Goal: Task Accomplishment & Management: Use online tool/utility

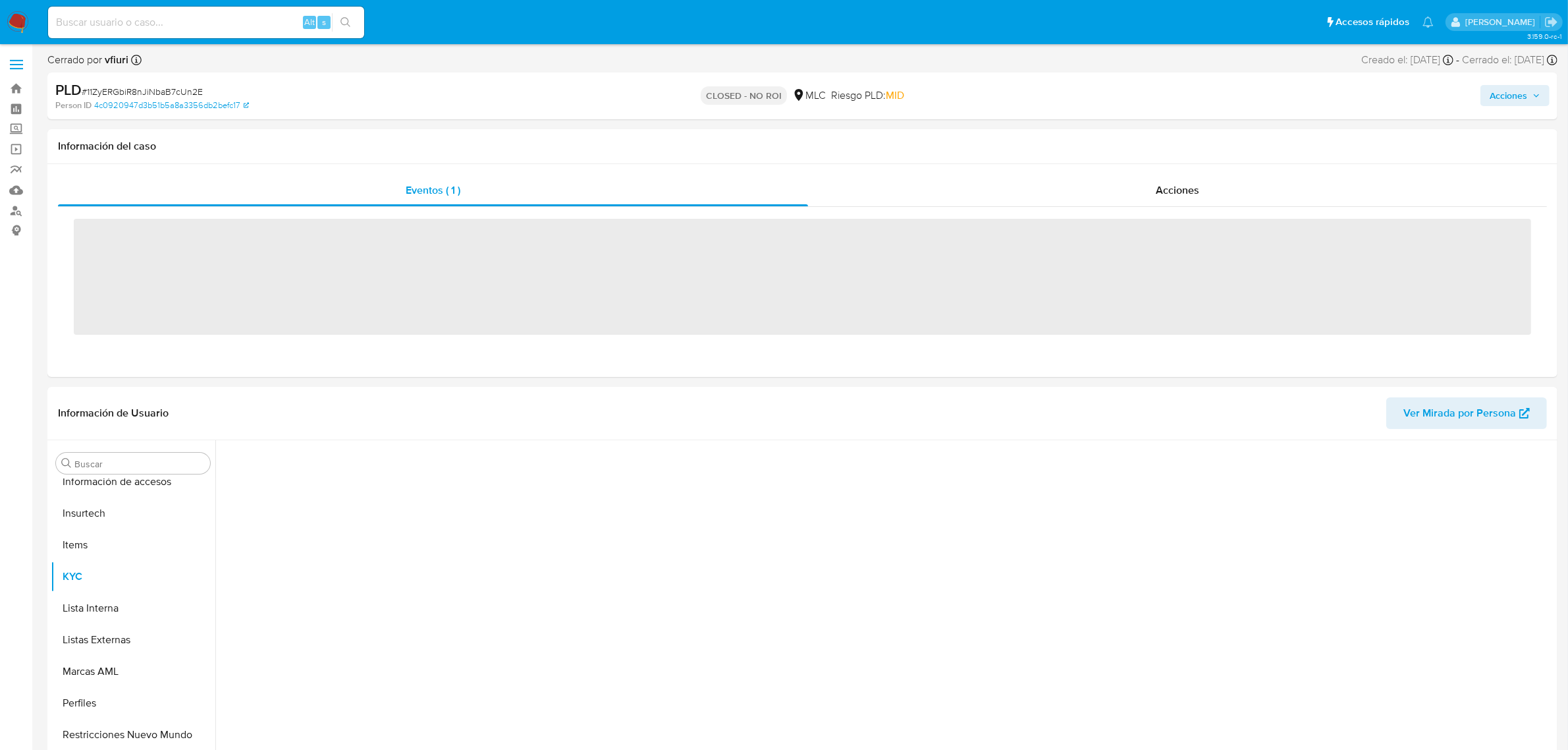
scroll to position [555, 0]
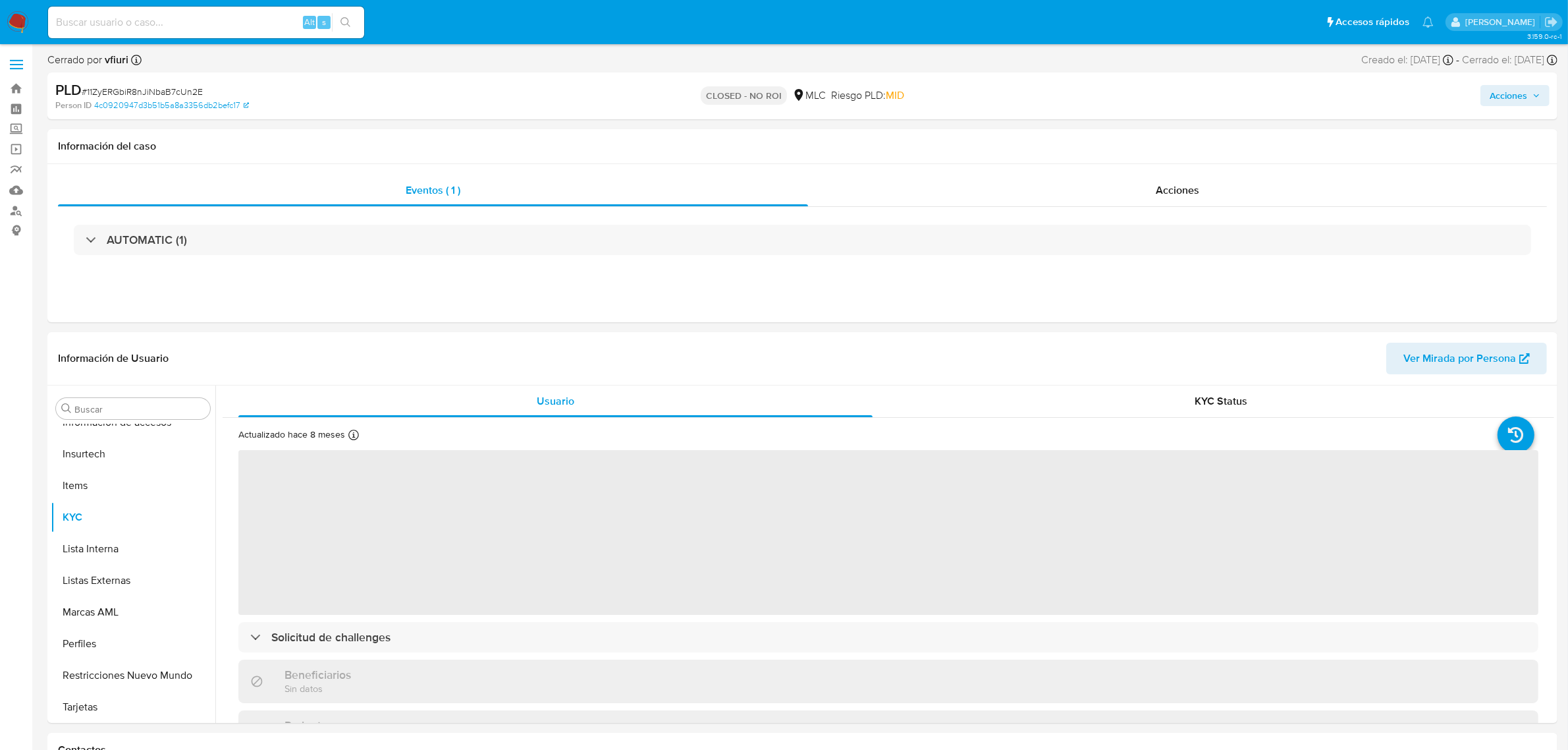
select select "10"
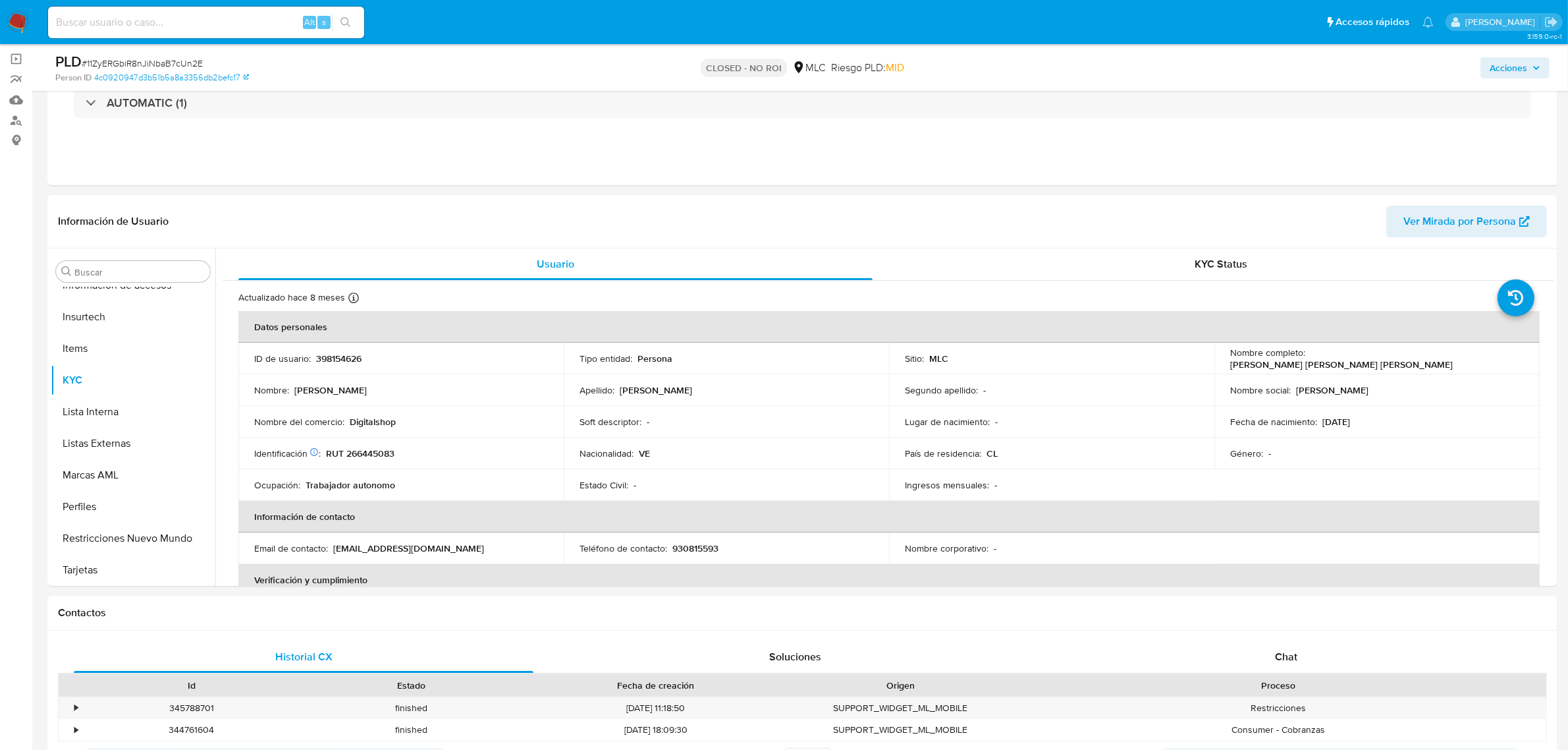
scroll to position [0, 0]
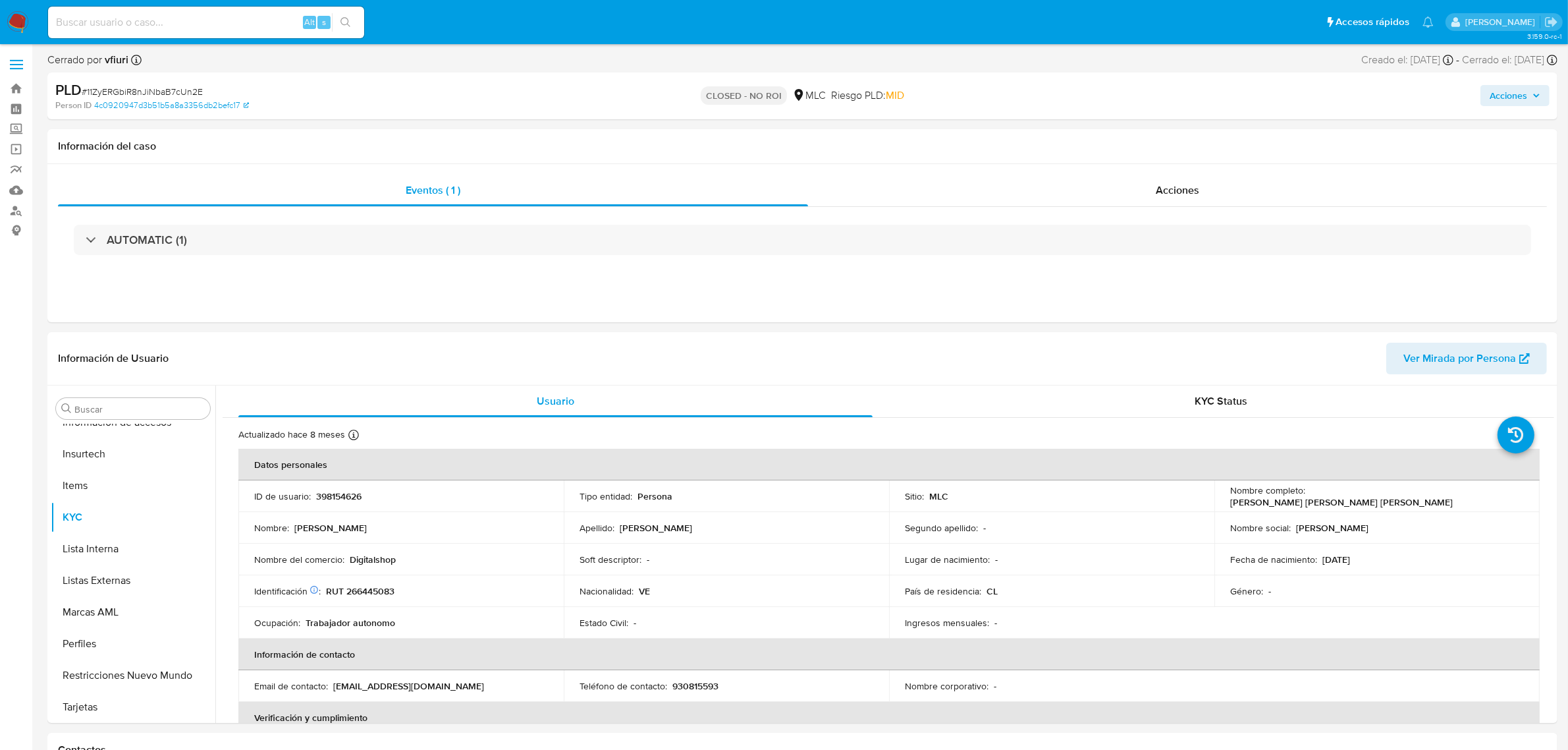
click at [14, 77] on label at bounding box center [16, 64] width 33 height 28
click at [0, 0] on input "checkbox" at bounding box center [0, 0] width 0 height 0
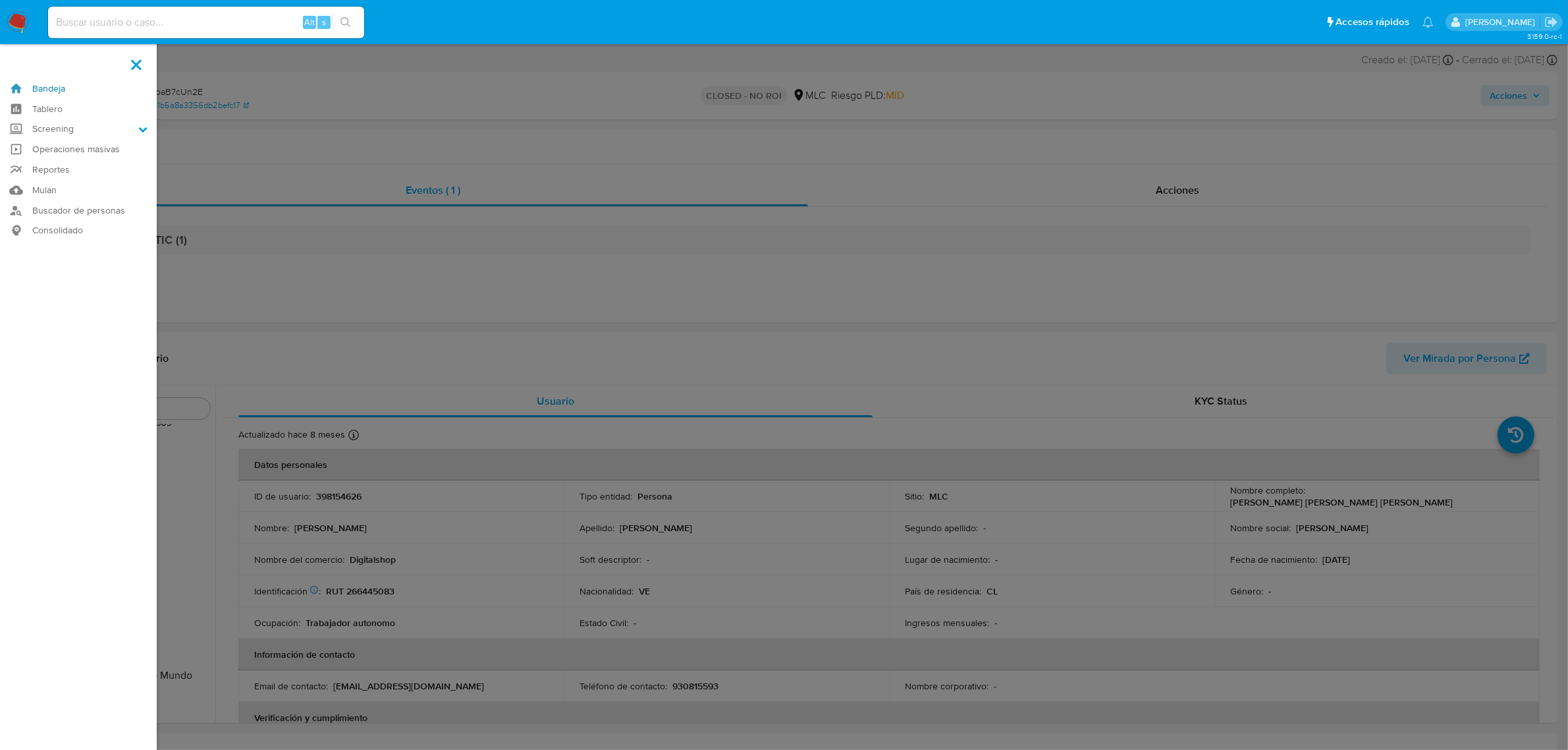
click at [54, 93] on link "Bandeja" at bounding box center [78, 88] width 157 height 20
click at [67, 84] on link "Bandeja" at bounding box center [78, 88] width 157 height 20
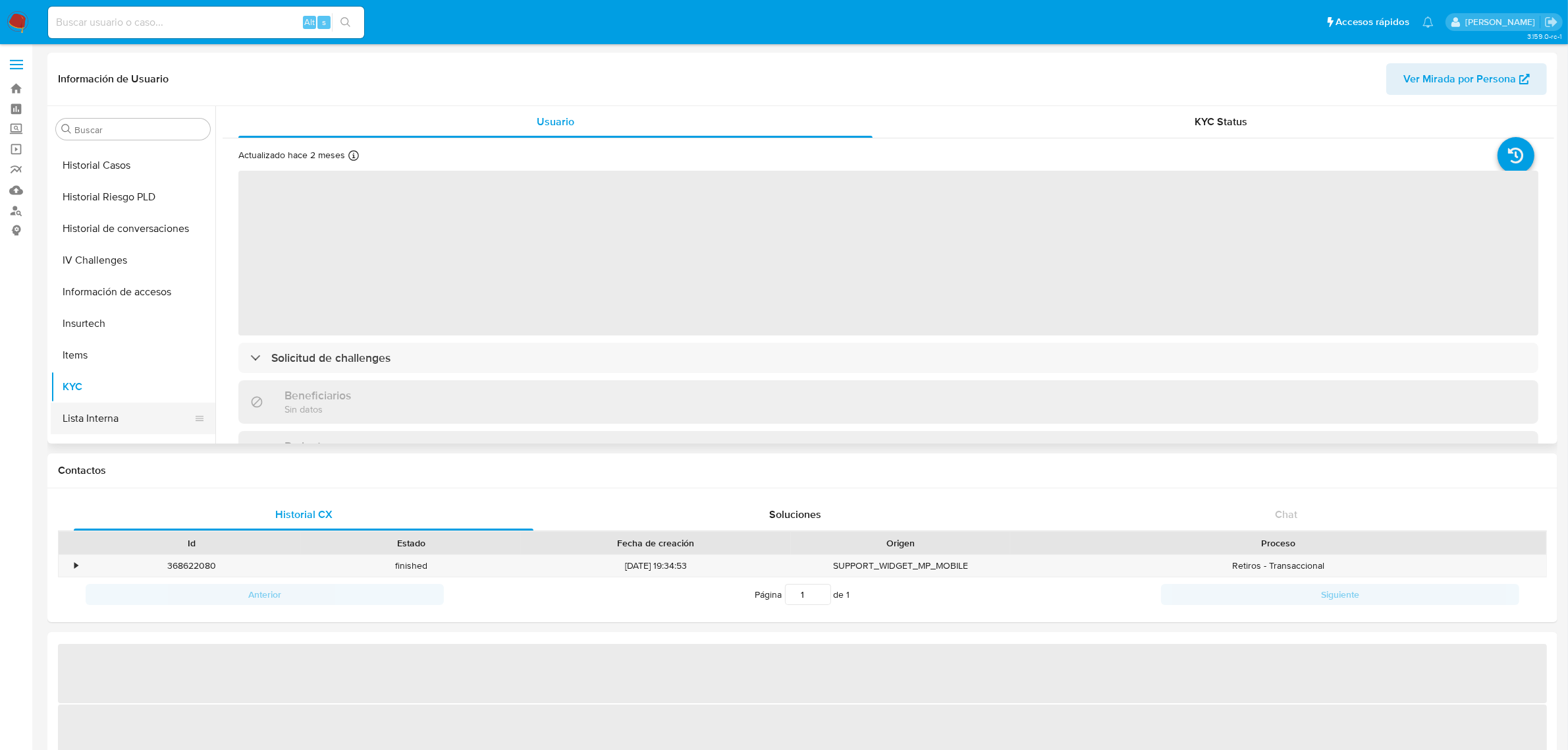
scroll to position [391, 0]
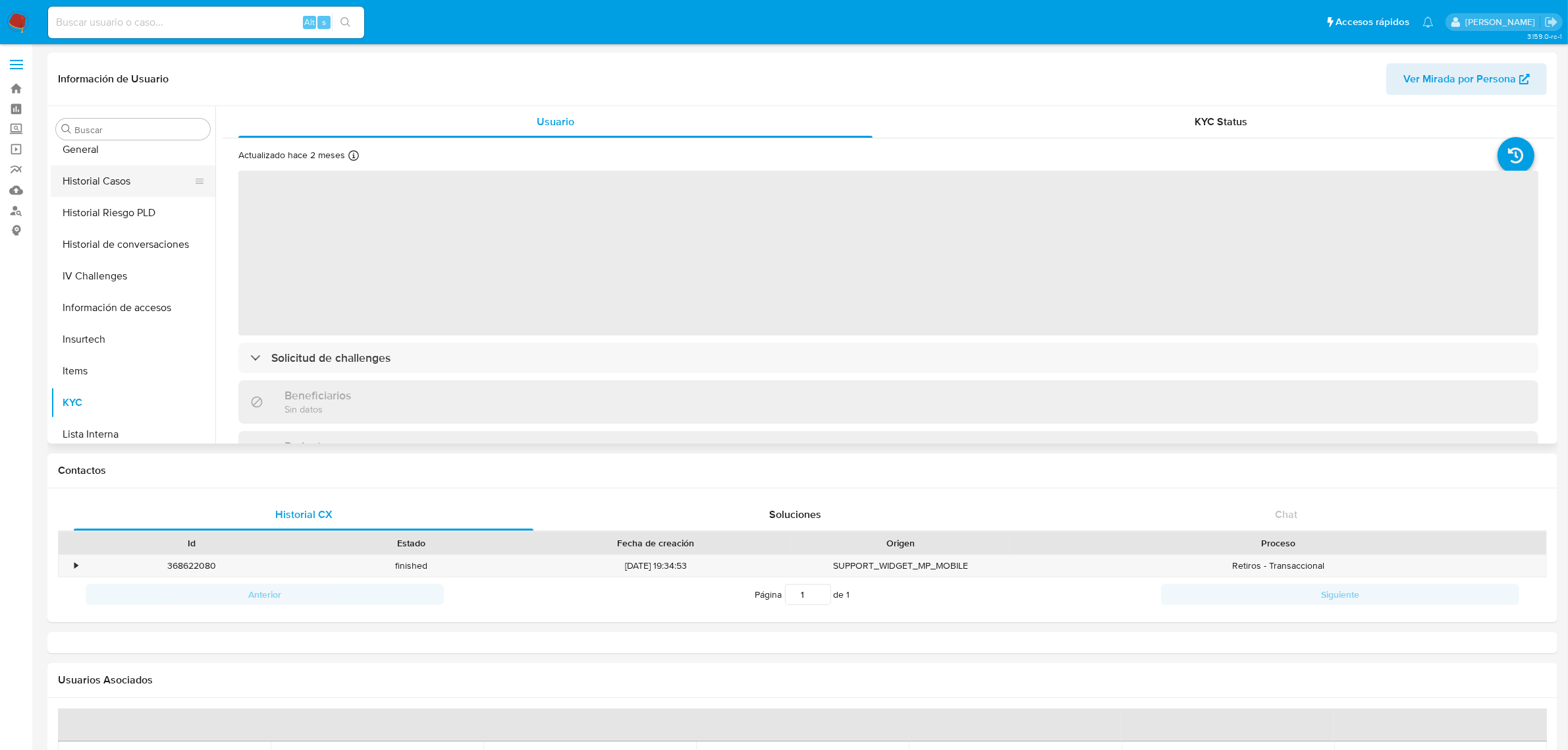
select select "10"
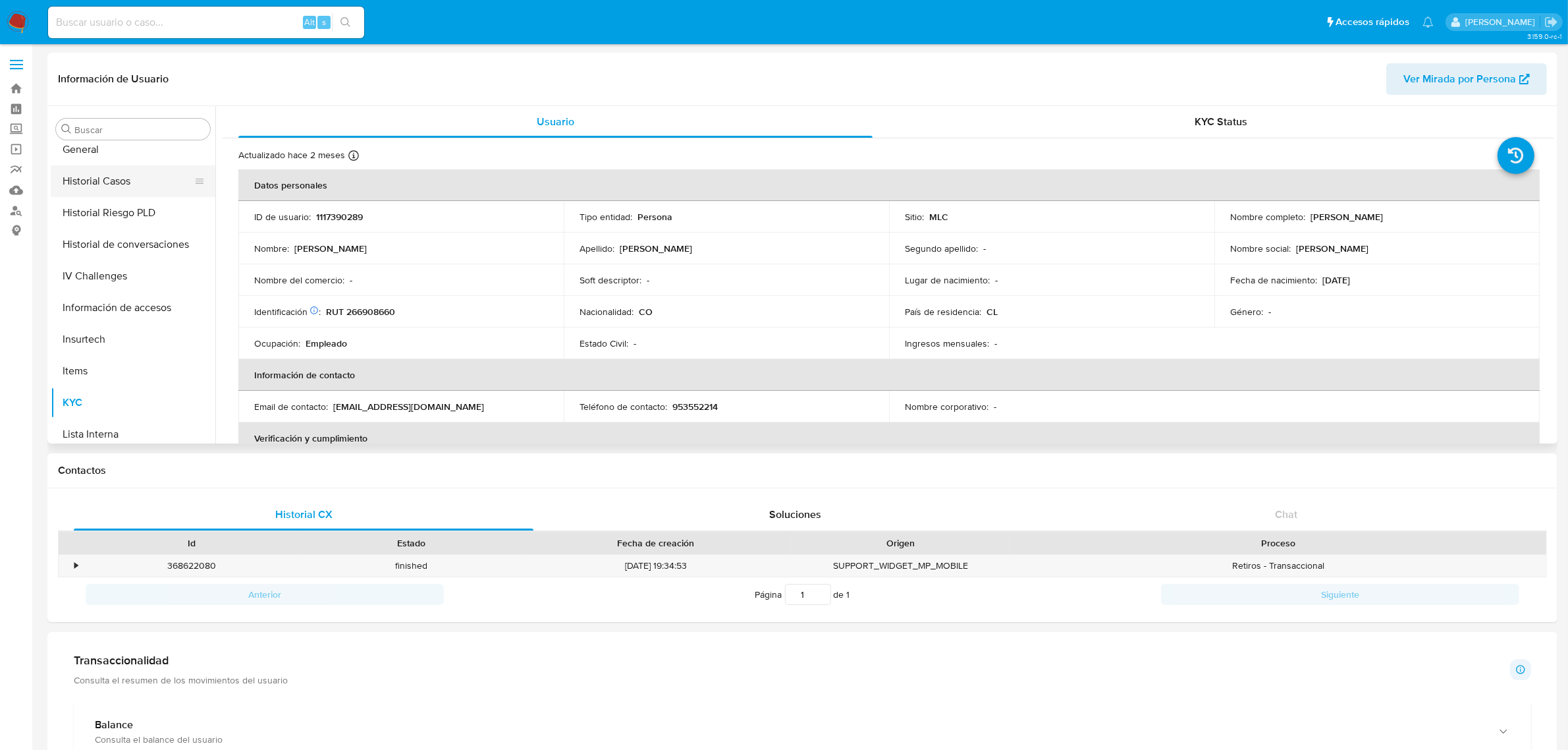
click at [113, 190] on button "Historial Casos" at bounding box center [127, 181] width 154 height 32
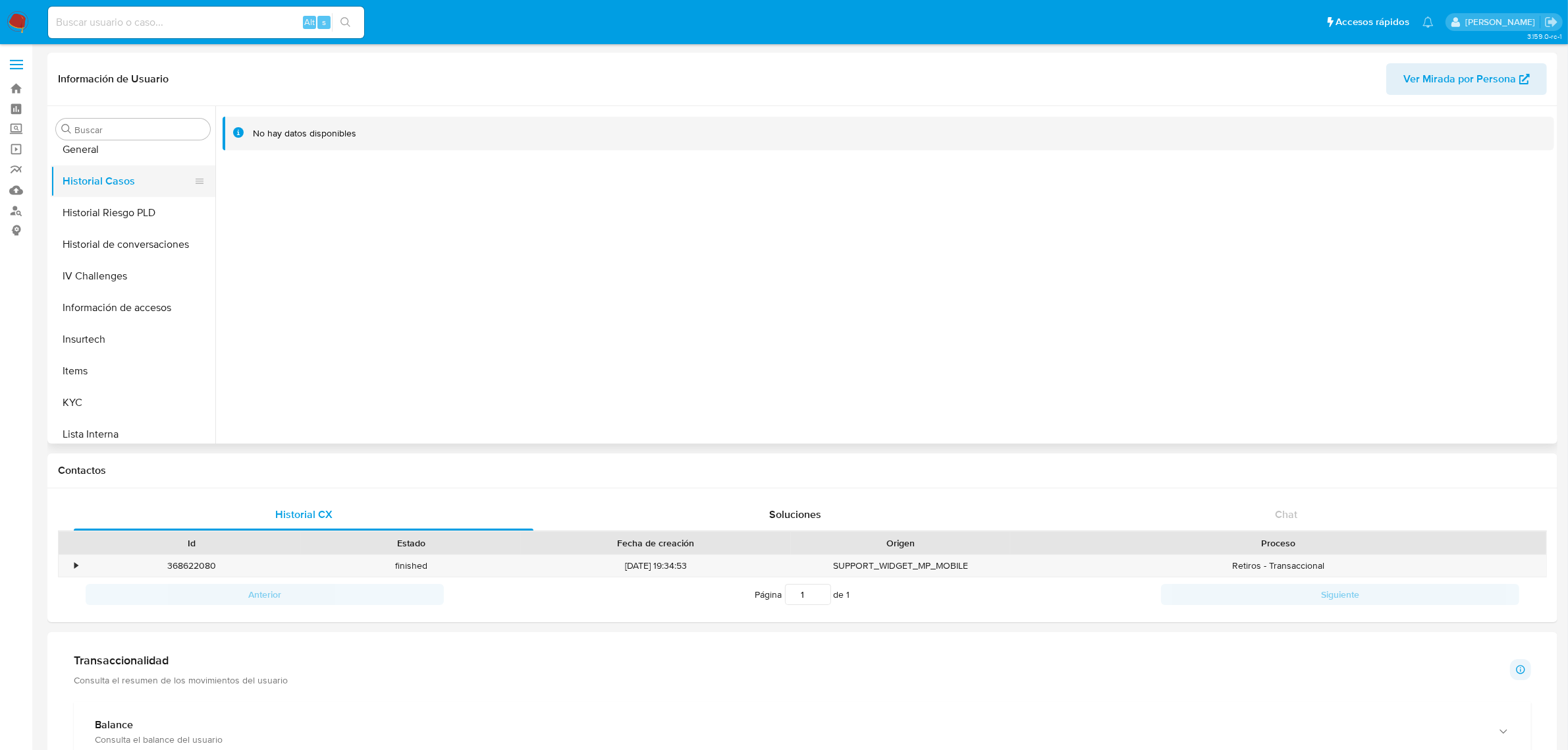
scroll to position [555, 0]
click at [108, 226] on button "KYC" at bounding box center [127, 237] width 154 height 32
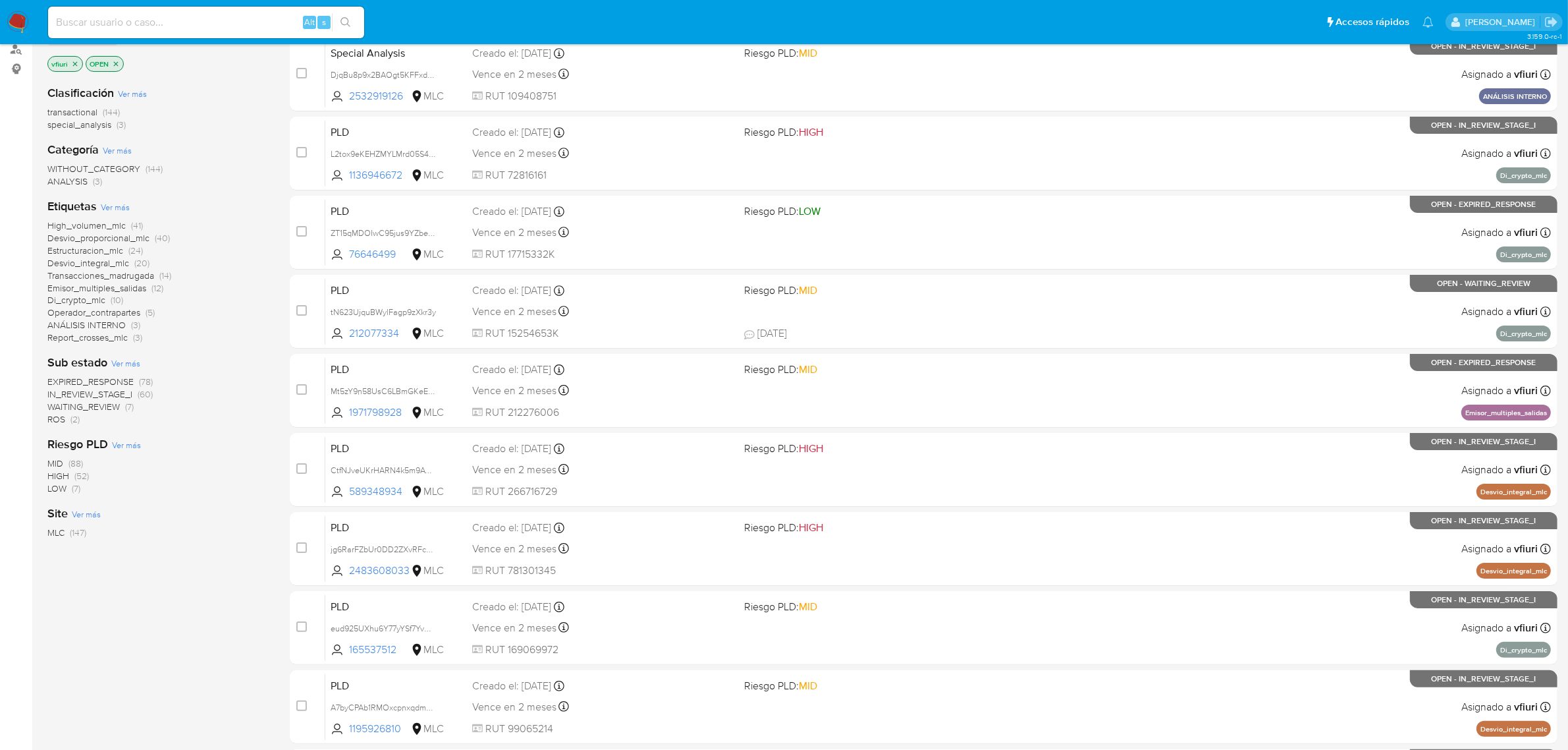
scroll to position [165, 0]
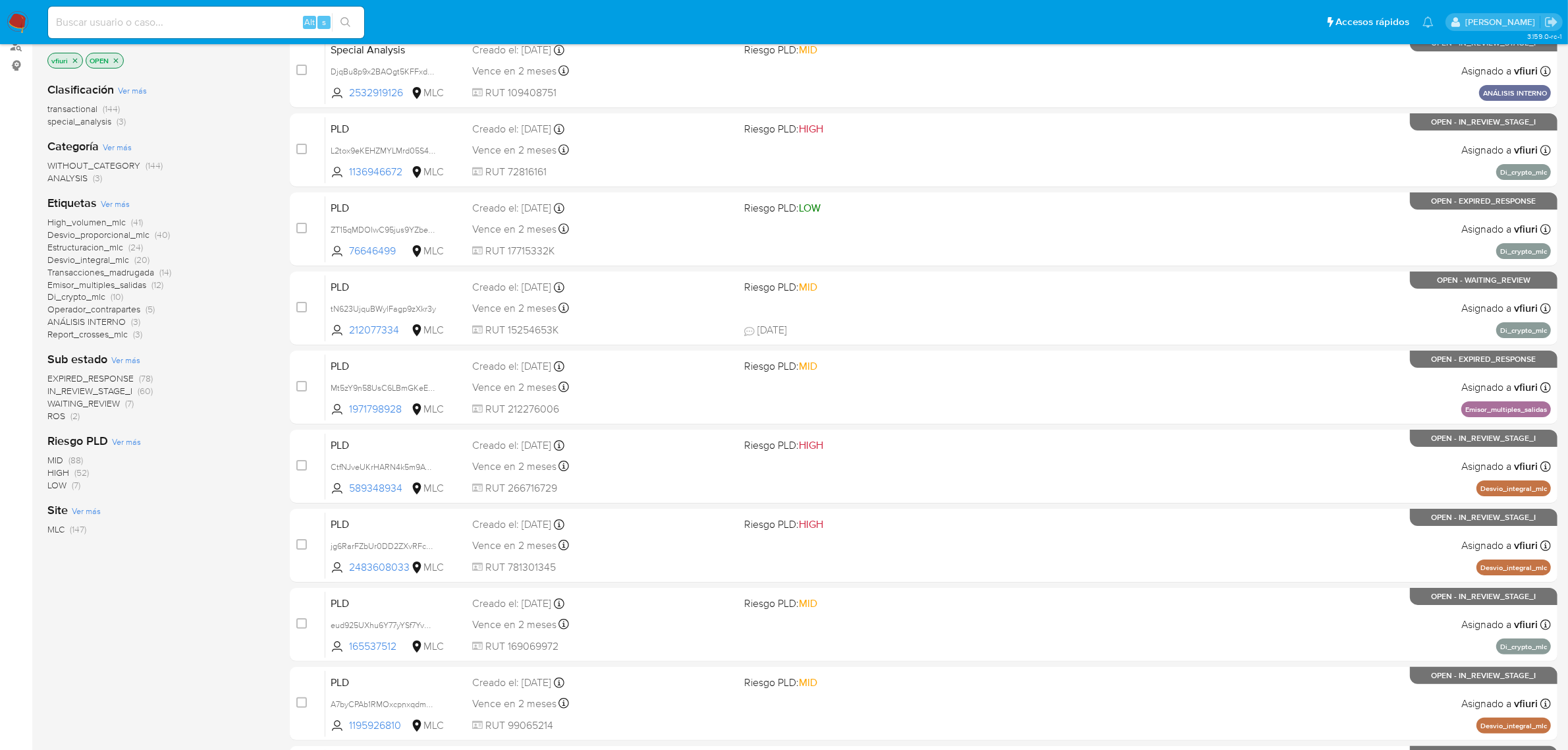
click at [52, 414] on span "ROS" at bounding box center [56, 416] width 17 height 14
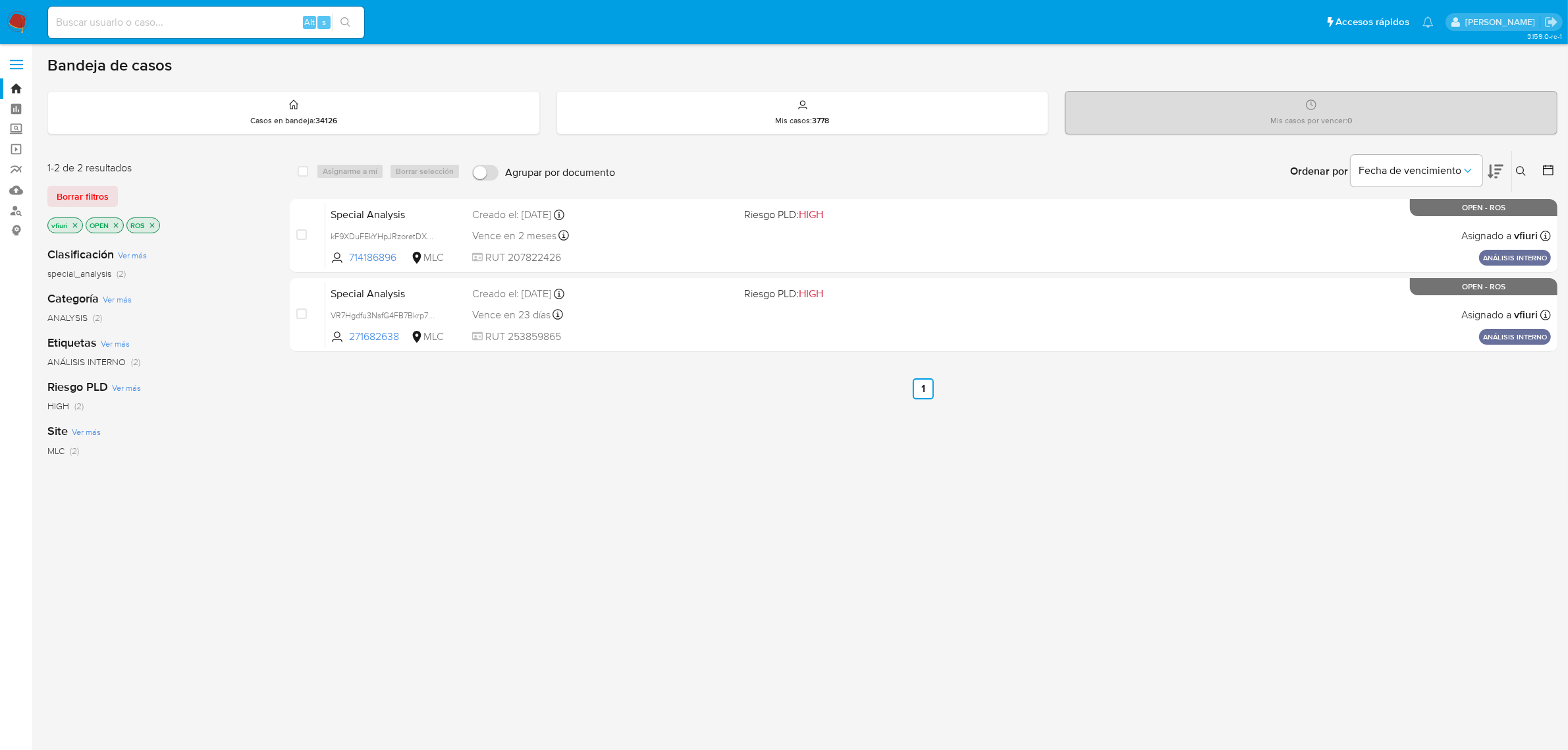
click at [153, 228] on icon "close-filter" at bounding box center [152, 225] width 8 height 8
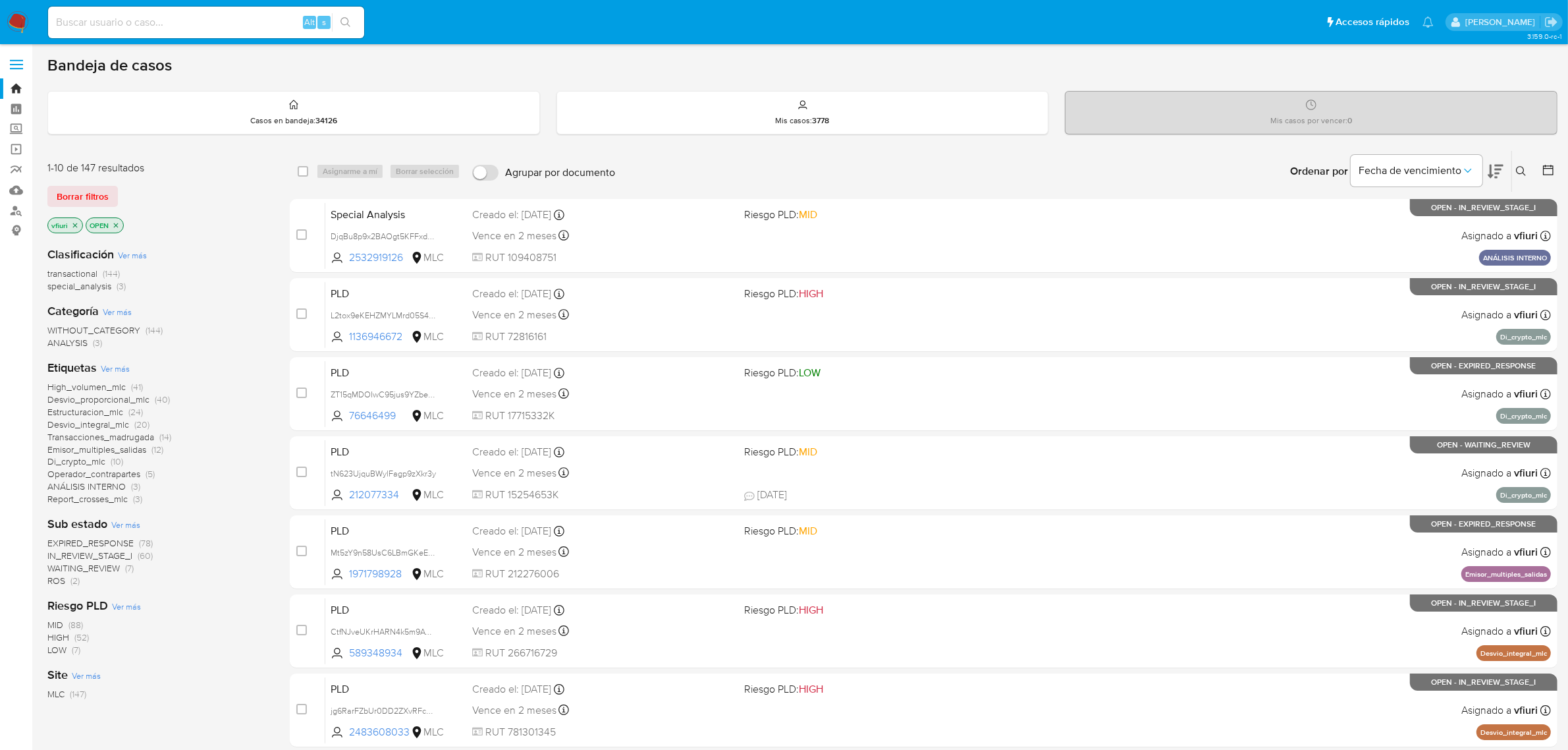
click at [1547, 166] on icon at bounding box center [1549, 171] width 14 height 14
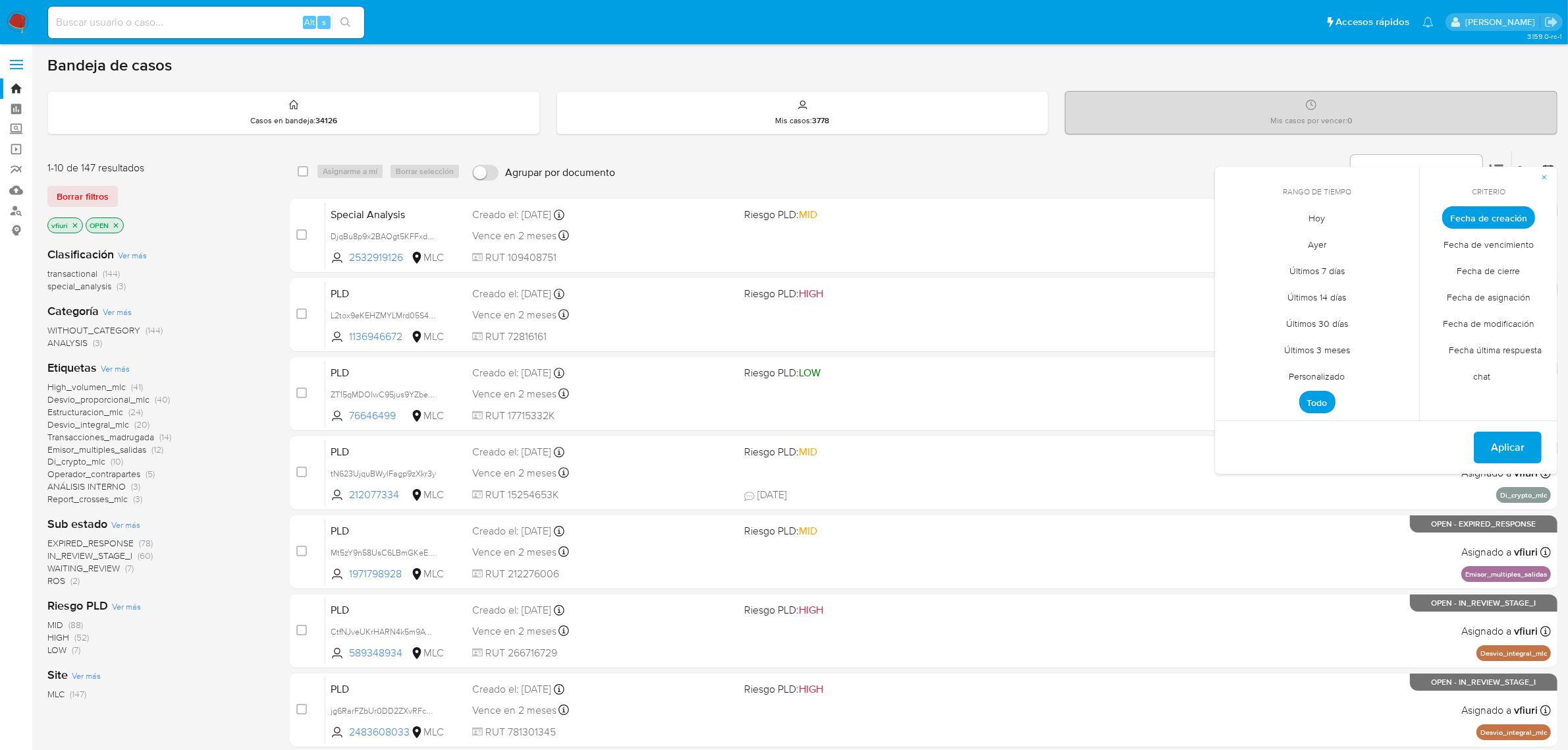
click at [1328, 373] on span "Personalizado" at bounding box center [1317, 377] width 83 height 27
click at [1232, 249] on div "septiembre 2025 septiembre 2025 lun lunes mar martes mié miércoles jue jueves v…" at bounding box center [1316, 320] width 179 height 172
click at [1232, 248] on icon "Mes anterior" at bounding box center [1235, 241] width 15 height 16
click at [1232, 244] on icon "Mes anterior" at bounding box center [1235, 241] width 15 height 16
click at [1367, 320] on button "12" at bounding box center [1369, 317] width 21 height 21
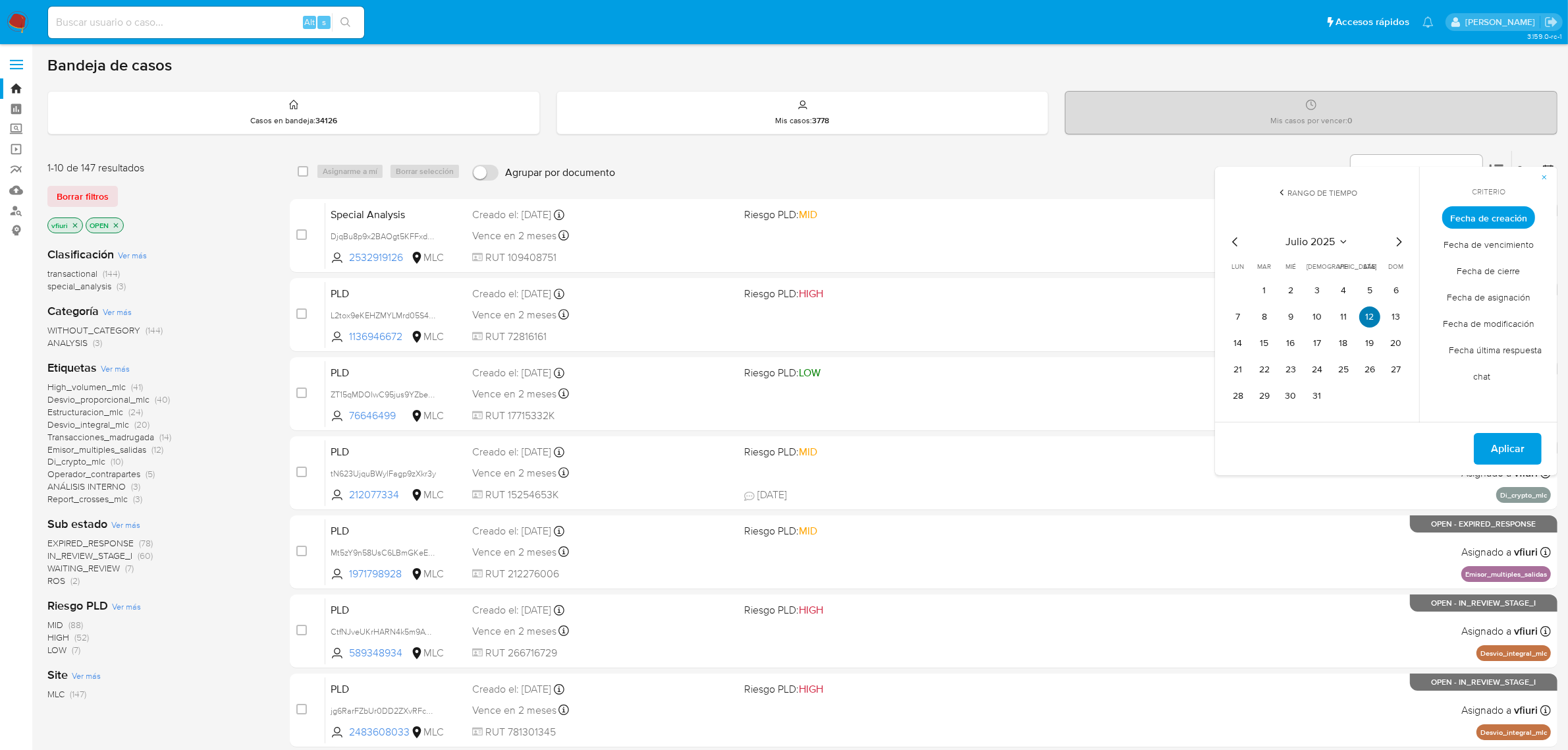
click at [1367, 320] on button "12" at bounding box center [1369, 317] width 21 height 21
click at [1505, 447] on span "Aplicar" at bounding box center [1507, 449] width 34 height 29
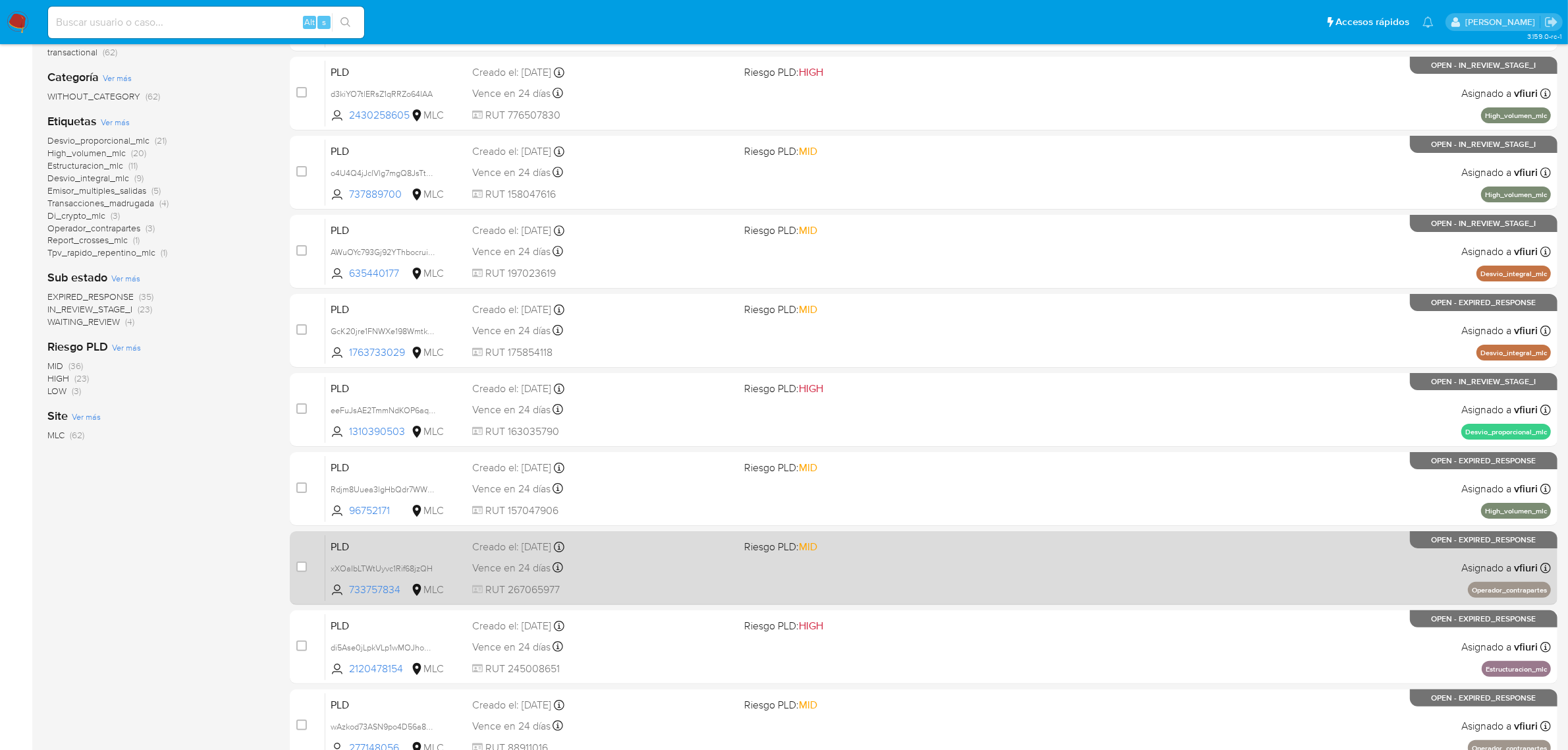
scroll to position [336, 0]
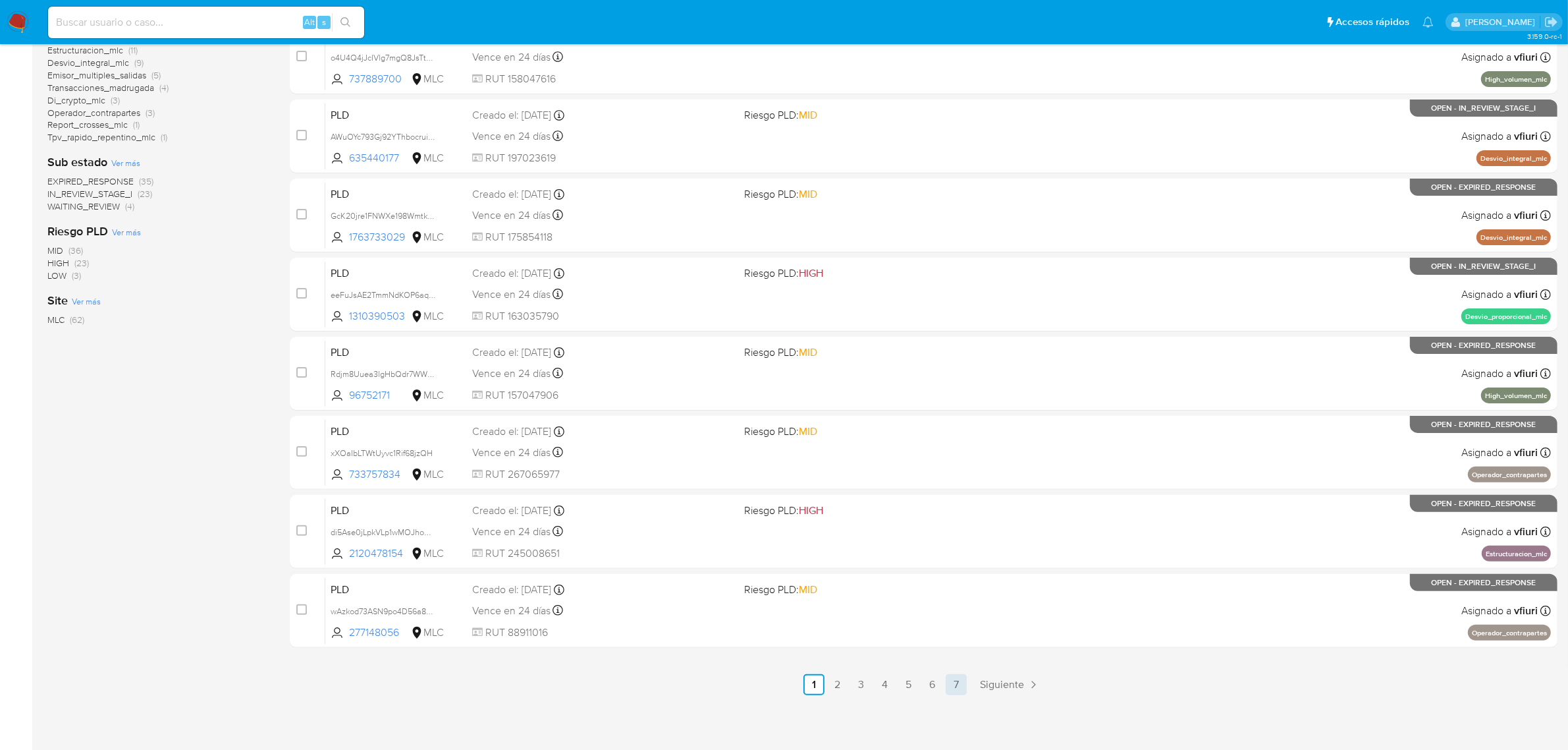
click at [962, 687] on link "7" at bounding box center [956, 685] width 21 height 21
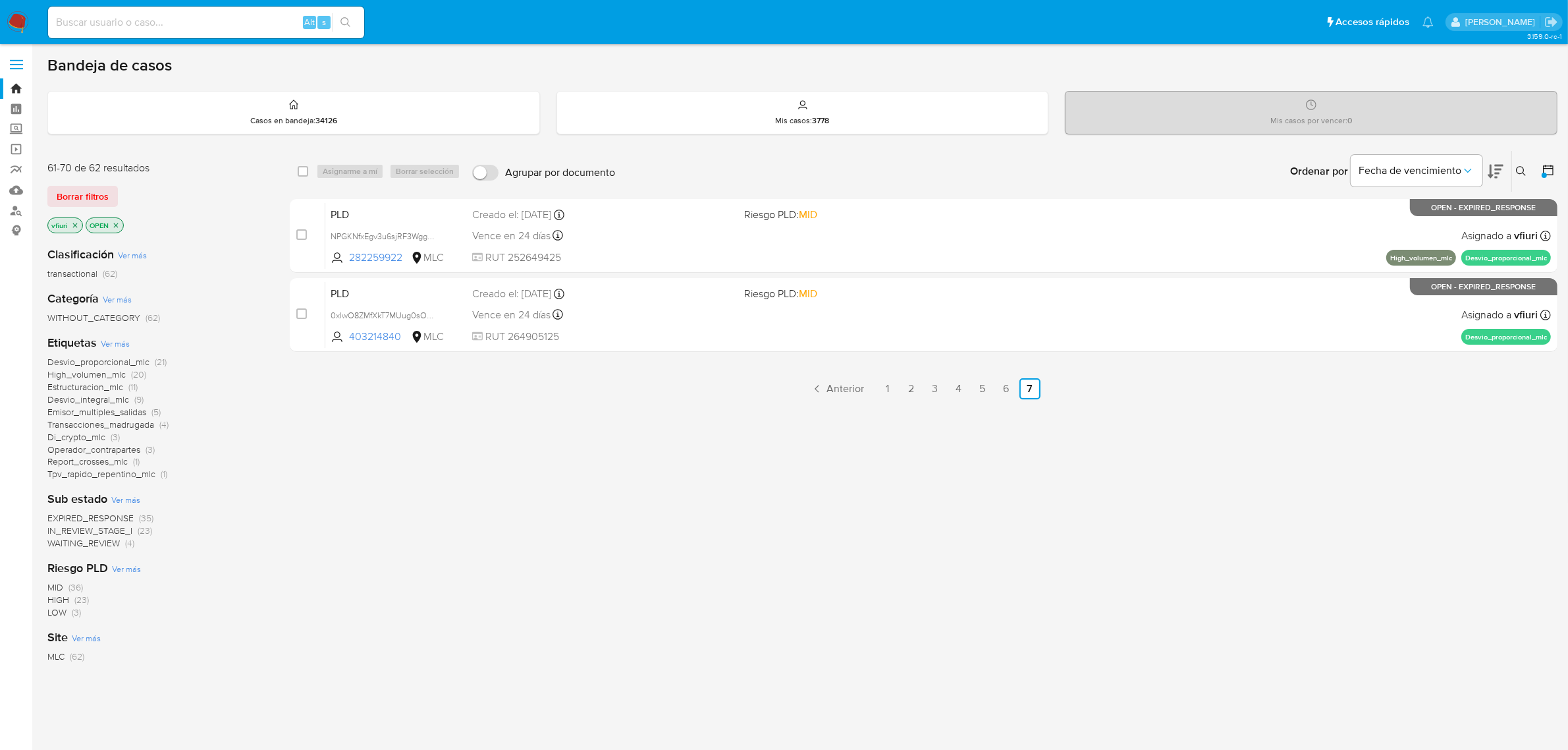
click at [116, 222] on icon "close-filter" at bounding box center [116, 225] width 8 height 8
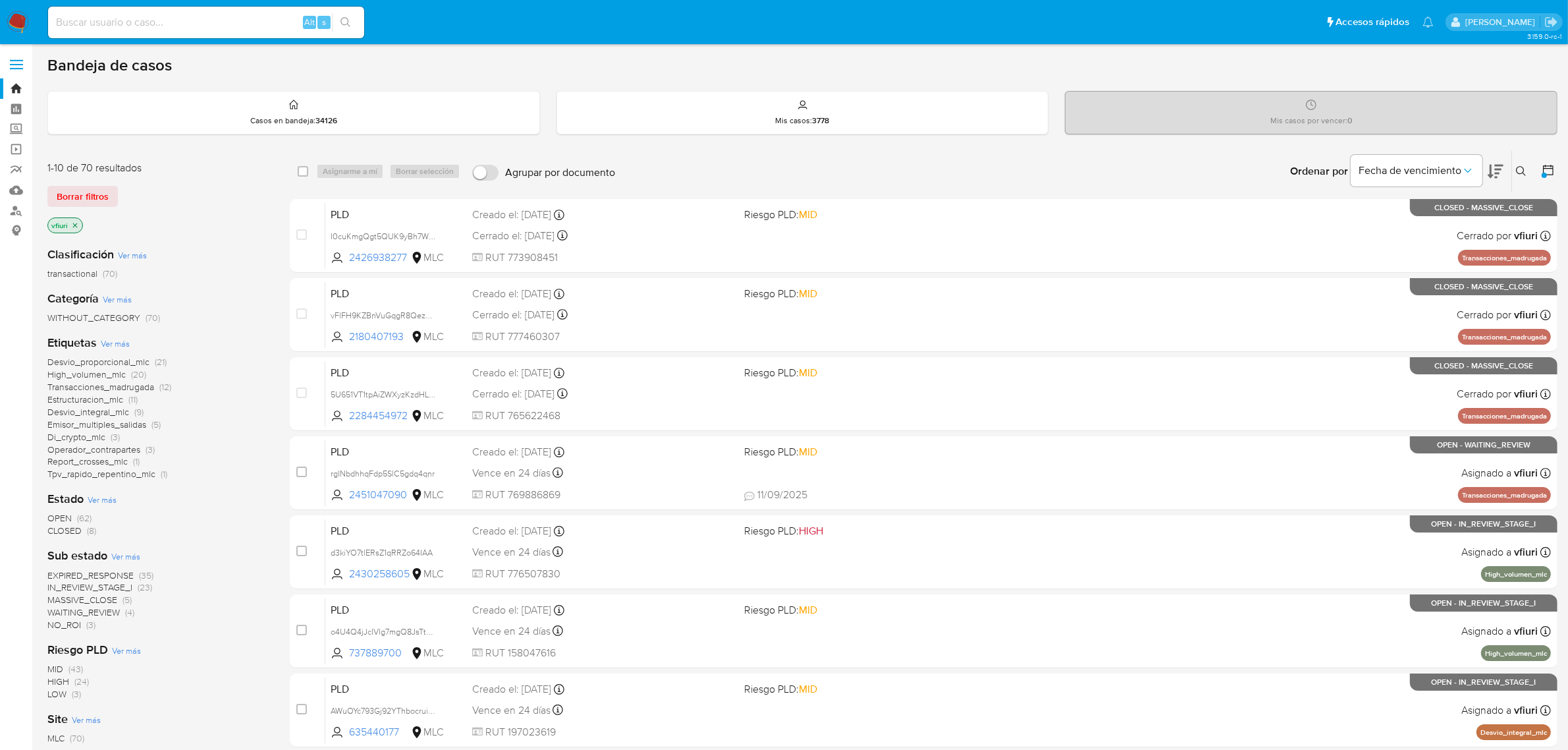
click at [132, 588] on span "IN_REVIEW_STAGE_I" at bounding box center [90, 587] width 85 height 14
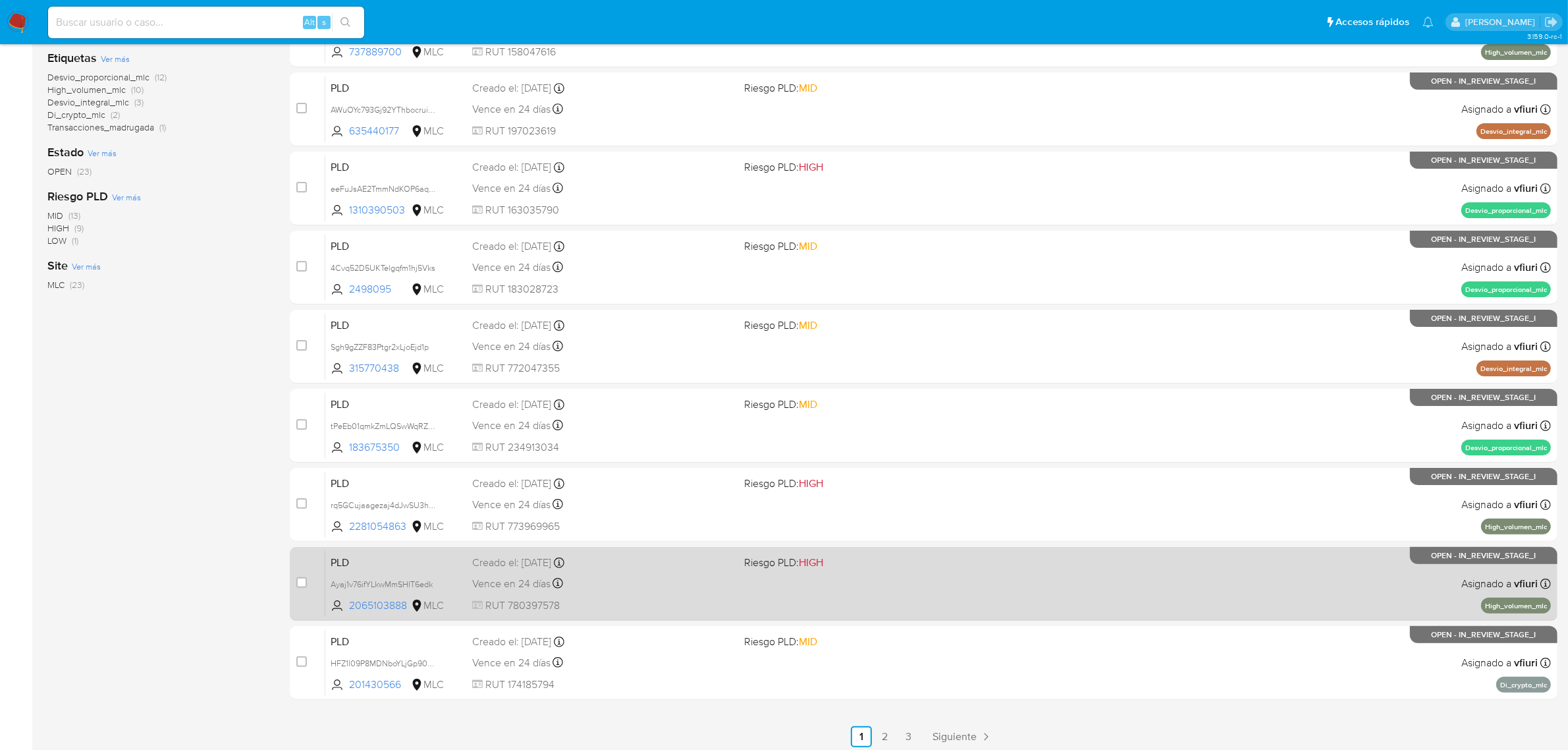
scroll to position [336, 0]
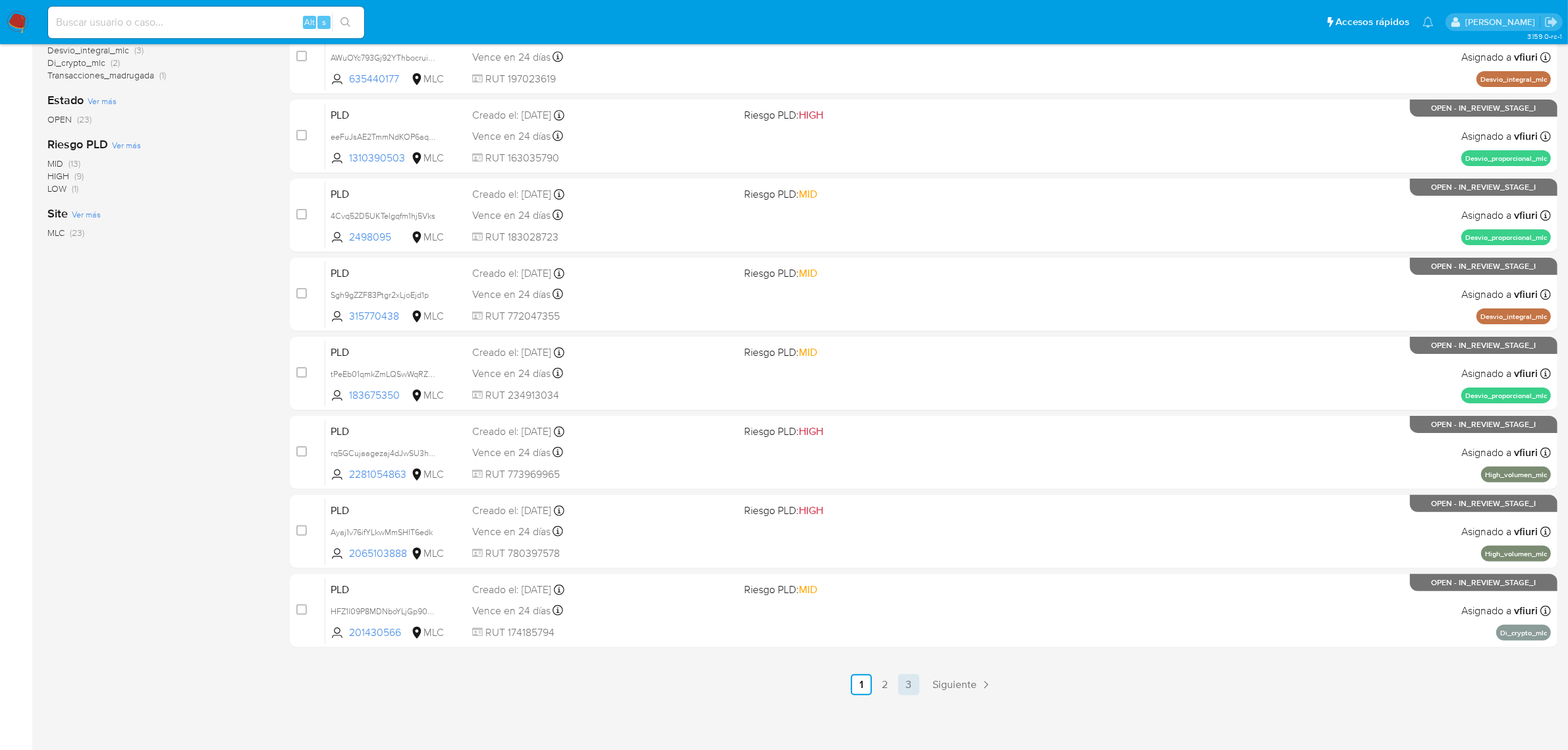
click at [910, 689] on link "3" at bounding box center [908, 685] width 21 height 21
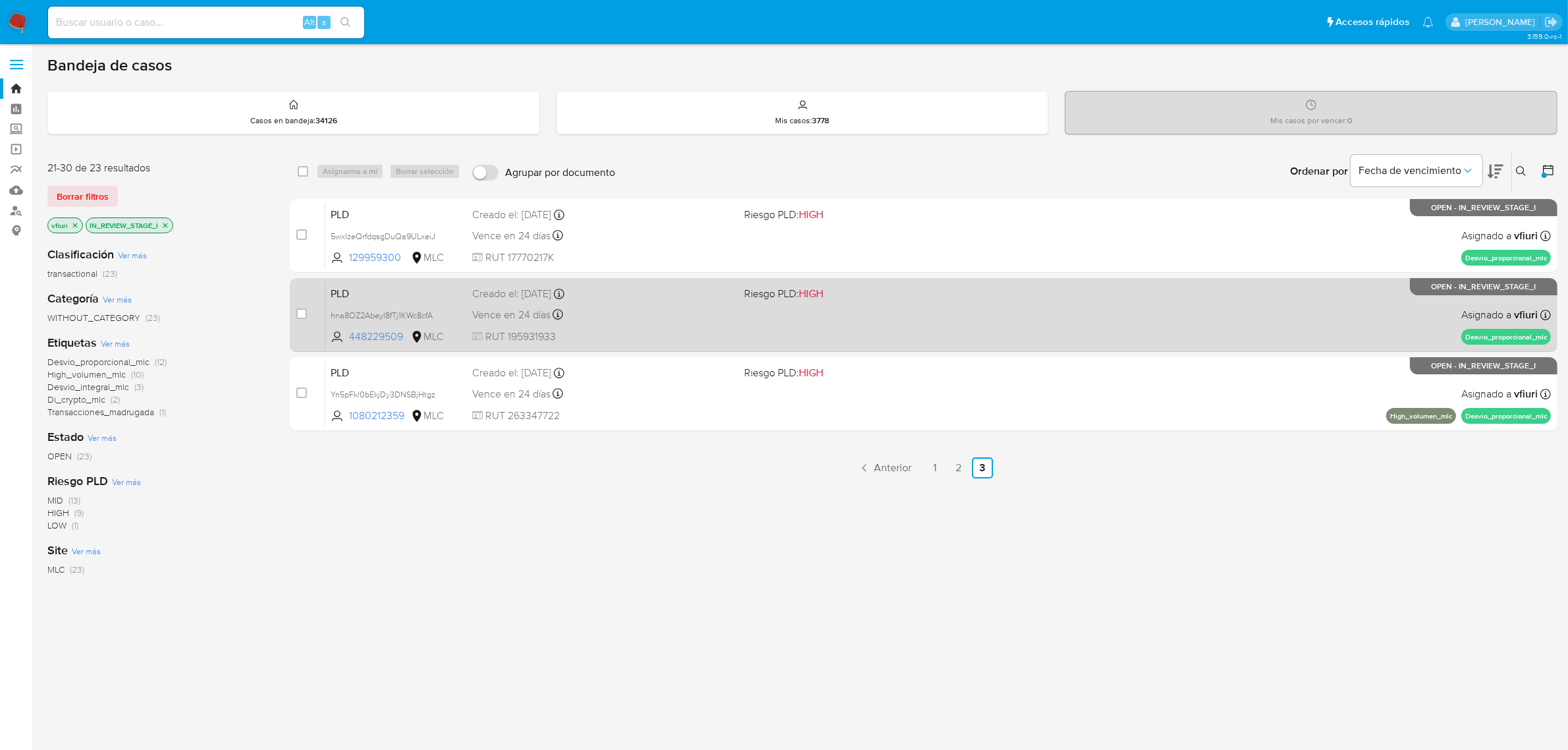
click at [1032, 324] on div "PLD hna8OZ2AbeyI8fTj1KWc8cfA 448229509 MLC Riesgo PLD: HIGH Creado el: 12/07/20…" at bounding box center [938, 314] width 1225 height 67
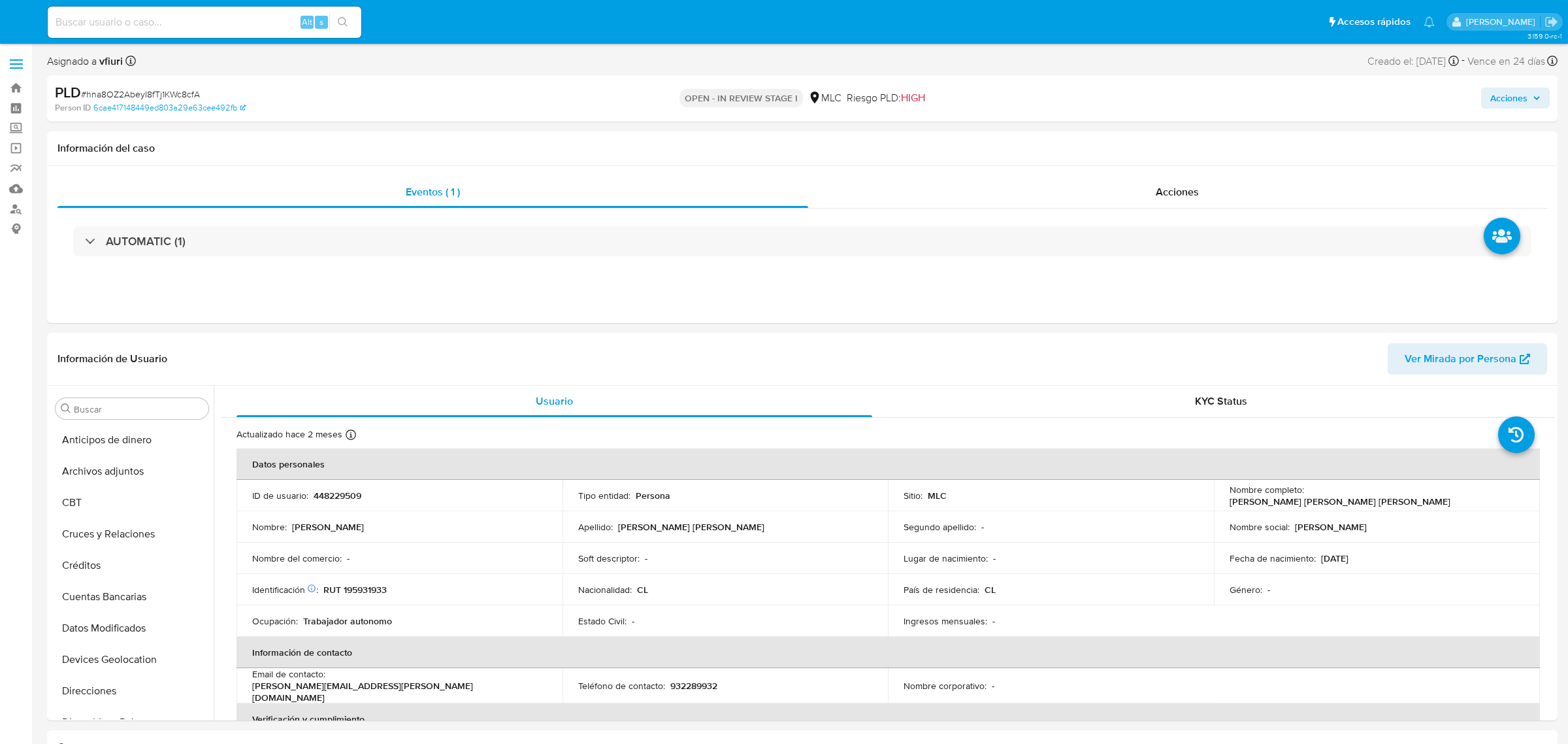
select select "10"
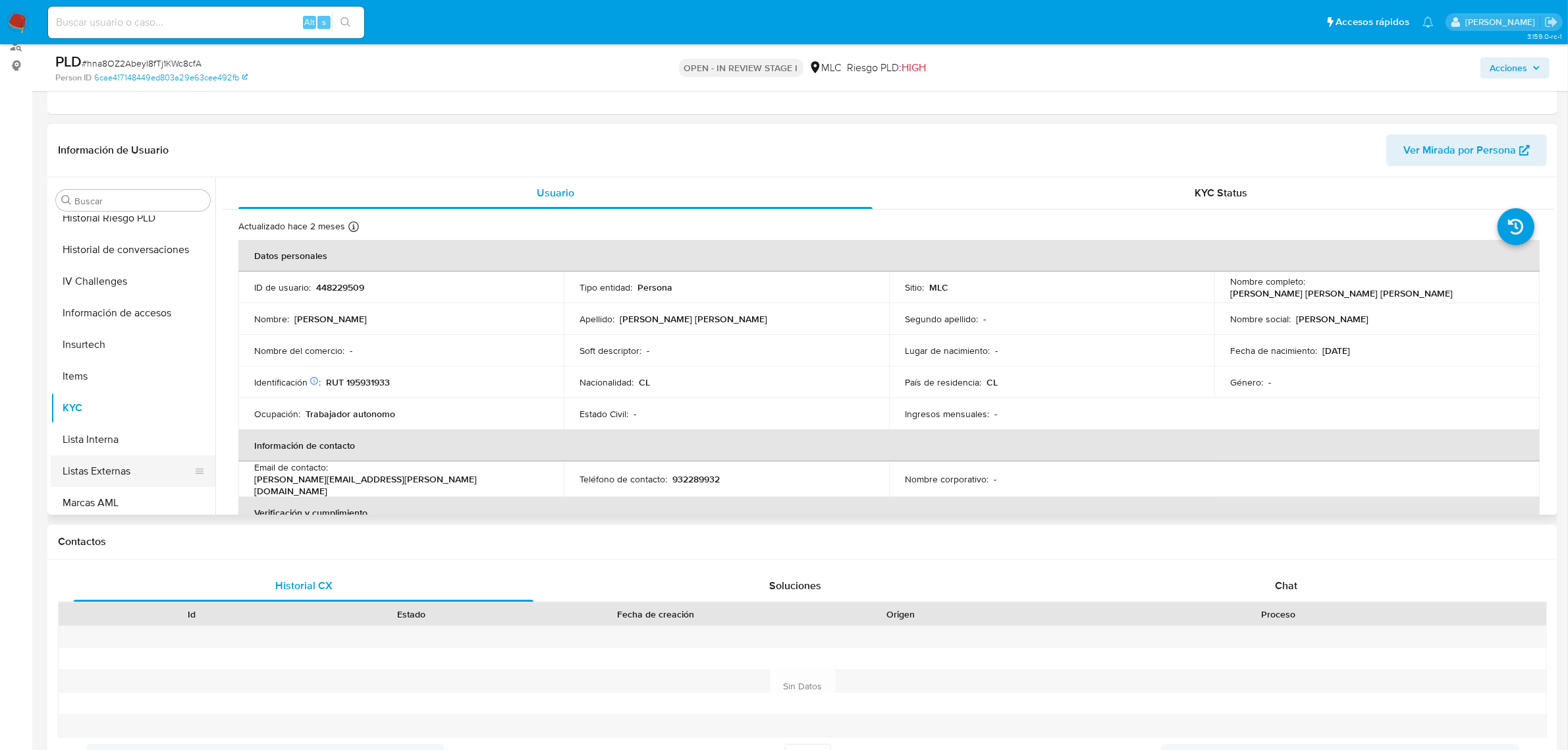
scroll to position [308, 0]
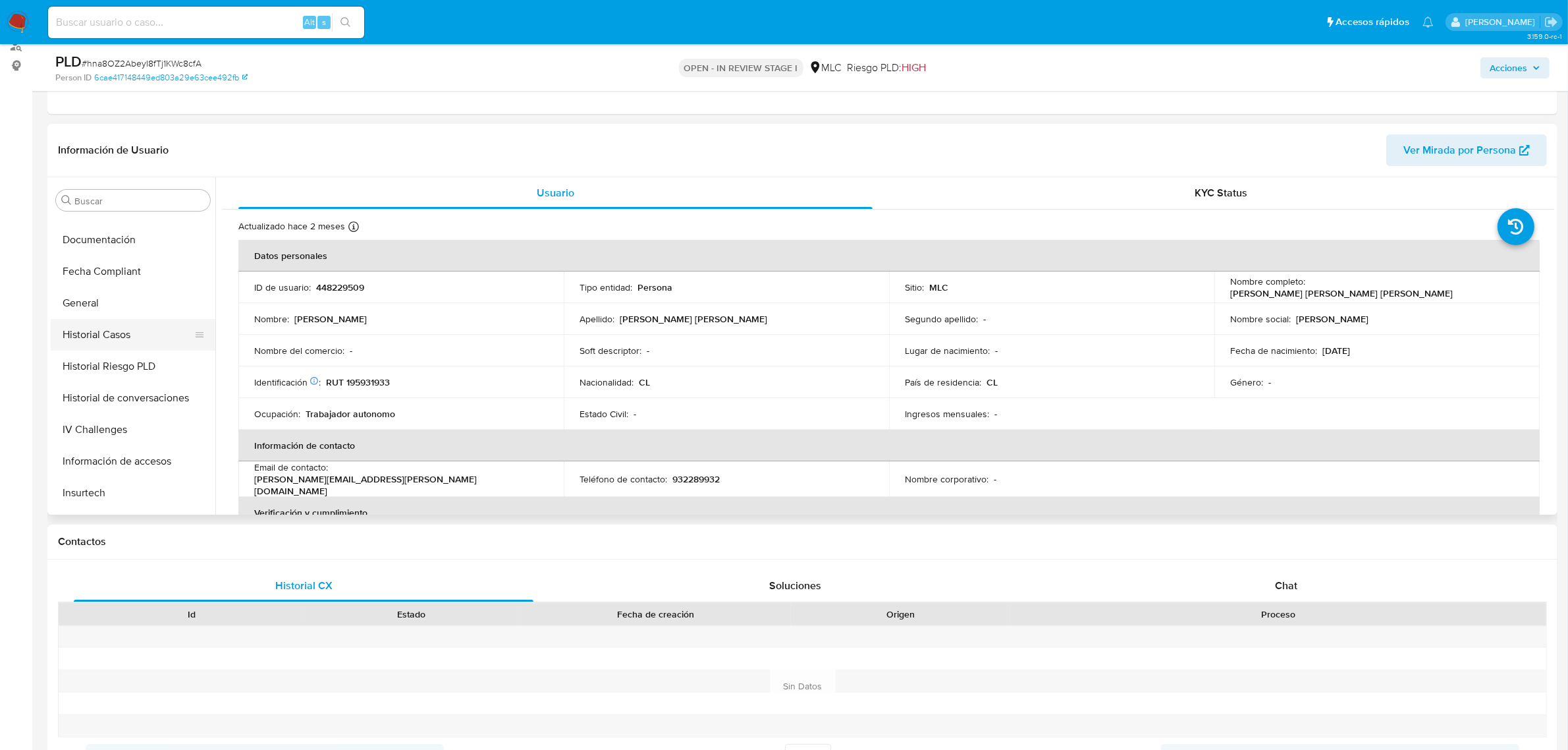
click at [94, 340] on button "Historial Casos" at bounding box center [127, 334] width 154 height 32
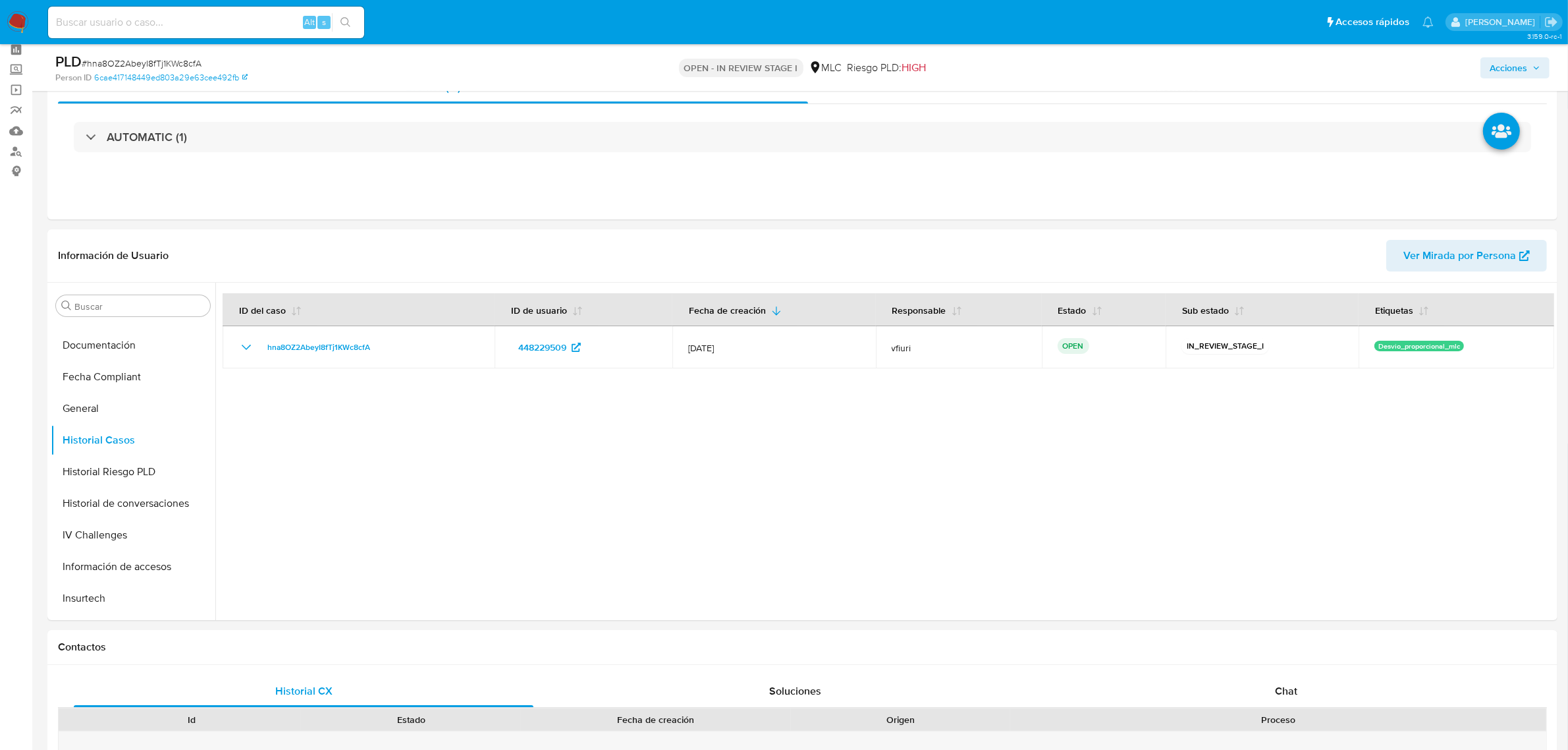
scroll to position [0, 0]
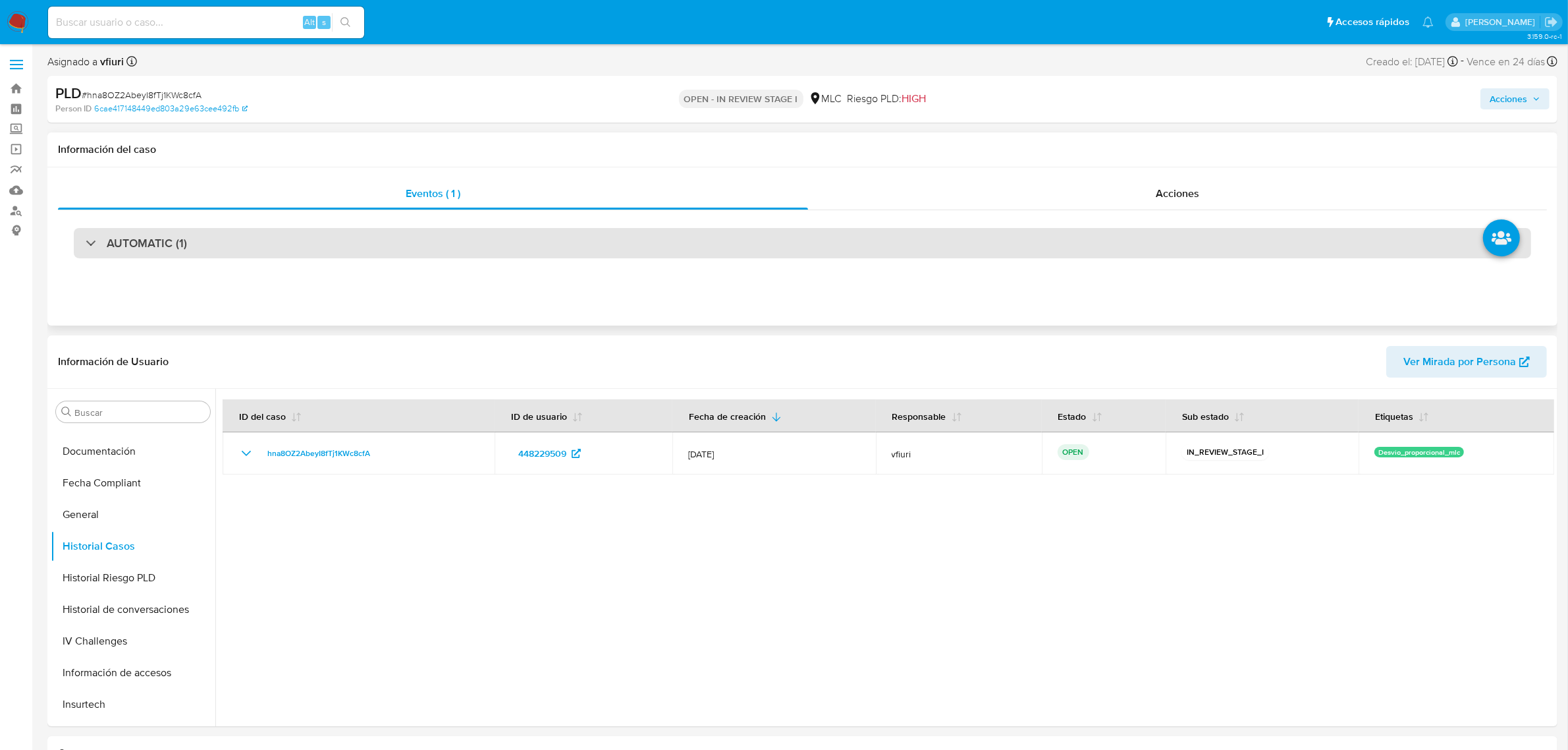
click at [784, 232] on div "AUTOMATIC (1)" at bounding box center [802, 242] width 1458 height 30
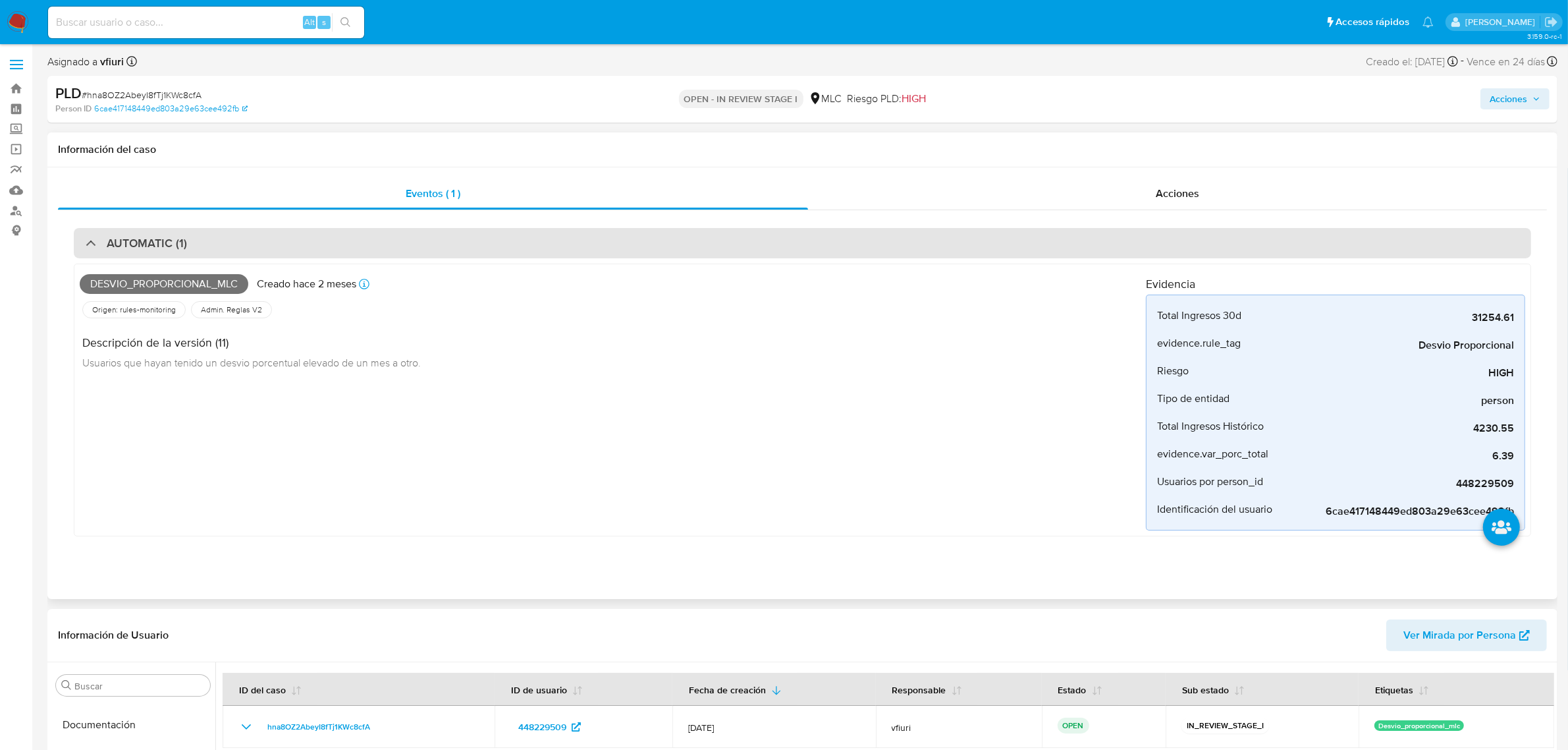
click at [1052, 239] on div "AUTOMATIC (1)" at bounding box center [802, 242] width 1458 height 30
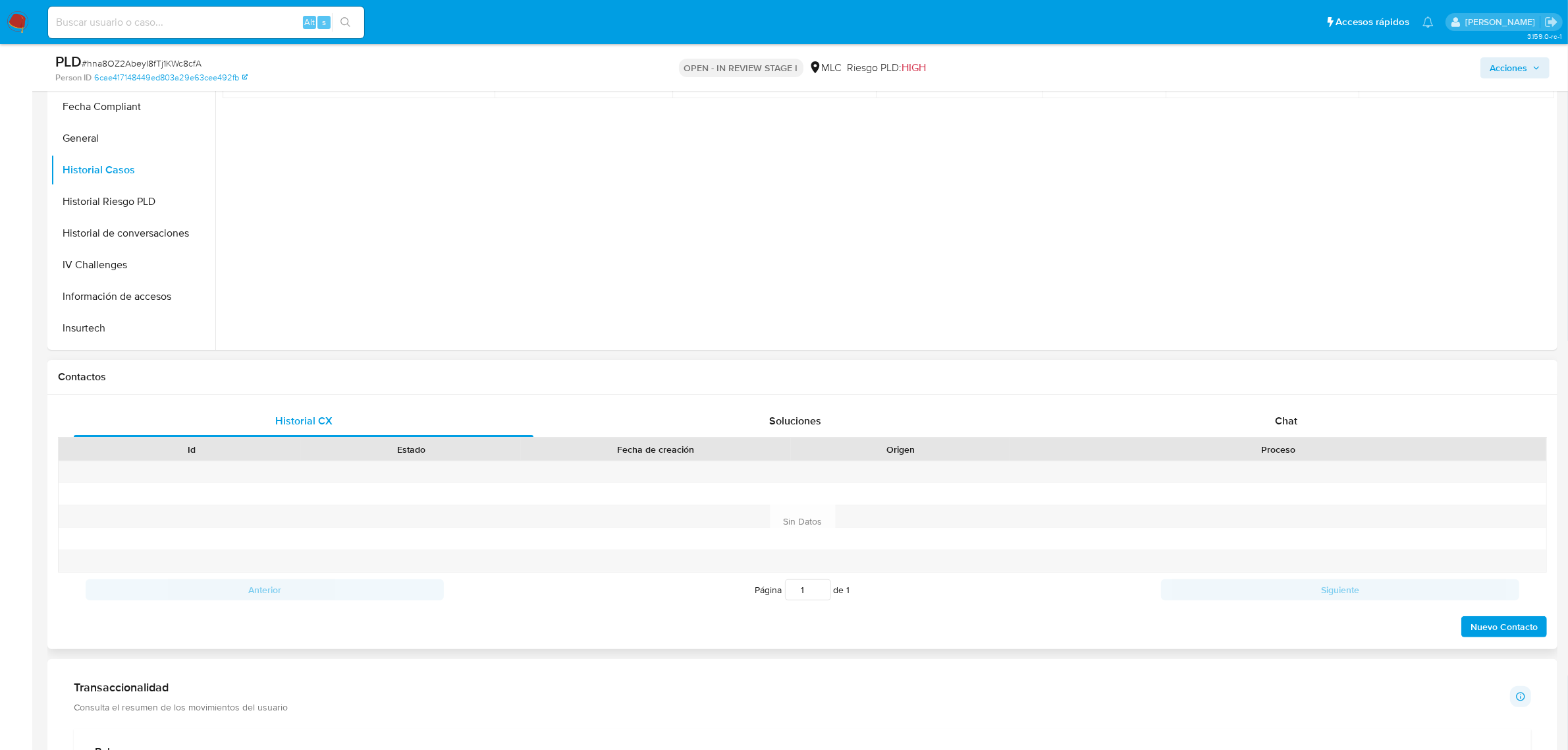
scroll to position [165, 0]
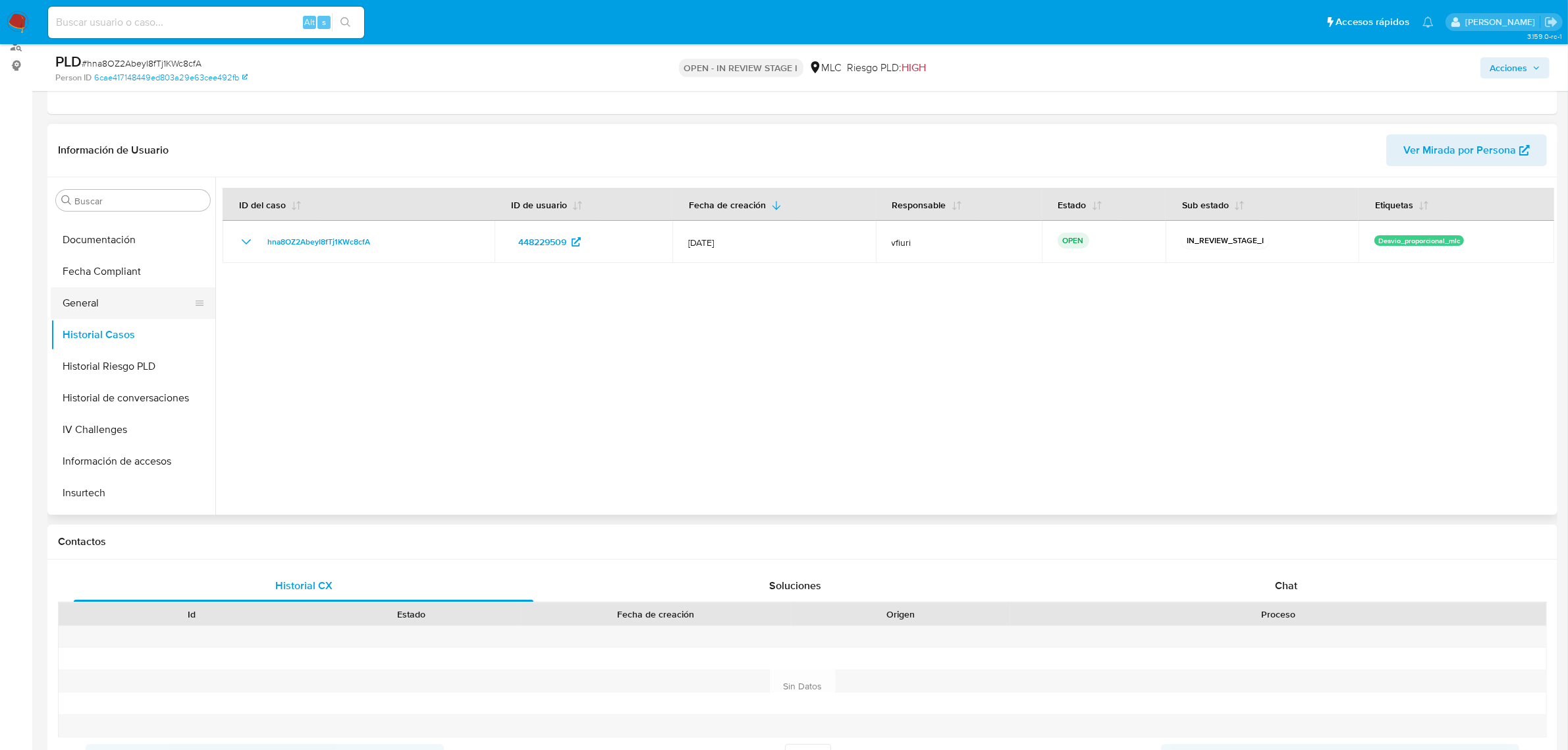
click at [104, 303] on button "General" at bounding box center [127, 302] width 154 height 32
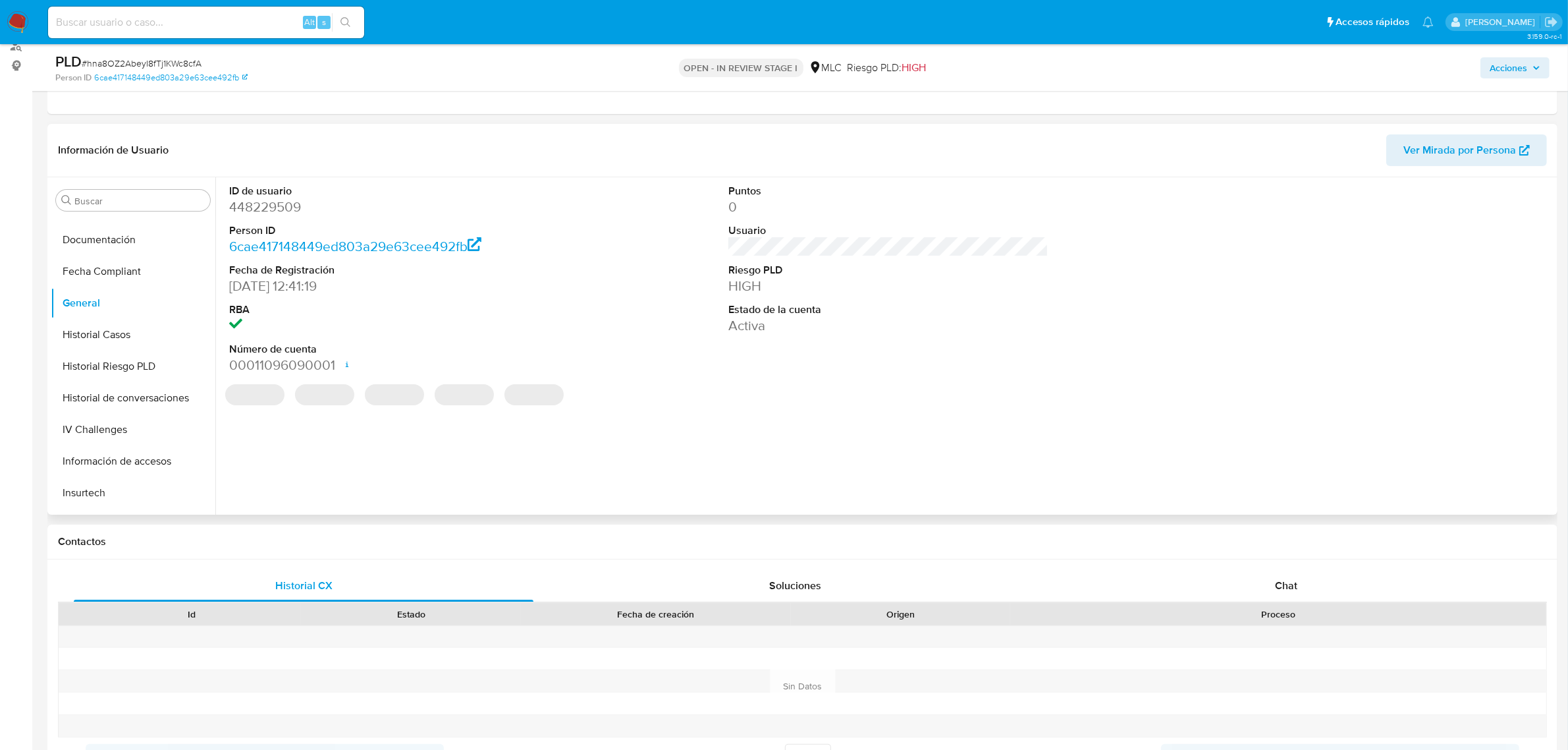
click at [255, 221] on dl "ID de usuario 448229509 Person ID 6cae417148449ed803a29e63cee492fb Fecha de Reg…" at bounding box center [389, 279] width 320 height 191
click at [261, 203] on dd "448229509" at bounding box center [389, 206] width 320 height 18
copy dd "448229509"
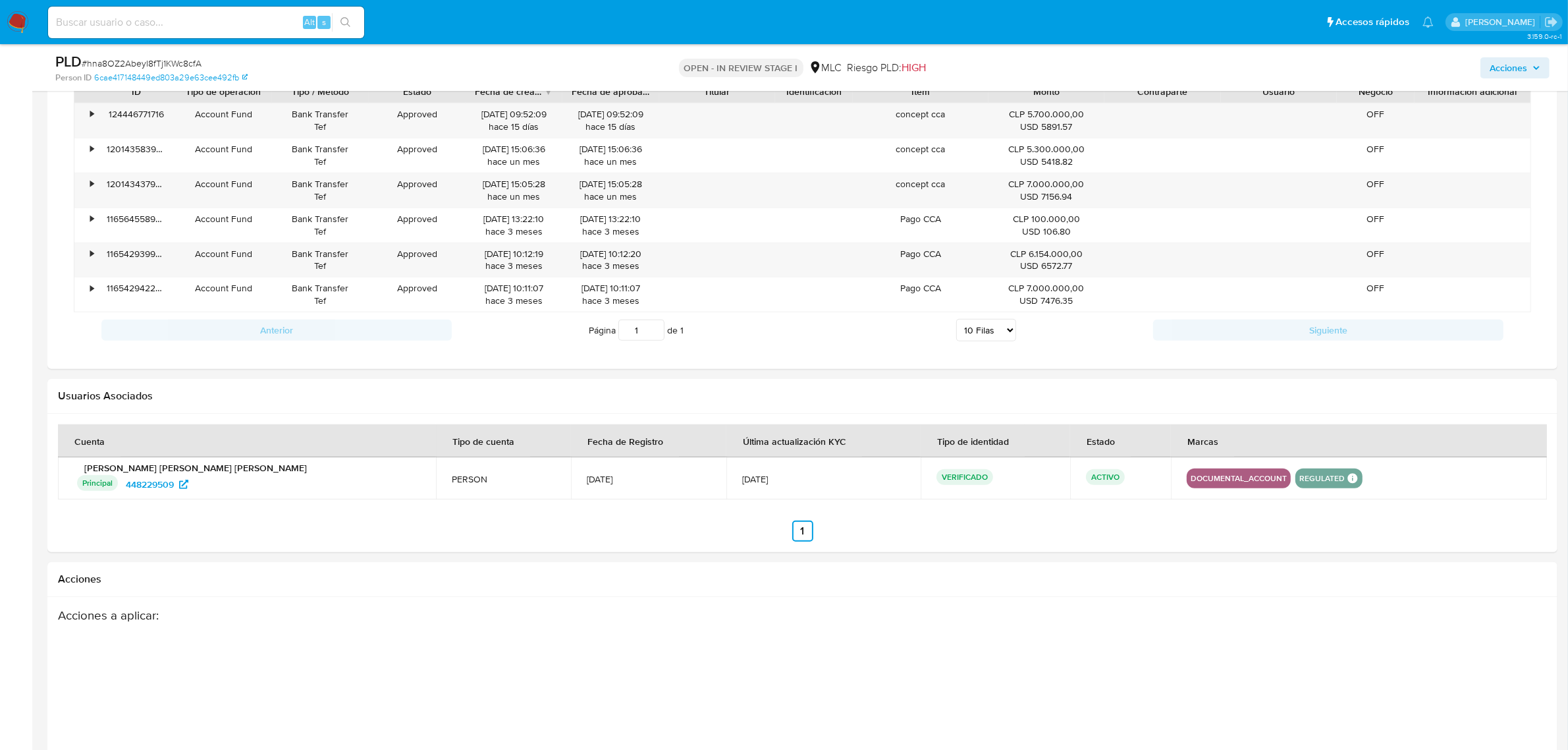
scroll to position [1020, 0]
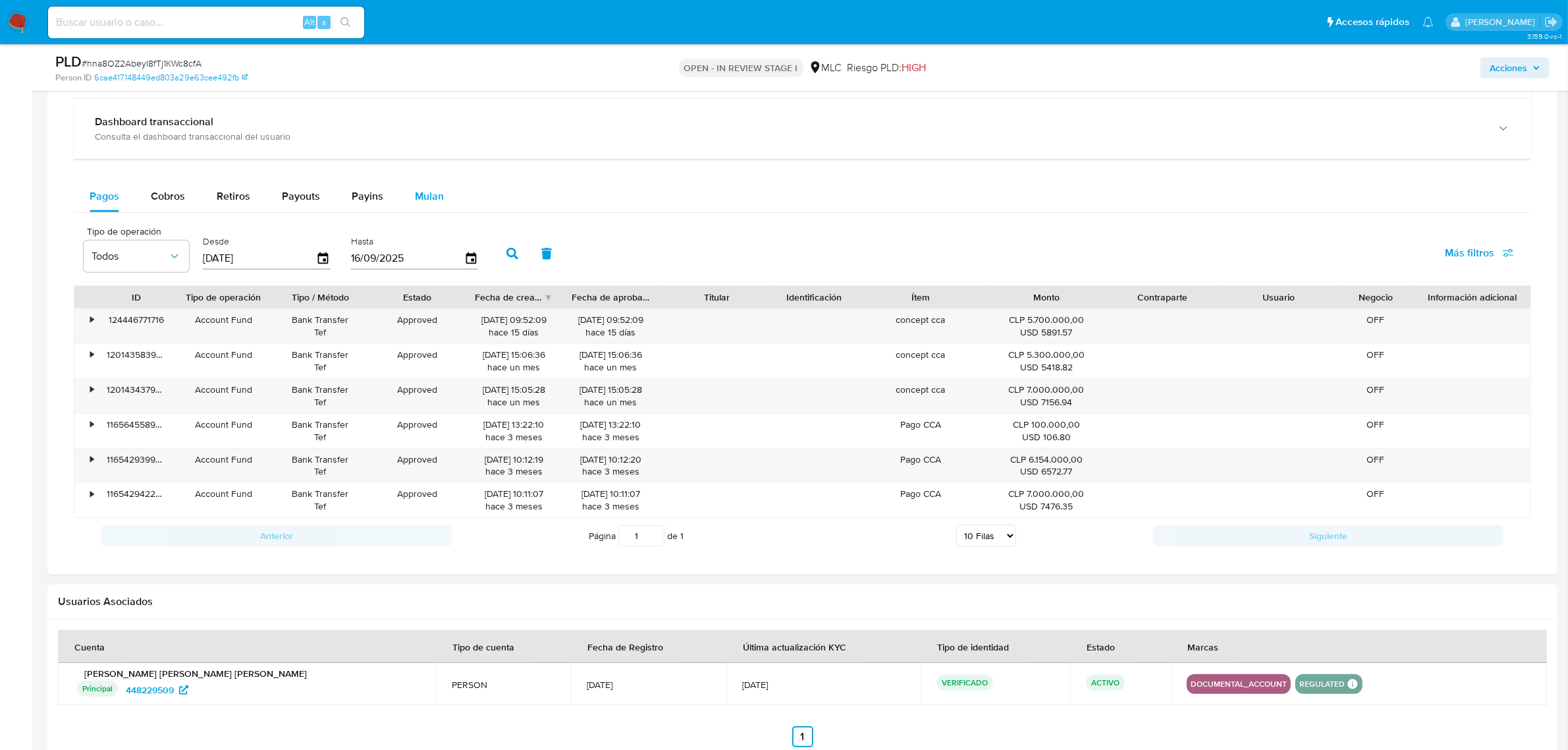
drag, startPoint x: 429, startPoint y: 207, endPoint x: 415, endPoint y: 211, distance: 14.6
click at [429, 207] on div "Mulan" at bounding box center [429, 196] width 29 height 32
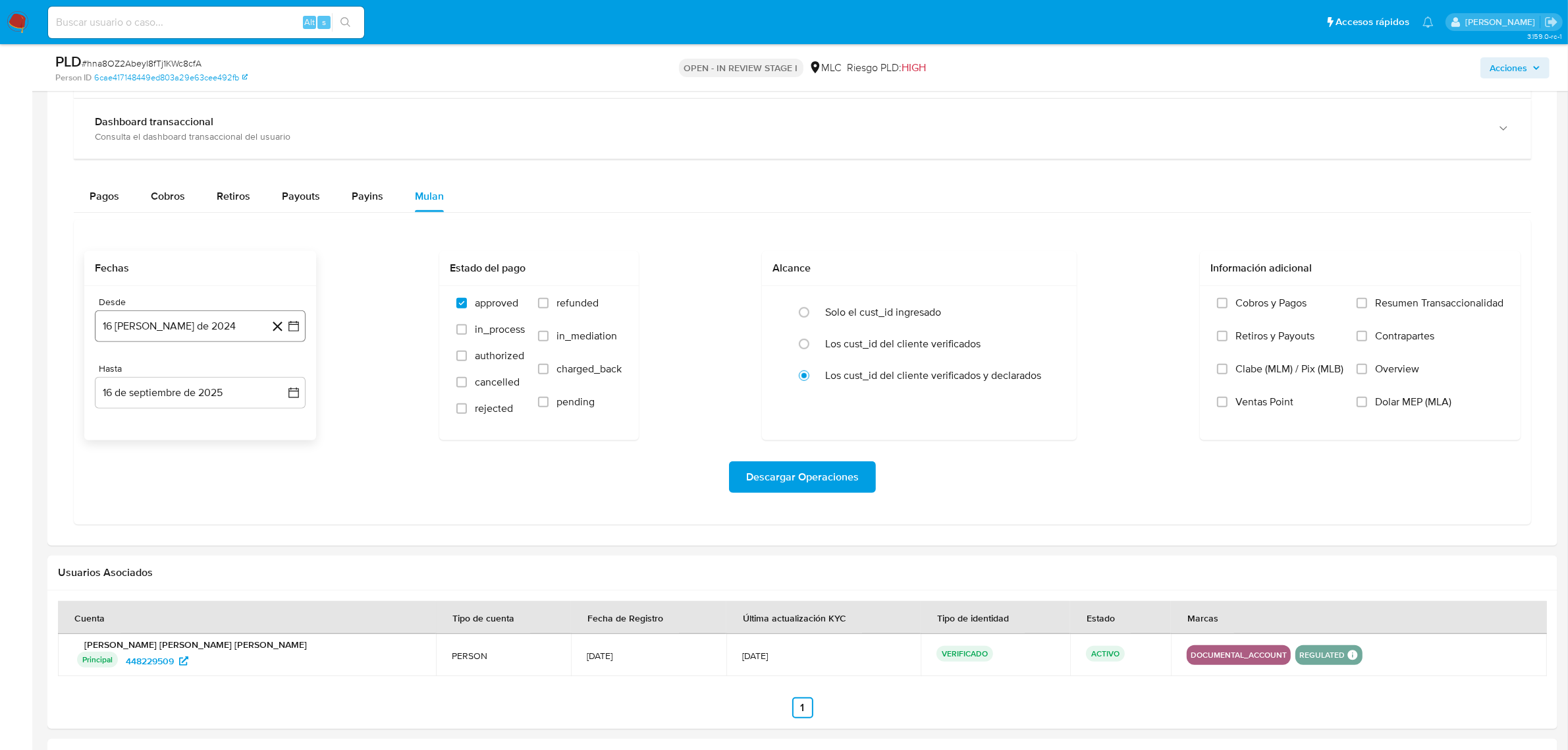
click at [288, 338] on button "16 de agosto de 2024" at bounding box center [200, 326] width 211 height 32
click at [281, 371] on icon "Mes siguiente" at bounding box center [282, 373] width 15 height 16
click at [143, 483] on button "10" at bounding box center [147, 475] width 21 height 21
click at [290, 399] on icon "button" at bounding box center [293, 392] width 14 height 14
click at [150, 516] on button "9" at bounding box center [147, 516] width 21 height 21
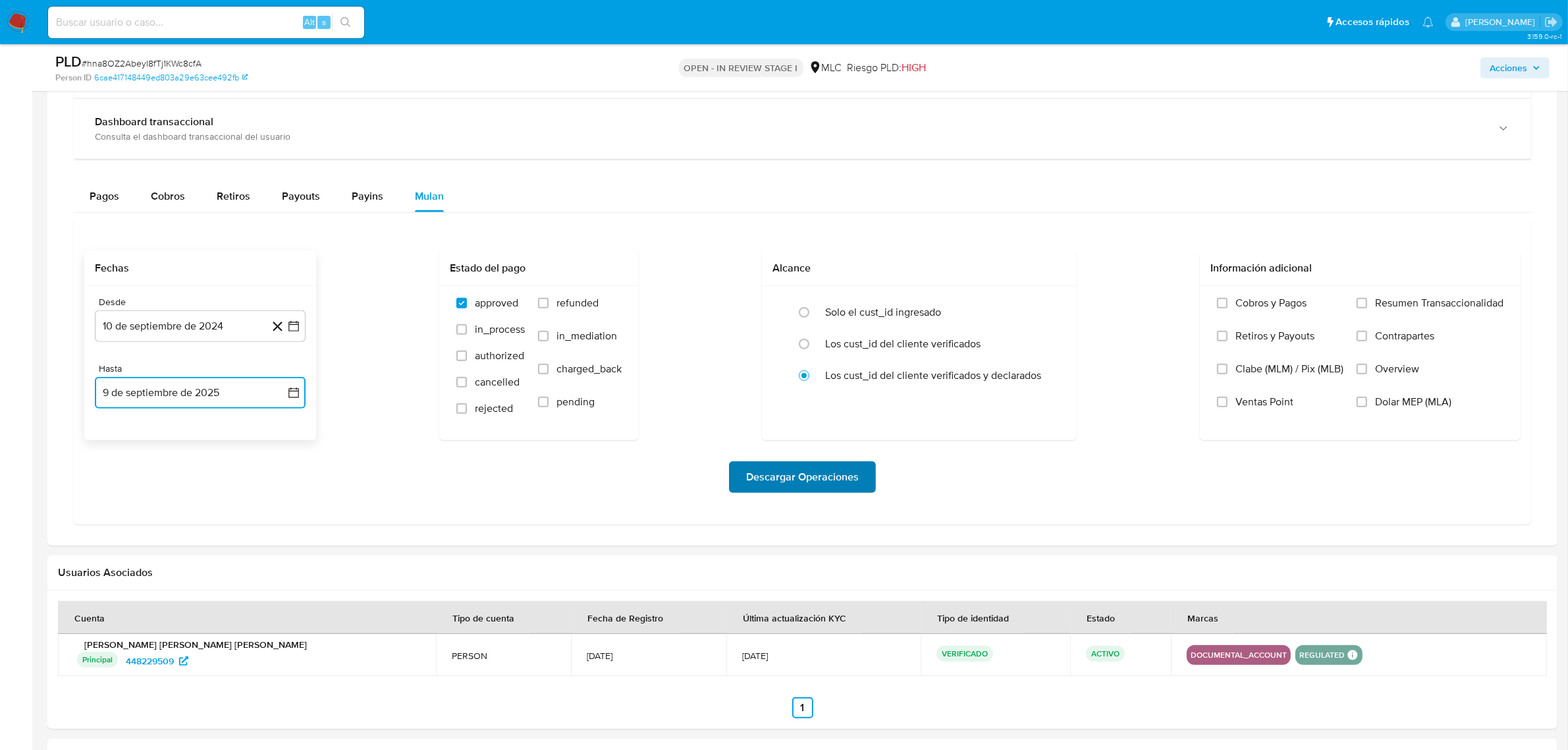
click at [851, 484] on span "Descargar Operaciones" at bounding box center [802, 477] width 112 height 29
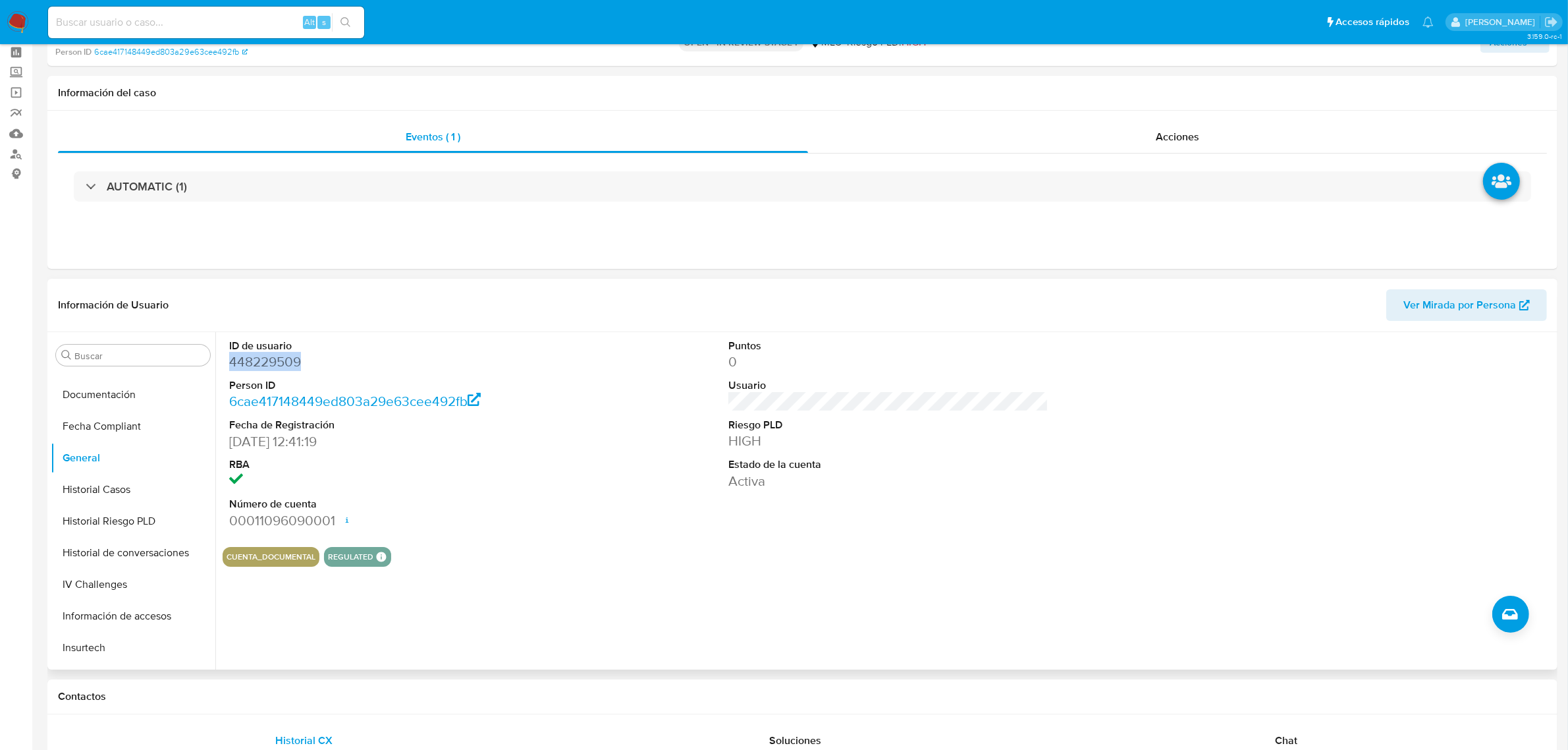
scroll to position [0, 0]
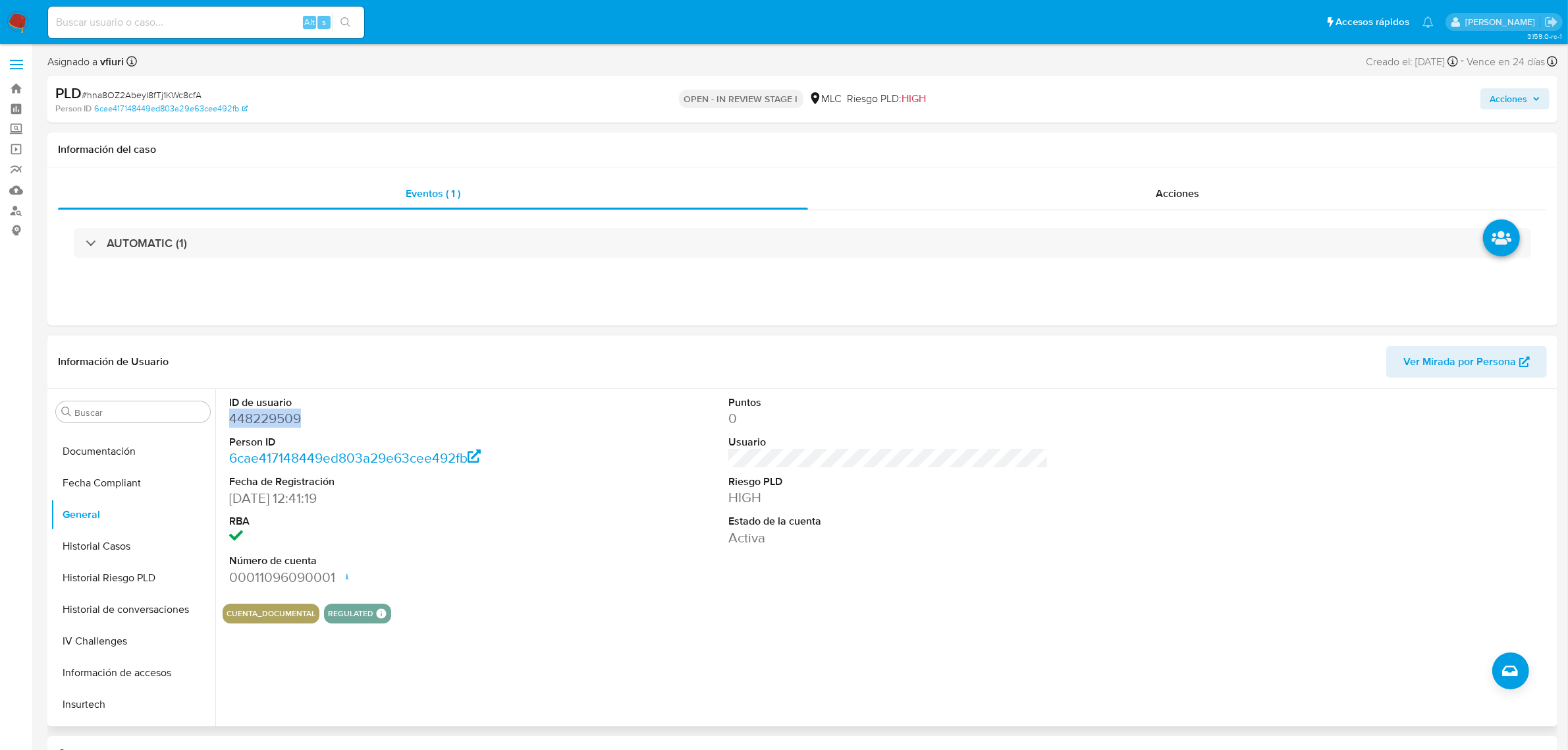
copy dd "448229509"
click at [183, 85] on div "PLD # hna8OZ2AbeyI8fTj1KWc8cfA" at bounding box center [301, 93] width 493 height 19
copy span "hna8OZ2AbeyI8fTj1KWc8cfA"
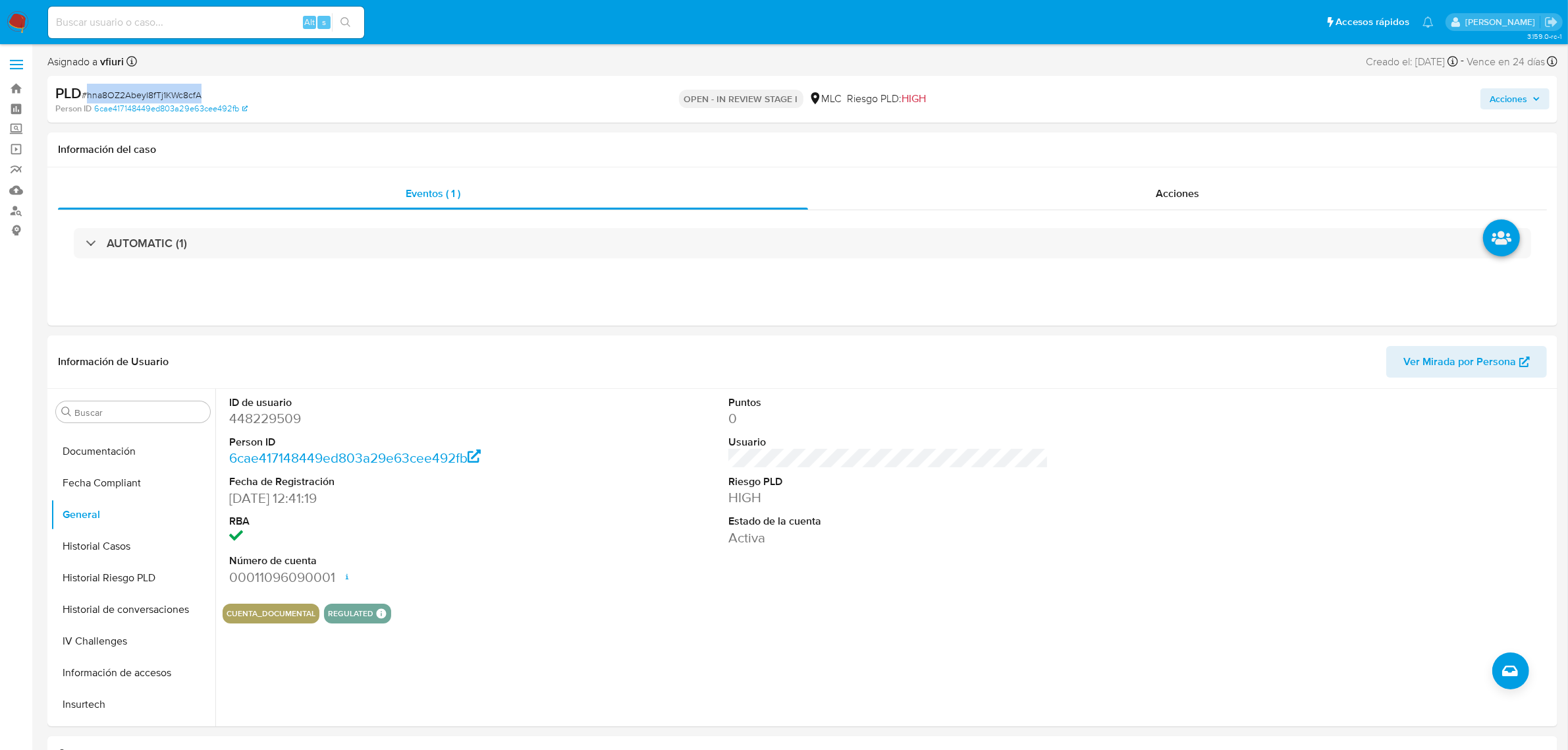
copy span "hna8OZ2AbeyI8fTj1KWc8cfA"
drag, startPoint x: 73, startPoint y: 525, endPoint x: 188, endPoint y: 518, distance: 115.2
click at [73, 524] on button "KYC" at bounding box center [127, 520] width 154 height 32
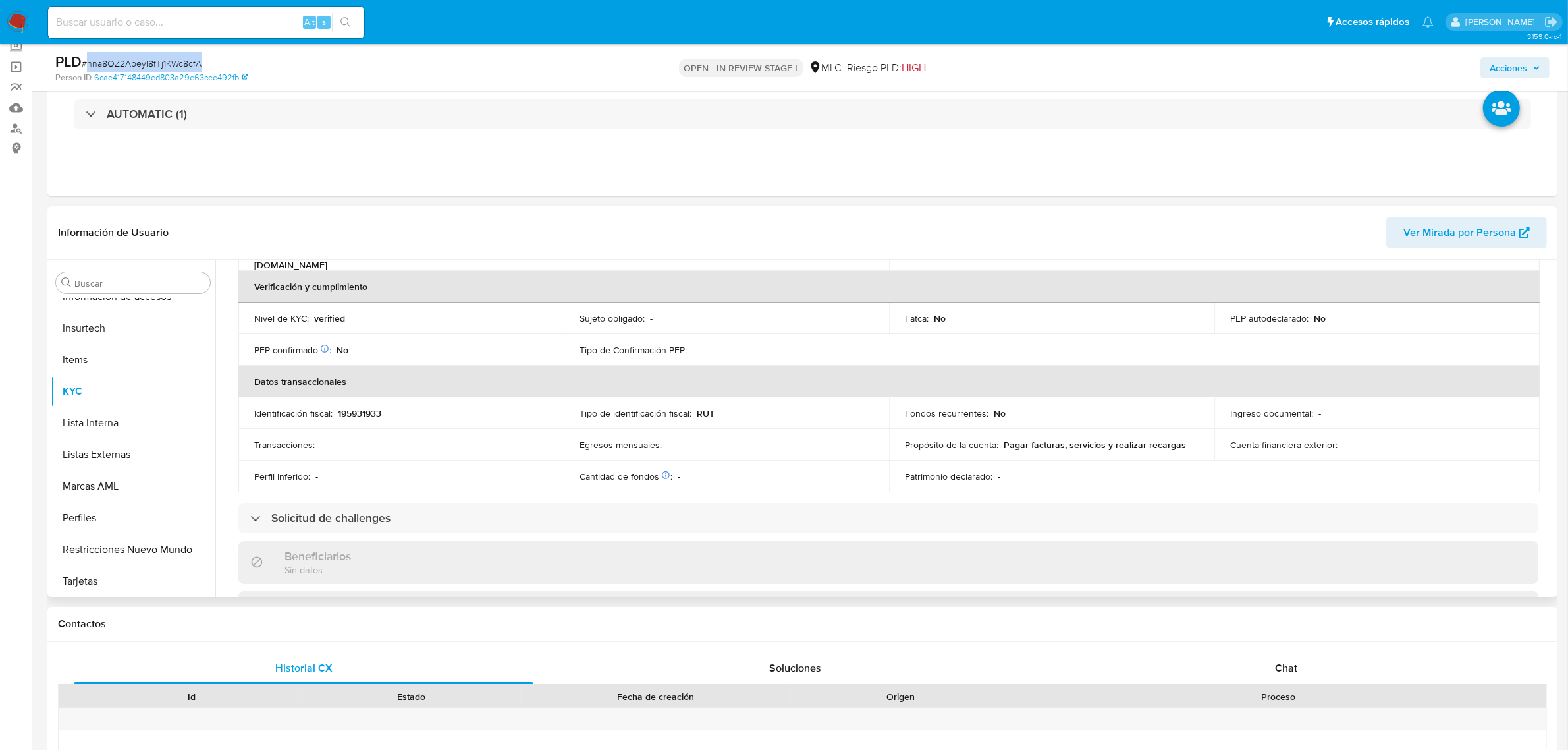
scroll to position [0, 0]
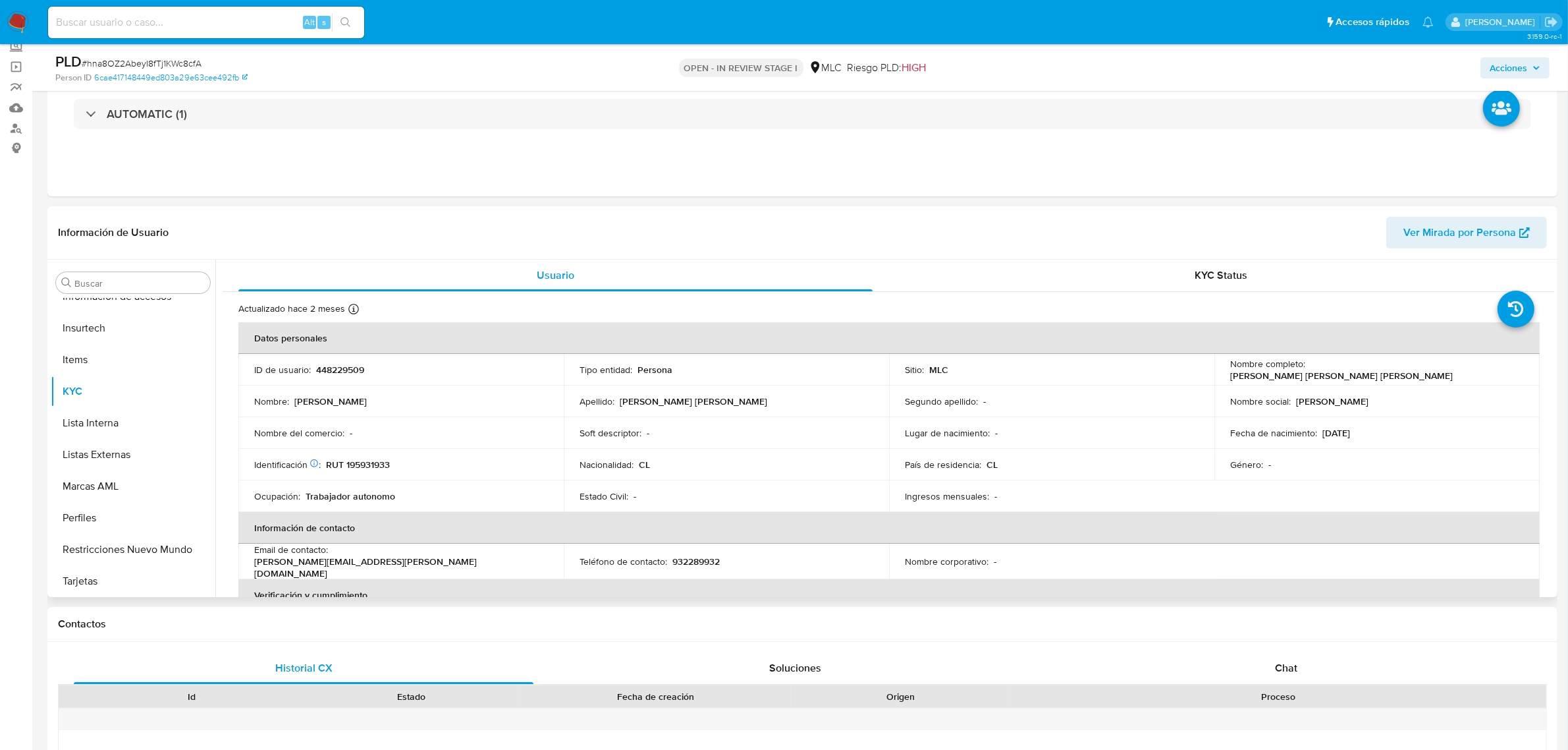
click at [357, 469] on p "RUT 195931933" at bounding box center [358, 464] width 64 height 12
copy p "195931933"
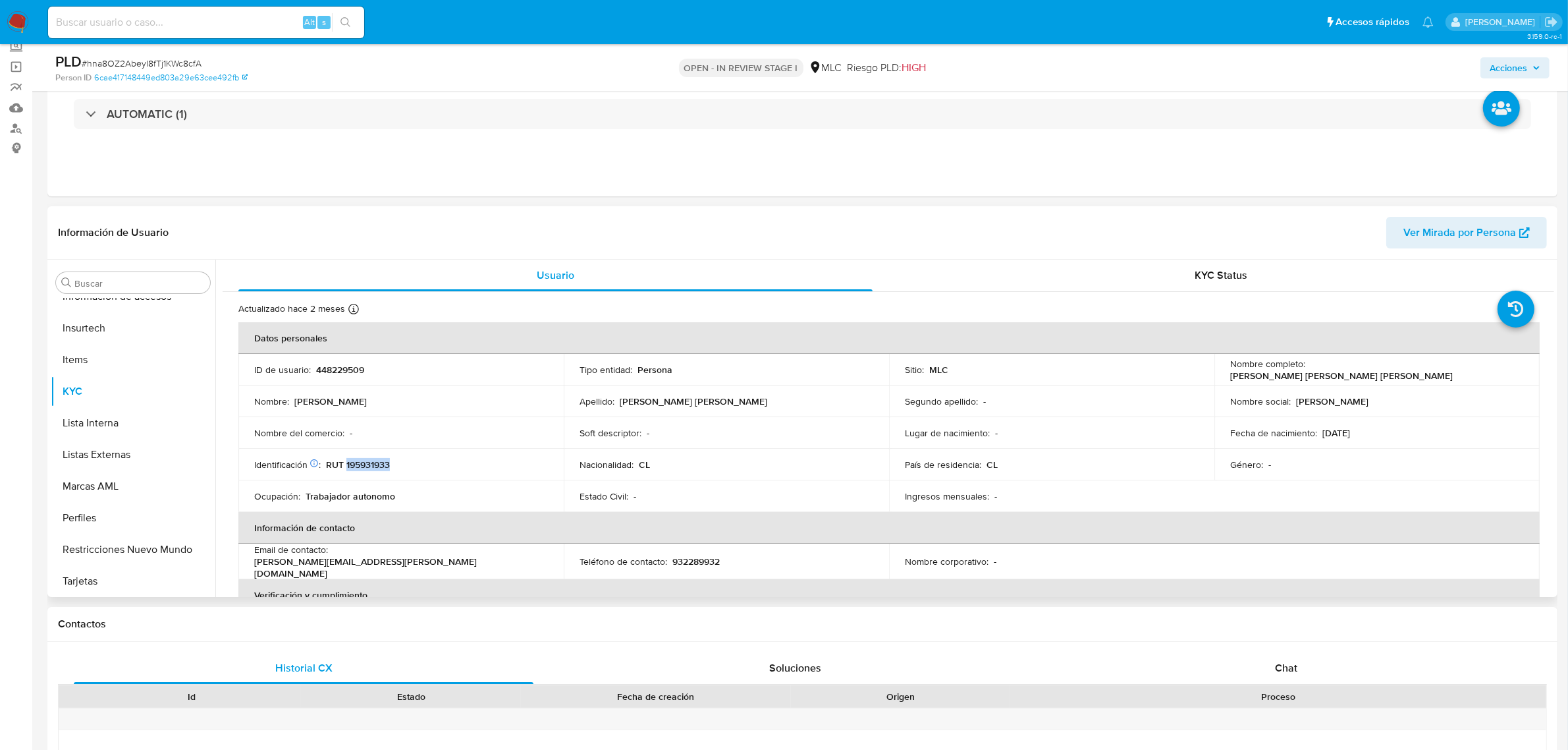
copy p "195931933"
click at [131, 407] on button "Cruces y Relaciones" at bounding box center [127, 409] width 154 height 32
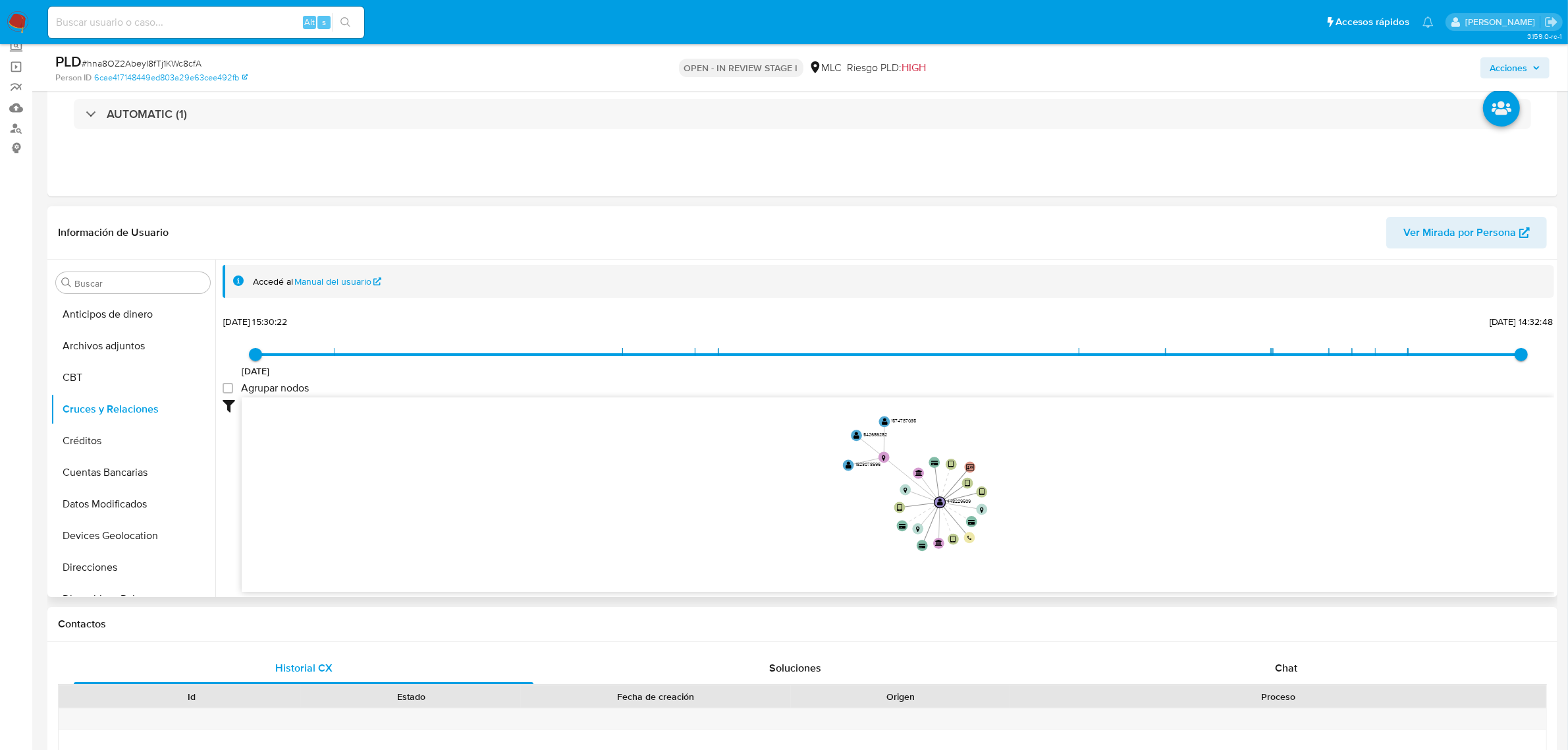
drag, startPoint x: 1078, startPoint y: 495, endPoint x: 1077, endPoint y: 525, distance: 30.0
click at [1077, 525] on icon "device-668de6533b0d6e052e437f9d  user-448229509  448229509 device-63c9e449088…" at bounding box center [898, 492] width 1312 height 191
drag, startPoint x: 1077, startPoint y: 525, endPoint x: 1082, endPoint y: 546, distance: 21.6
click at [1082, 546] on icon "device-668de6533b0d6e052e437f9d  user-448229509  448229509 device-63c9e449088…" at bounding box center [898, 492] width 1312 height 191
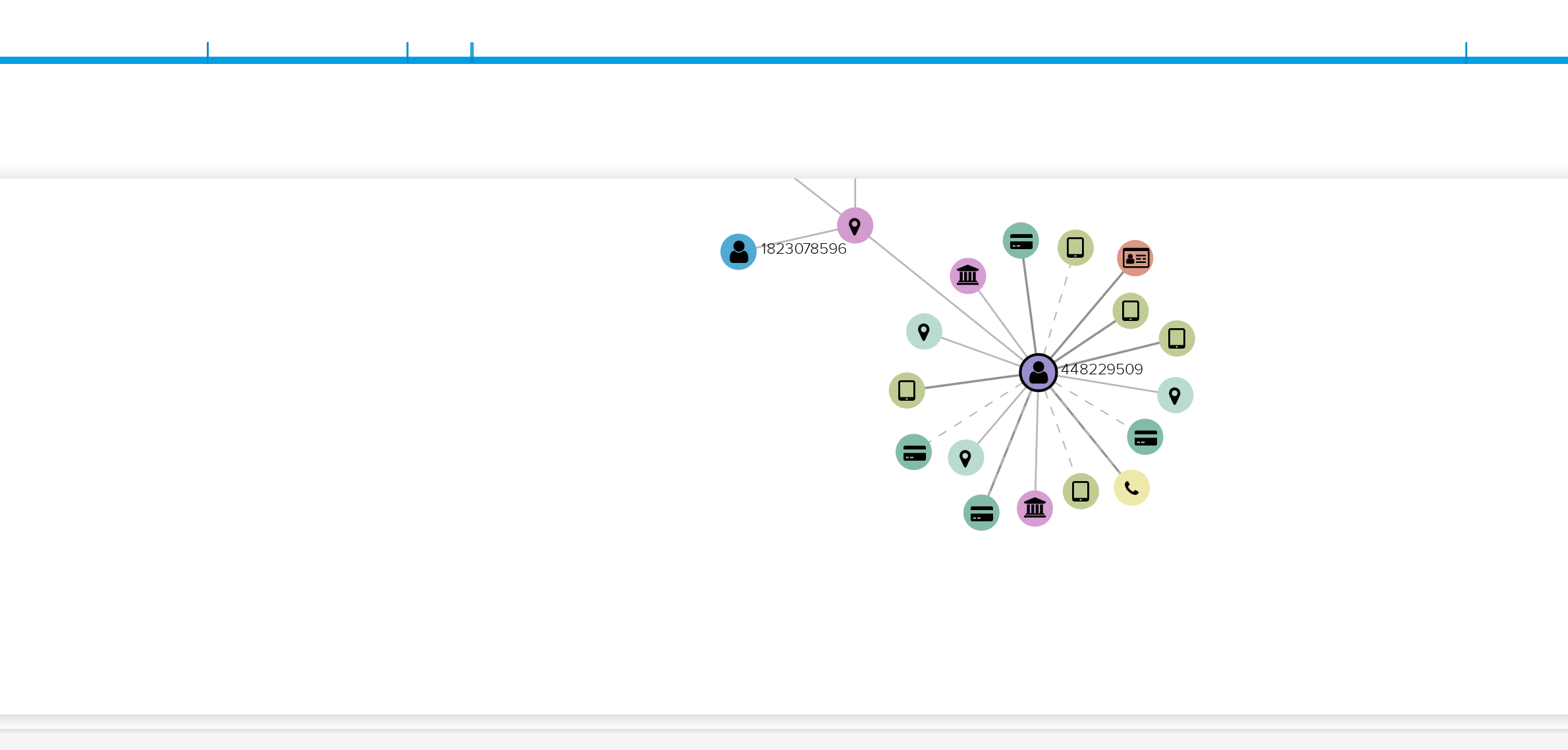
drag, startPoint x: 1115, startPoint y: 446, endPoint x: 1120, endPoint y: 395, distance: 51.2
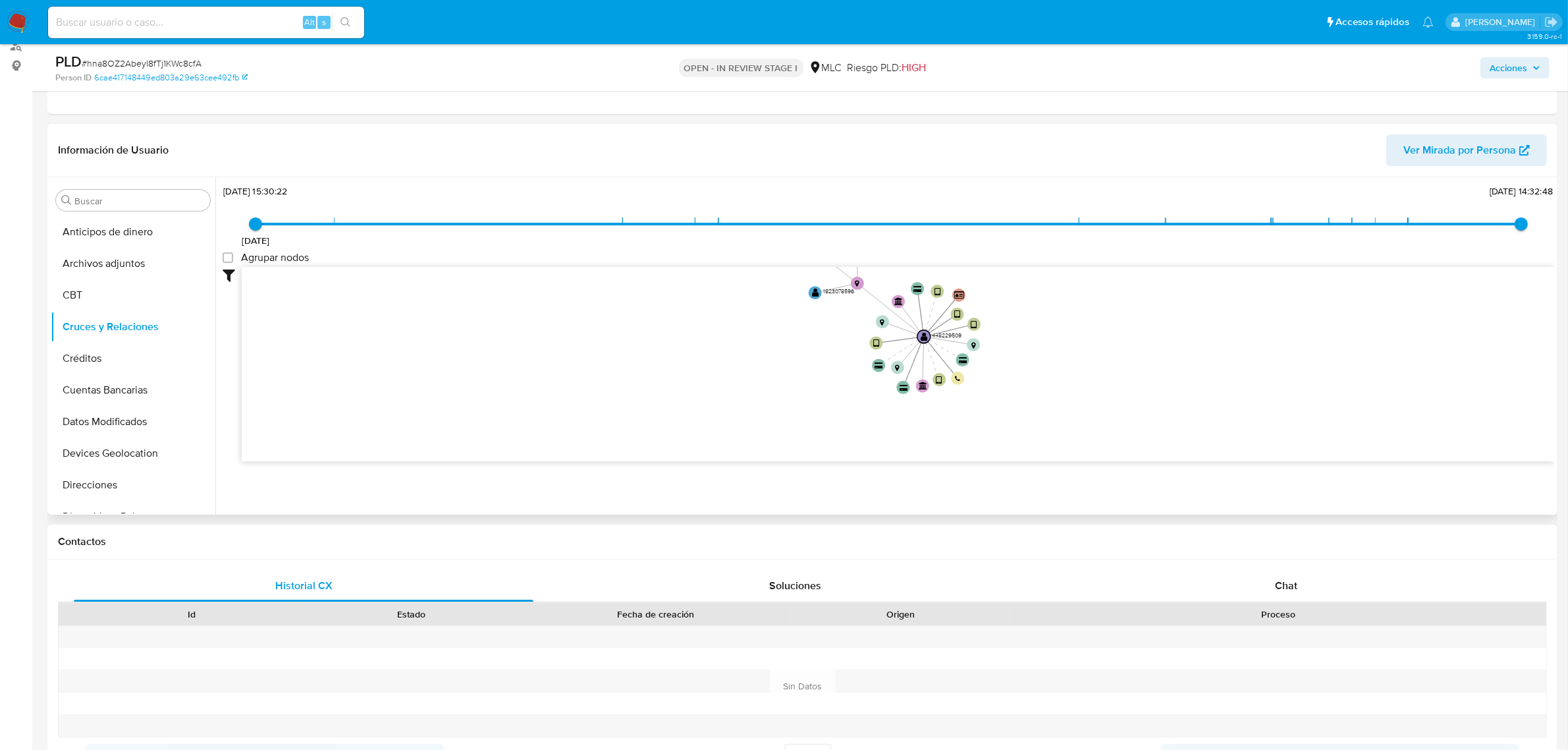
scroll to position [494, 0]
click at [104, 360] on button "KYC" at bounding box center [127, 370] width 154 height 32
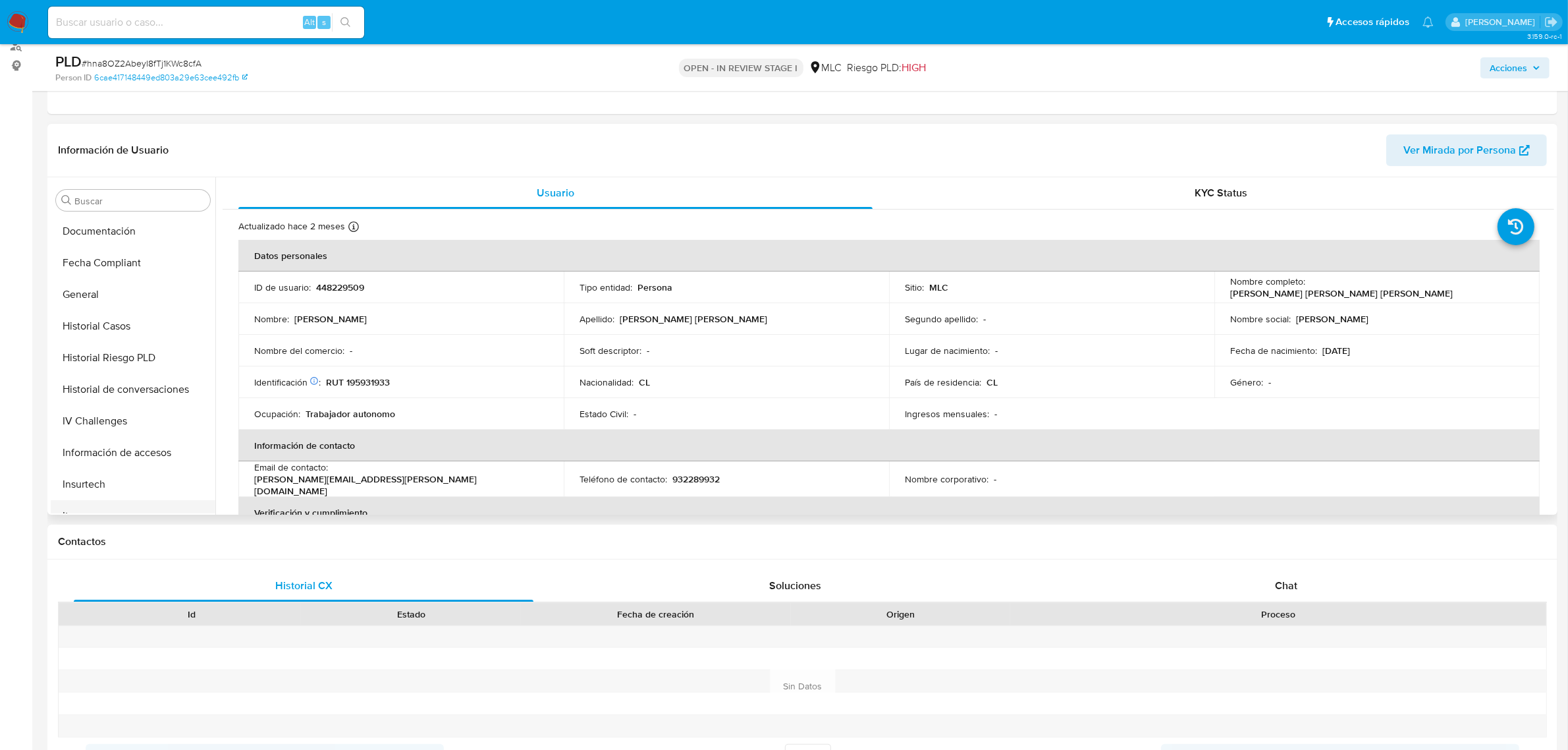
scroll to position [82, 0]
click at [107, 252] on button "Cruces y Relaciones" at bounding box center [127, 244] width 154 height 32
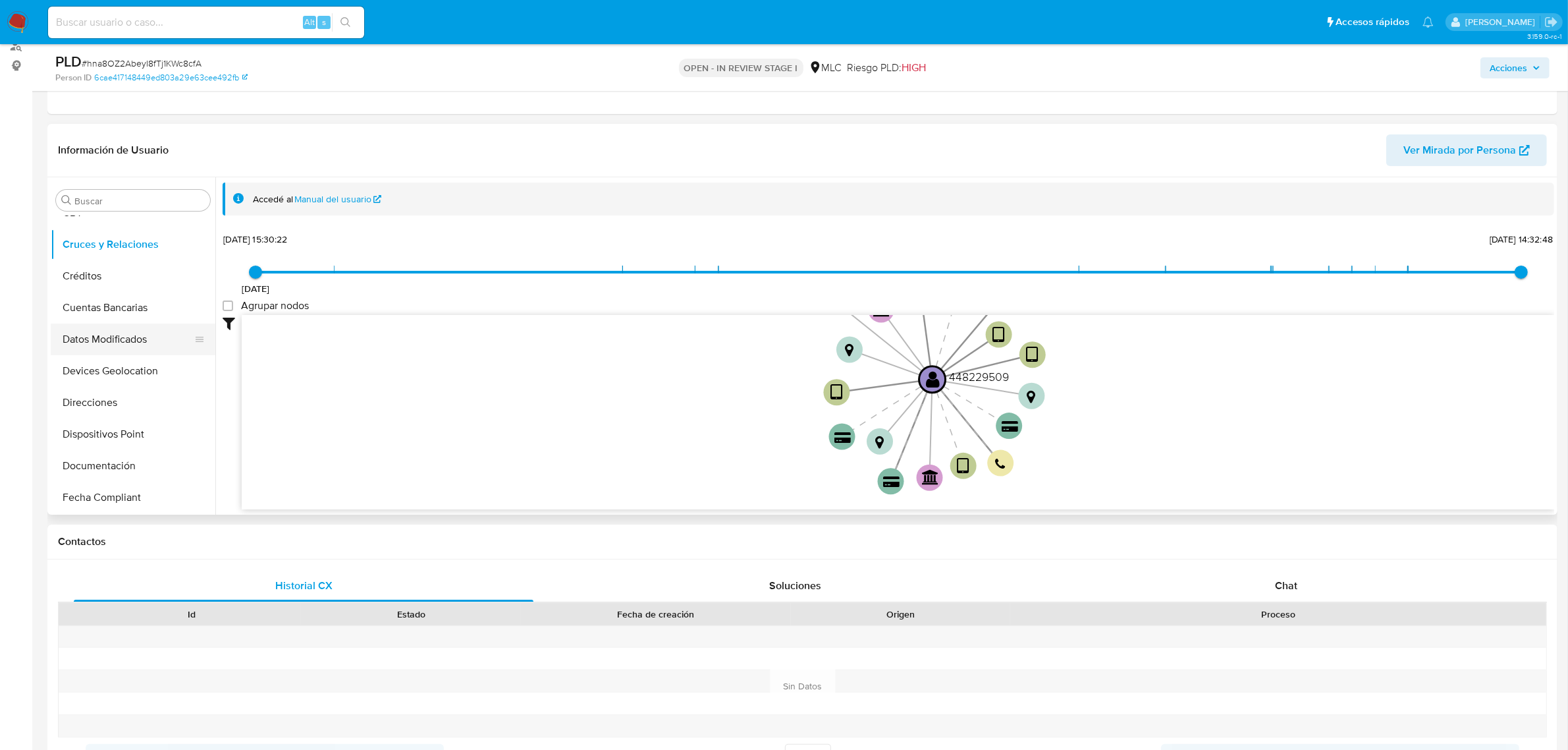
scroll to position [555, 0]
click at [117, 307] on button "KYC" at bounding box center [127, 309] width 154 height 32
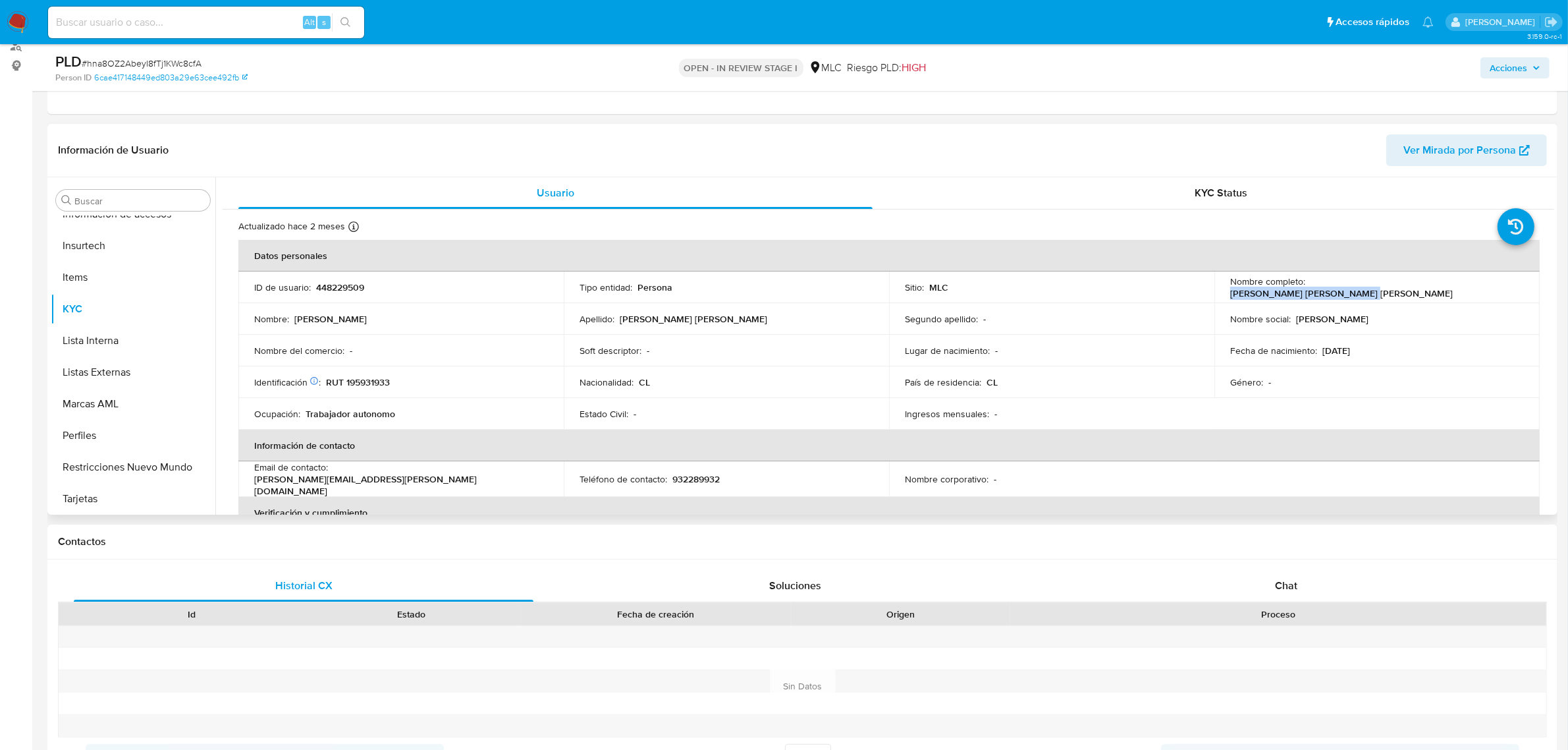
drag, startPoint x: 1306, startPoint y: 284, endPoint x: 1467, endPoint y: 275, distance: 161.3
click at [1467, 275] on td "Nombre completo : Ismael Orlando Canales Kohle" at bounding box center [1377, 287] width 325 height 32
copy p "Ismael Orlando Canales Kohle"
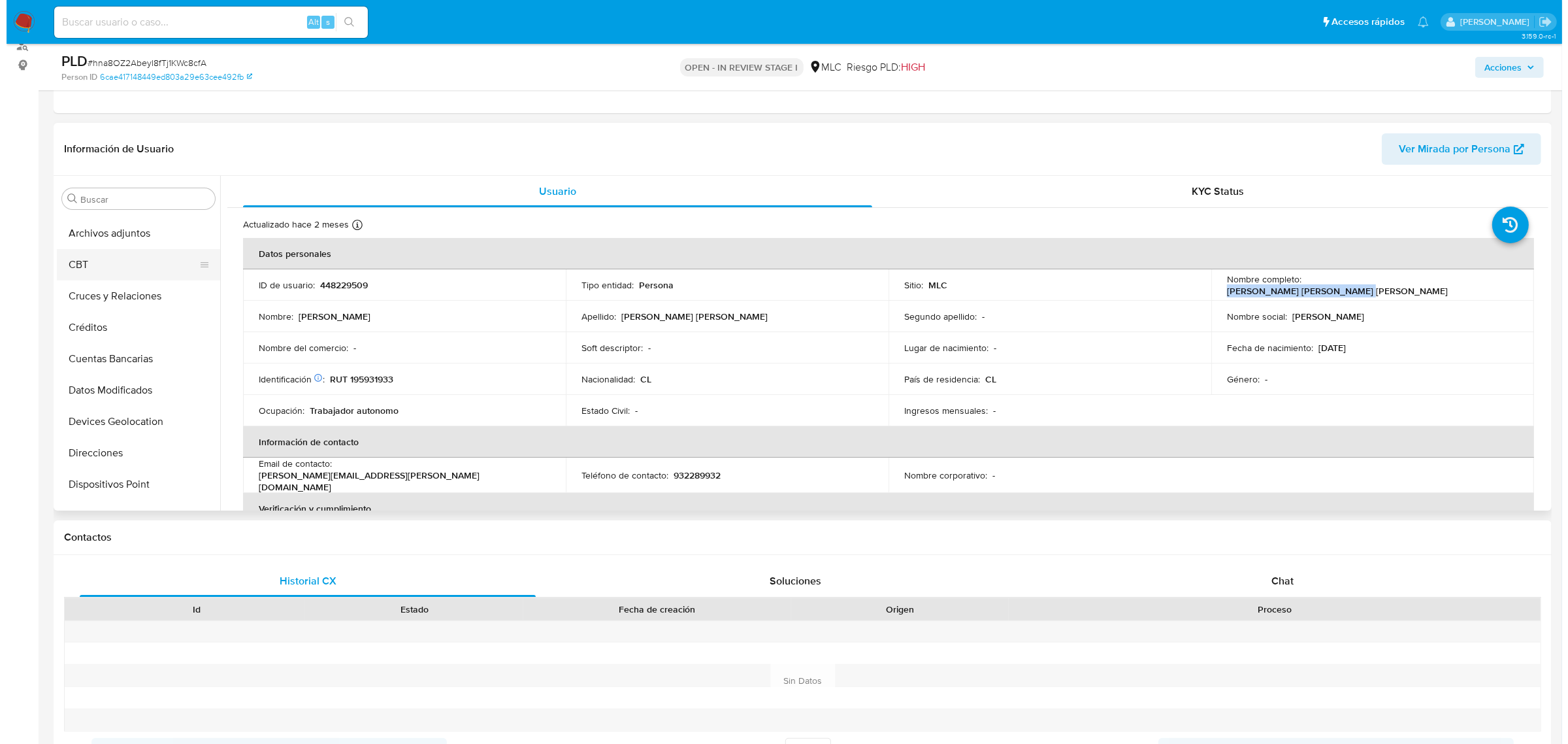
scroll to position [0, 0]
click at [88, 254] on button "Archivos adjuntos" at bounding box center [126, 261] width 153 height 32
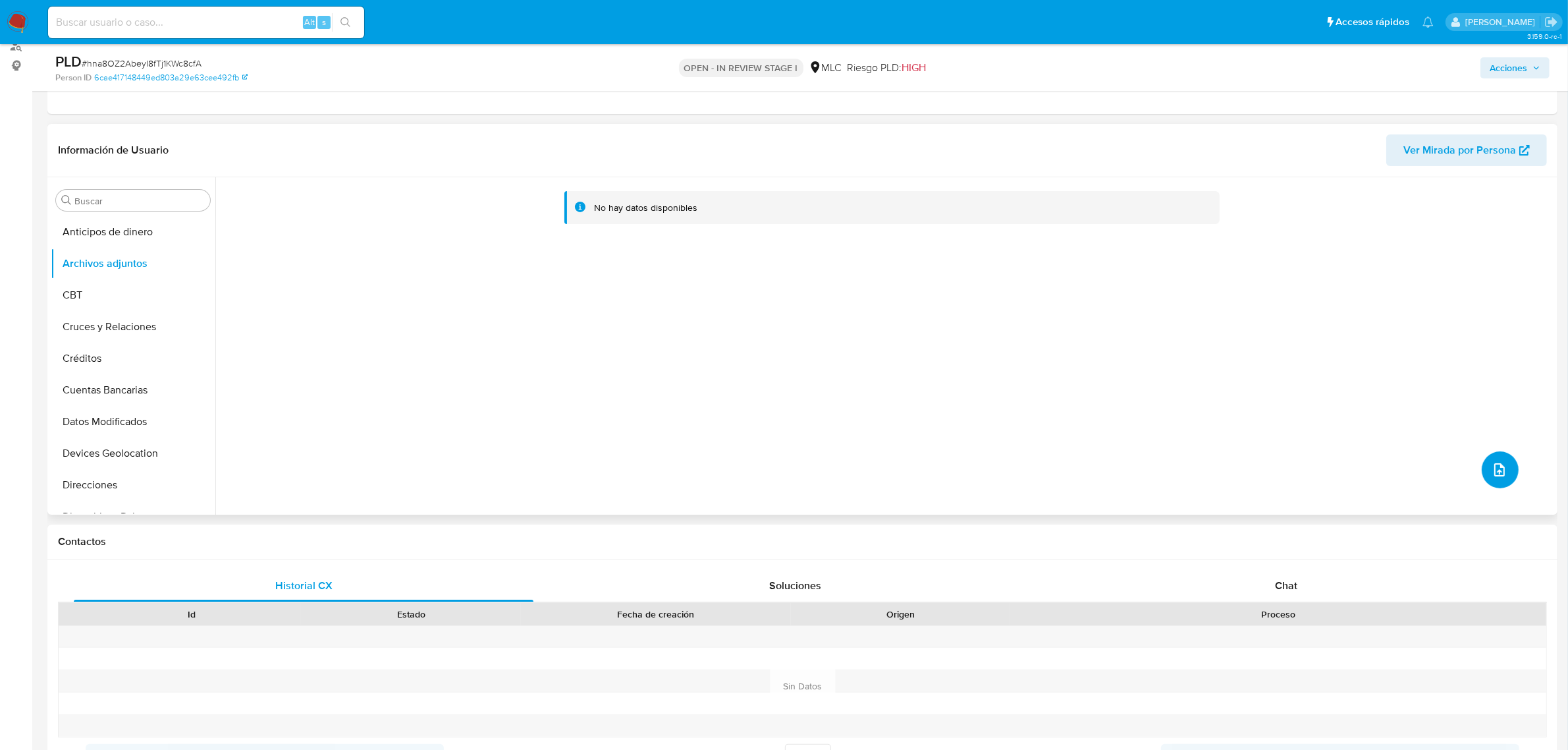
click at [1502, 468] on icon "upload-file" at bounding box center [1499, 470] width 15 height 16
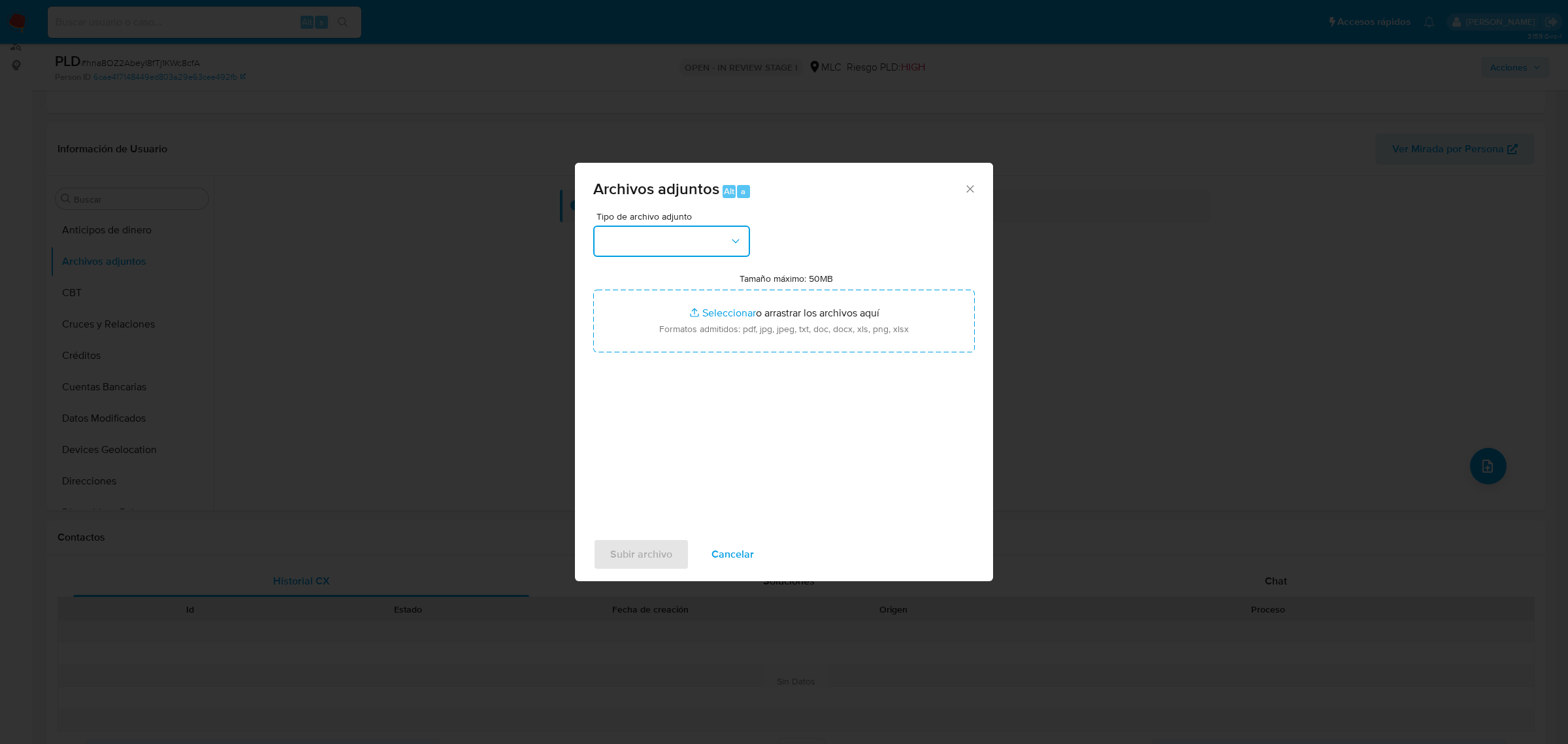
click at [636, 252] on button "button" at bounding box center [671, 241] width 157 height 32
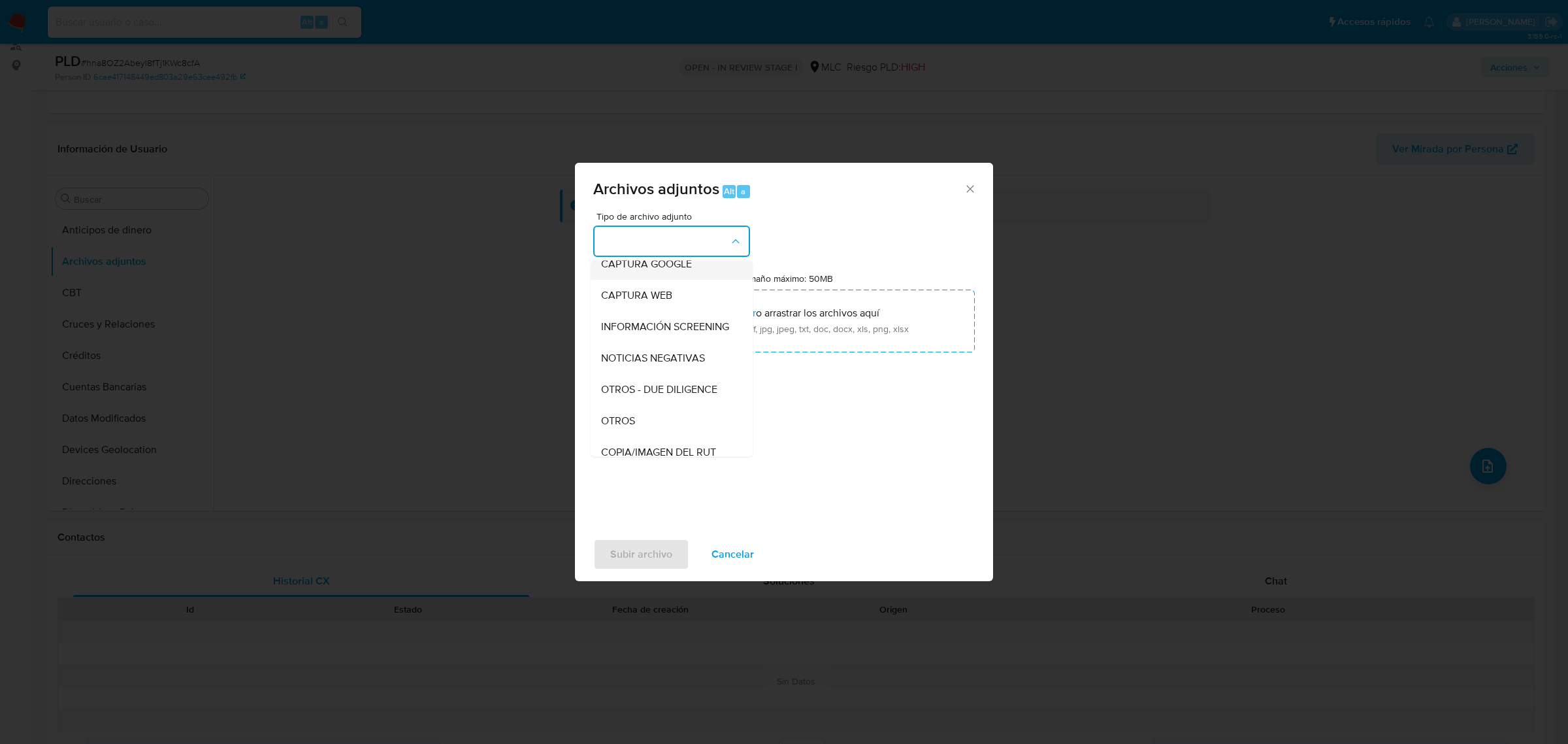
scroll to position [163, 0]
click at [632, 316] on div "OTROS - DUE DILIGENCE" at bounding box center [668, 300] width 134 height 32
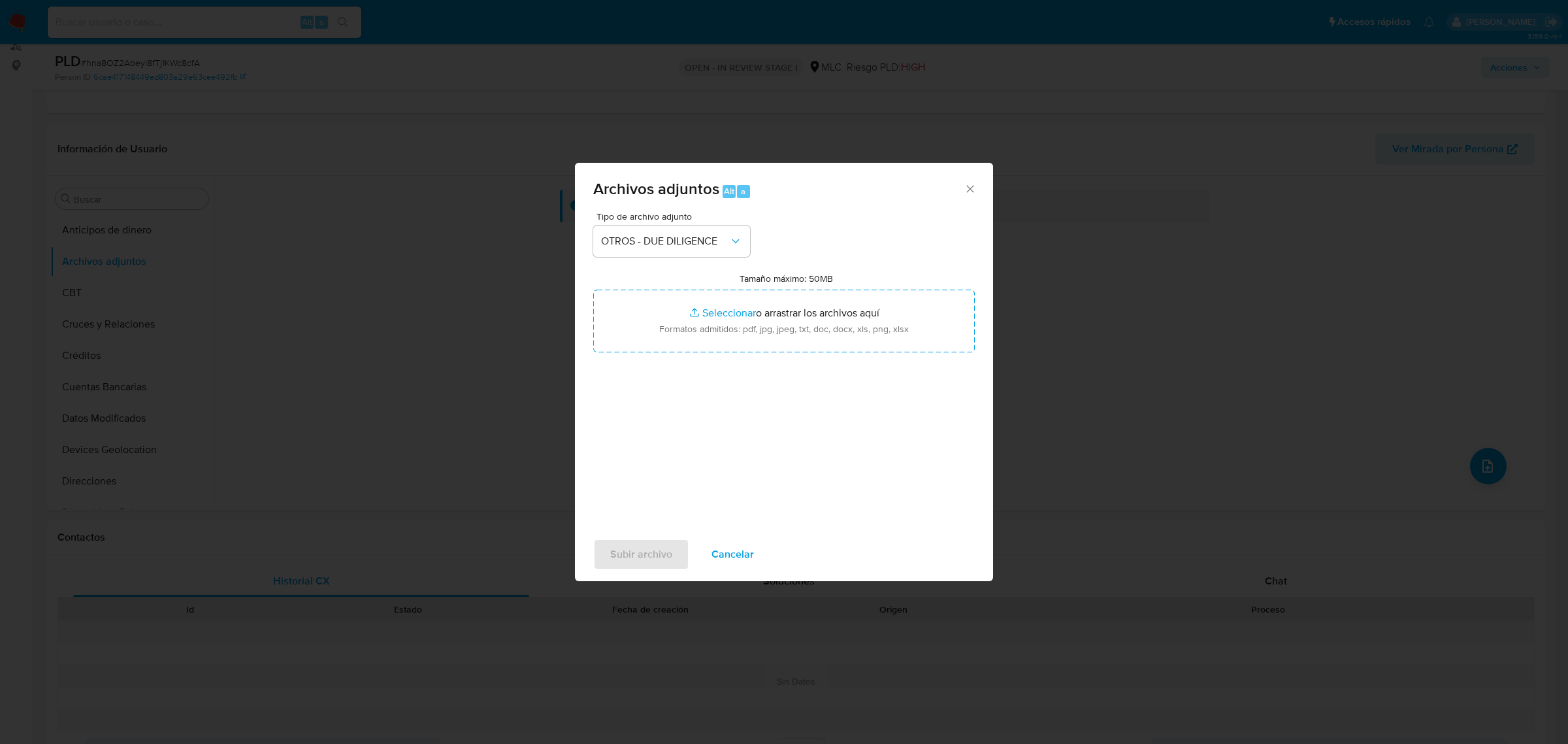
click at [685, 259] on div "Tipo de archivo adjunto OTROS - DUE DILIGENCE Tamaño máximo: 50MB Seleccionar a…" at bounding box center [783, 365] width 381 height 309
click at [688, 243] on span "OTROS - DUE DILIGENCE" at bounding box center [665, 241] width 128 height 13
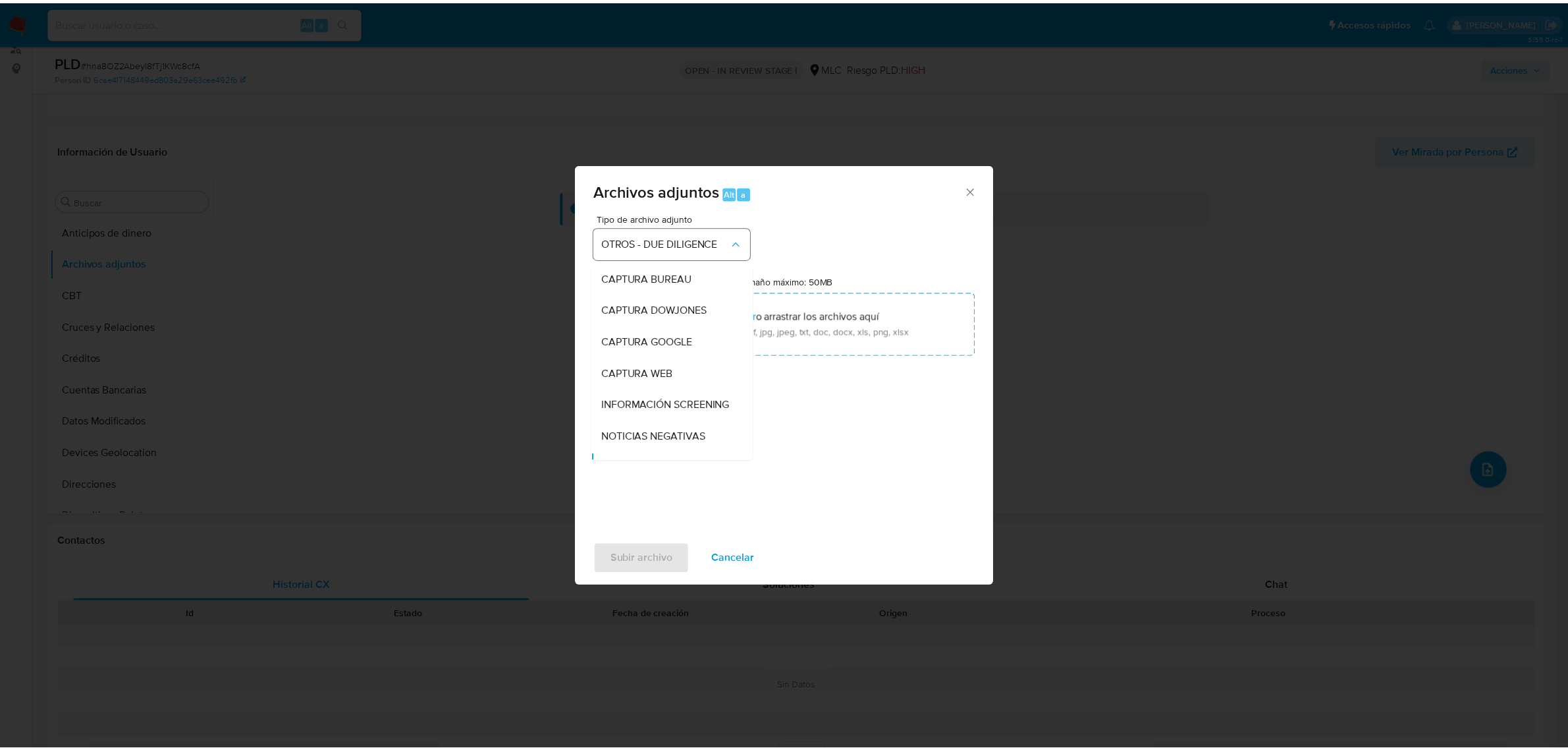
scroll to position [119, 0]
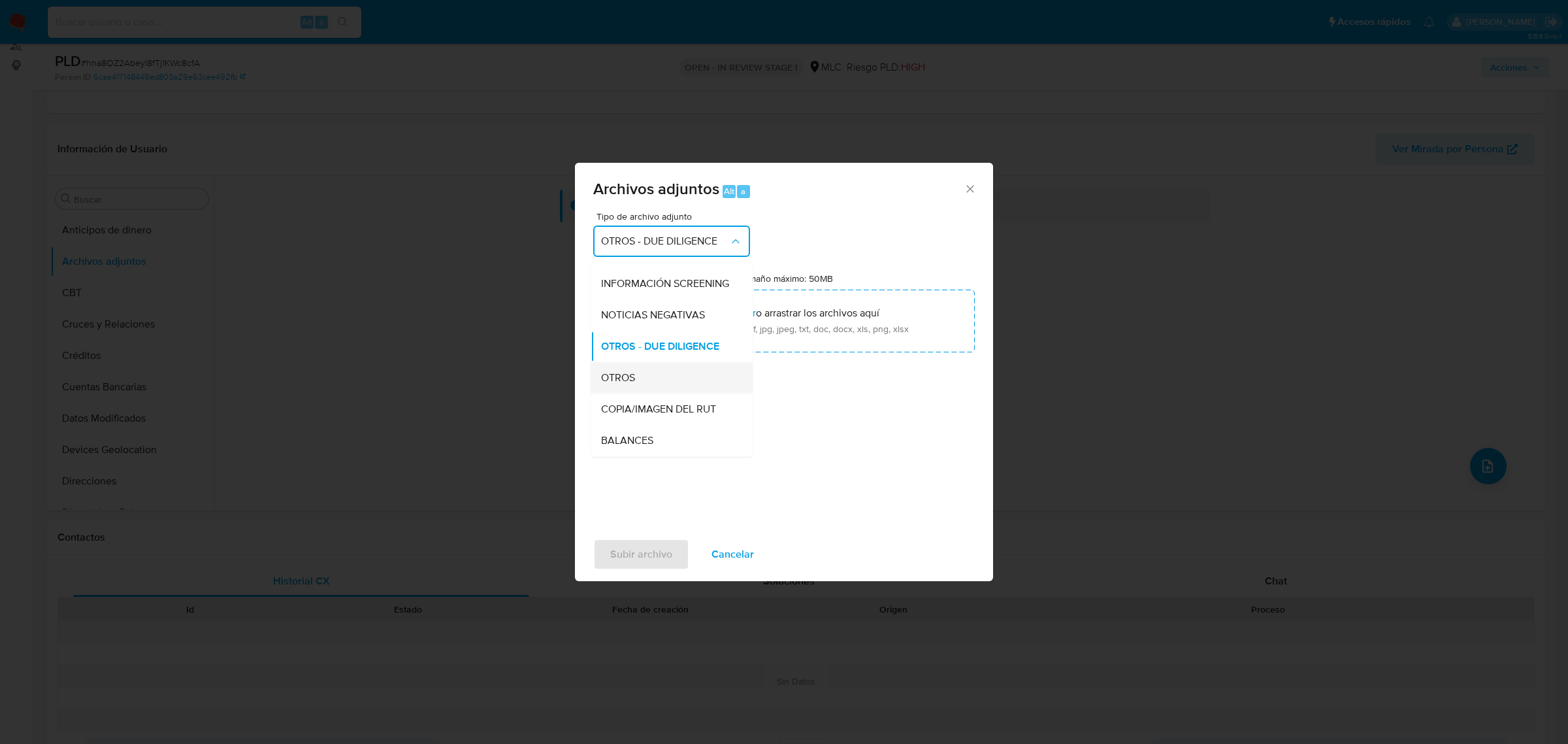
click at [676, 378] on div "OTROS" at bounding box center [668, 377] width 134 height 32
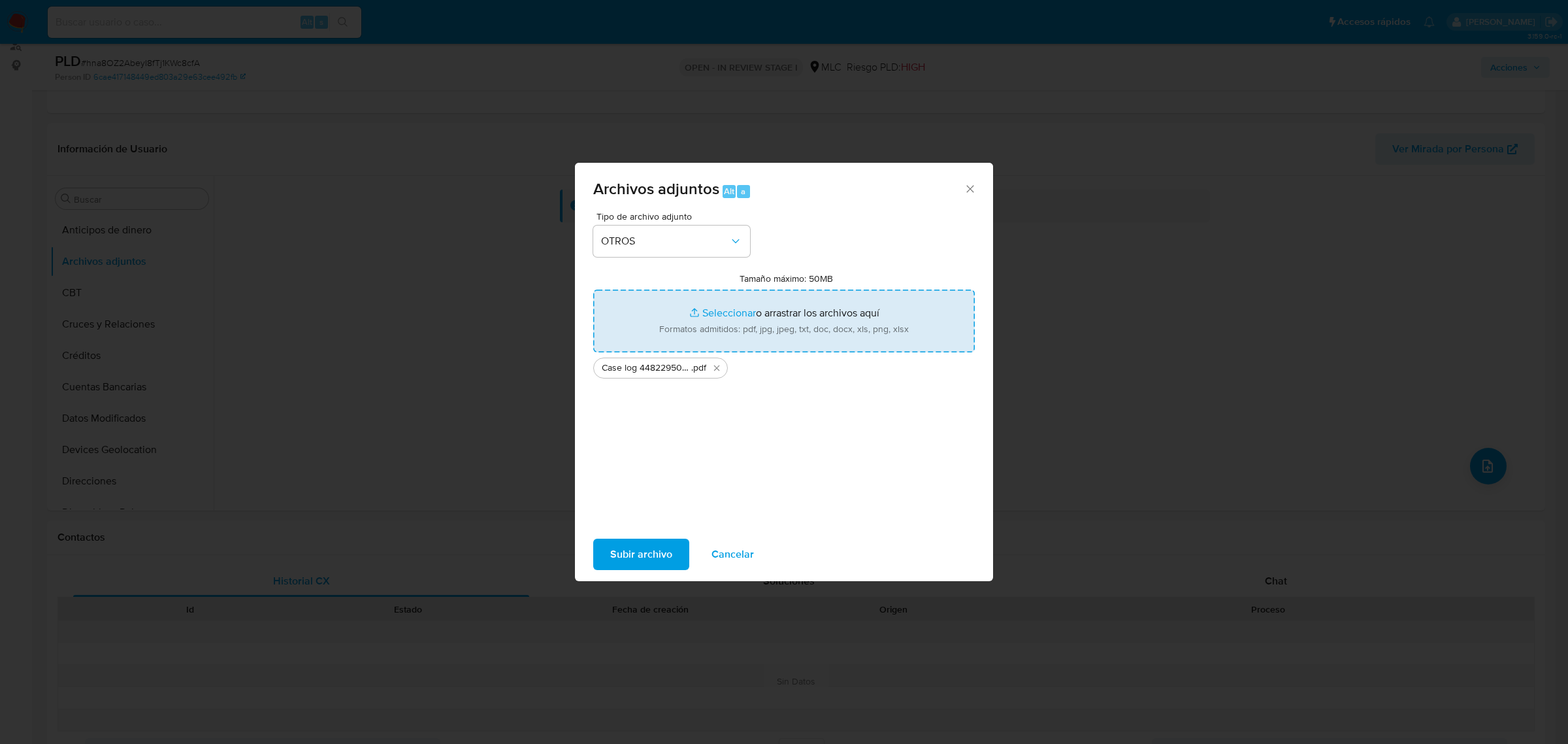
type input "C:\fakepath\Tabla 448229509.xlsx"
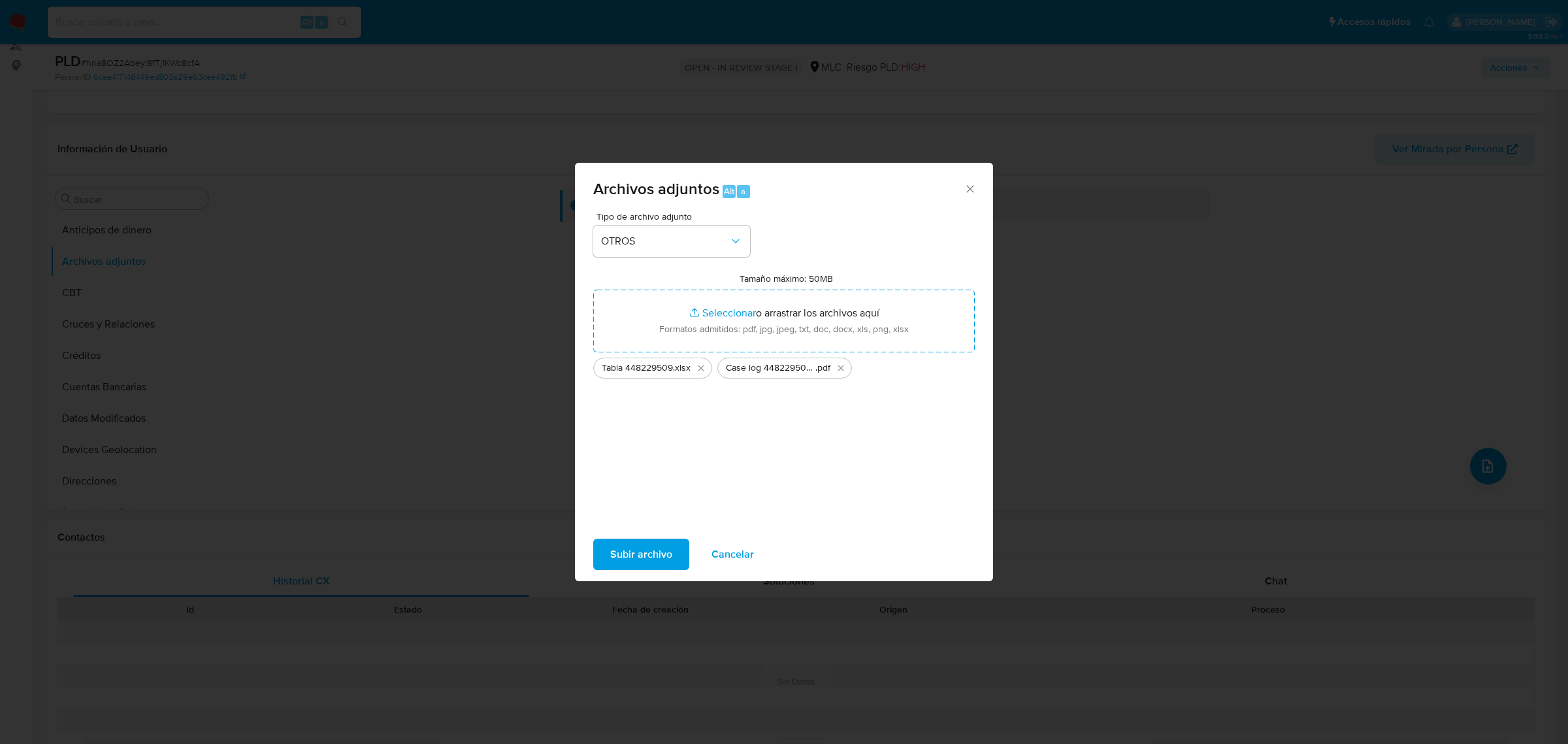
click at [670, 547] on span "Subir archivo" at bounding box center [641, 555] width 62 height 29
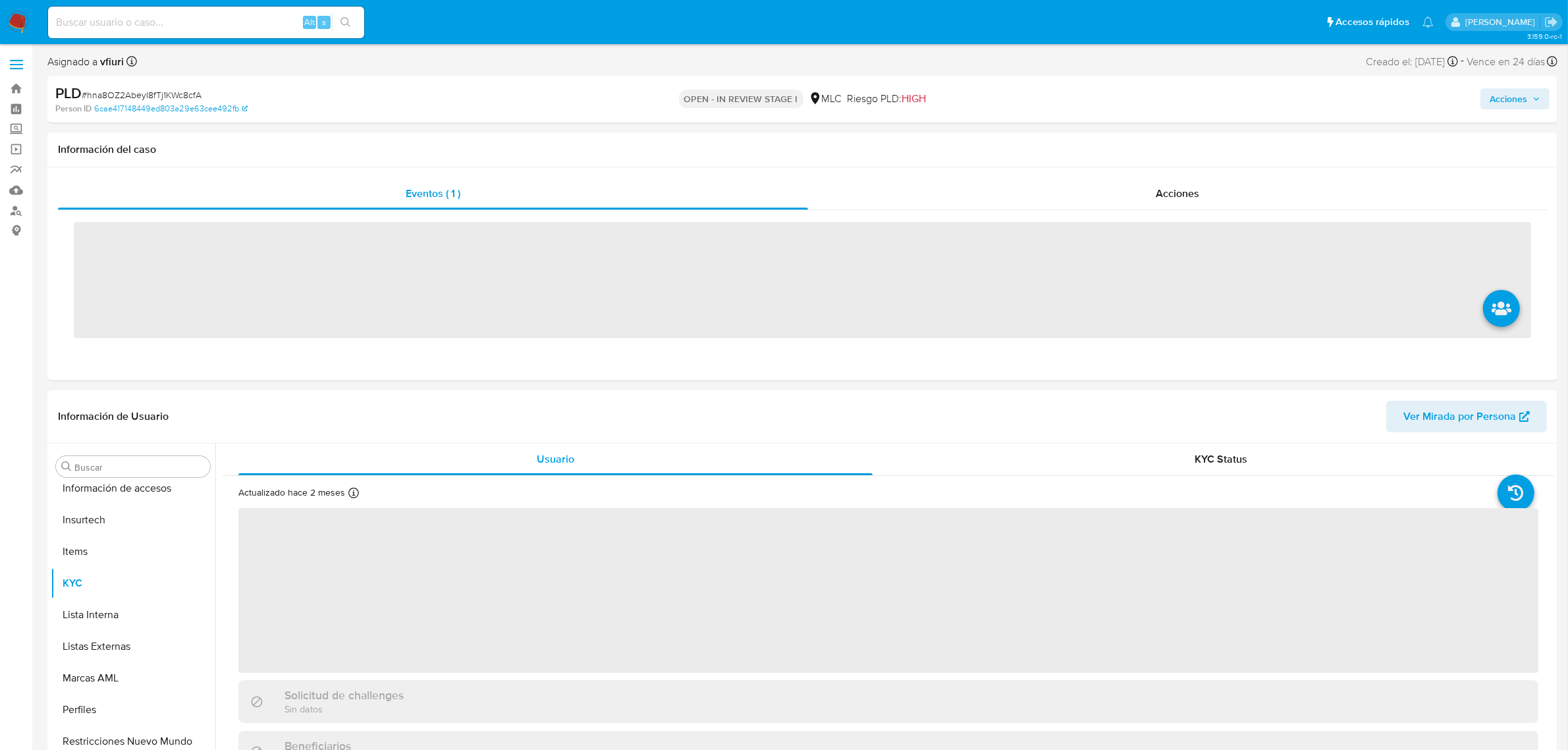
scroll to position [555, 0]
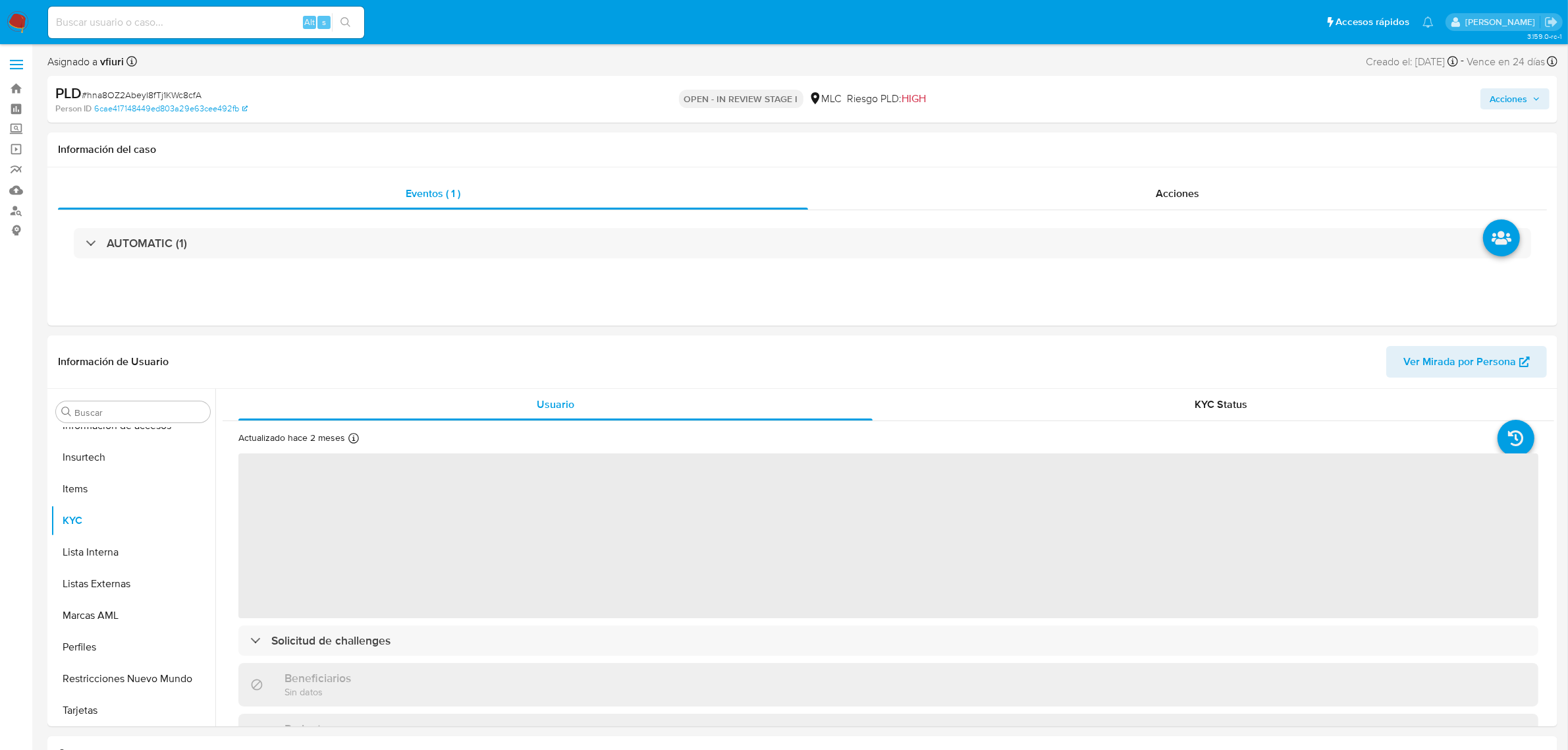
select select "10"
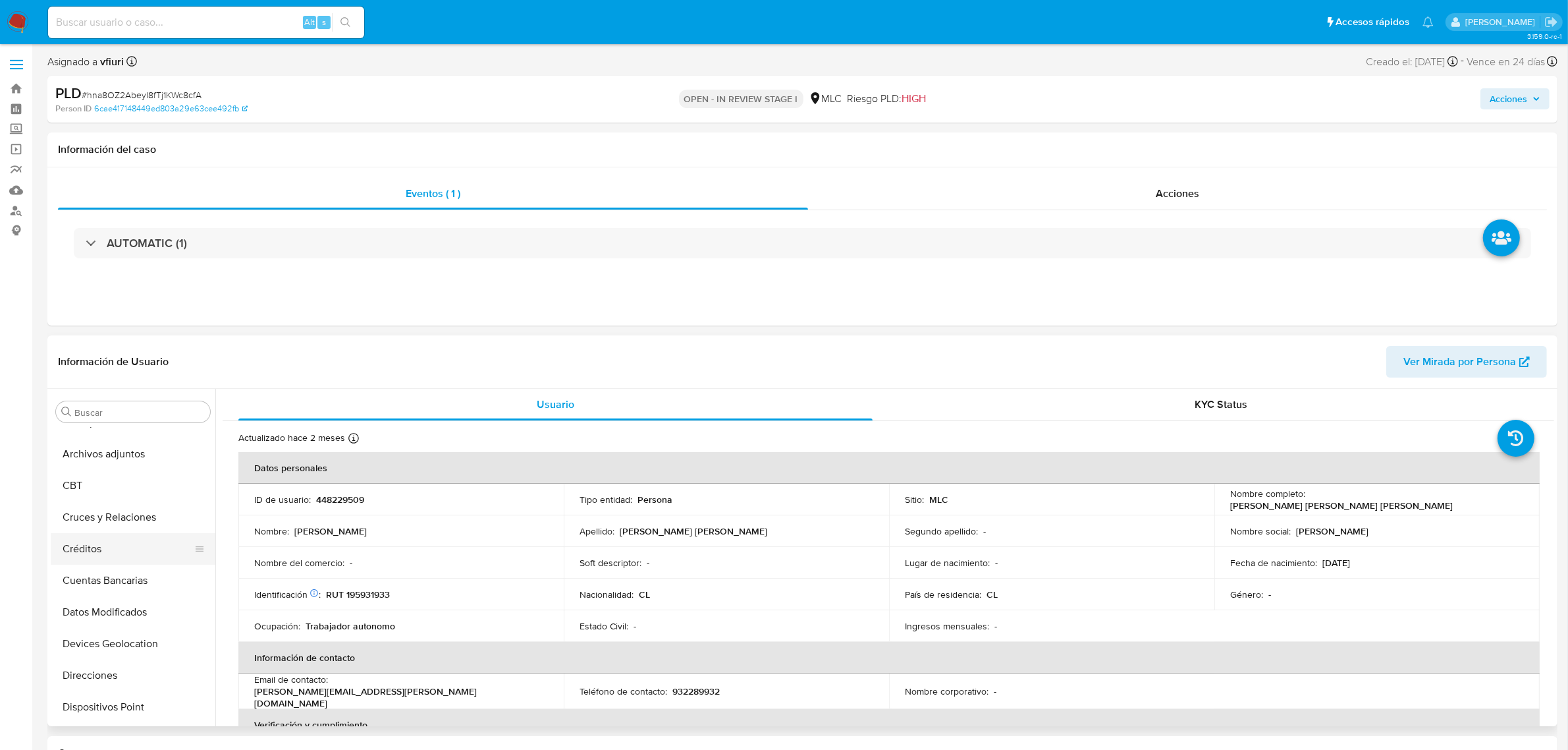
scroll to position [0, 0]
click at [96, 473] on button "Archivos adjuntos" at bounding box center [127, 475] width 154 height 32
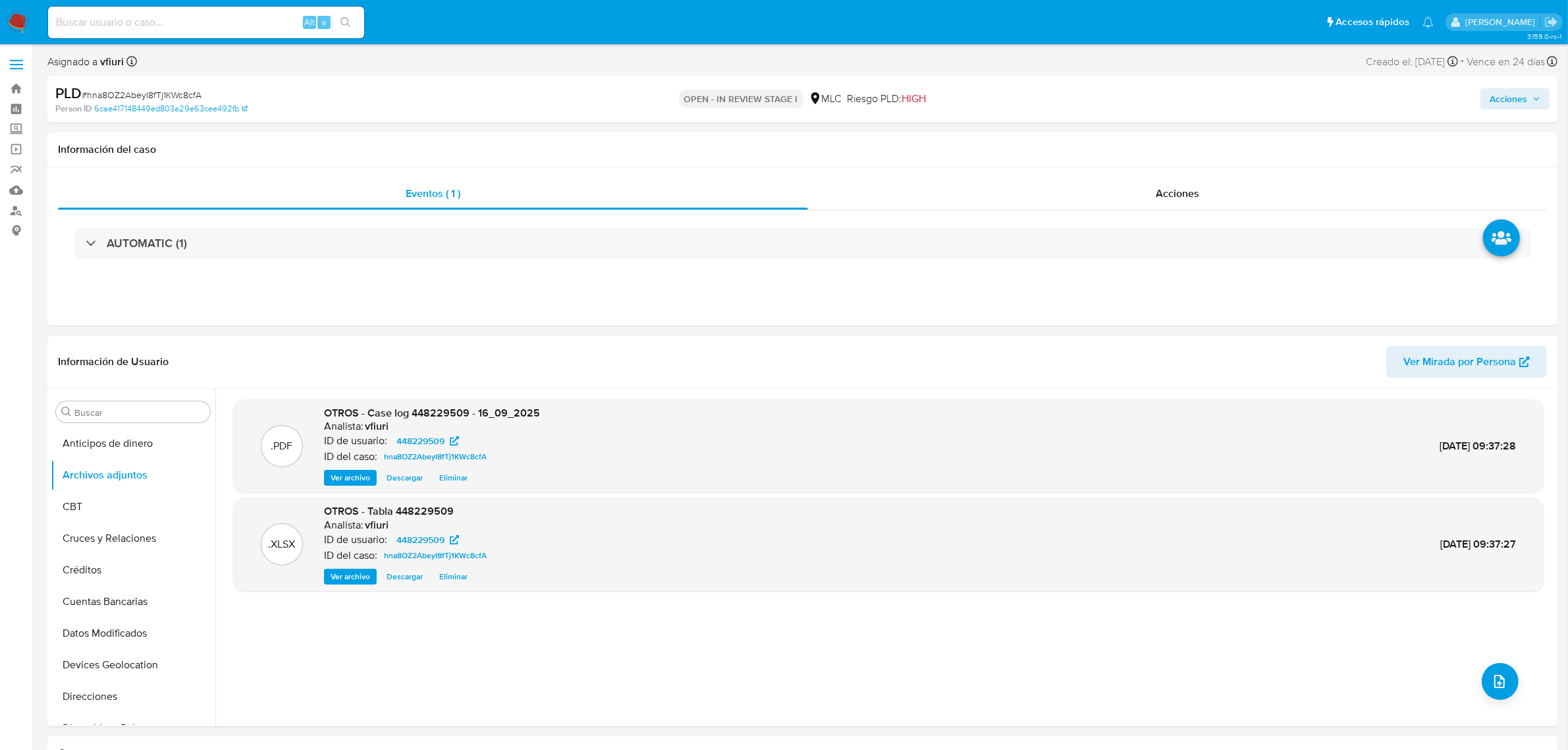
click at [1533, 98] on icon "button" at bounding box center [1536, 99] width 8 height 8
click at [1176, 146] on span "Resolución del caso" at bounding box center [1140, 141] width 94 height 16
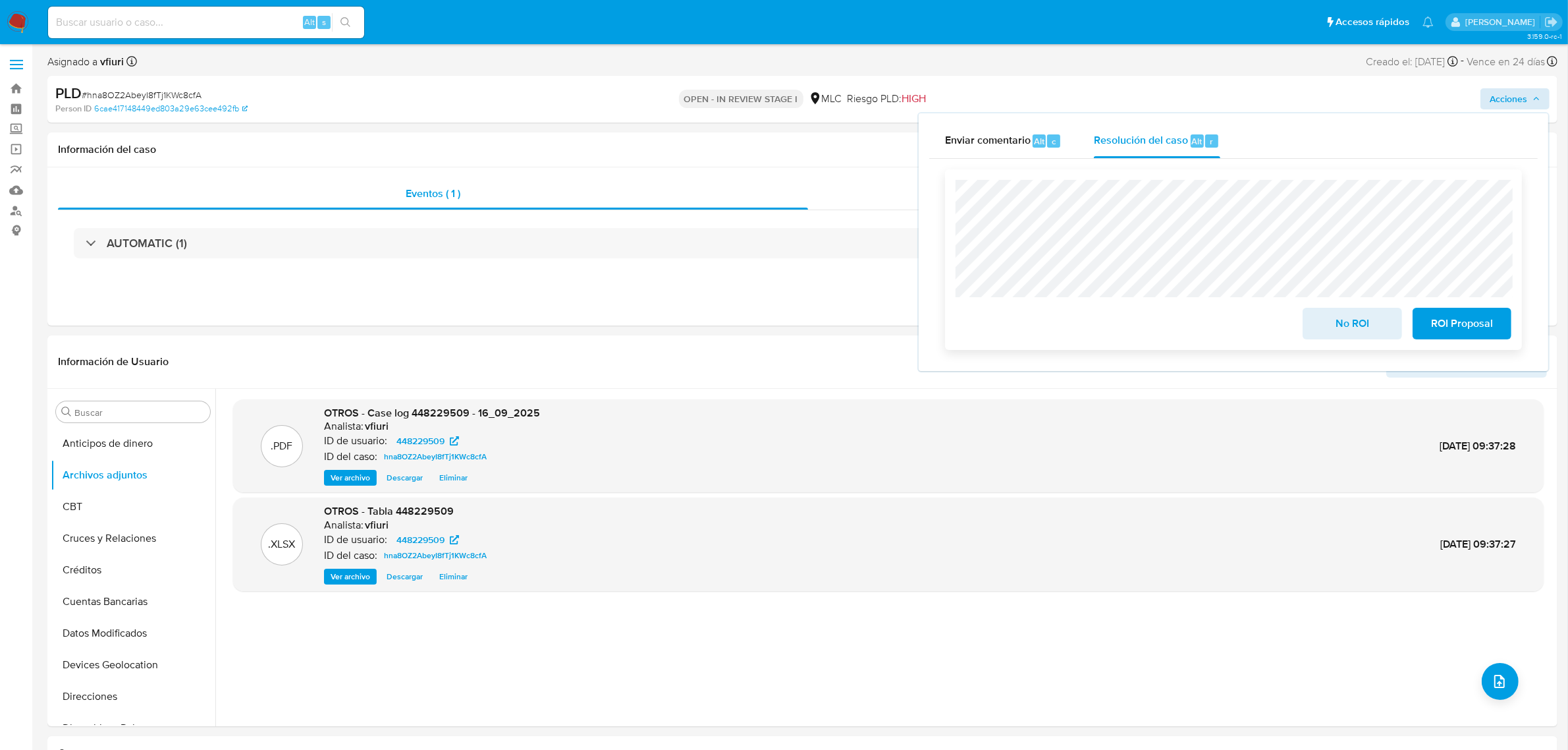
click at [1355, 330] on span "No ROI" at bounding box center [1352, 324] width 65 height 29
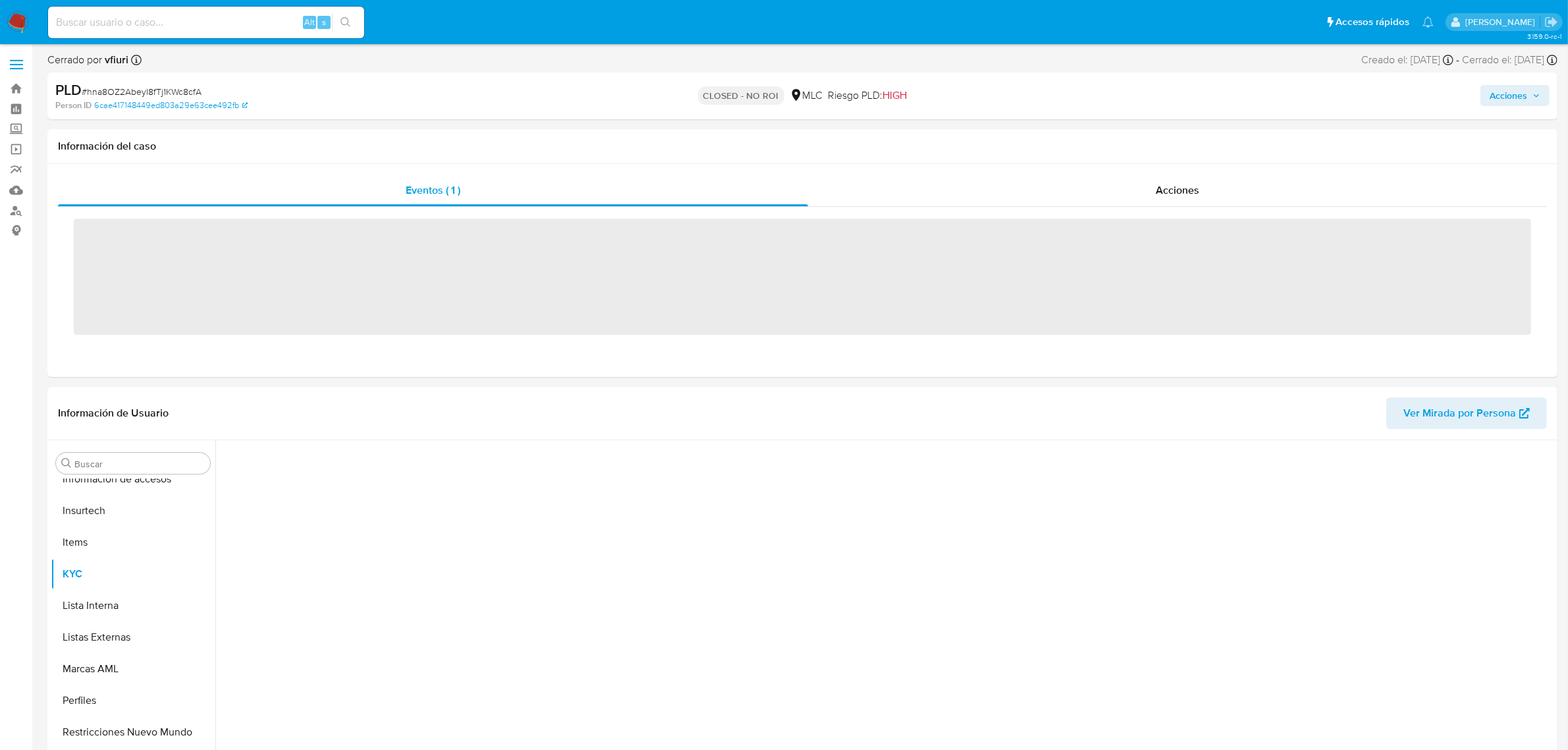
scroll to position [555, 0]
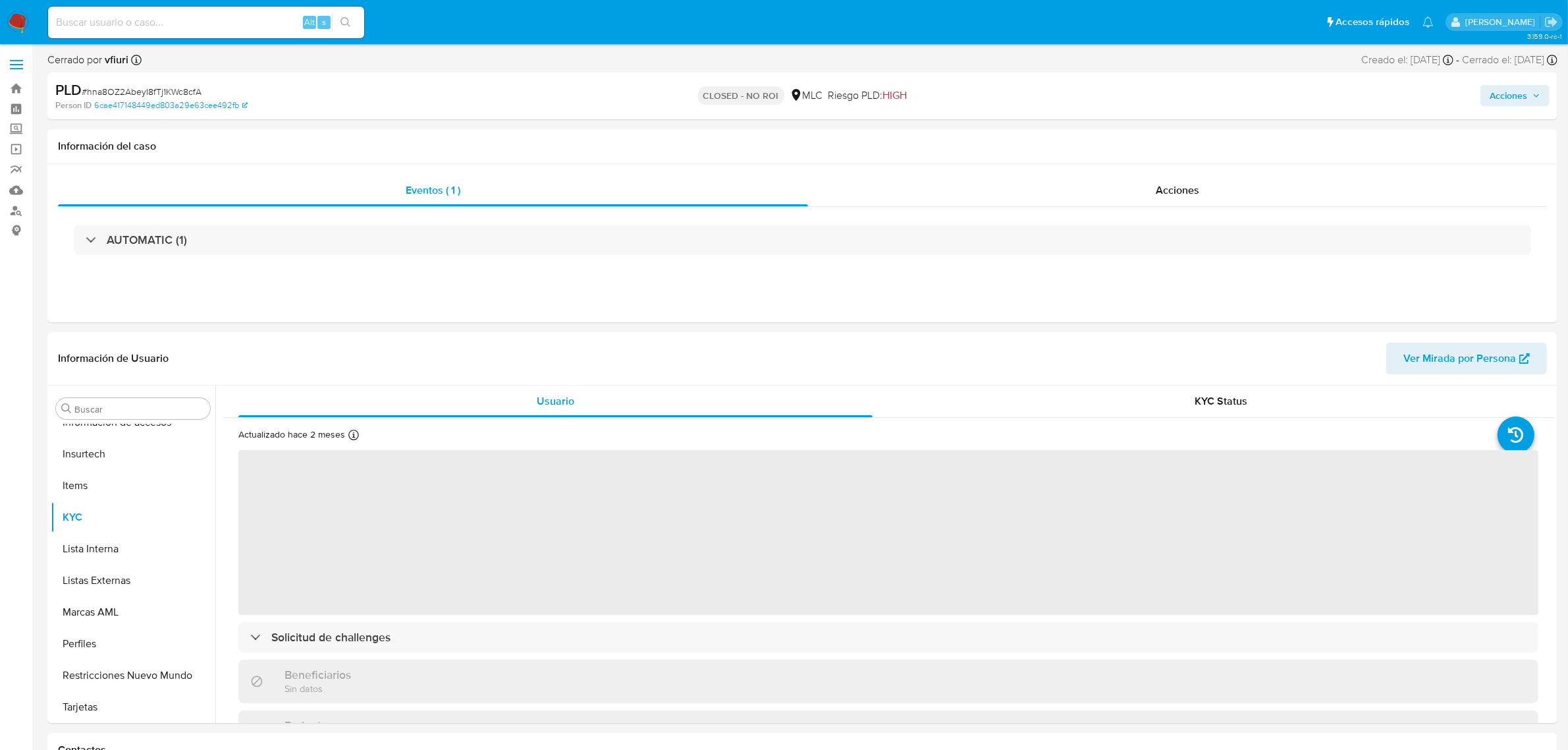
select select "10"
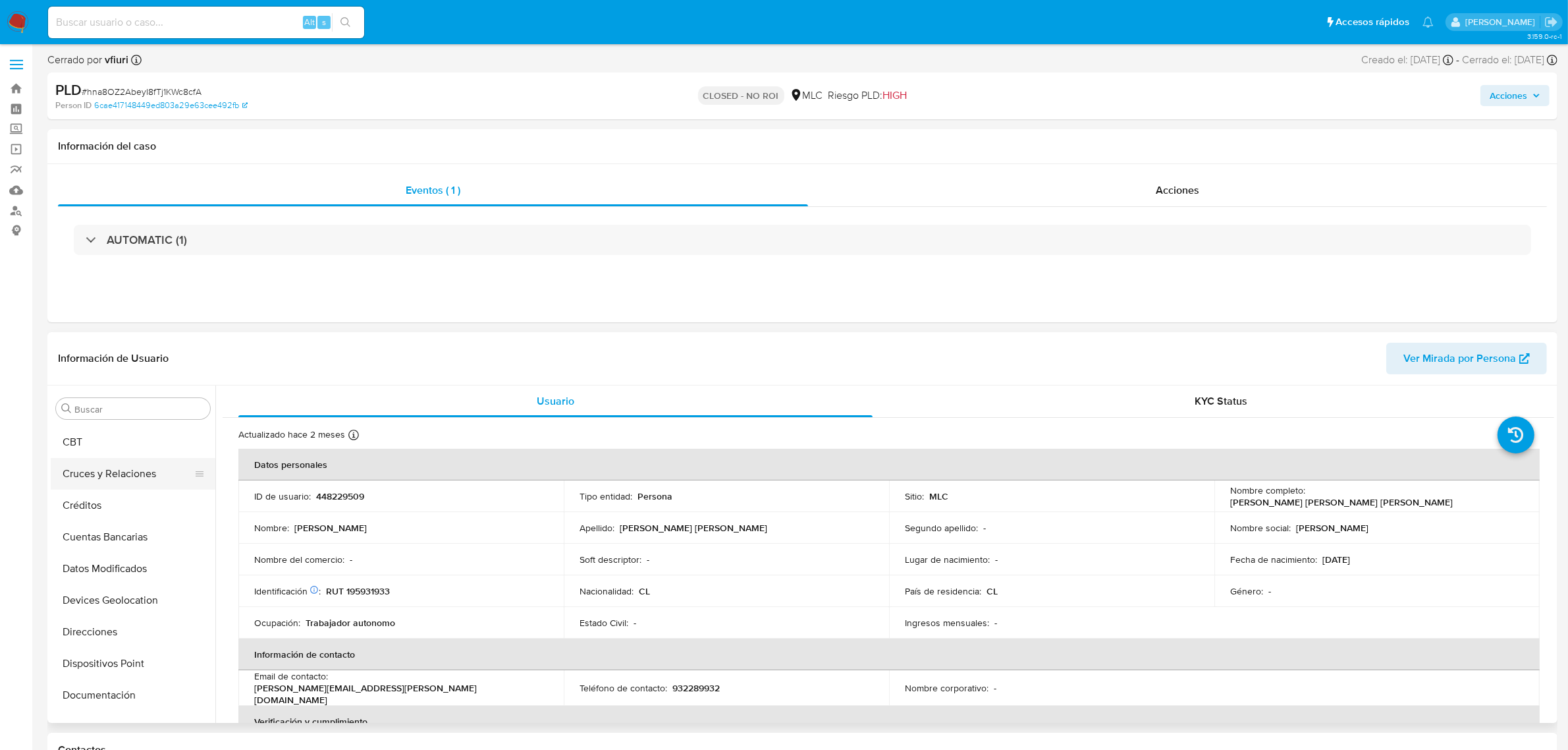
scroll to position [0, 0]
click at [77, 462] on button "Archivos adjuntos" at bounding box center [127, 472] width 154 height 32
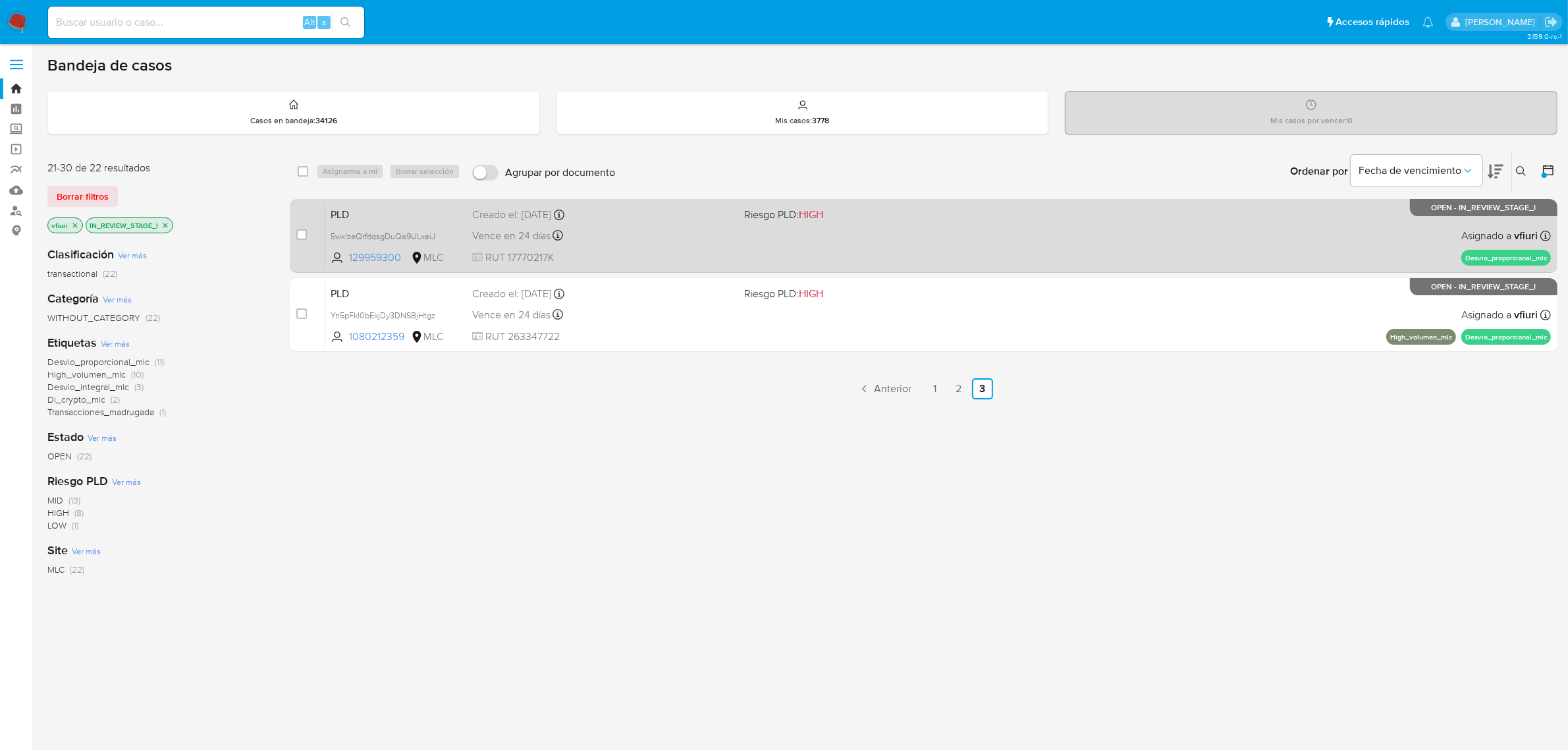
click at [847, 244] on div "PLD 5wxlzeQrfdqsgDuQa9ULxeiJ 129959300 MLC Riesgo PLD: HIGH Creado el: [DATE] C…" at bounding box center [938, 235] width 1225 height 67
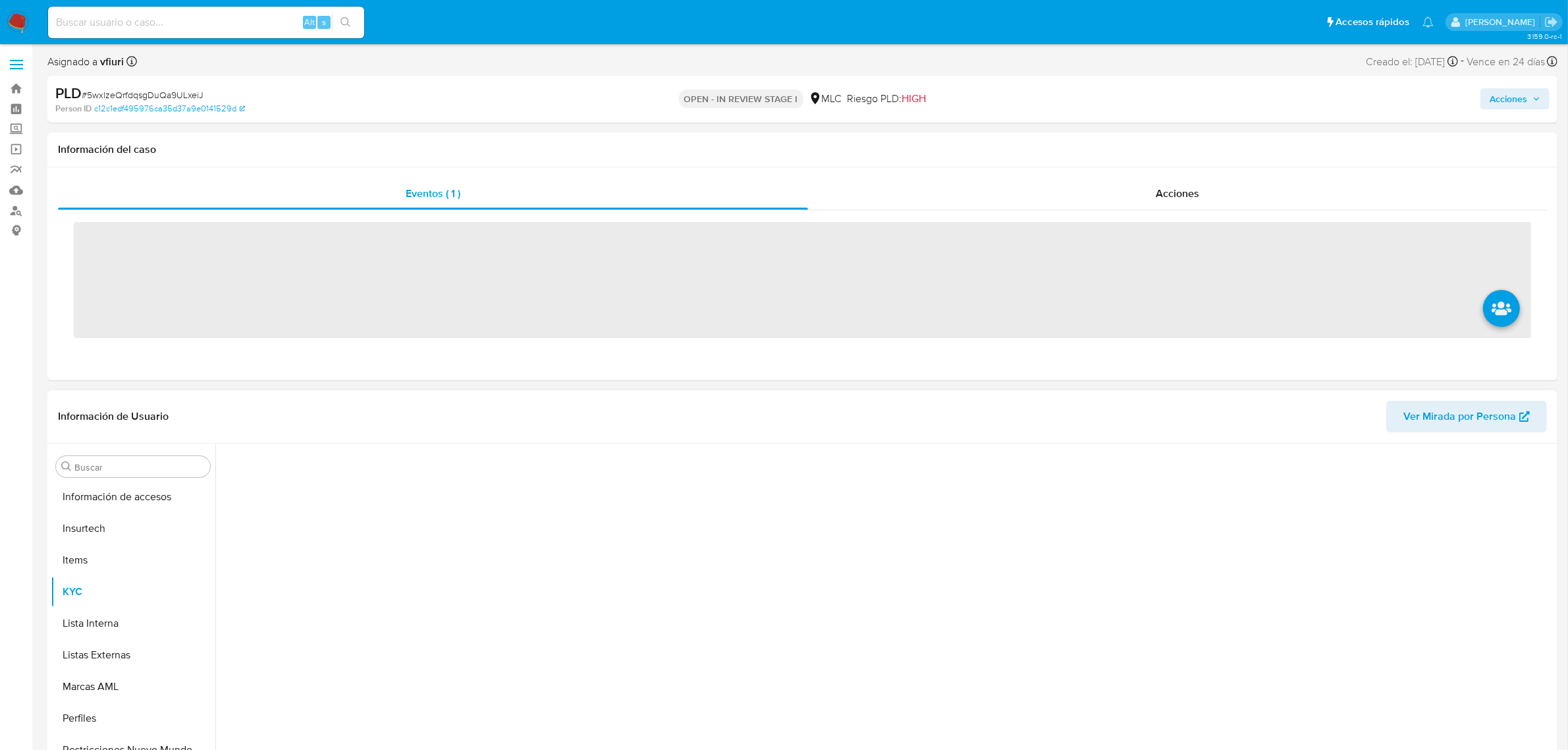
scroll to position [555, 0]
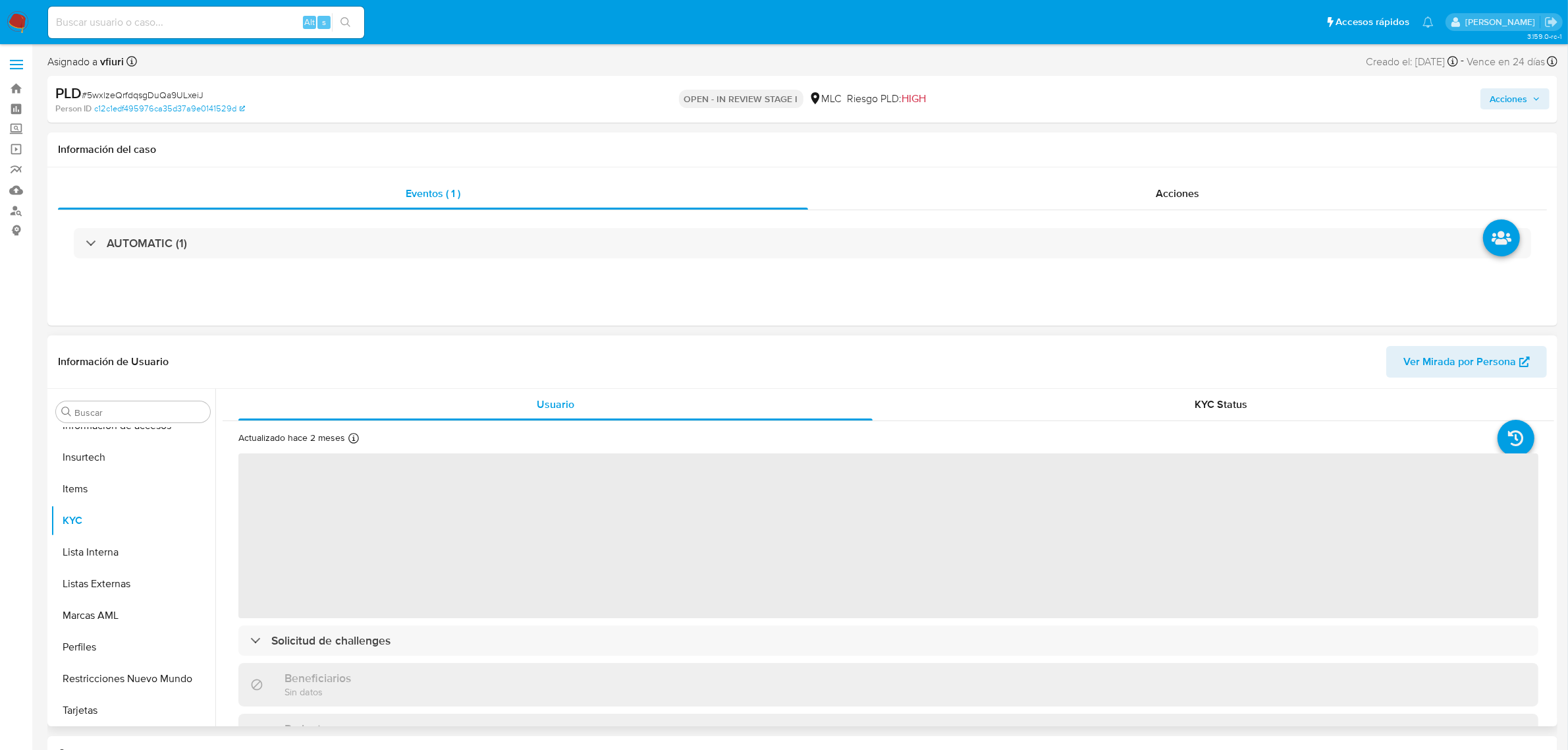
select select "10"
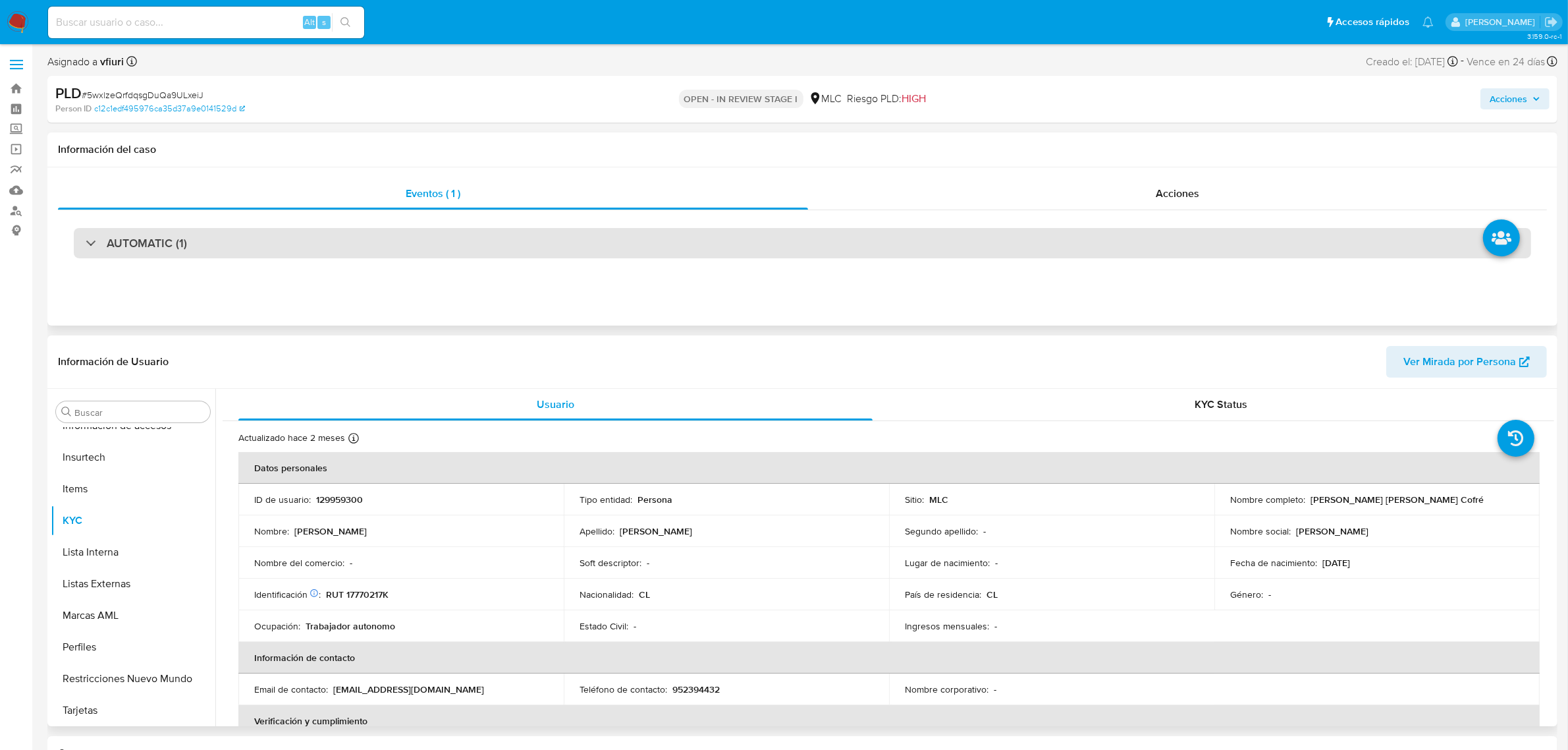
click at [925, 244] on div "AUTOMATIC (1)" at bounding box center [802, 242] width 1458 height 30
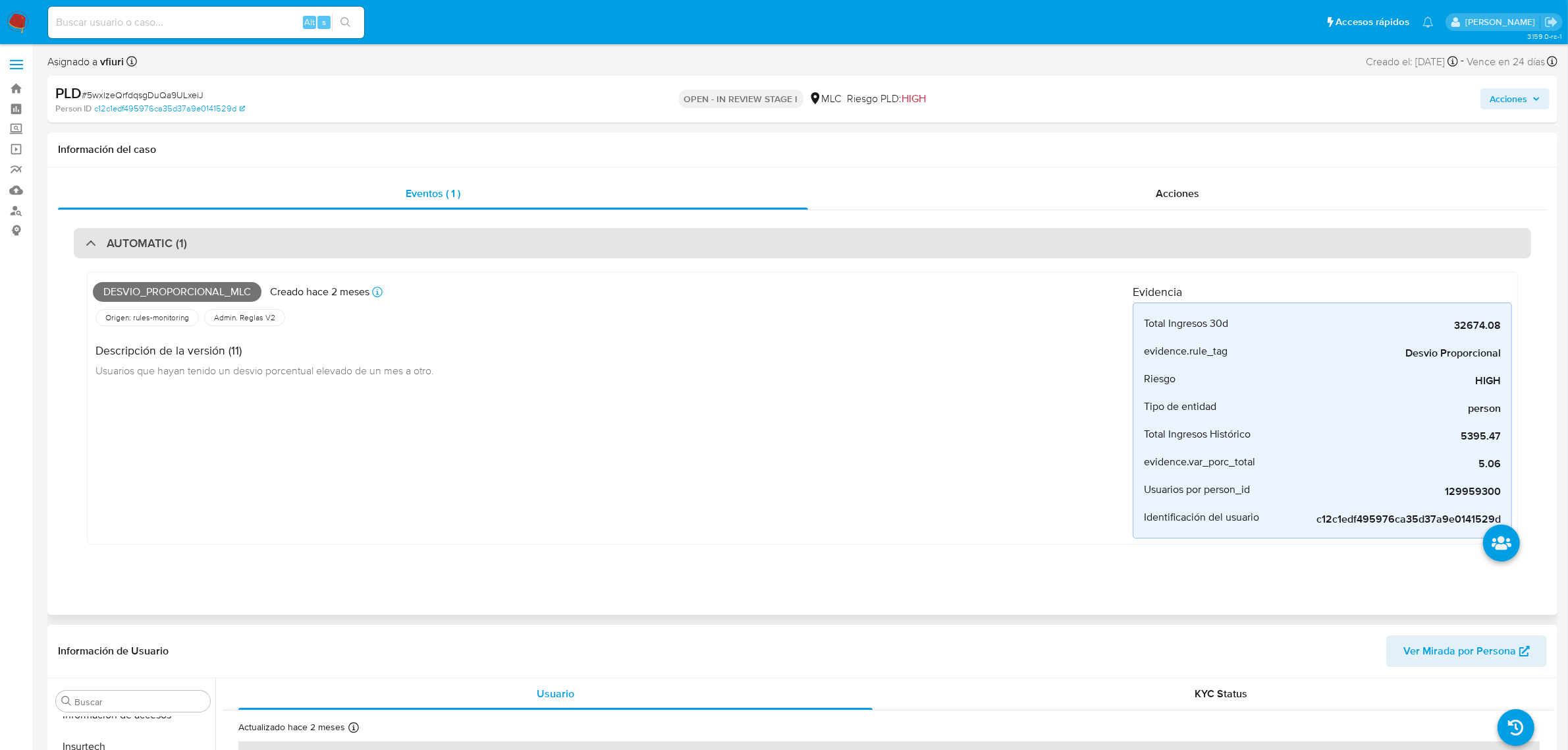
click at [927, 241] on div "AUTOMATIC (1)" at bounding box center [802, 242] width 1458 height 30
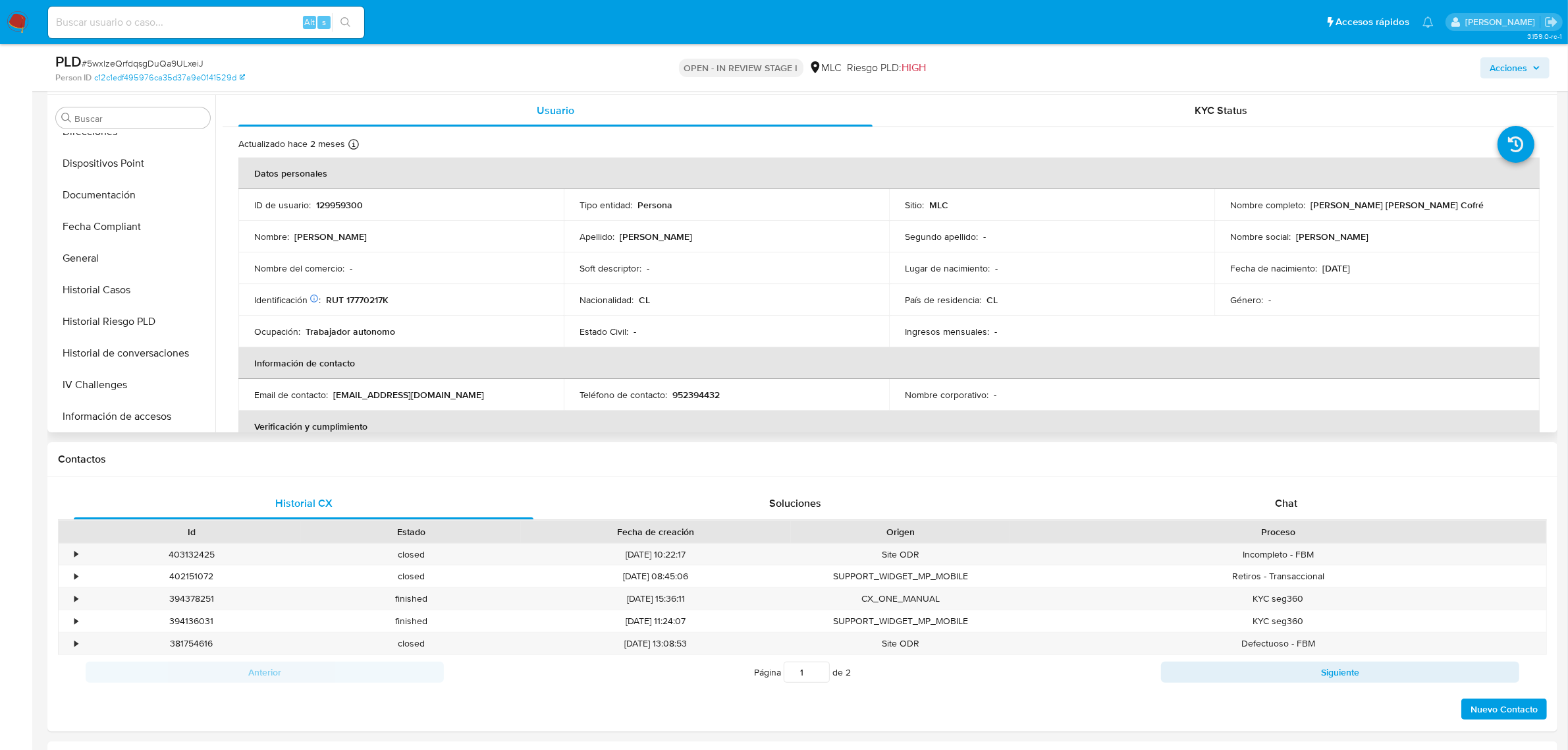
scroll to position [226, 0]
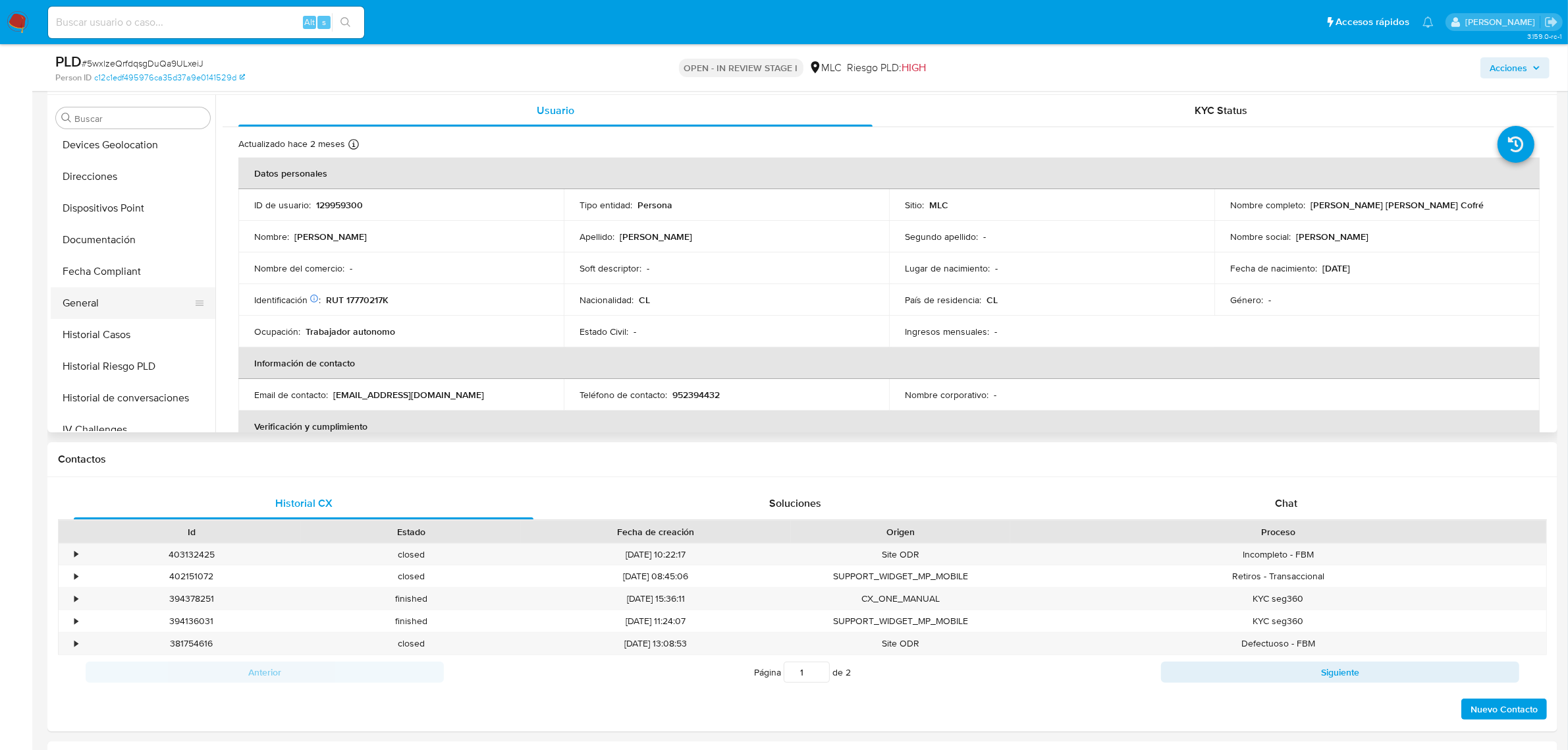
click at [109, 287] on button "General" at bounding box center [127, 302] width 154 height 32
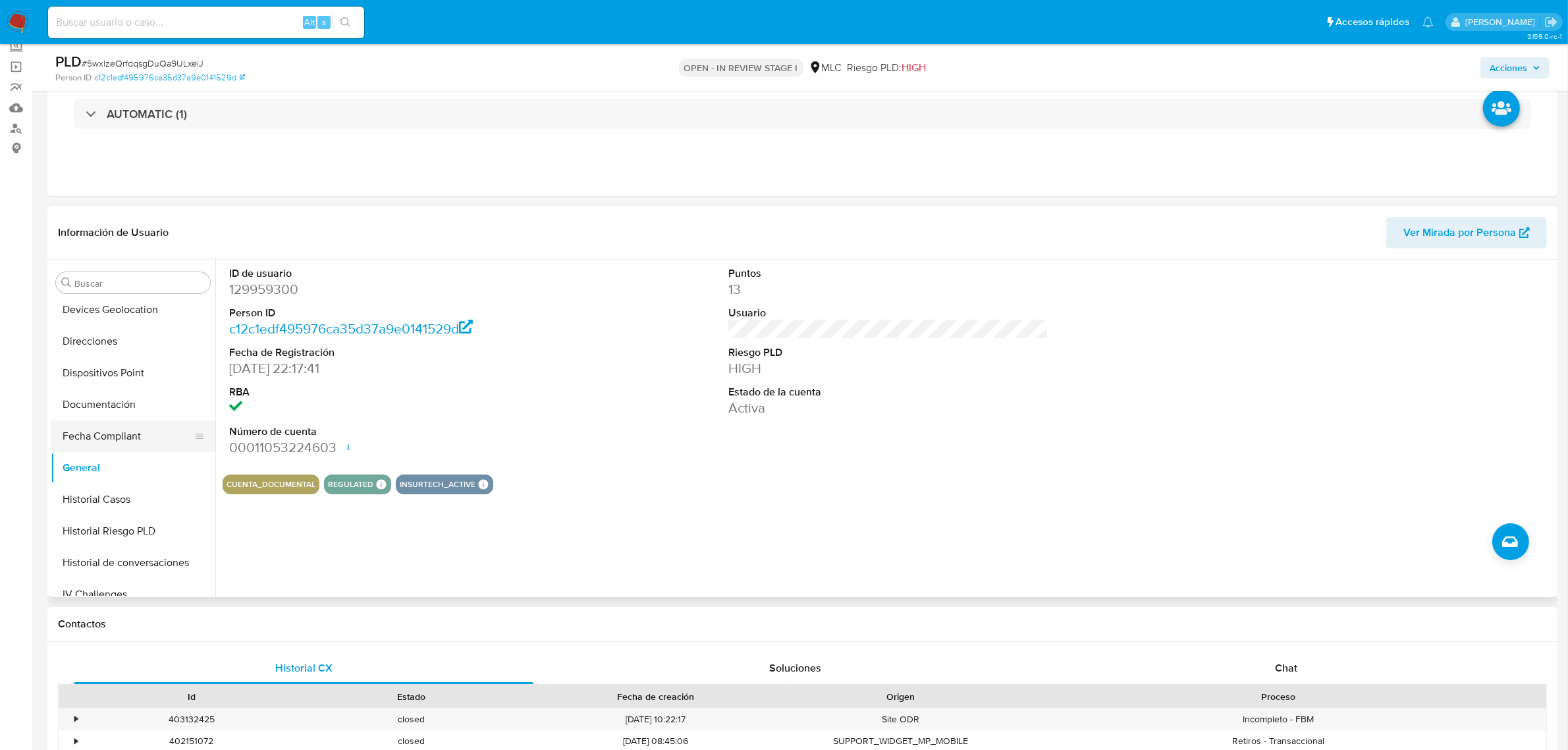
scroll to position [391, 0]
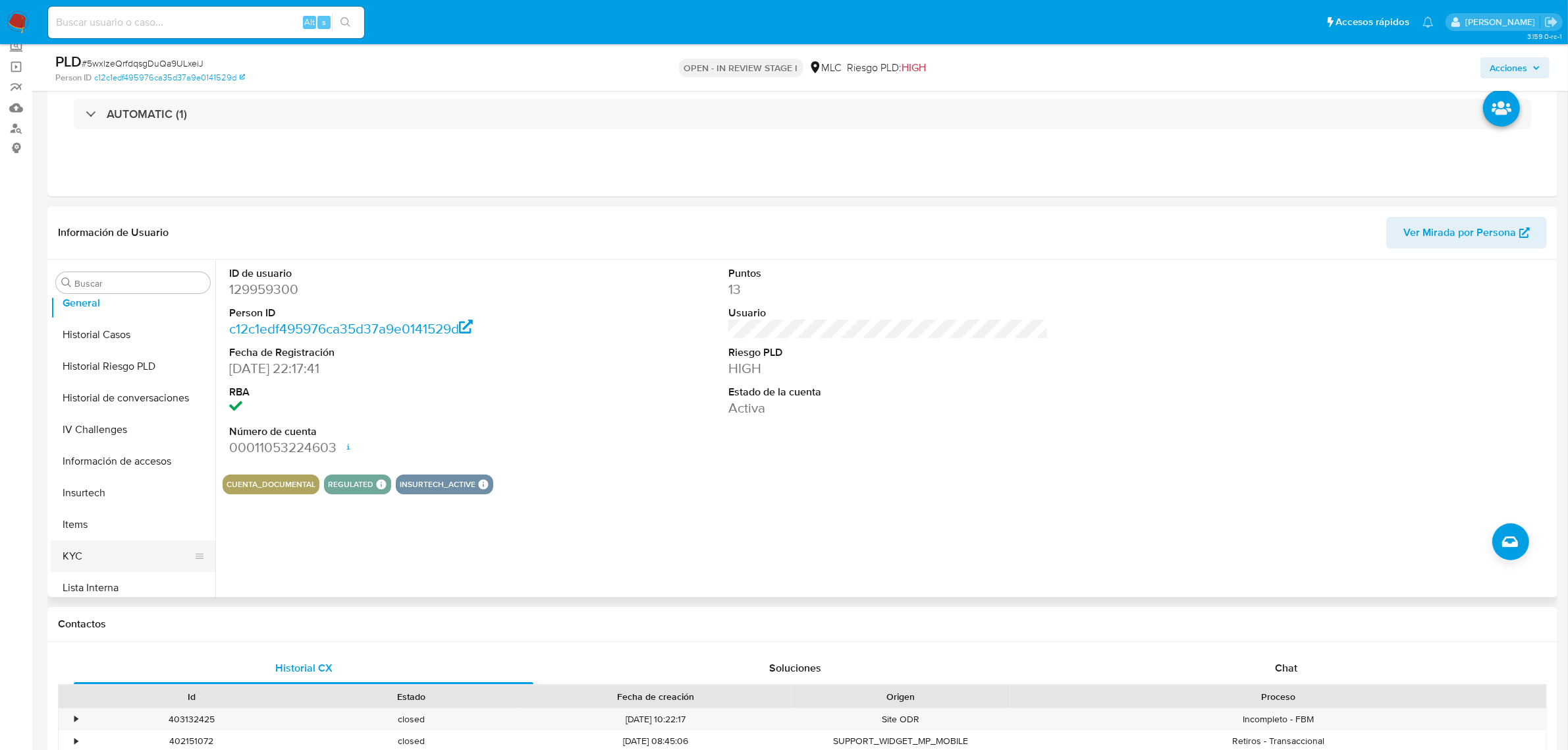
click at [84, 550] on button "KYC" at bounding box center [127, 556] width 154 height 32
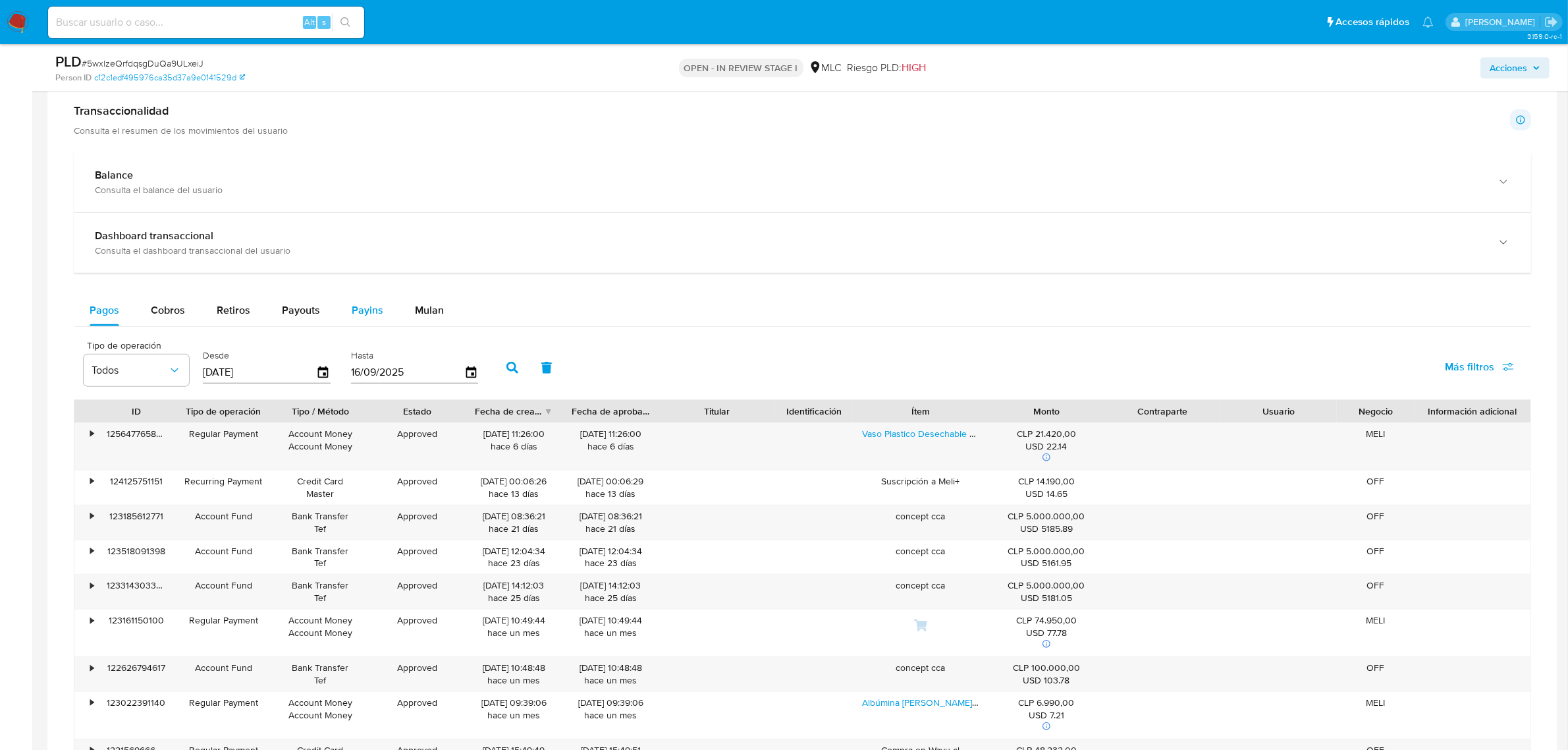
drag, startPoint x: 440, startPoint y: 310, endPoint x: 378, endPoint y: 312, distance: 62.0
click at [440, 311] on span "Mulan" at bounding box center [429, 310] width 29 height 16
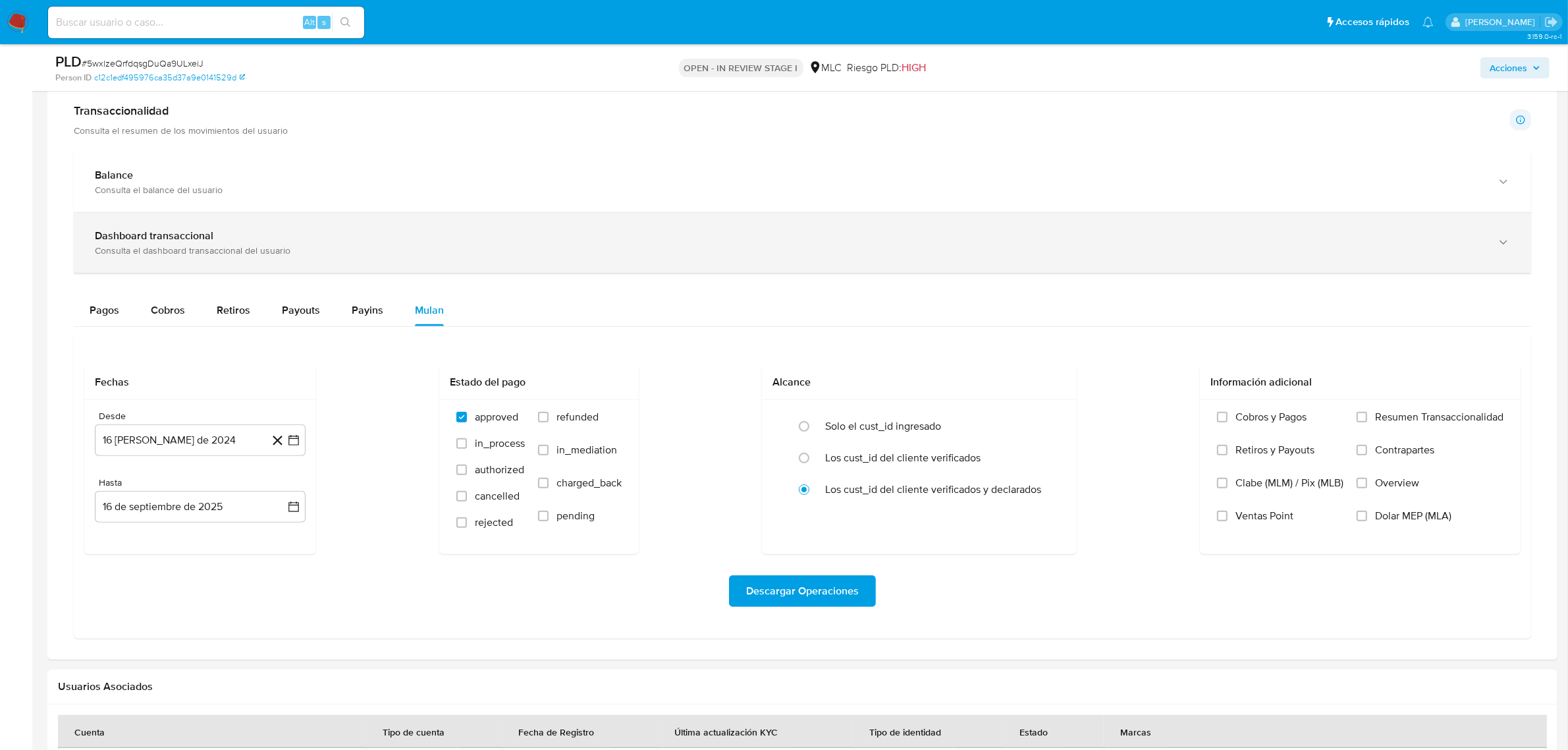
scroll to position [1071, 0]
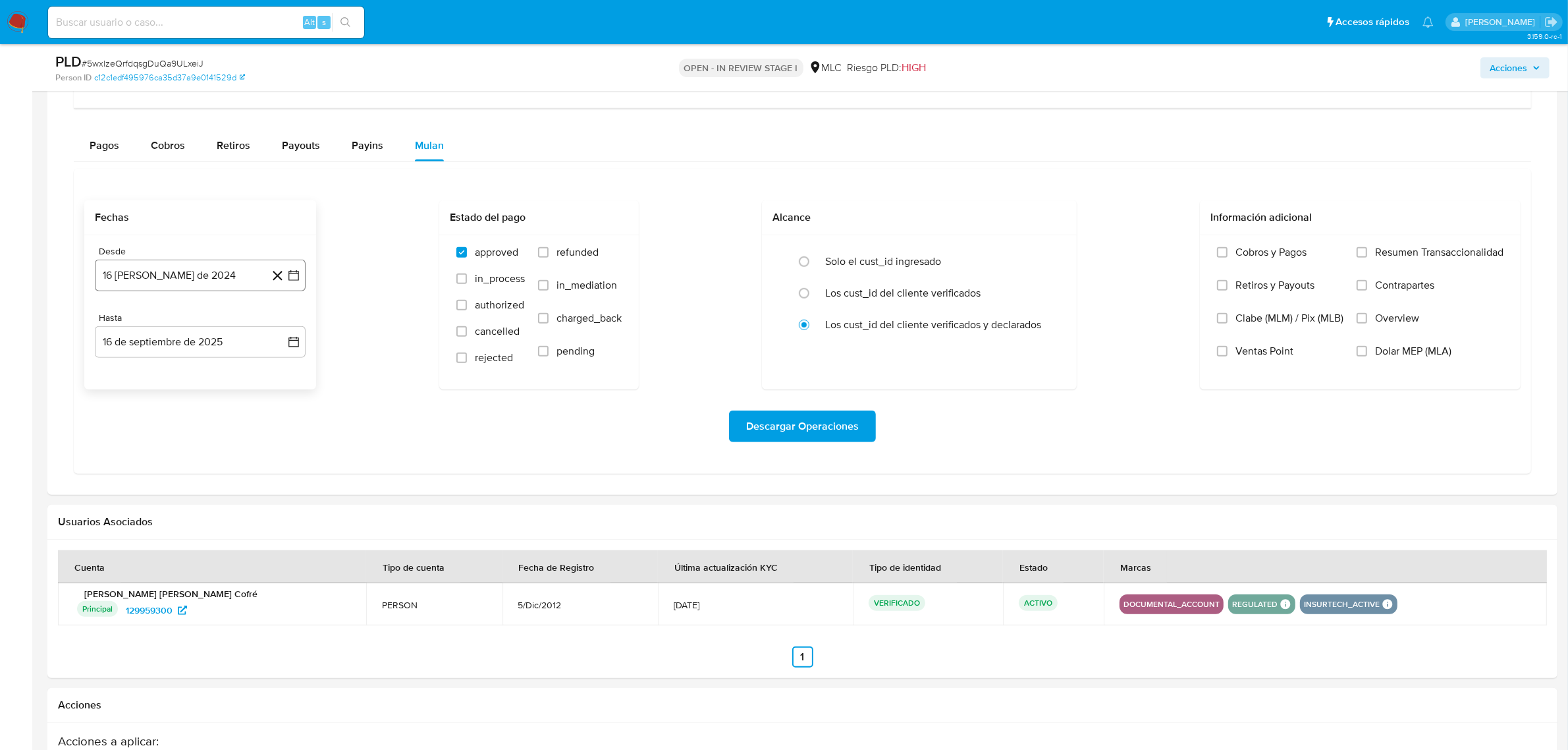
click at [300, 268] on button "16 de agosto de 2024" at bounding box center [200, 275] width 211 height 32
click at [282, 318] on icon "Mes siguiente" at bounding box center [282, 323] width 15 height 16
click at [147, 423] on button "10" at bounding box center [147, 424] width 21 height 21
click at [294, 348] on icon "button" at bounding box center [293, 342] width 14 height 14
drag, startPoint x: 142, startPoint y: 471, endPoint x: 157, endPoint y: 463, distance: 17.0
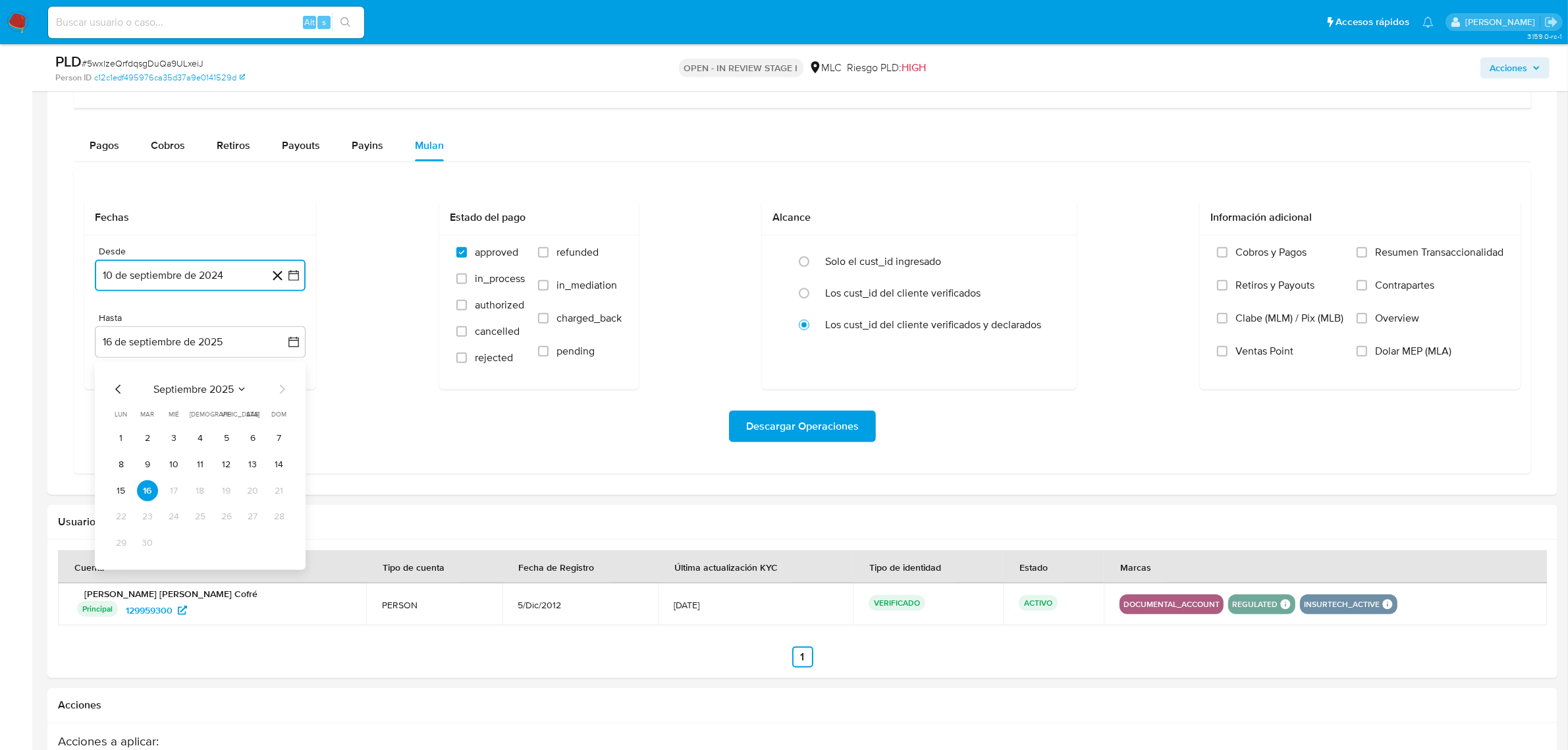
click at [145, 466] on button "9" at bounding box center [147, 465] width 21 height 21
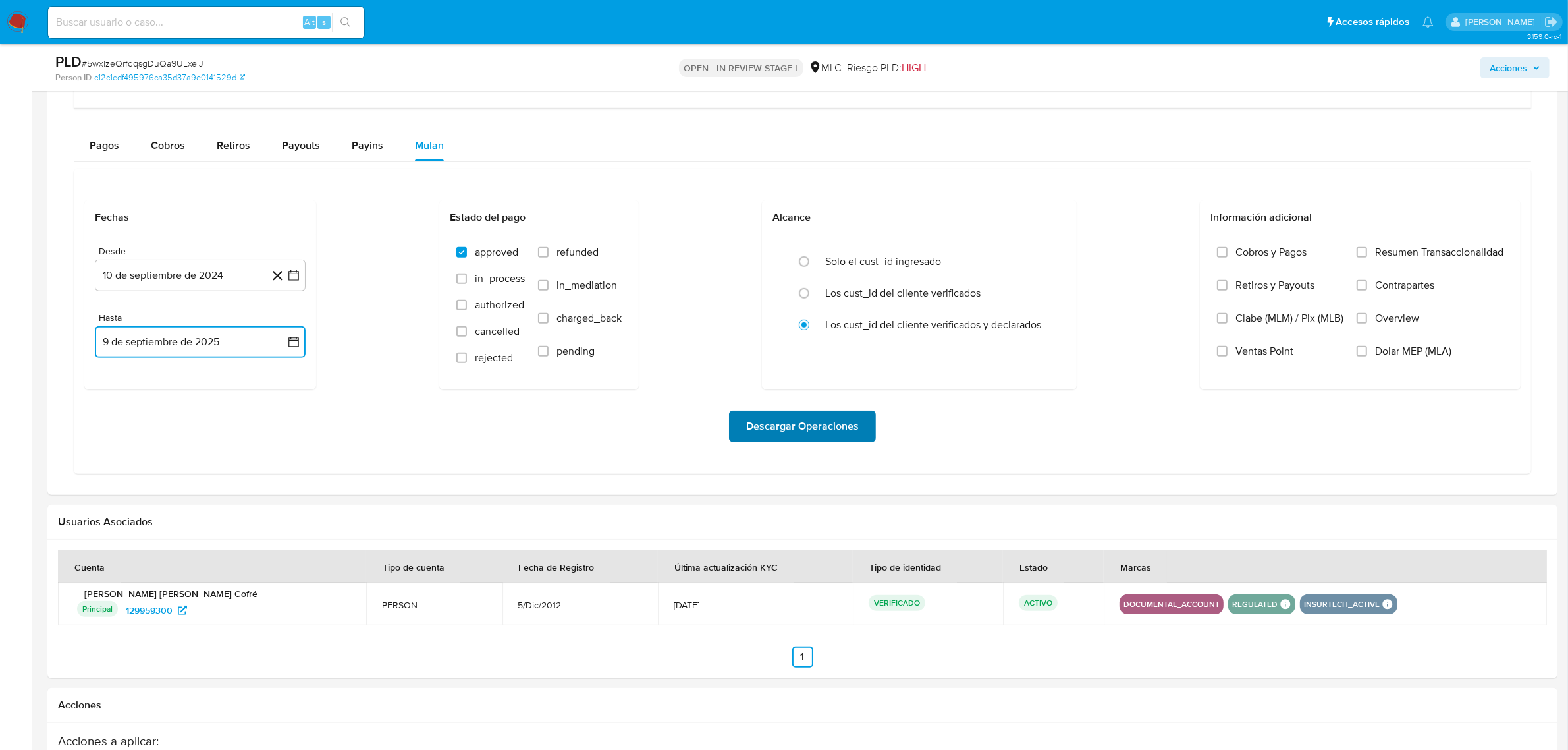
click at [830, 427] on span "Descargar Operaciones" at bounding box center [802, 426] width 112 height 29
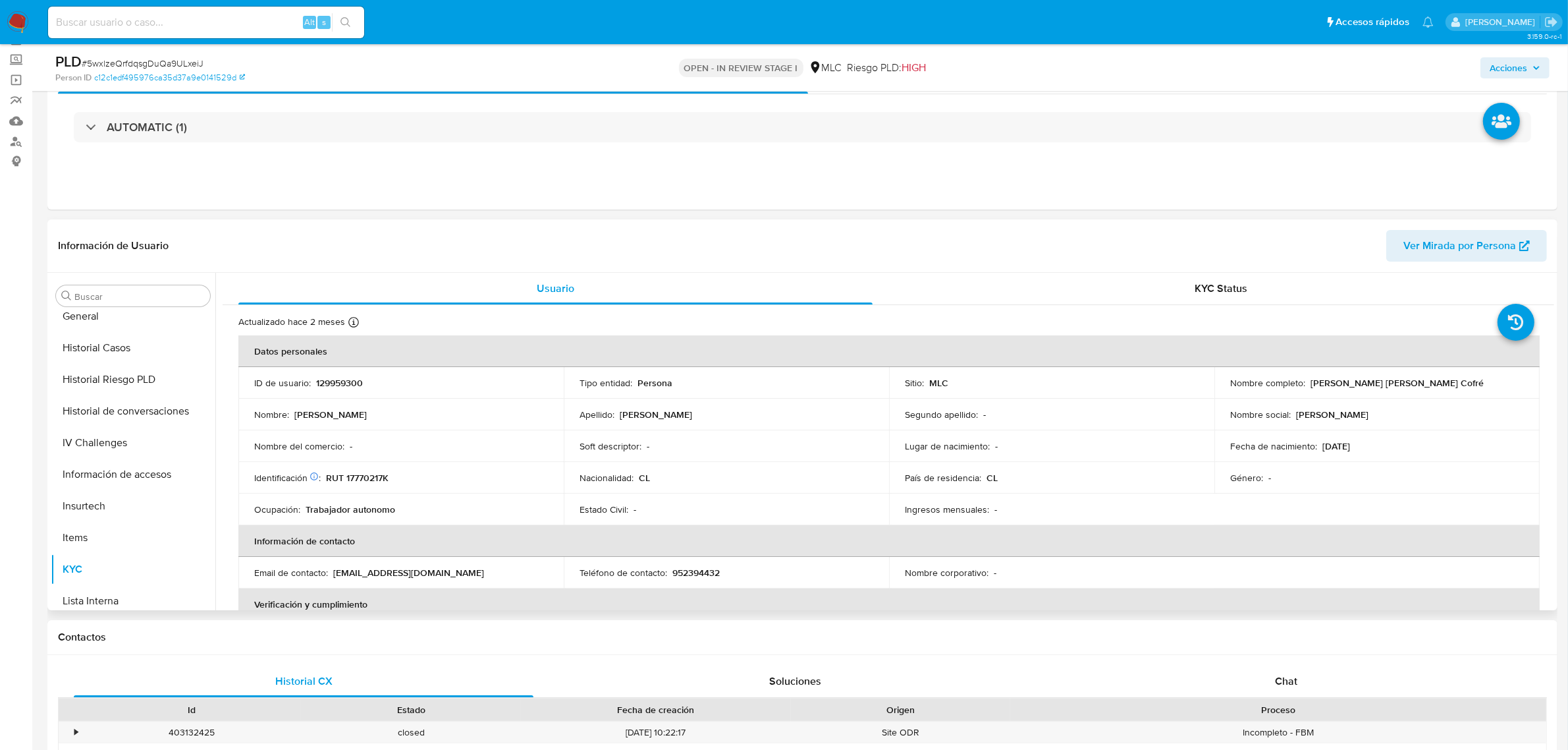
scroll to position [165, 0]
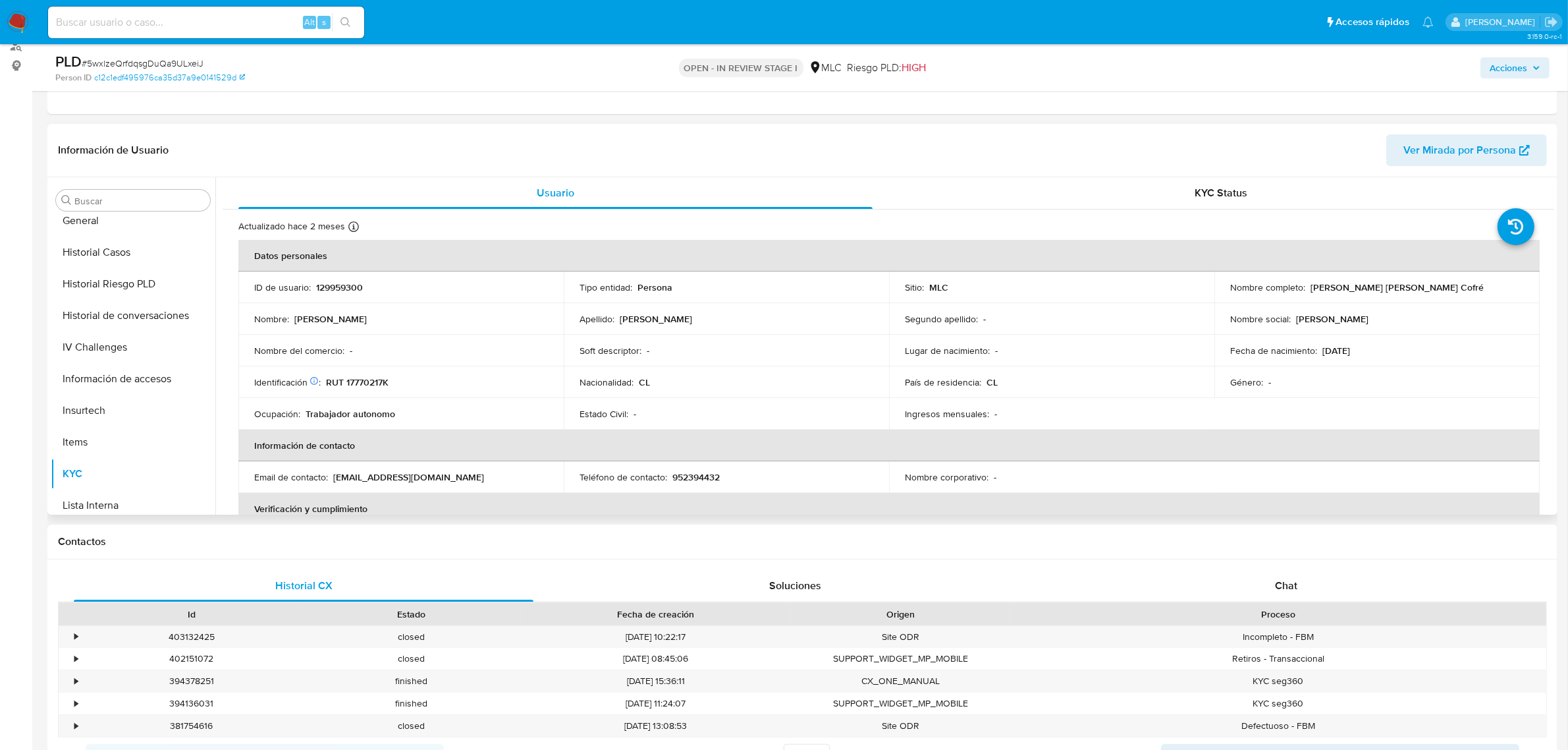
click at [340, 281] on p "129959300" at bounding box center [339, 287] width 46 height 12
copy p "129959300"
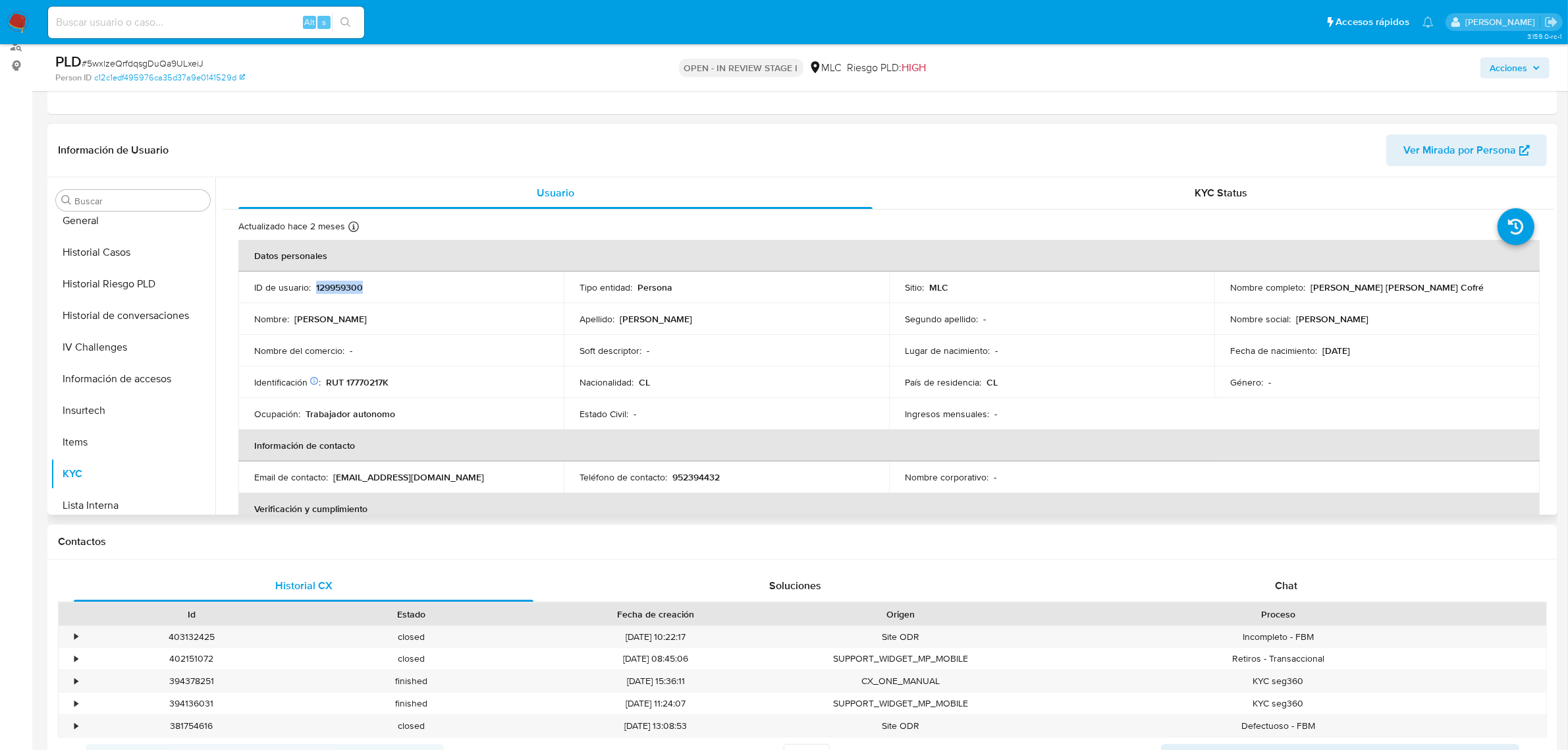
copy p "129959300"
click at [185, 58] on span "# 5wxlzeQrfdqsgDuQa9ULxeiJ" at bounding box center [142, 63] width 122 height 14
copy span "5wxlzeQrfdqsgDuQa9ULxeiJ"
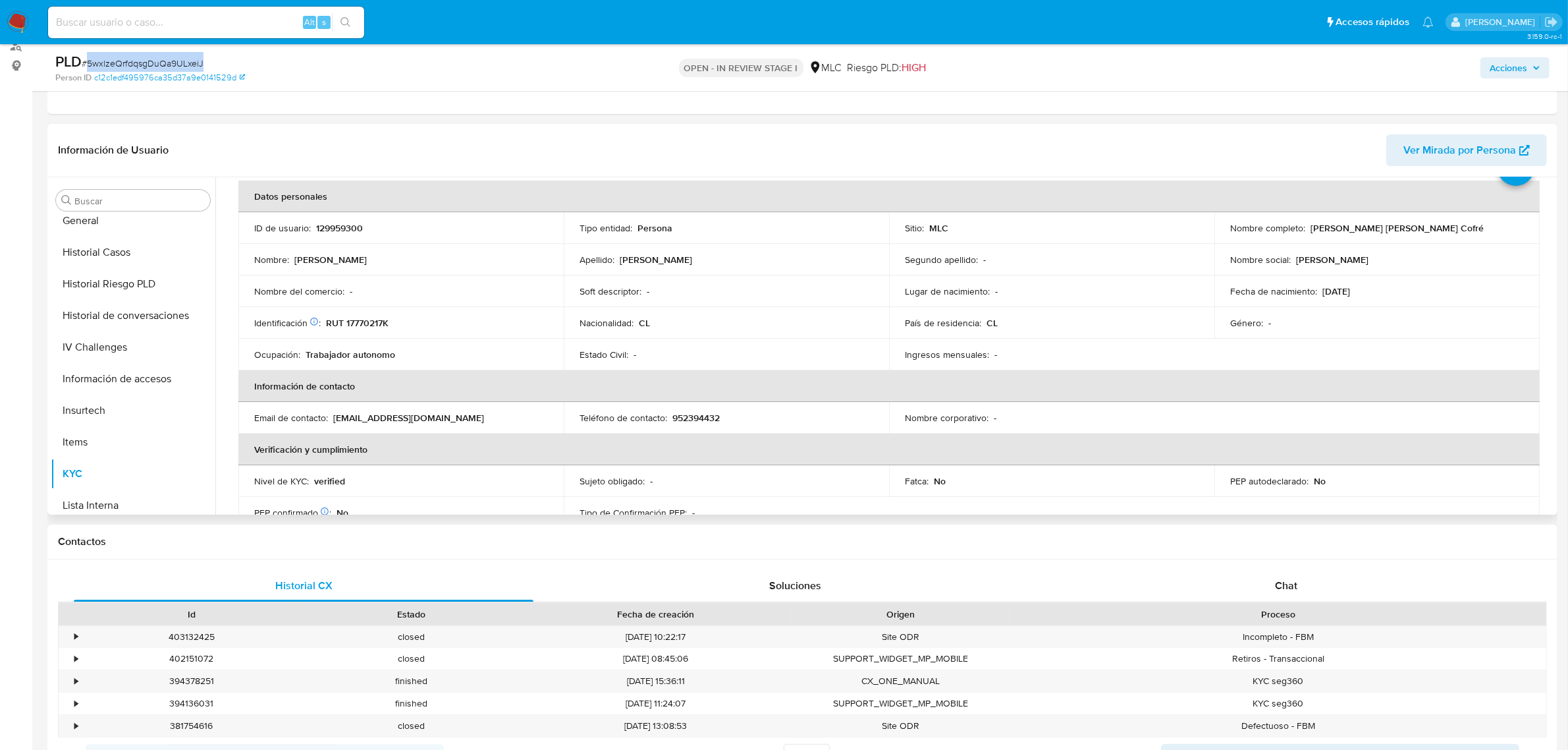
scroll to position [82, 0]
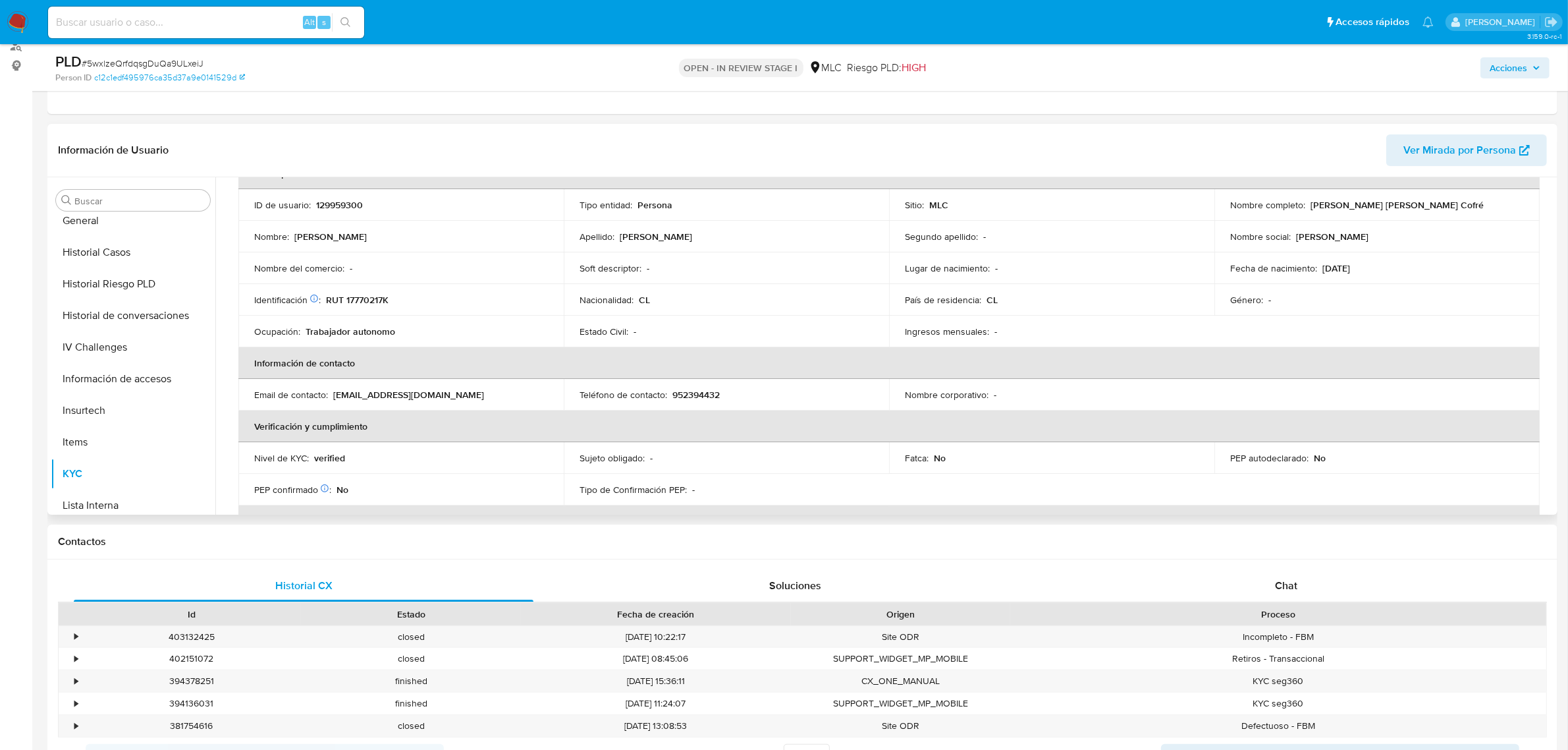
click at [384, 297] on p "RUT 17770217K" at bounding box center [357, 299] width 63 height 12
copy p "17770217K"
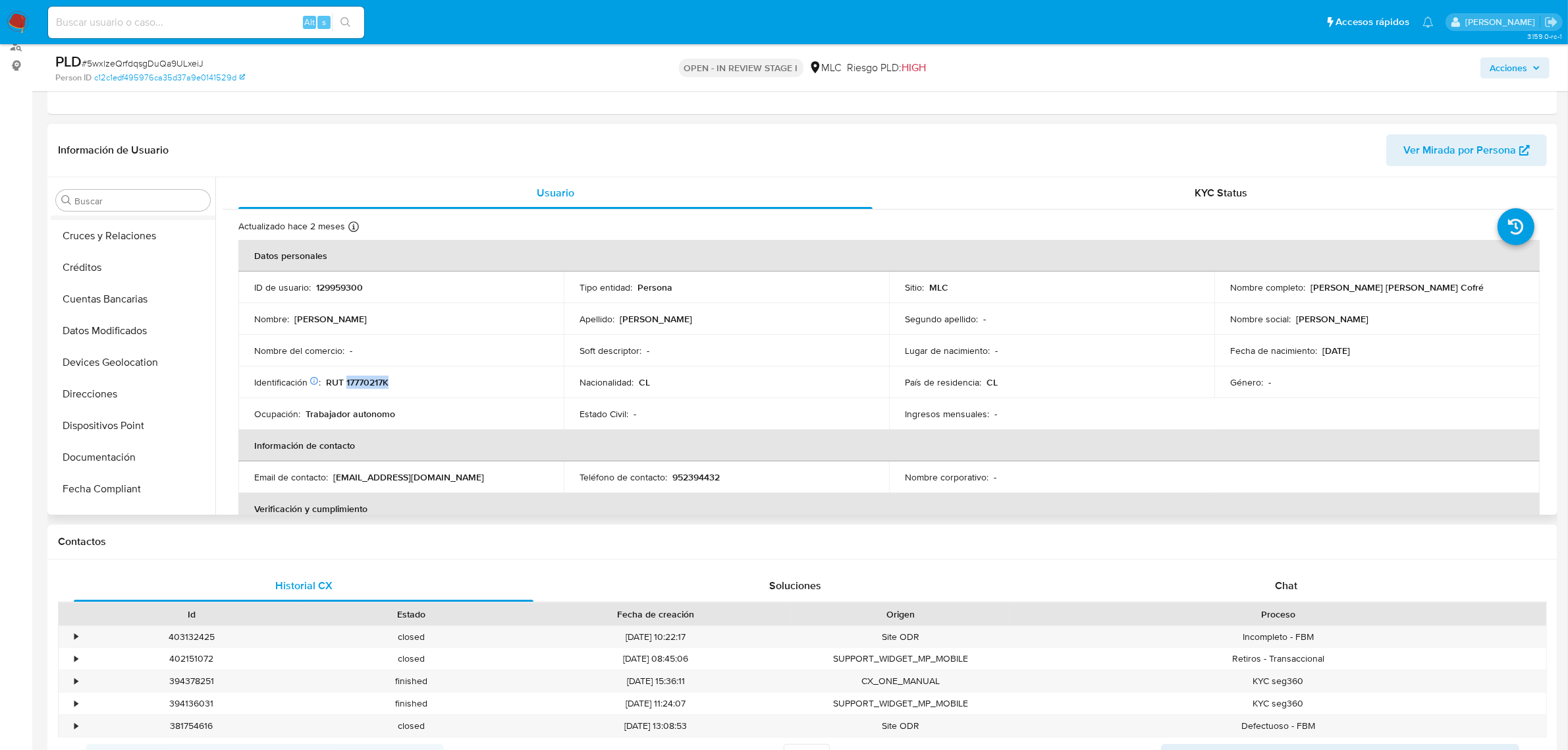
scroll to position [0, 0]
click at [134, 324] on button "Cruces y Relaciones" at bounding box center [127, 327] width 154 height 32
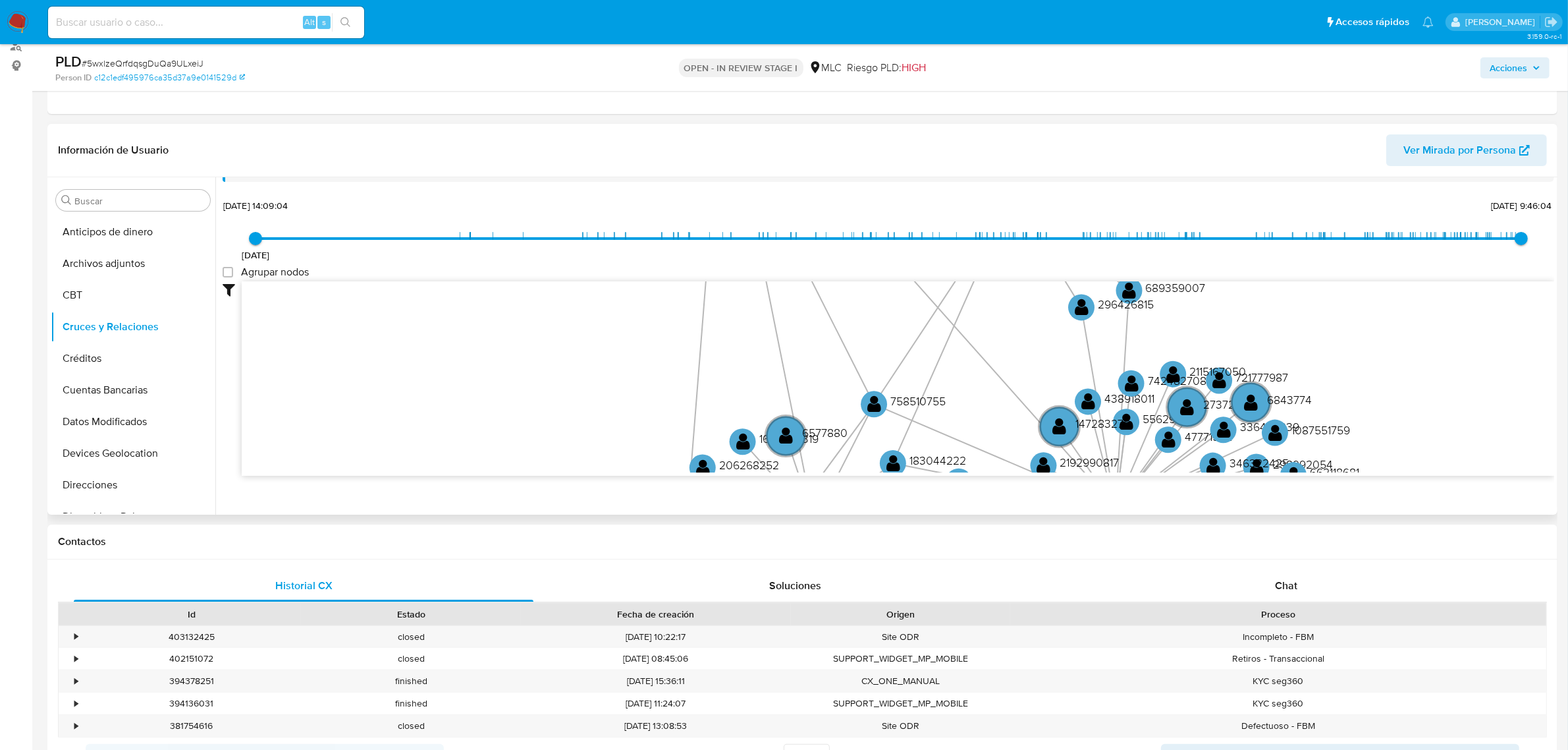
scroll to position [48, 0]
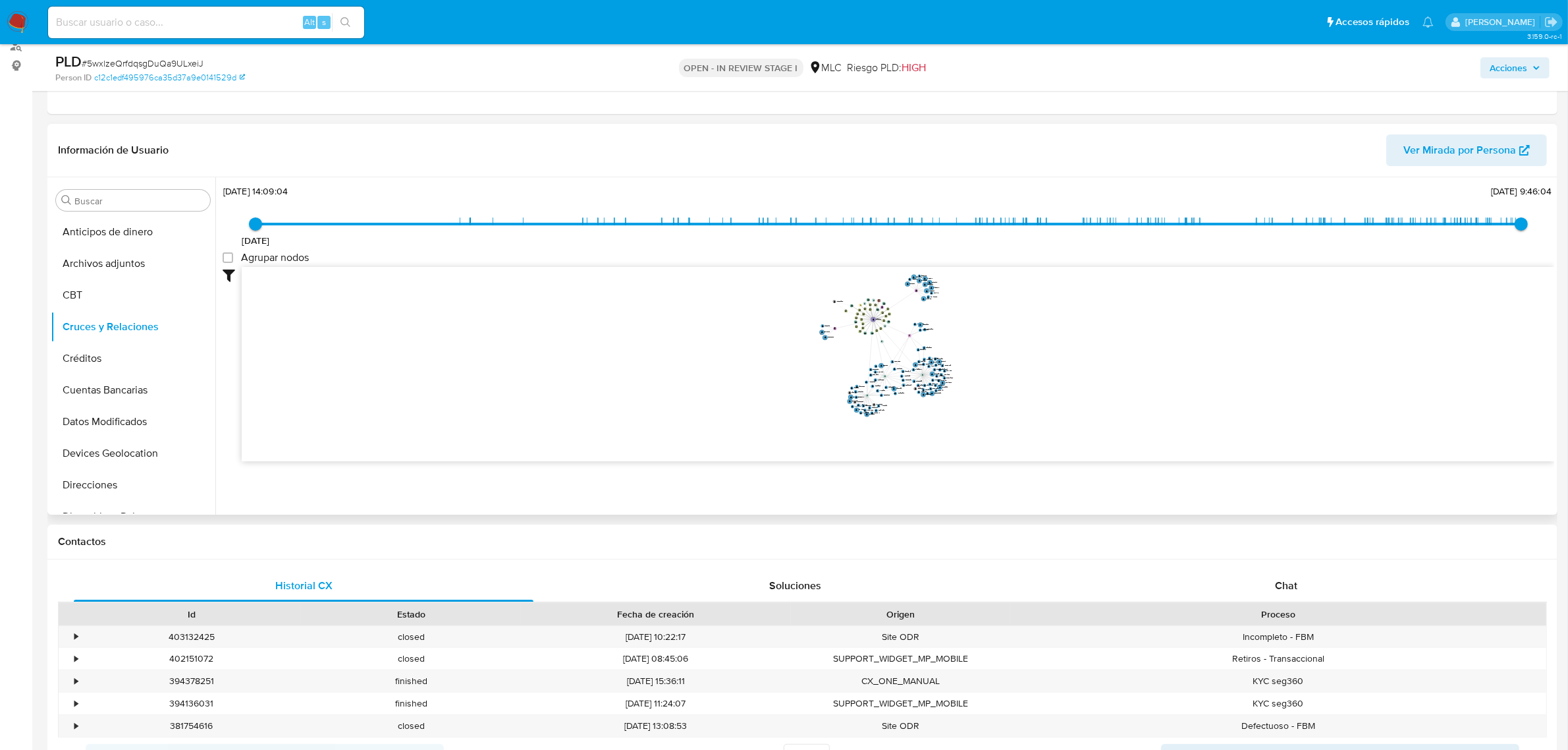
drag, startPoint x: 1022, startPoint y: 347, endPoint x: 1026, endPoint y: 374, distance: 27.3
click at [1026, 374] on icon "device-62938ebf08813b001bbda2b4  user-129959300  129959300 device-61325c31088…" at bounding box center [898, 361] width 1312 height 191
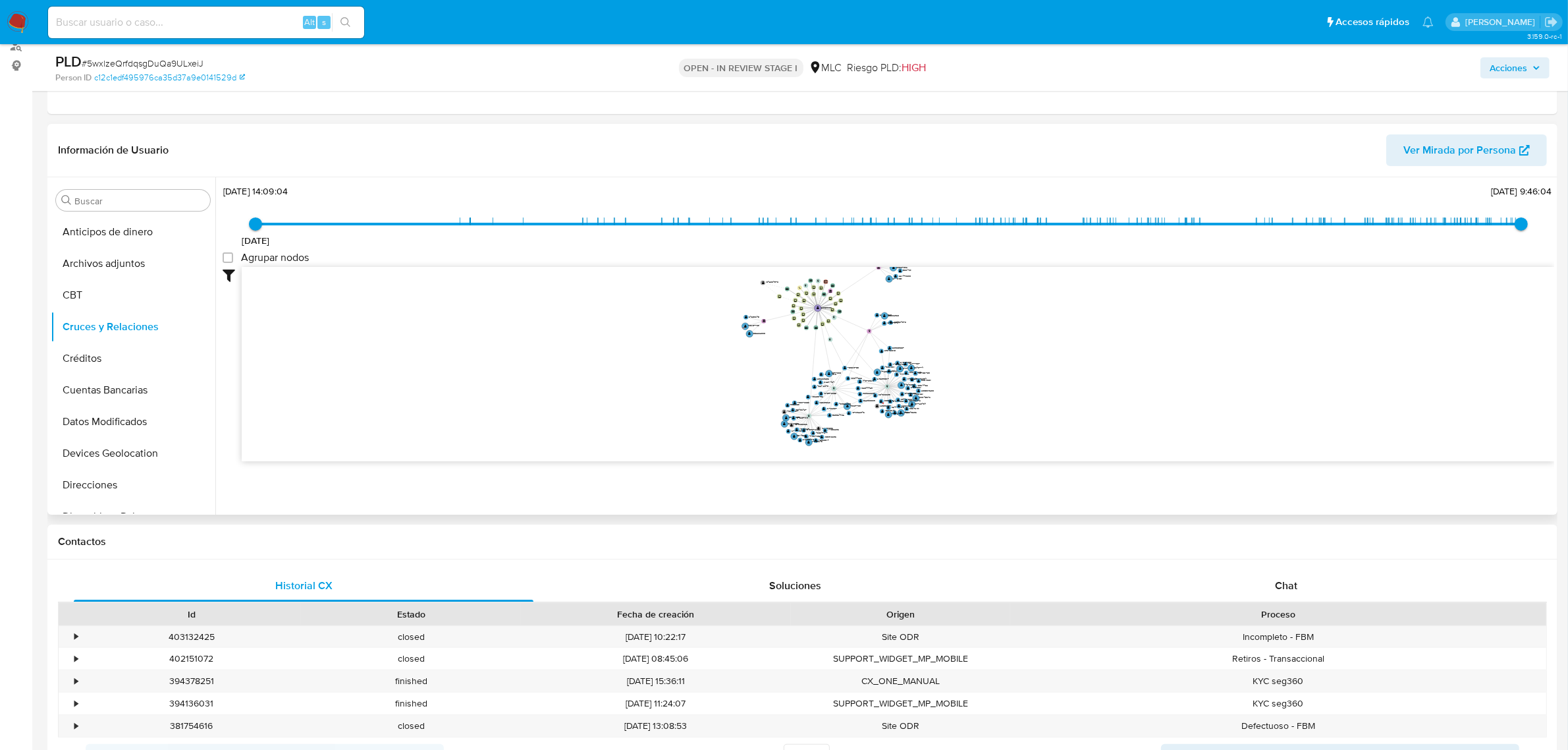
drag, startPoint x: 1006, startPoint y: 365, endPoint x: 1032, endPoint y: 398, distance: 42.0
click at [1032, 398] on icon "device-62938ebf08813b001bbda2b4  user-129959300  129959300 device-61325c31088…" at bounding box center [898, 361] width 1312 height 191
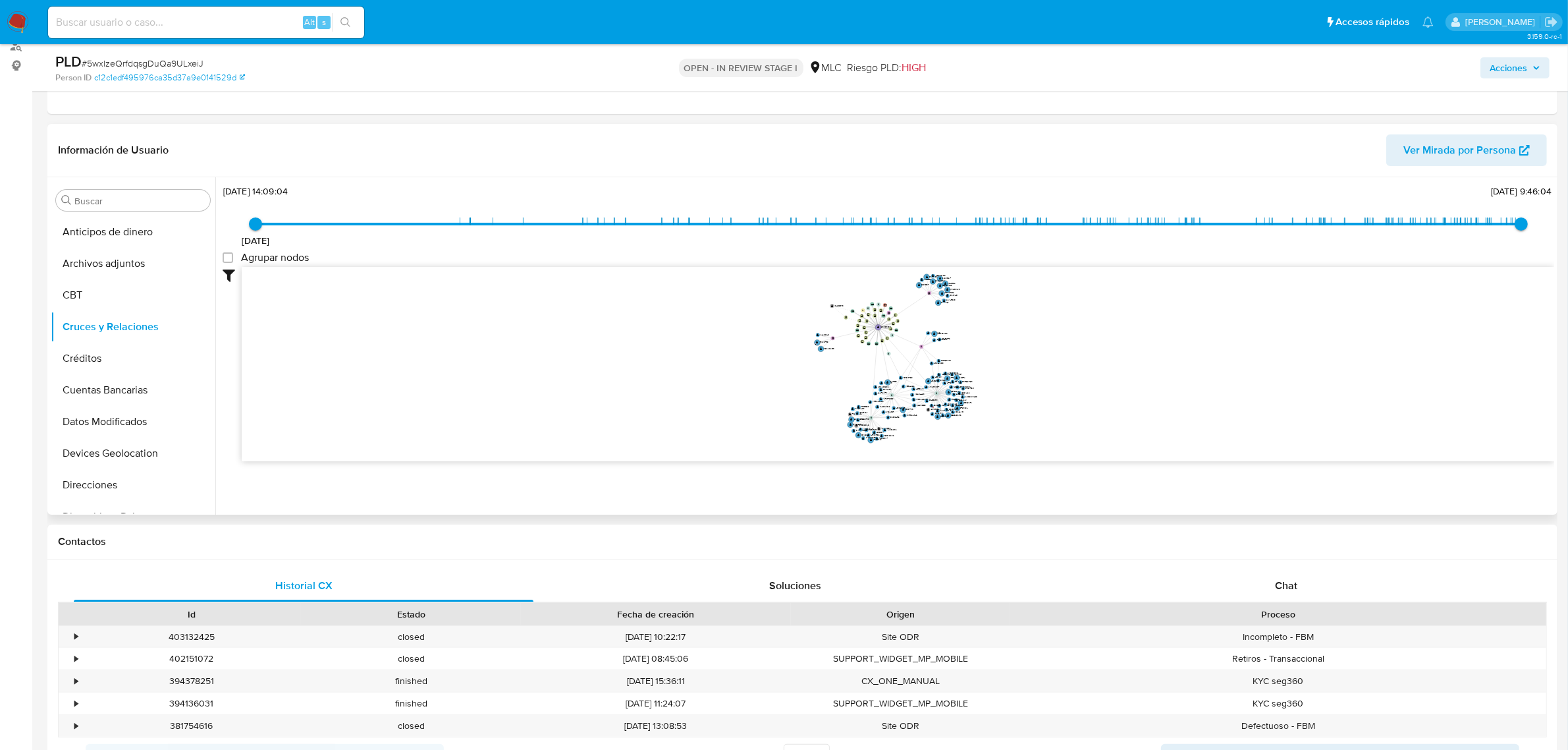
drag, startPoint x: 1032, startPoint y: 388, endPoint x: 1034, endPoint y: 367, distance: 21.1
click at [1034, 367] on icon "device-62938ebf08813b001bbda2b4  user-129959300  129959300 device-61325c31088…" at bounding box center [898, 361] width 1312 height 191
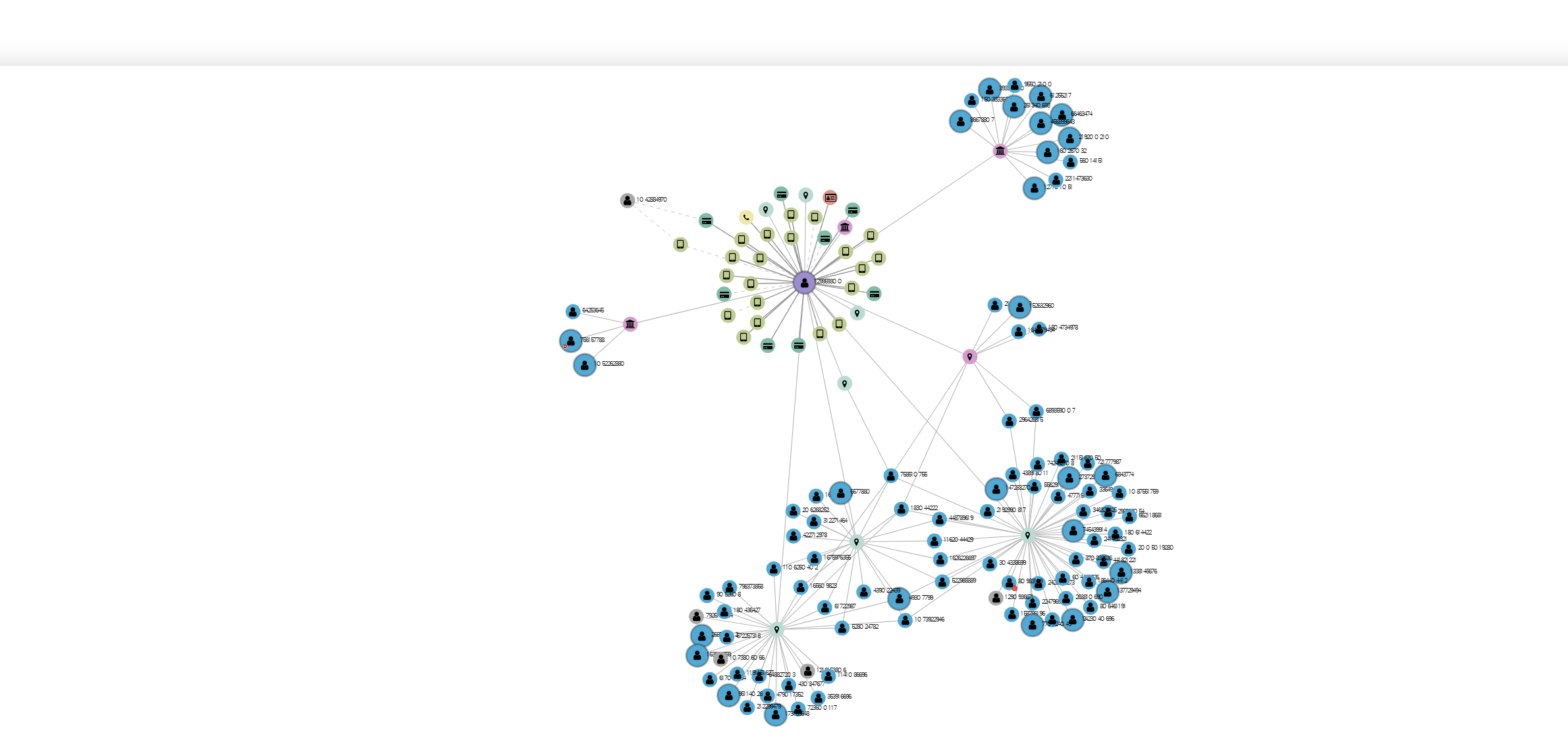
drag, startPoint x: 982, startPoint y: 349, endPoint x: 978, endPoint y: 343, distance: 7.2
click at [978, 343] on icon "device-62938ebf08813b001bbda2b4  user-129959300  129959300 device-61325c31088…" at bounding box center [898, 361] width 1312 height 191
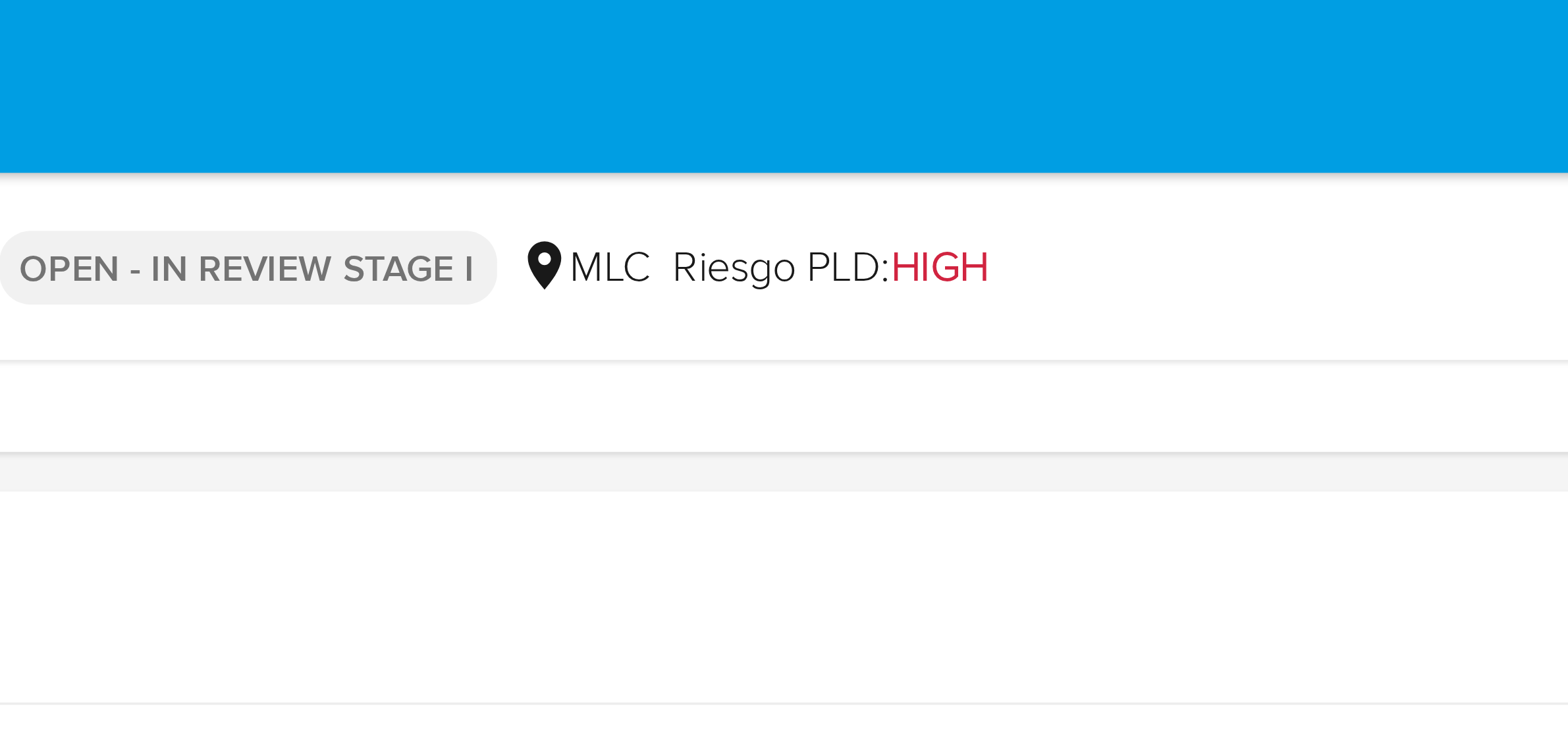
scroll to position [0, 0]
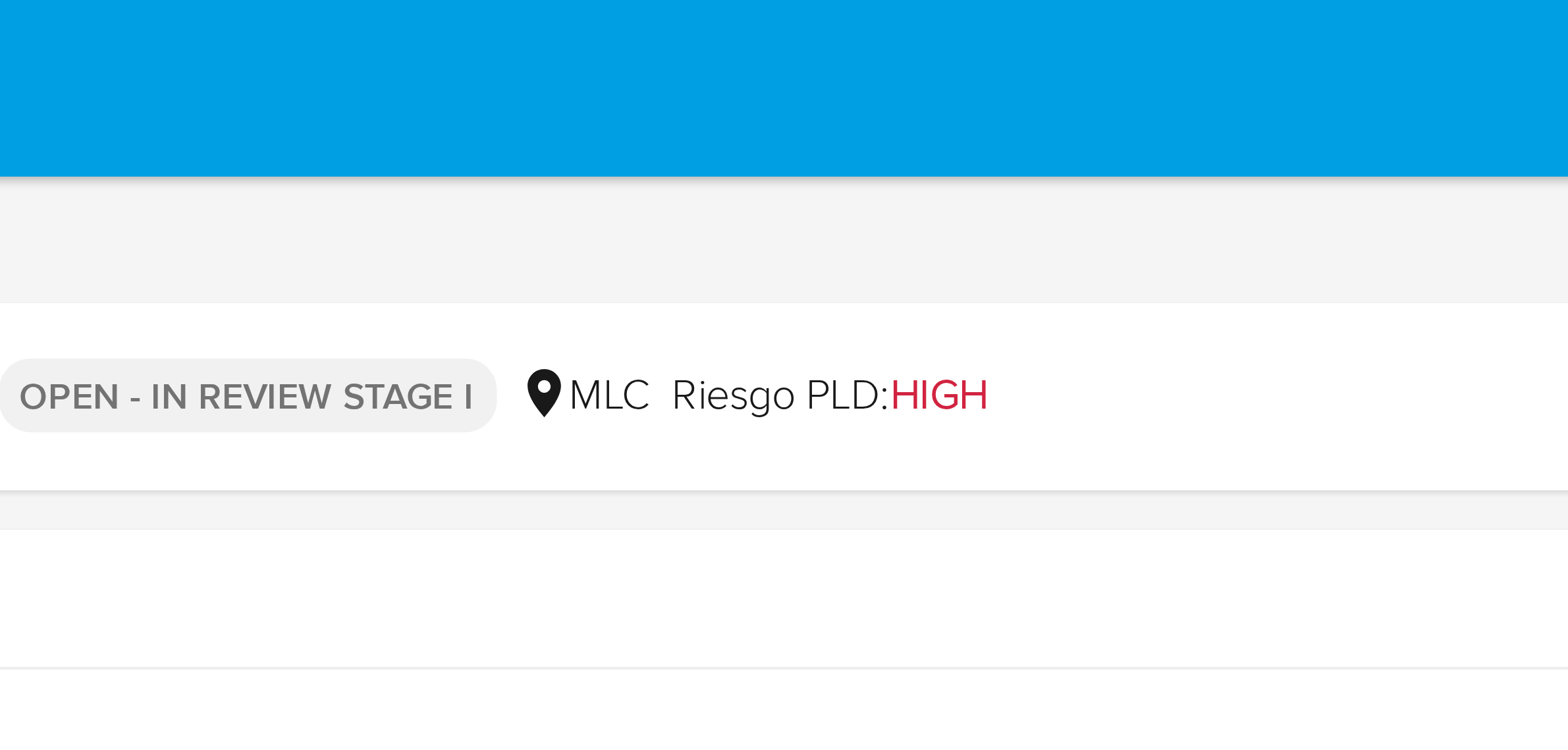
drag, startPoint x: 1073, startPoint y: 325, endPoint x: 1073, endPoint y: 23, distance: 302.0
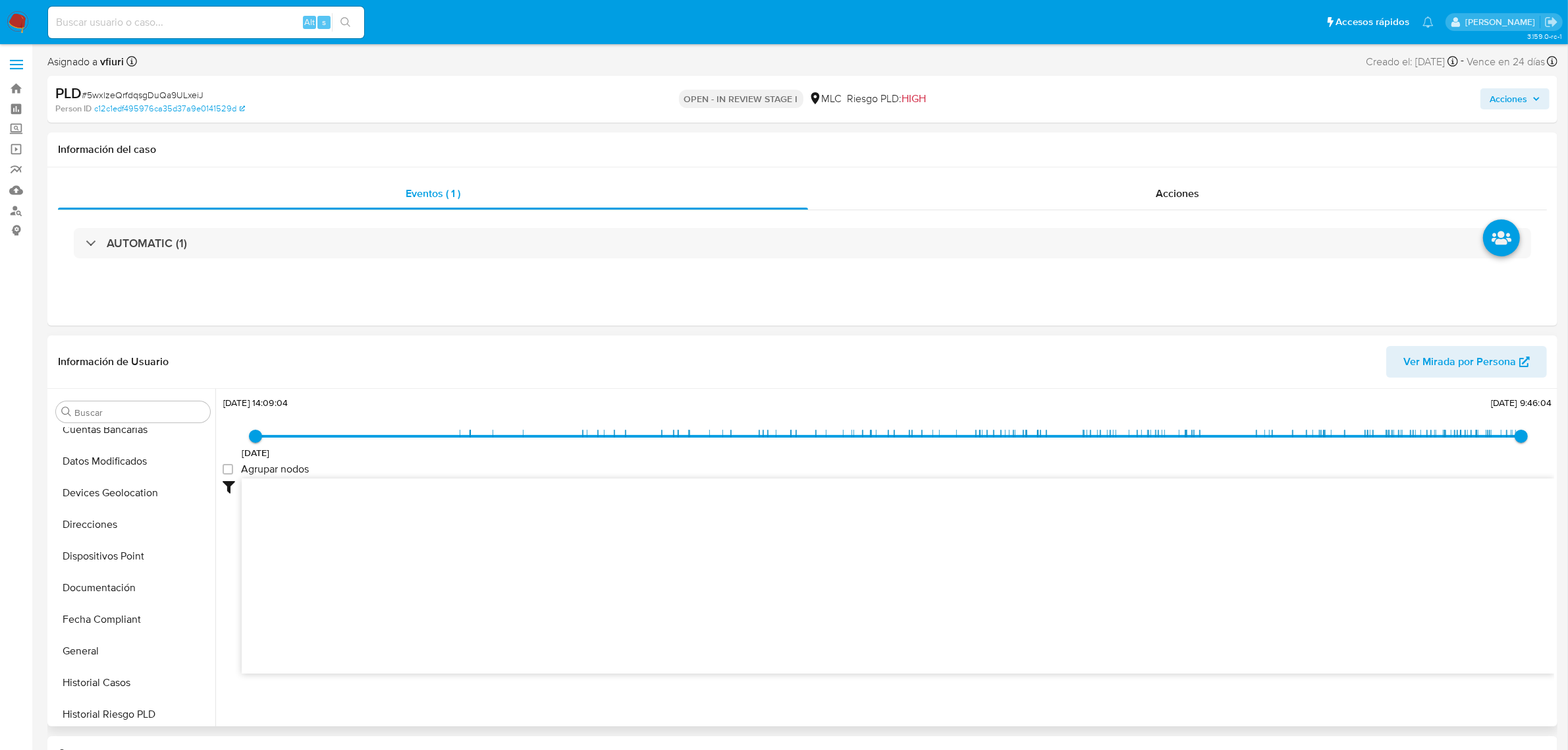
scroll to position [494, 0]
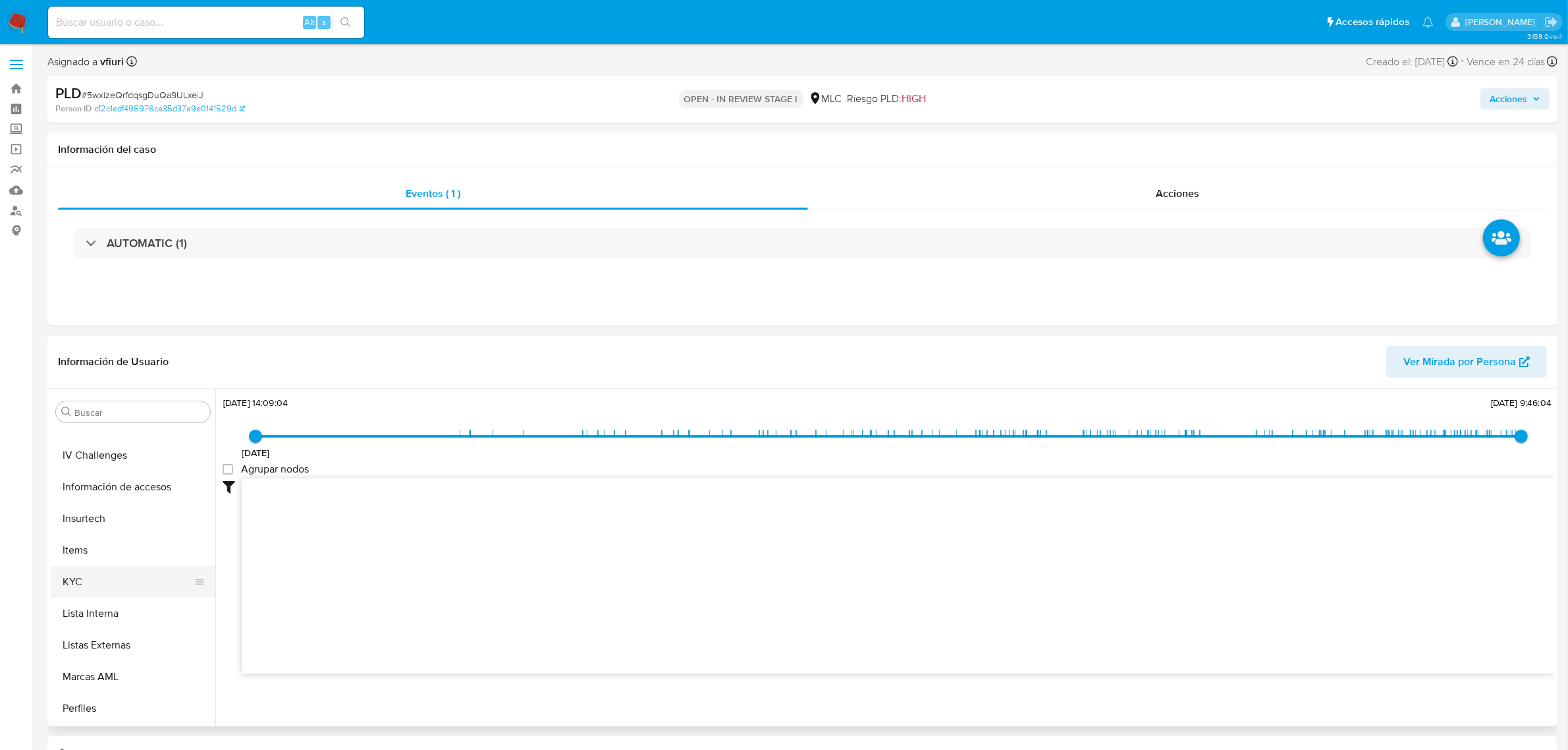
click at [120, 574] on button "KYC" at bounding box center [127, 581] width 154 height 32
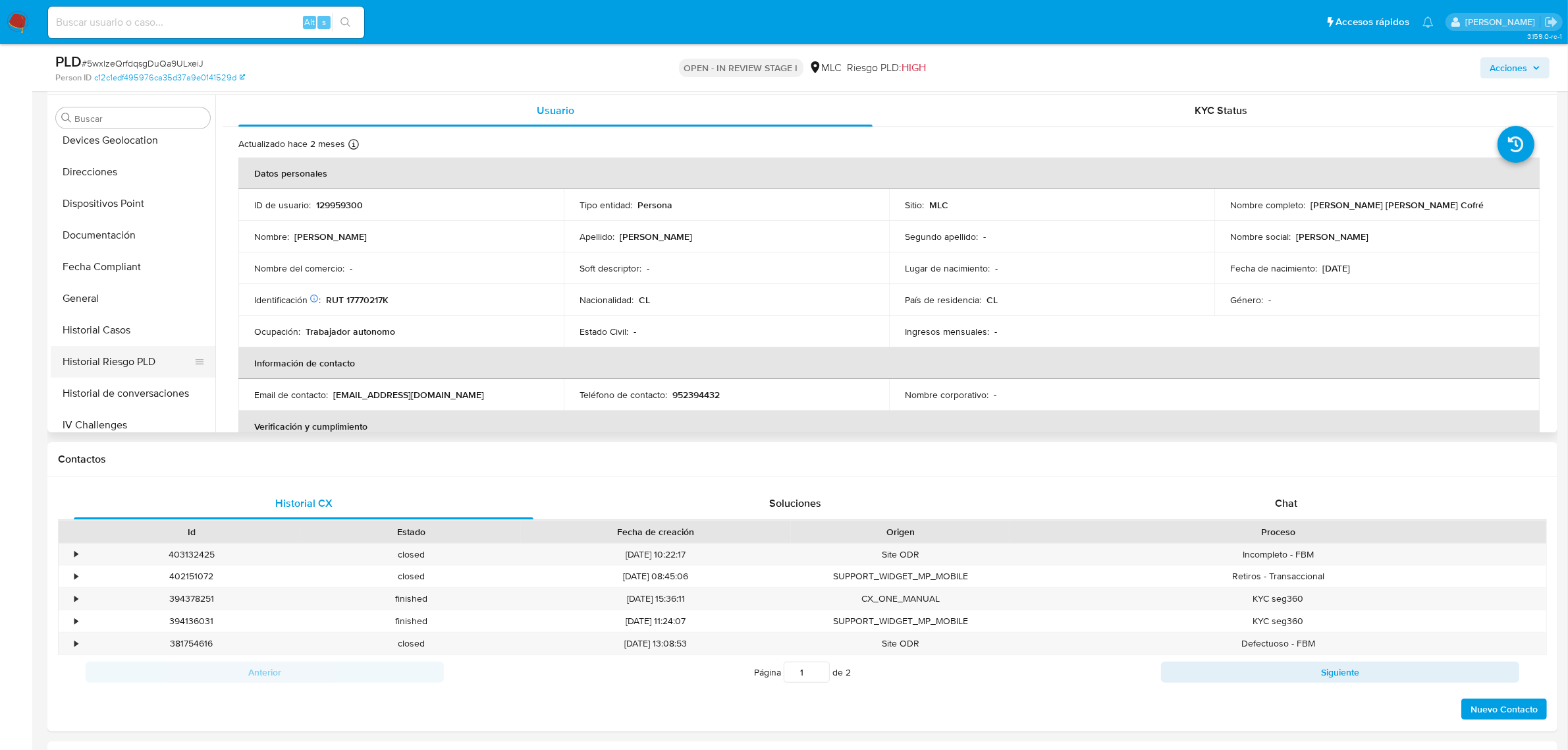
scroll to position [165, 0]
click at [110, 294] on button "Documentación" at bounding box center [127, 300] width 154 height 32
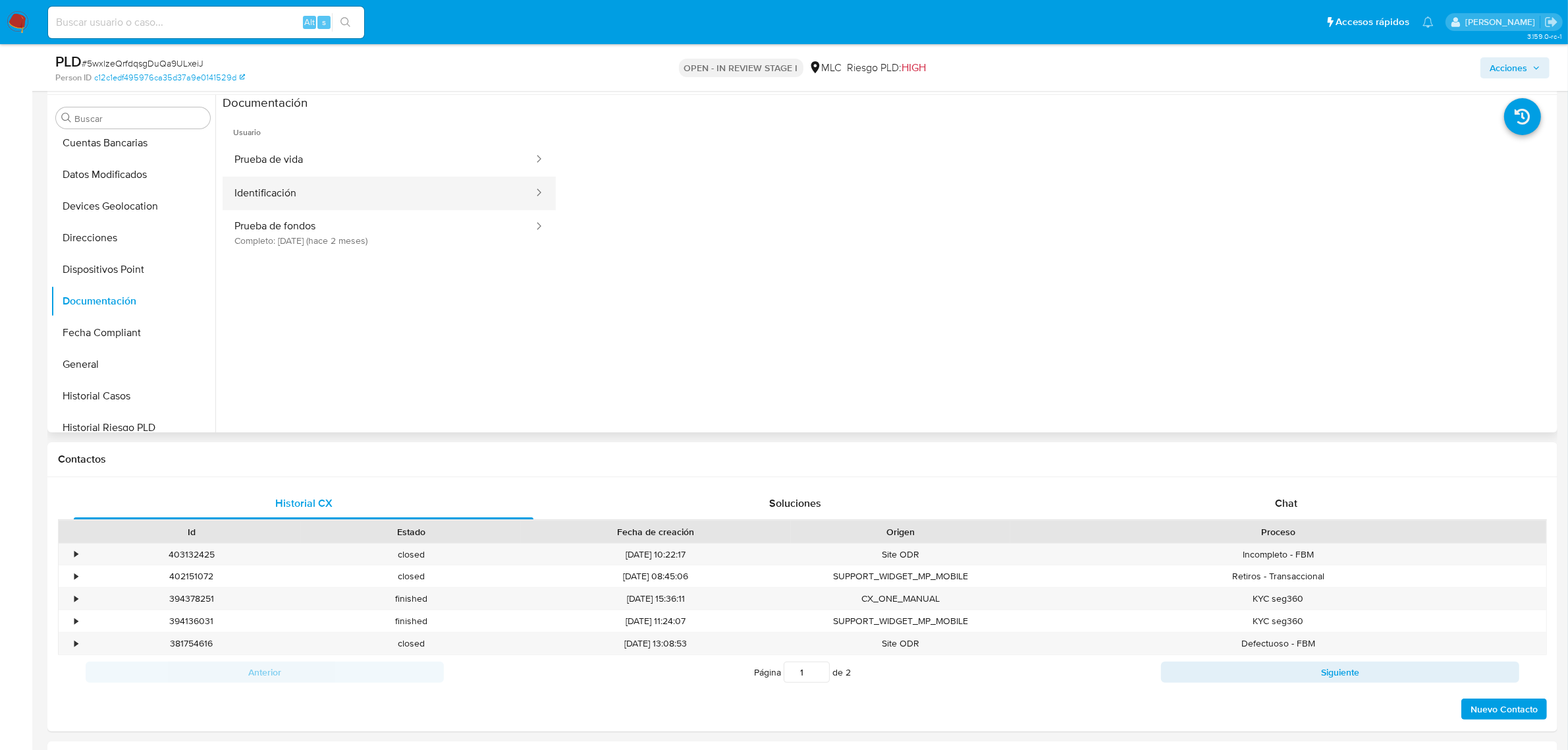
click at [397, 207] on button "Identificación" at bounding box center [379, 193] width 312 height 34
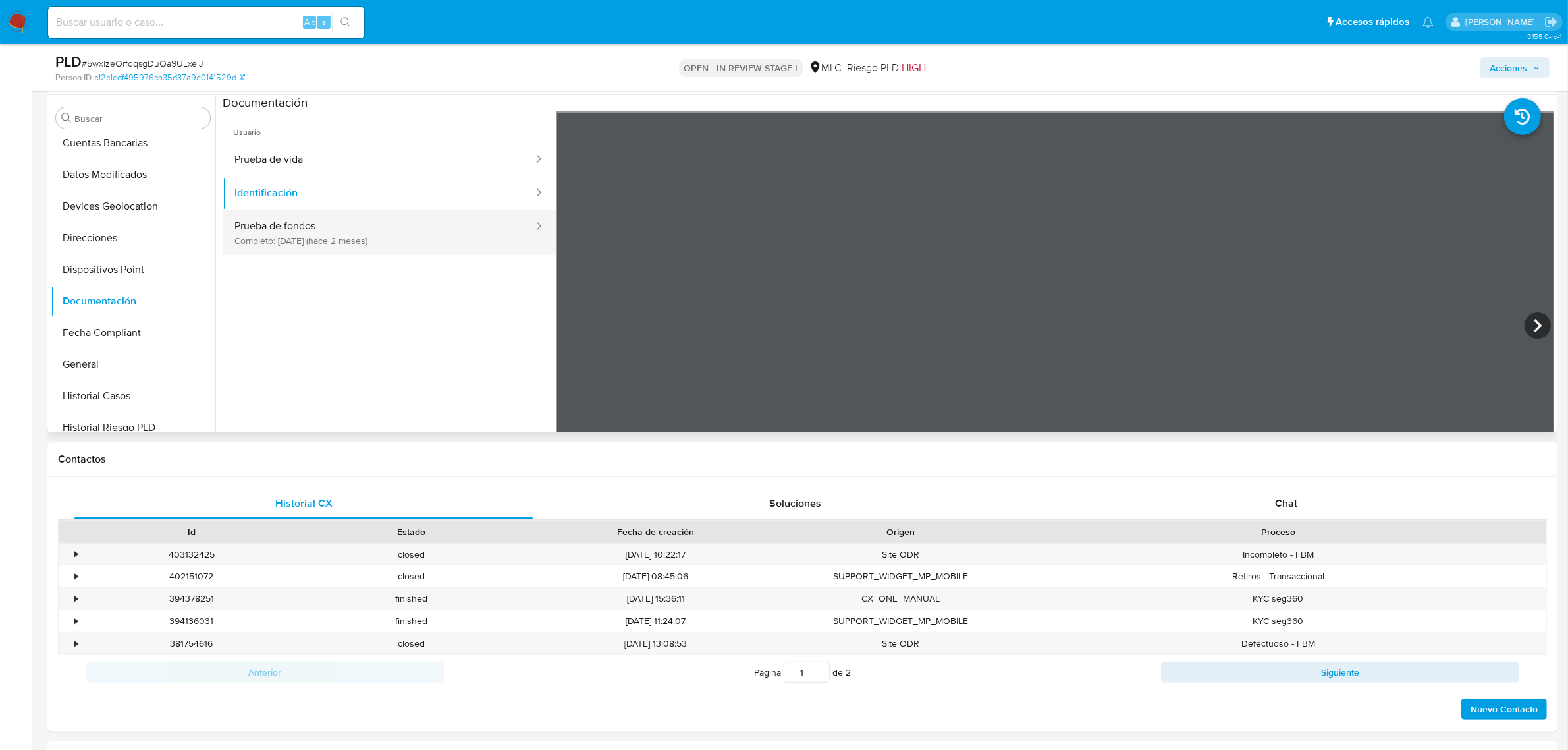
click at [398, 219] on button "Prueba de fondos Completo: 18/07/2025 (hace 2 meses)" at bounding box center [379, 233] width 312 height 45
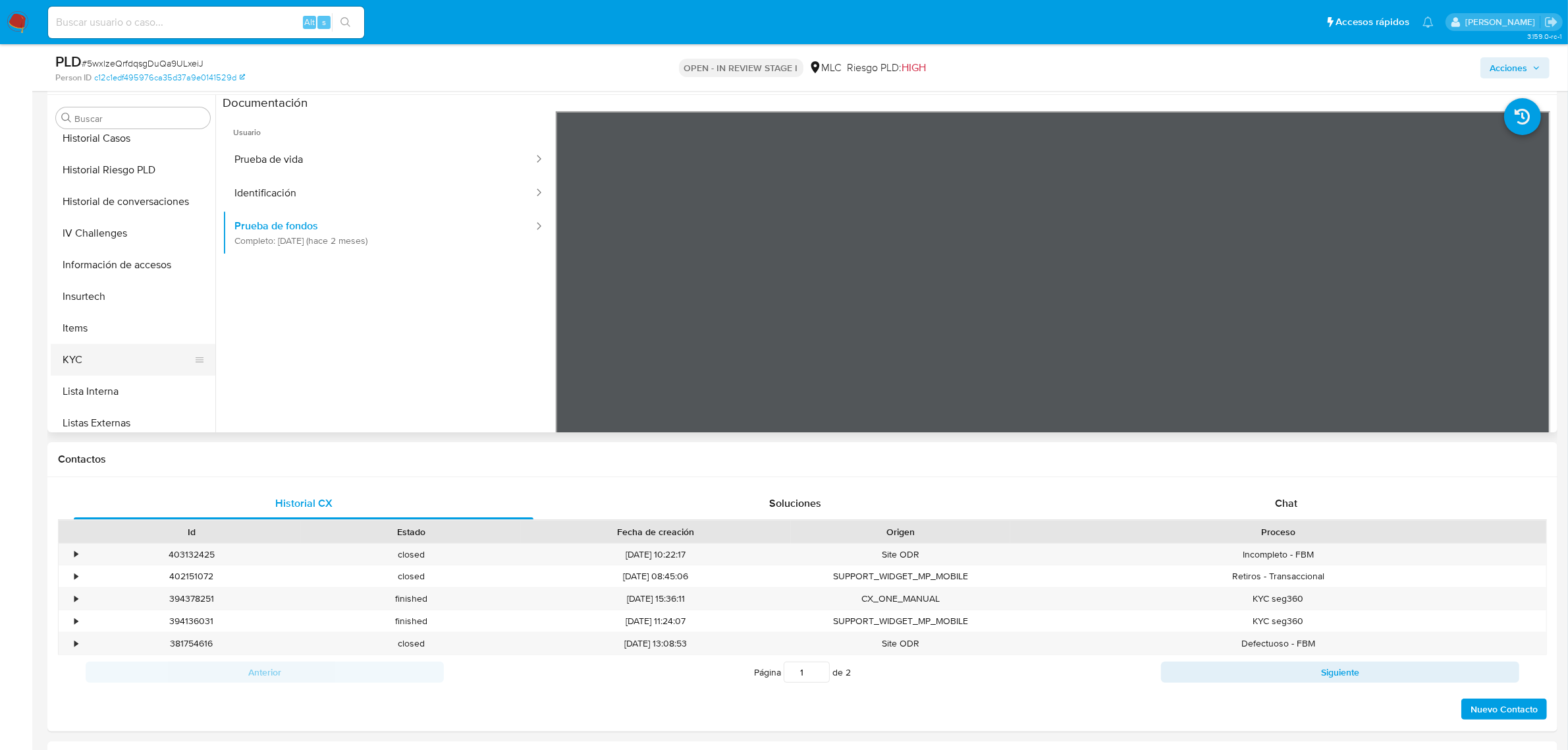
scroll to position [555, 0]
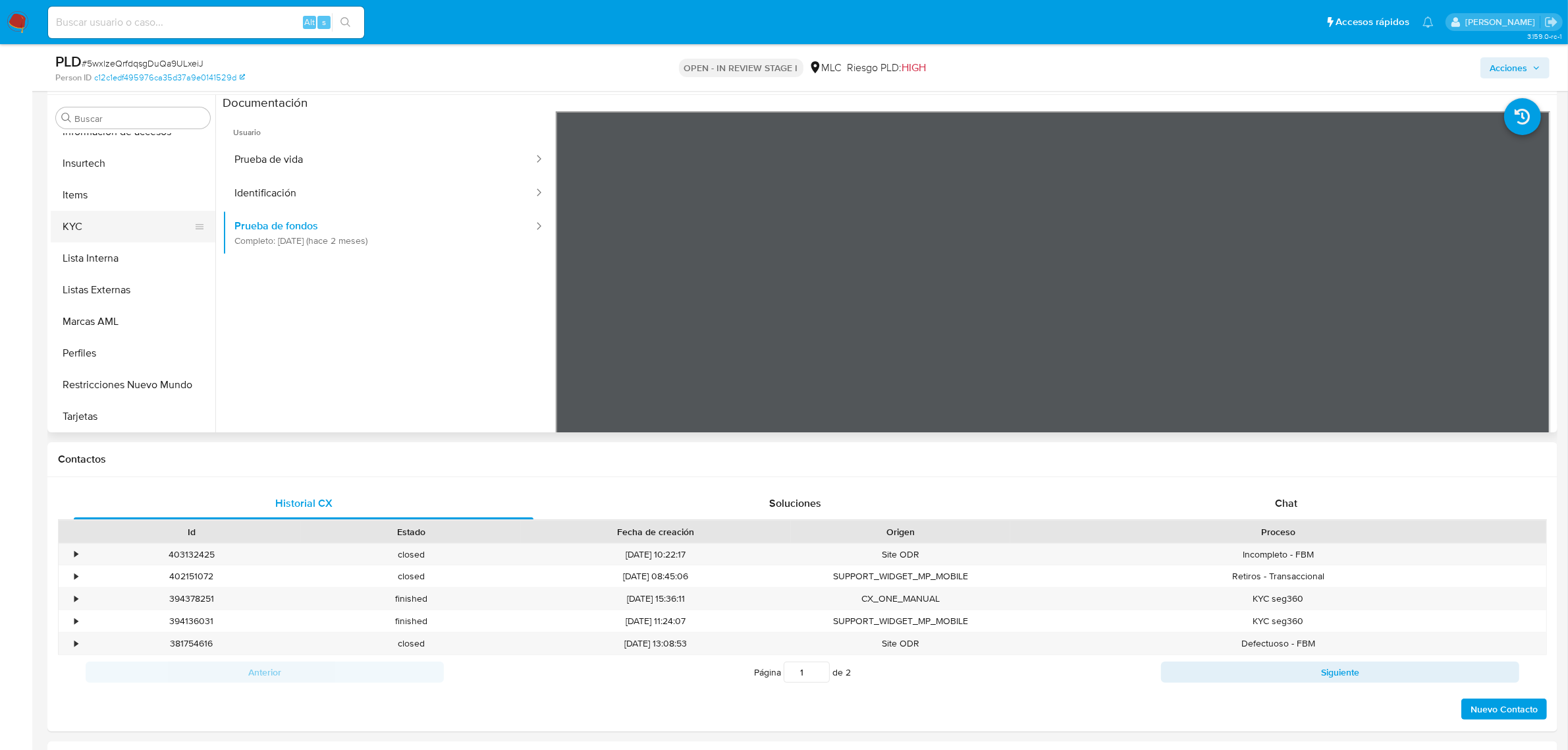
click at [80, 237] on button "KYC" at bounding box center [127, 227] width 154 height 32
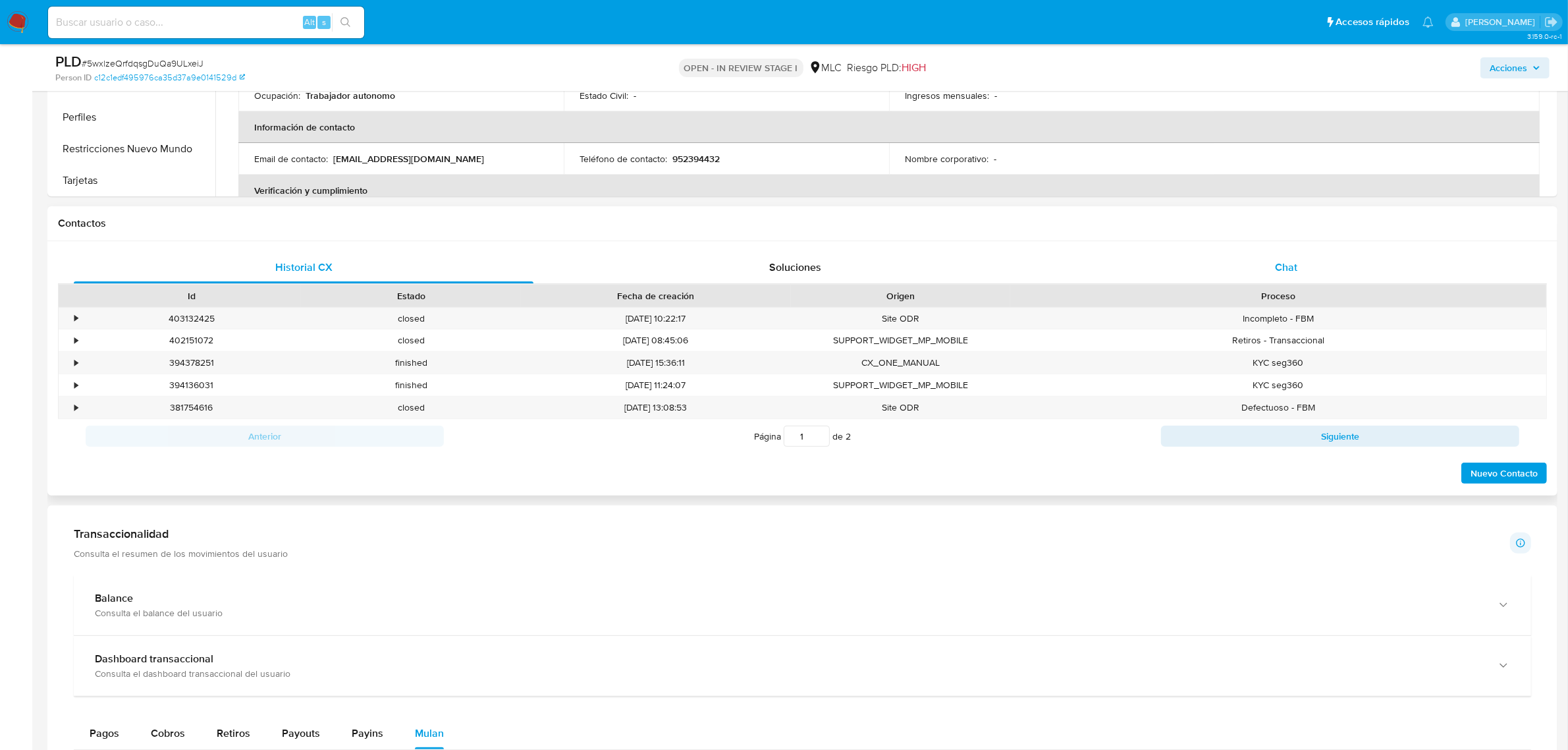
scroll to position [494, 0]
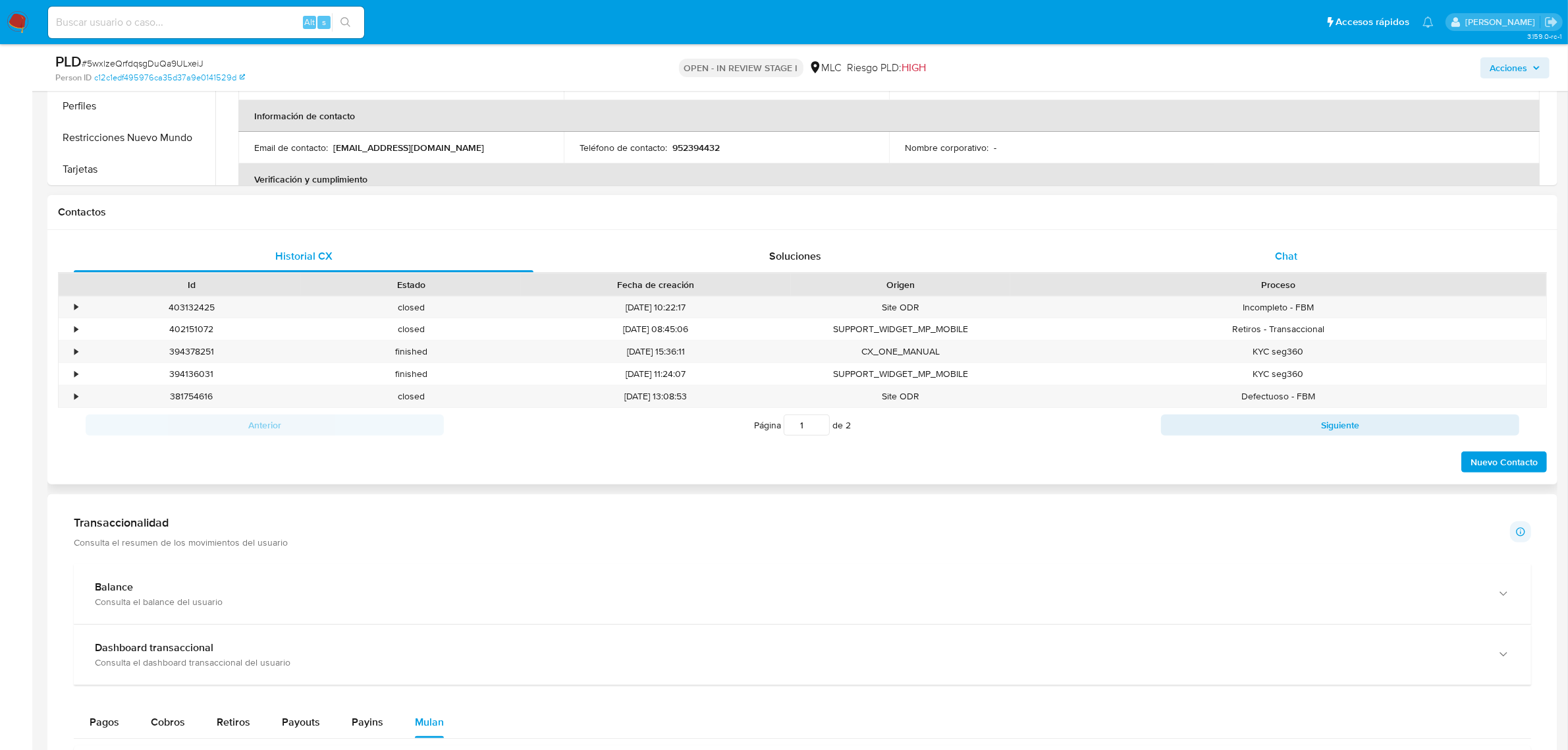
click at [1279, 245] on div "Chat" at bounding box center [1286, 256] width 460 height 32
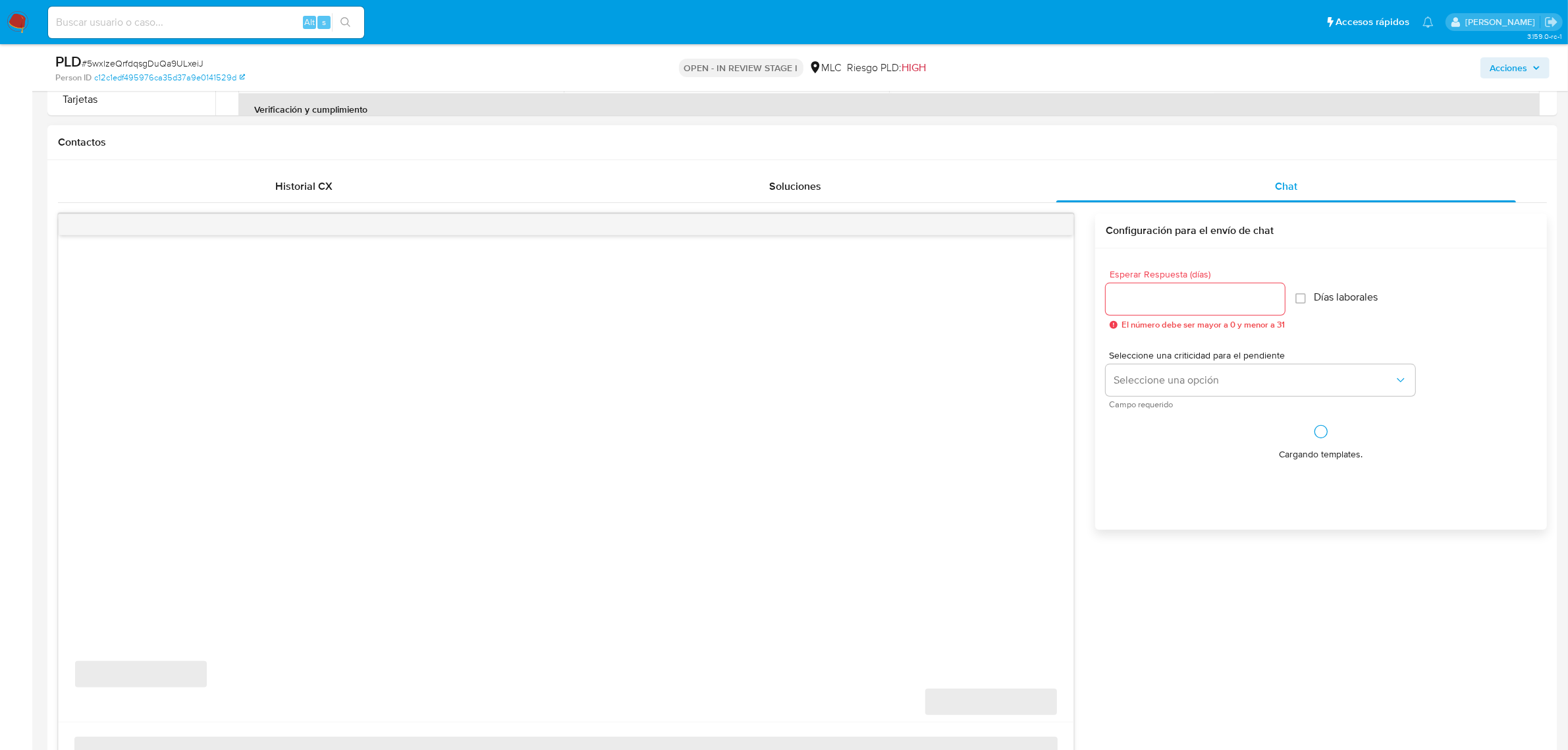
scroll to position [659, 0]
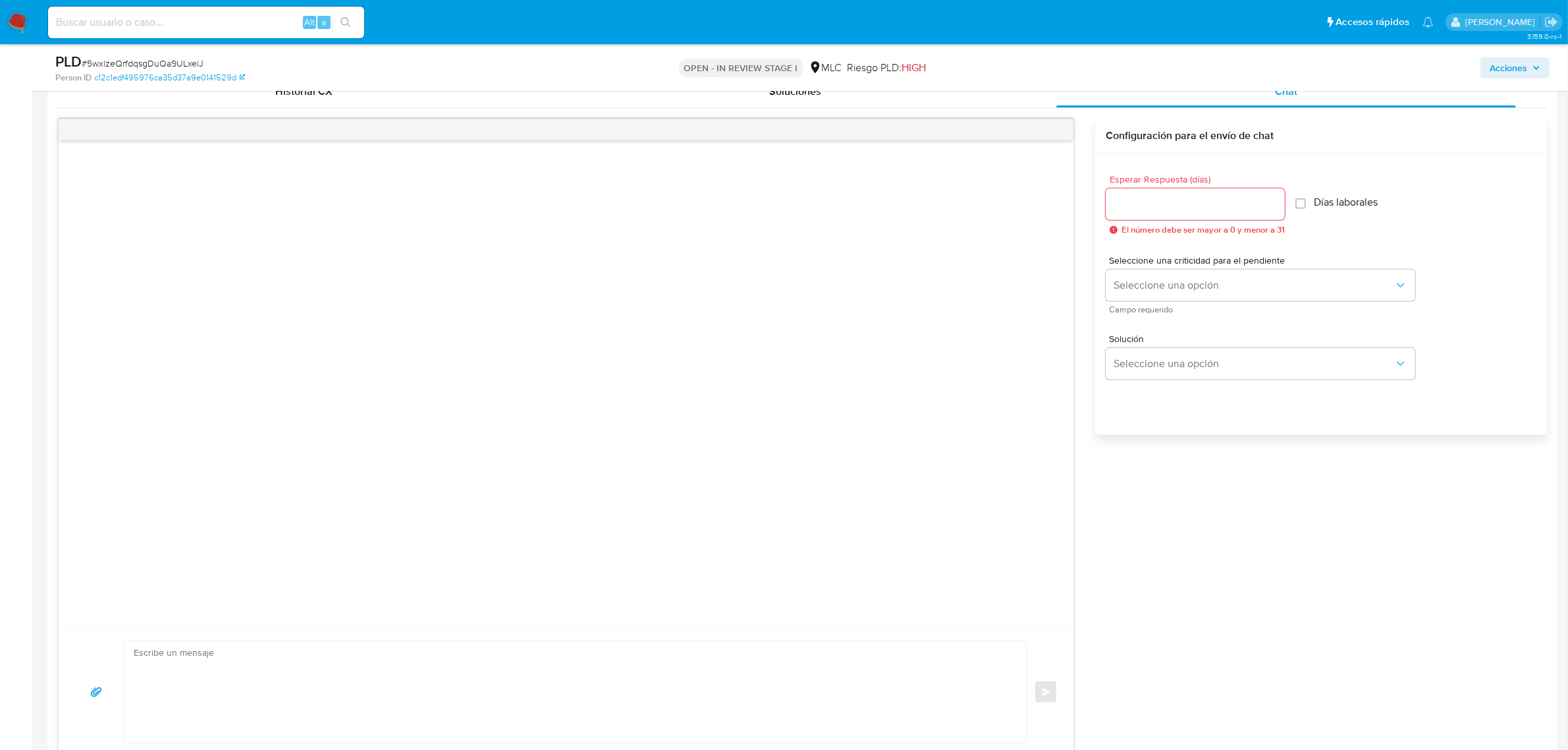
click at [1178, 215] on div at bounding box center [1195, 203] width 179 height 32
click at [1164, 179] on span "Esperar Respuesta (días)" at bounding box center [1199, 179] width 179 height 10
click at [1164, 196] on input "Esperar Respuesta (días)" at bounding box center [1195, 204] width 179 height 17
type input "3"
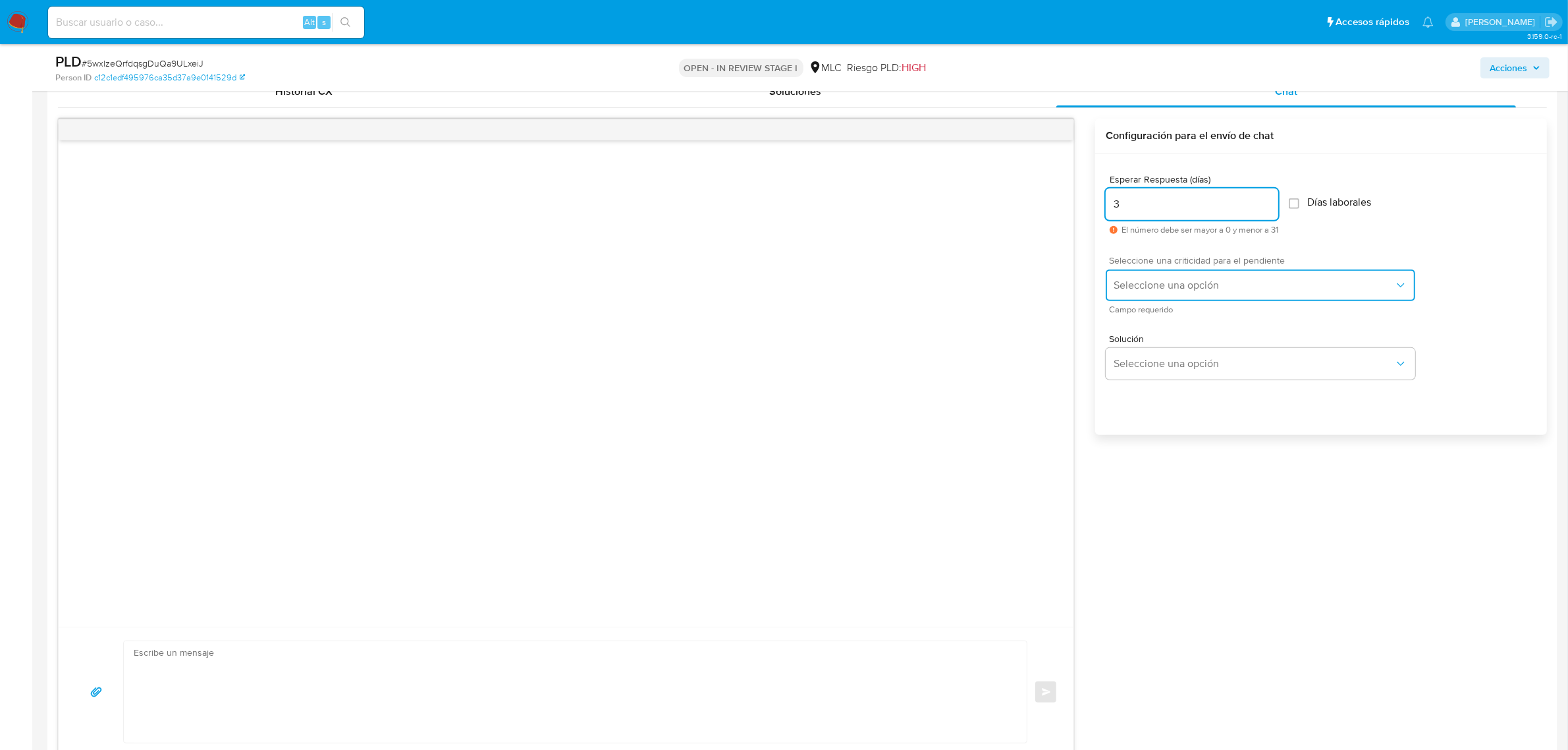
click at [1171, 284] on span "Seleccione una opción" at bounding box center [1254, 286] width 281 height 14
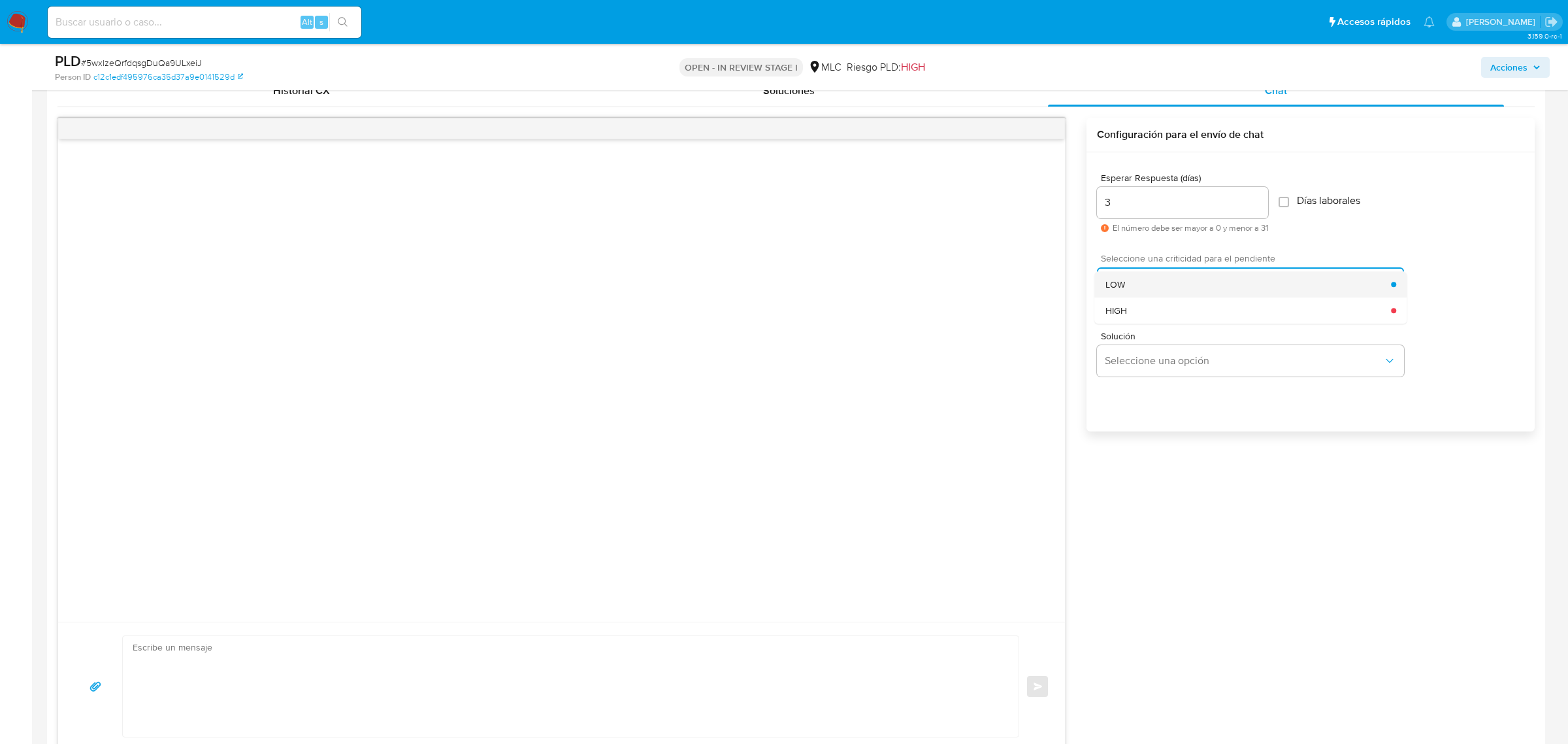
click at [1164, 287] on div "LOW" at bounding box center [1249, 284] width 286 height 26
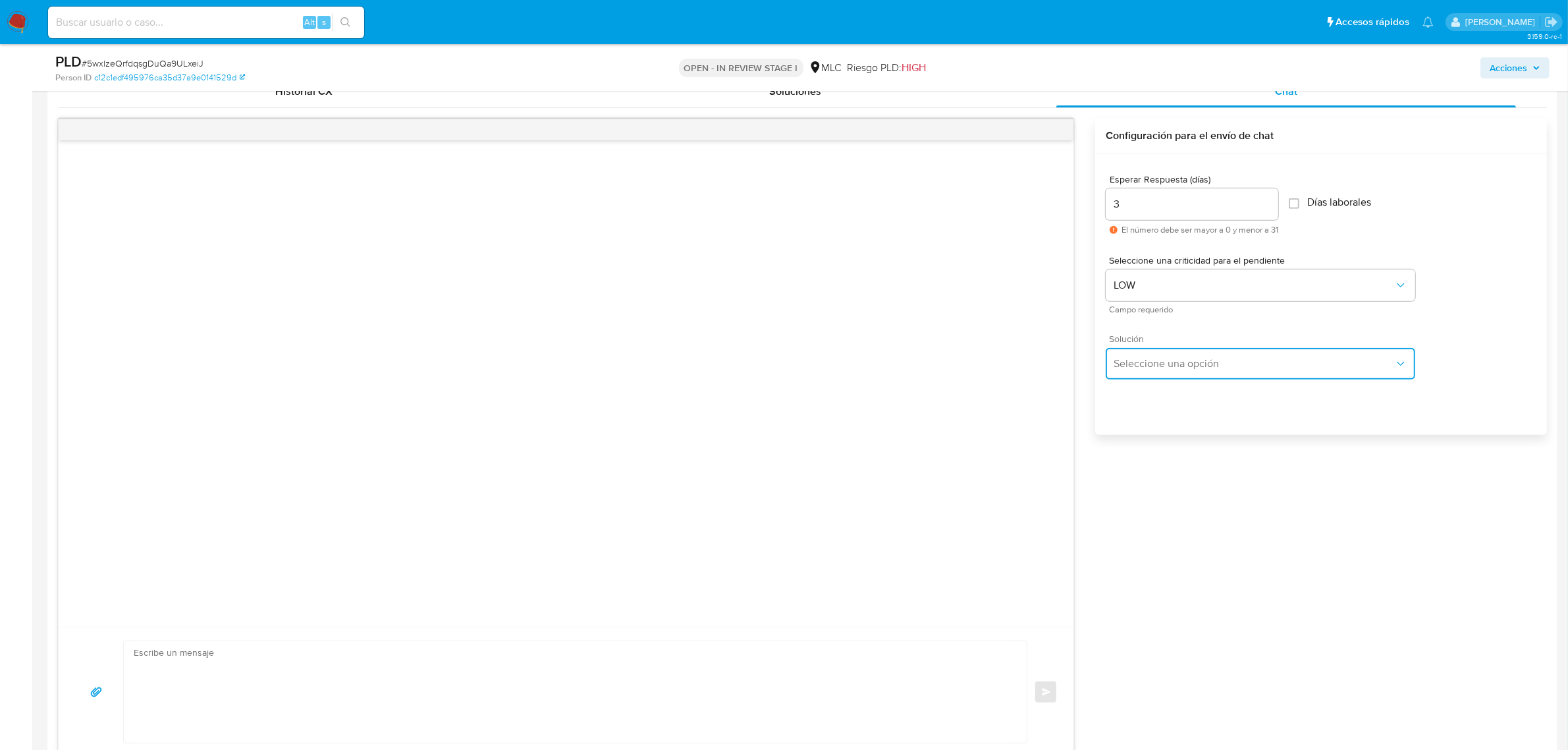
click at [1186, 362] on span "Seleccione una opción" at bounding box center [1254, 364] width 281 height 14
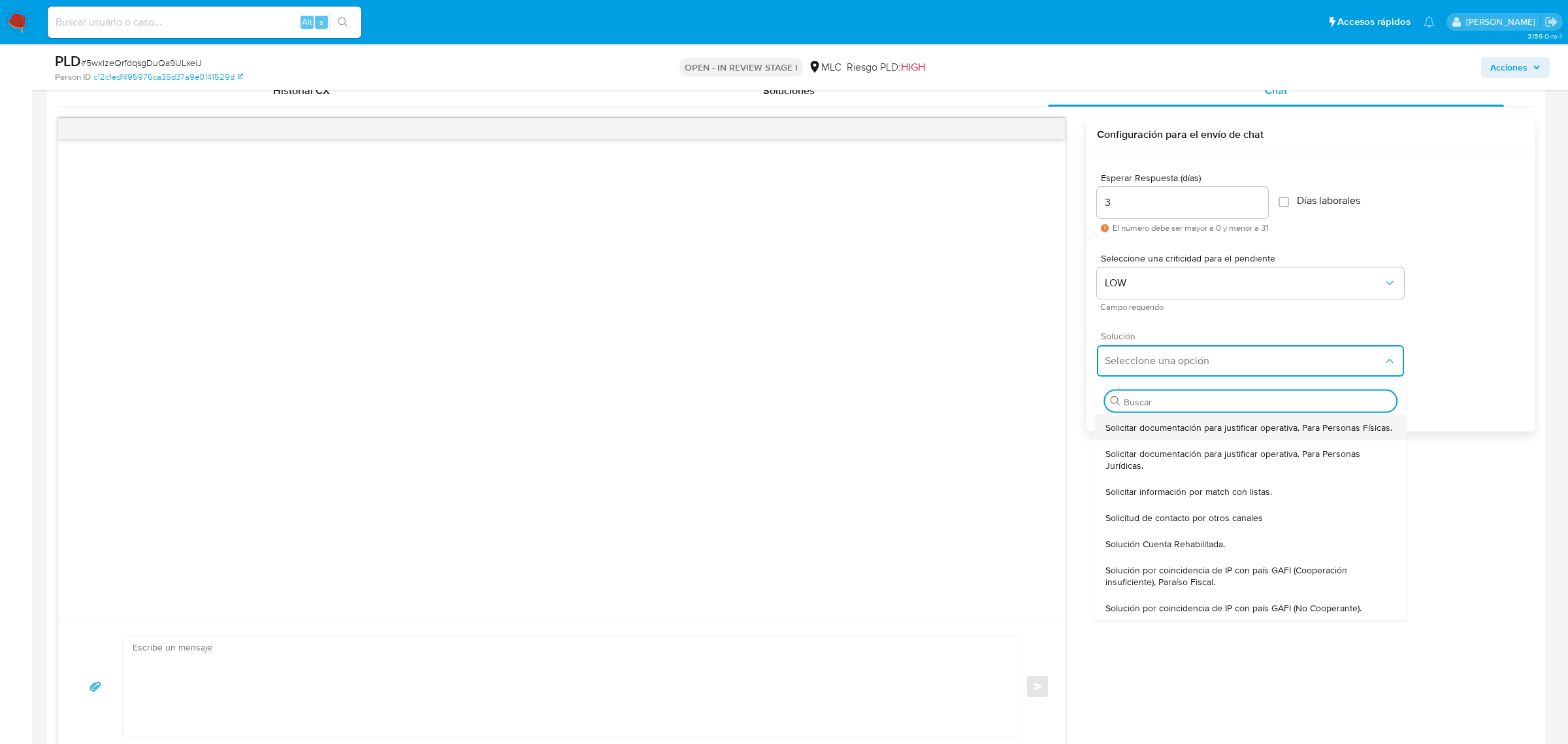
click at [1134, 433] on span "Solicitar documentación para justificar operativa. Para Personas Físicas." at bounding box center [1249, 427] width 287 height 12
type textarea "Hola ,Te contactamos dado que tu cuenta fue suspendida para una verificación de…"
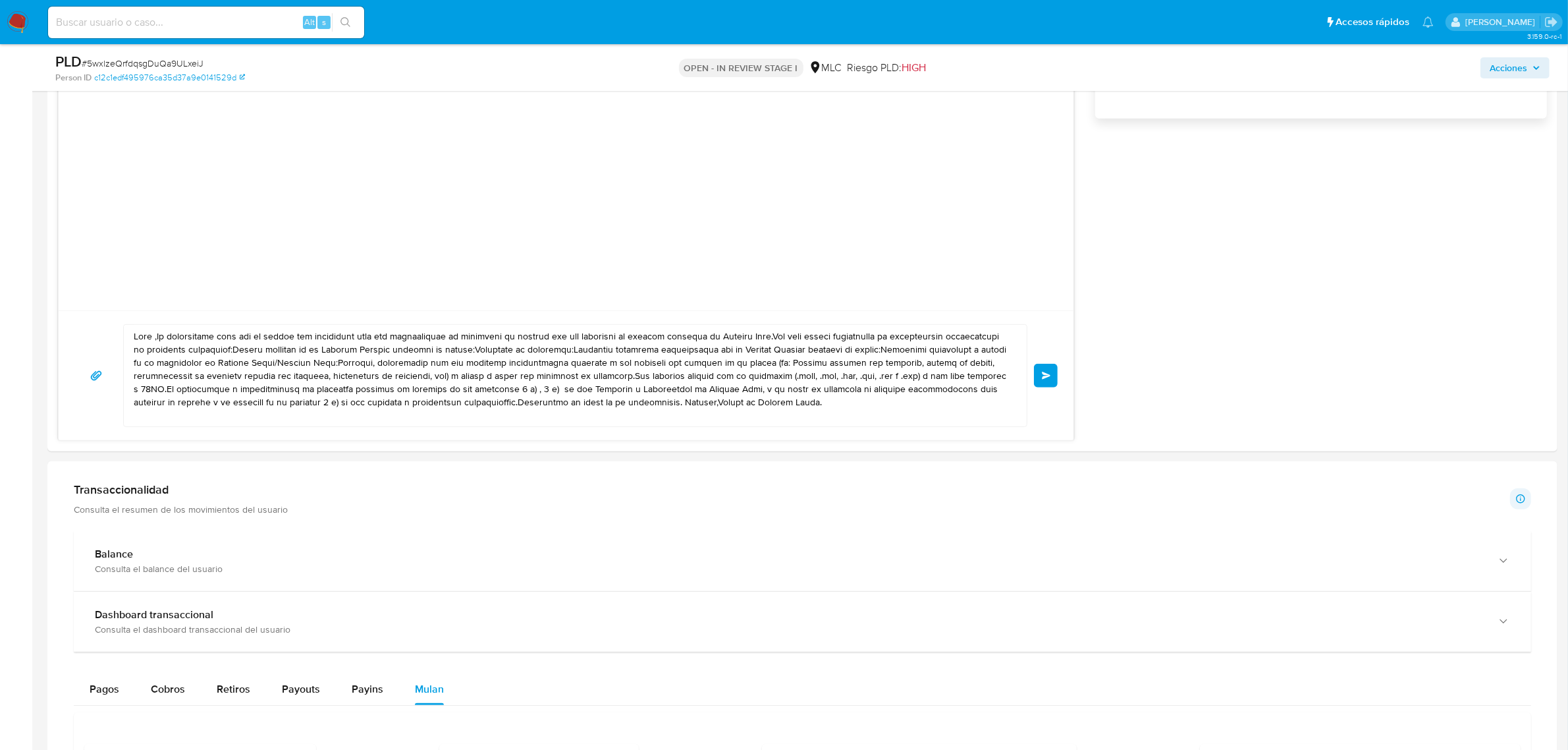
scroll to position [988, 0]
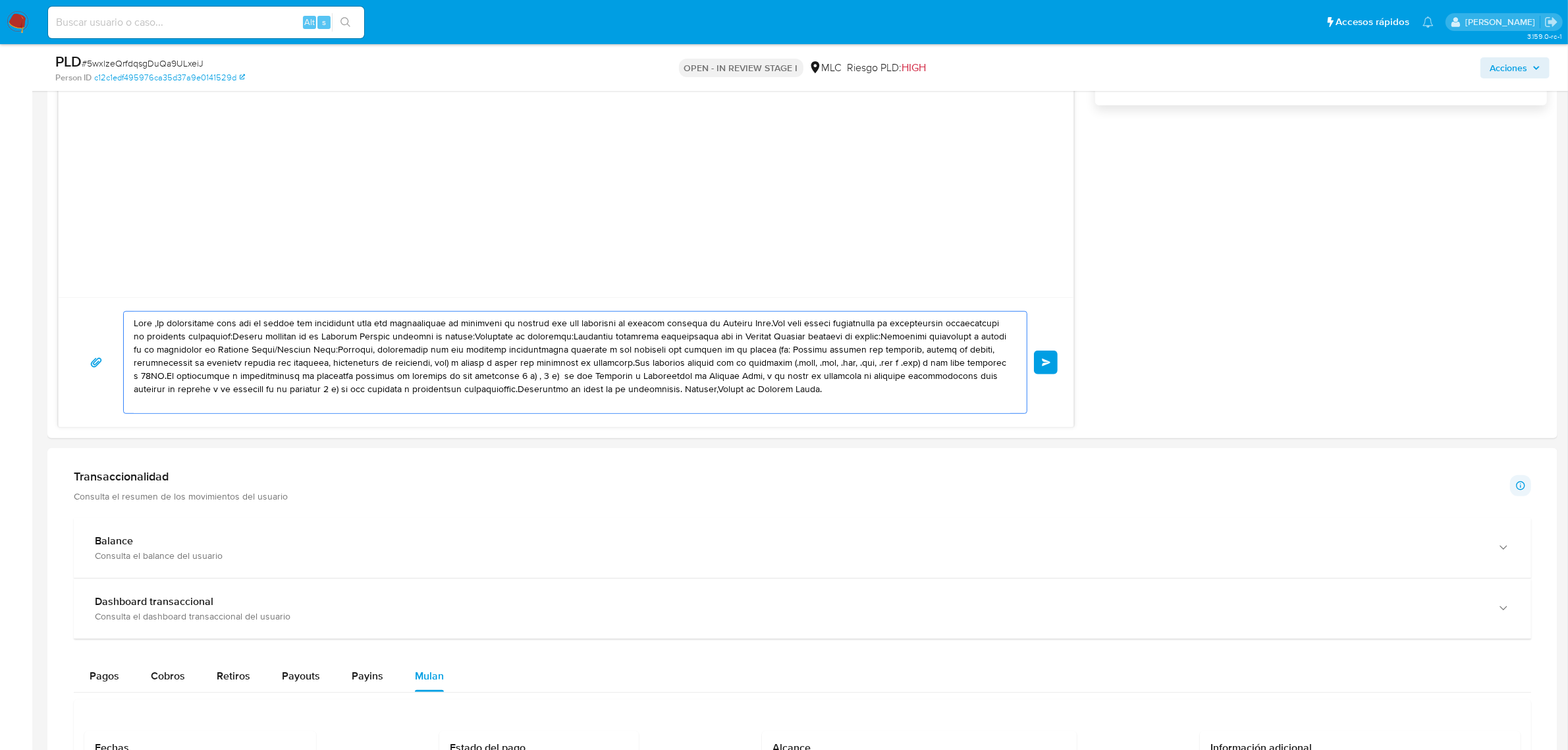
drag, startPoint x: 800, startPoint y: 400, endPoint x: 23, endPoint y: 311, distance: 782.1
click at [23, 311] on section "Bandeja Tablero Screening Búsqueda en Listas Watchlist Herramientas Operaciones…" at bounding box center [784, 342] width 1568 height 2661
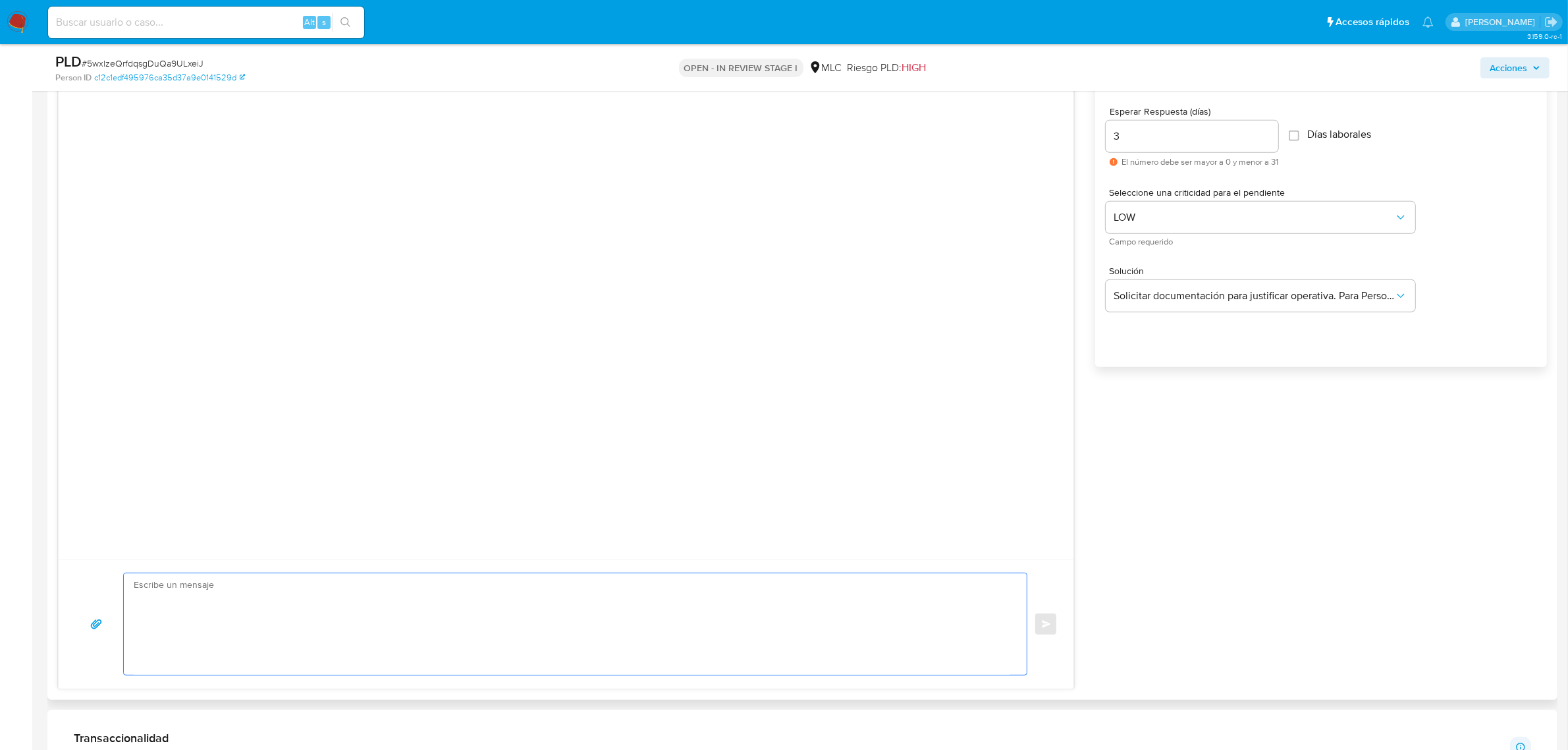
scroll to position [824, 0]
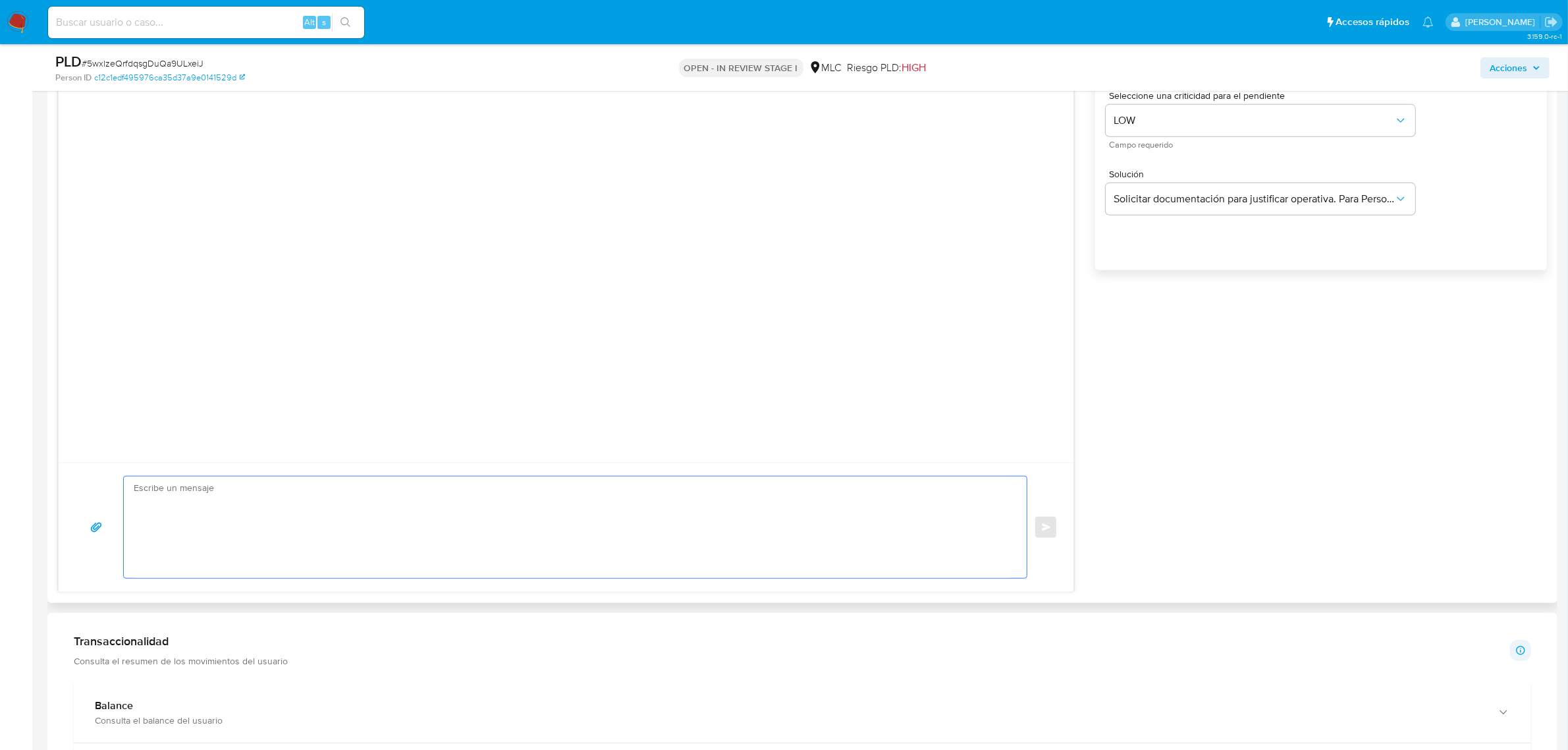
click at [293, 516] on textarea at bounding box center [571, 527] width 876 height 102
paste textarea "Hola XXX, Te contactamos desde el Equipo de Mercado Pago para verificar tus dat…"
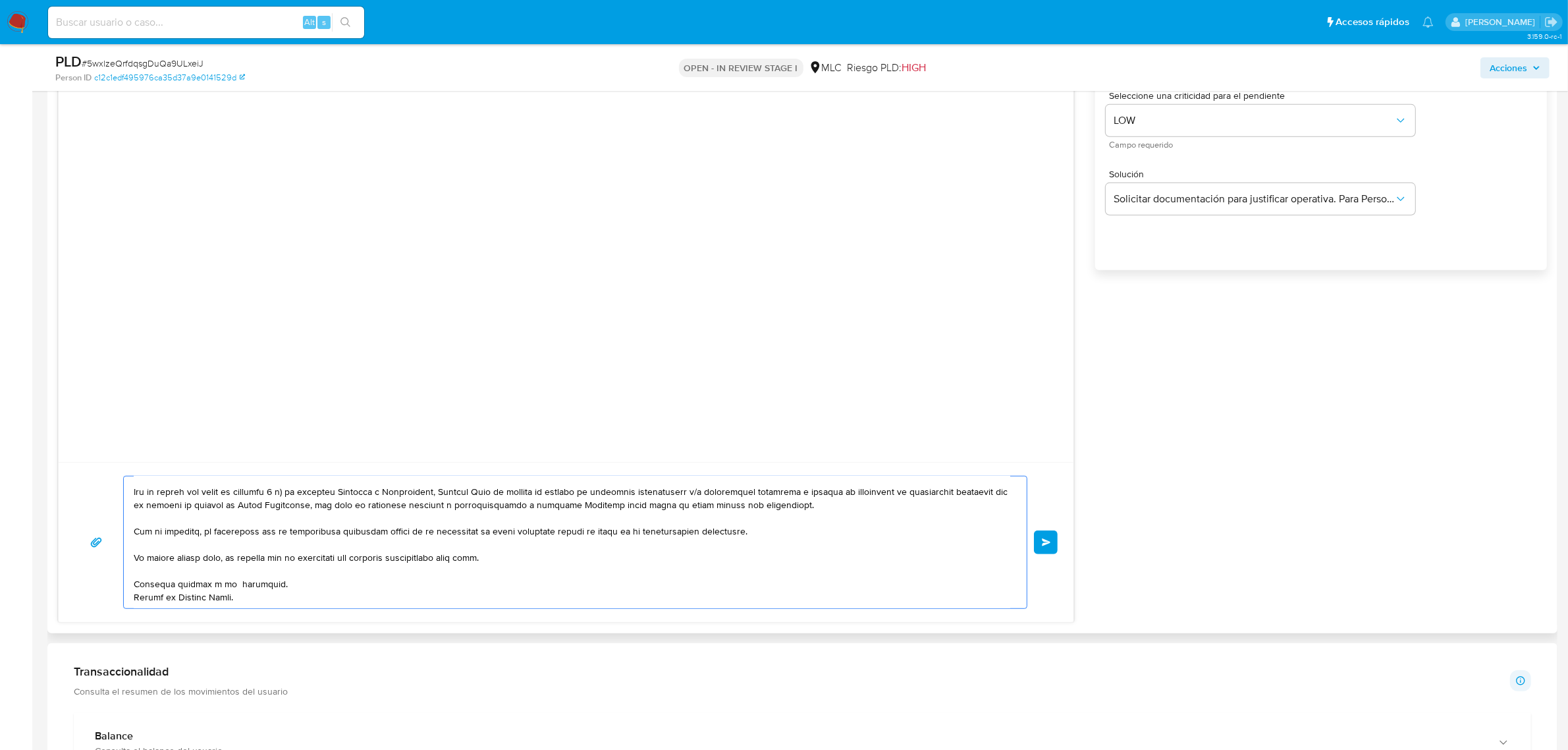
scroll to position [0, 0]
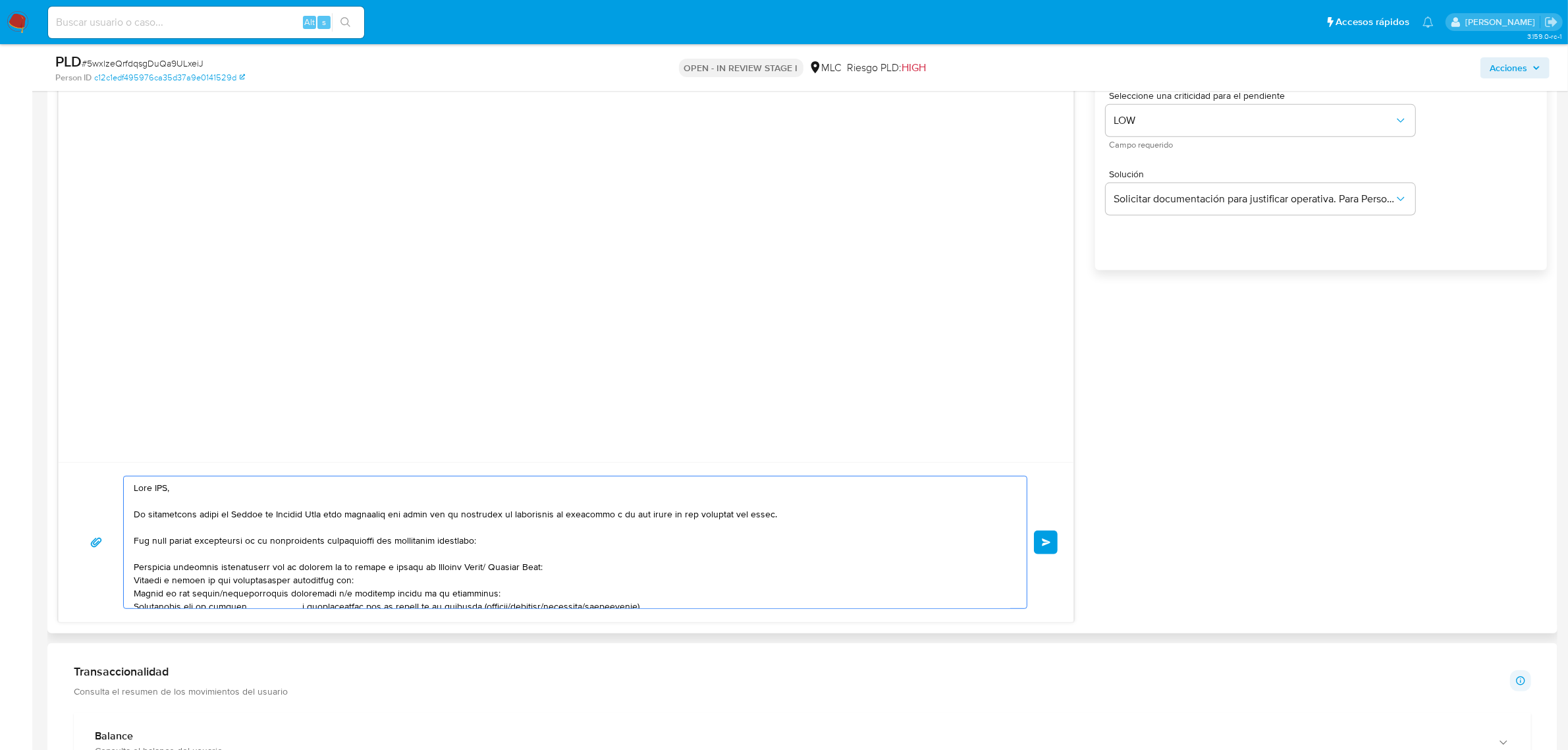
click at [158, 494] on textarea at bounding box center [571, 543] width 876 height 132
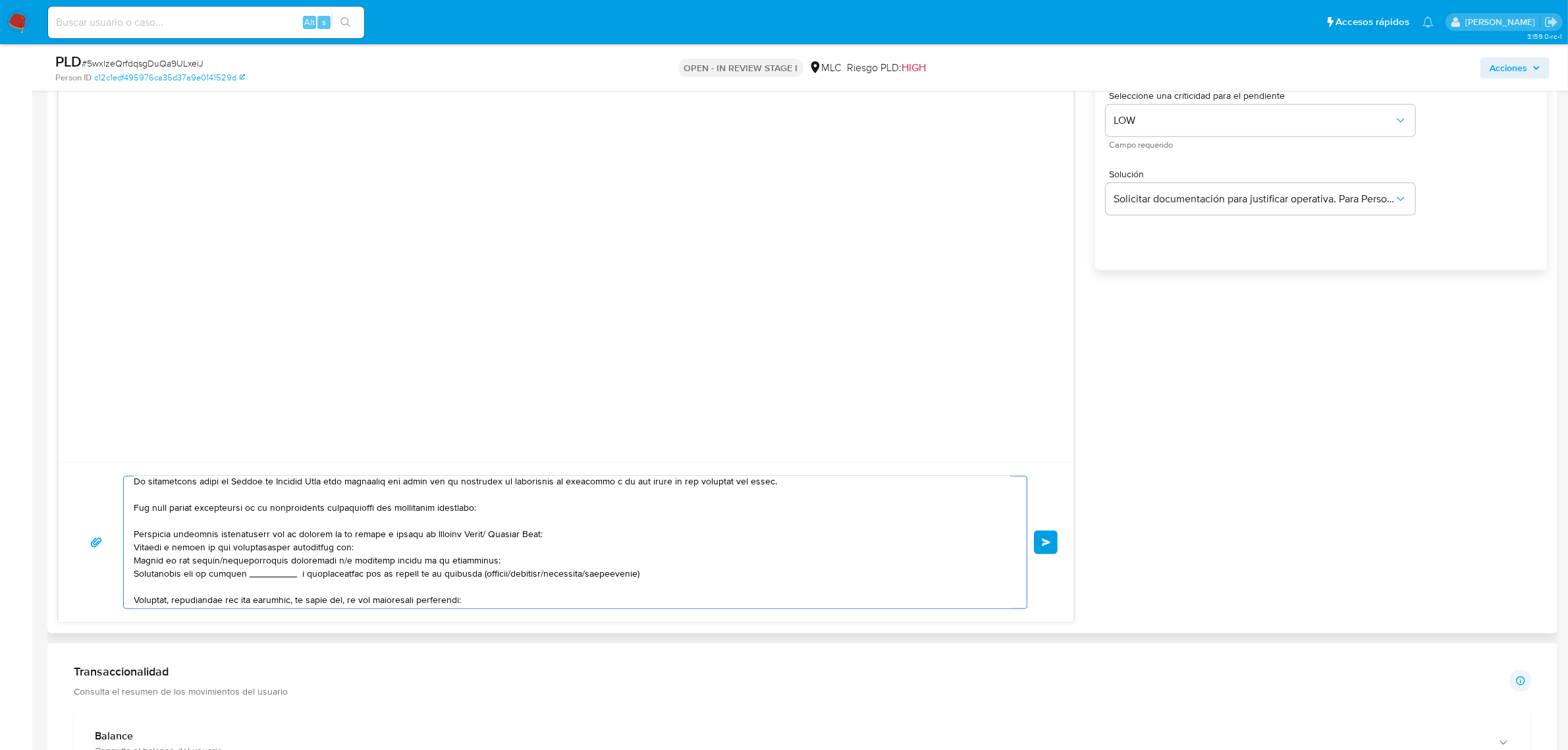
drag, startPoint x: 482, startPoint y: 539, endPoint x: 420, endPoint y: 532, distance: 62.4
click at [420, 532] on textarea at bounding box center [571, 543] width 876 height 132
click at [367, 550] on textarea at bounding box center [571, 543] width 876 height 132
drag, startPoint x: 357, startPoint y: 547, endPoint x: 129, endPoint y: 546, distance: 228.0
click at [129, 546] on div at bounding box center [571, 543] width 896 height 132
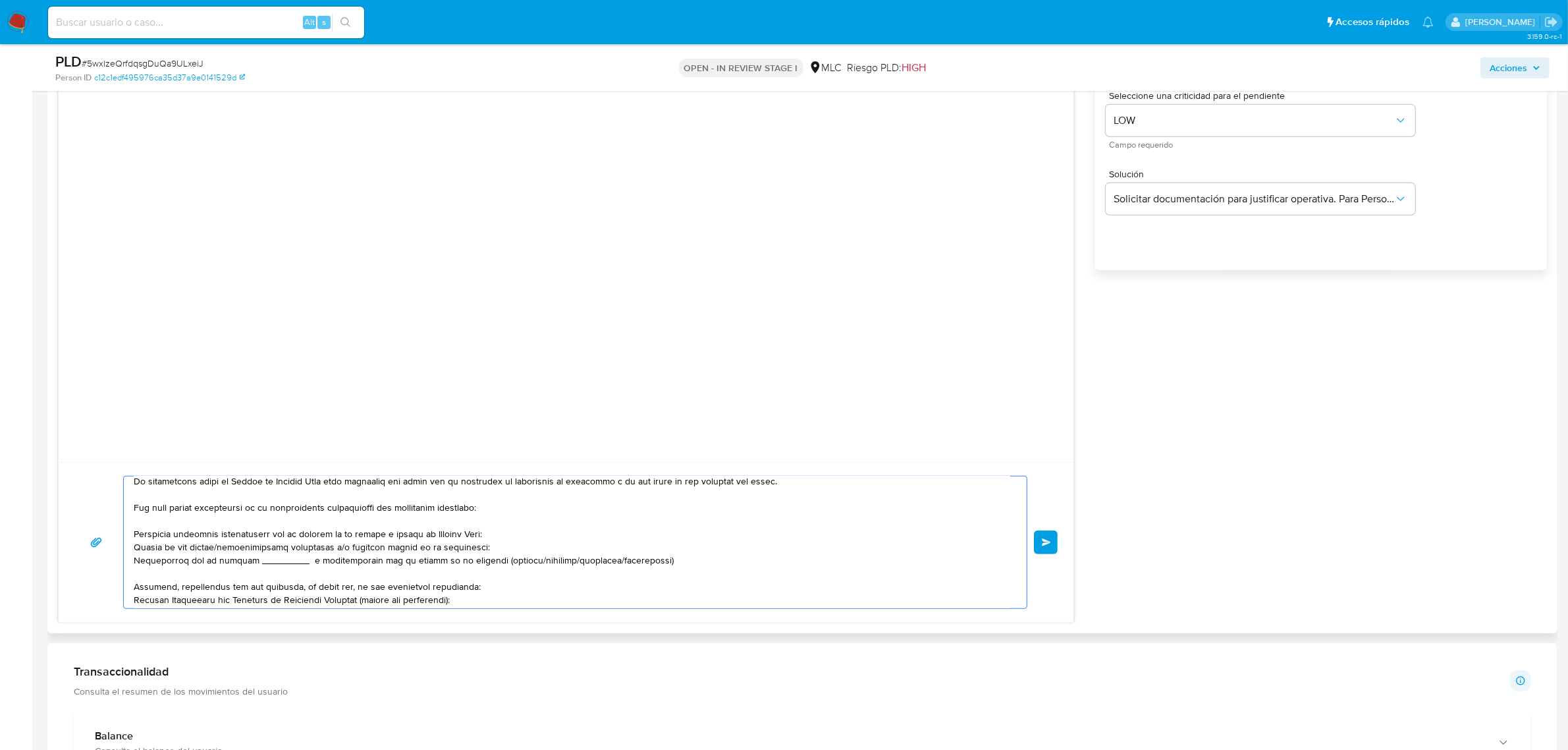
click at [501, 534] on textarea at bounding box center [571, 543] width 876 height 132
click at [492, 543] on textarea at bounding box center [571, 543] width 876 height 132
drag, startPoint x: 330, startPoint y: 551, endPoint x: 473, endPoint y: 534, distance: 144.0
click at [473, 534] on textarea at bounding box center [571, 543] width 876 height 132
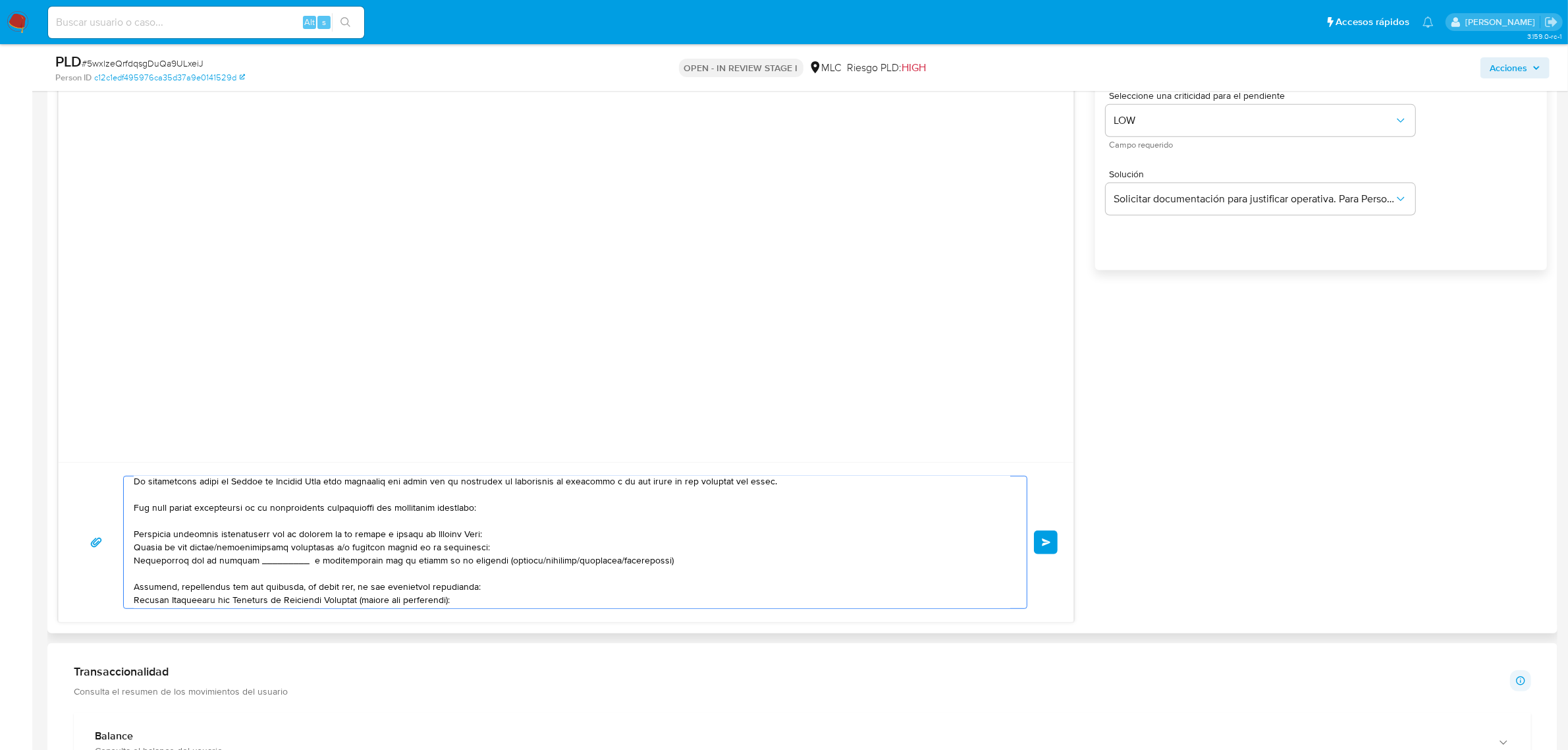
drag, startPoint x: 478, startPoint y: 550, endPoint x: 133, endPoint y: 545, distance: 345.0
click at [134, 545] on textarea at bounding box center [571, 543] width 876 height 132
click at [354, 541] on textarea at bounding box center [571, 543] width 876 height 132
click at [361, 548] on textarea at bounding box center [571, 543] width 876 height 132
click at [0, 0] on lt-span "electr ó nicas" at bounding box center [0, 0] width 0 height 0
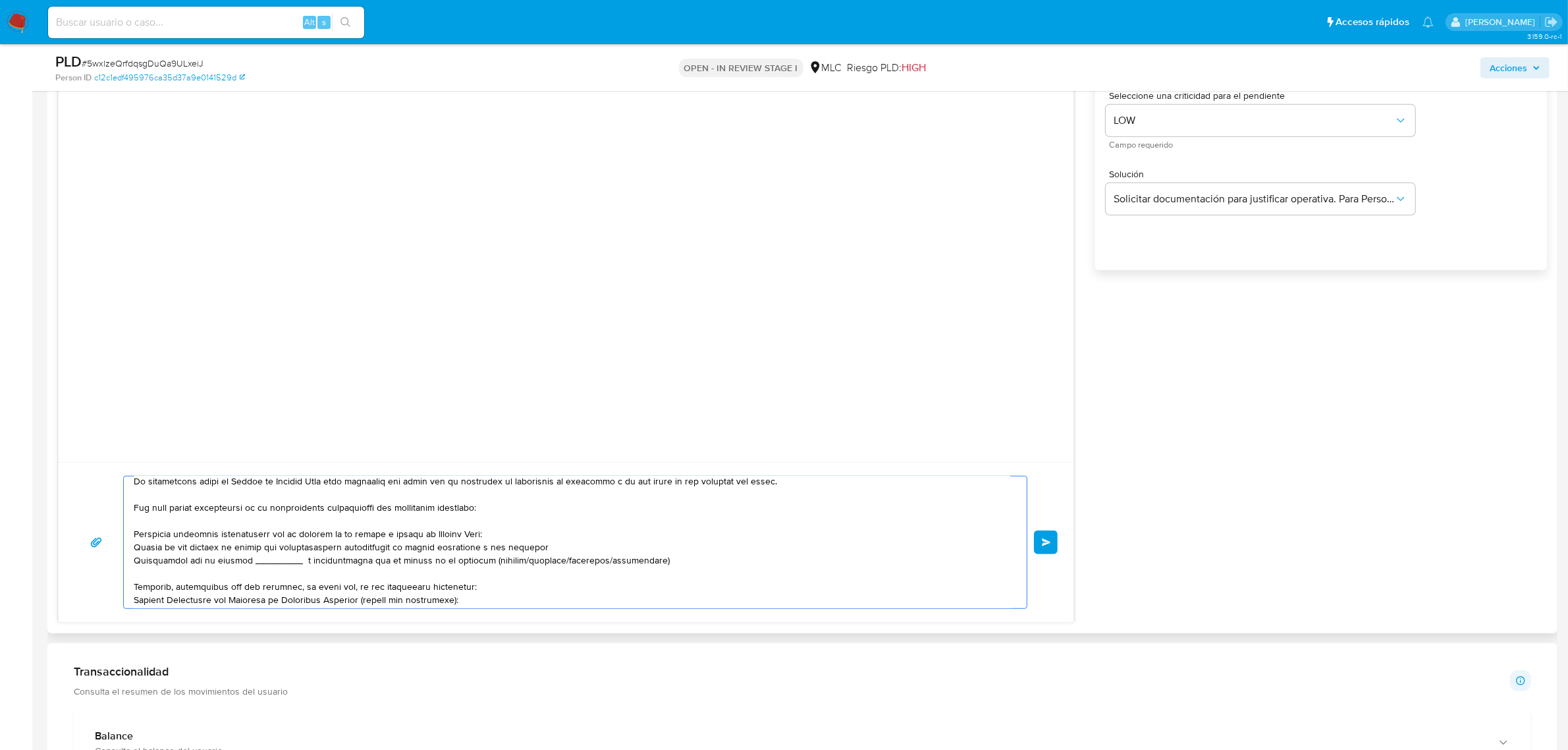
click at [612, 529] on textarea at bounding box center [571, 543] width 876 height 132
click at [601, 544] on textarea at bounding box center [571, 543] width 876 height 132
paste textarea "name: Somos Rentable SpA || alias:"
drag, startPoint x: 562, startPoint y: 548, endPoint x: 534, endPoint y: 548, distance: 28.0
click at [534, 548] on textarea at bounding box center [571, 543] width 876 height 132
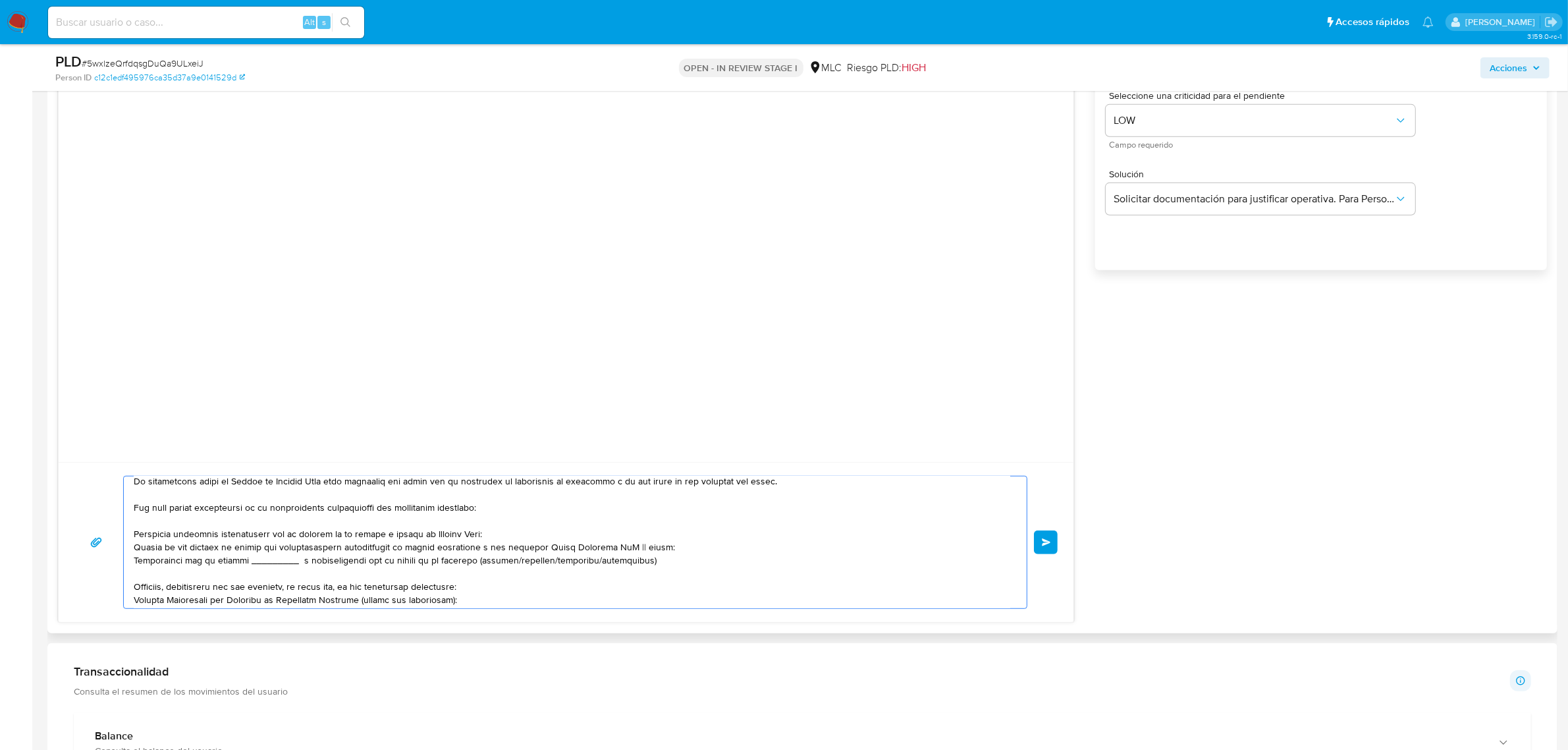
drag, startPoint x: 650, startPoint y: 550, endPoint x: 621, endPoint y: 551, distance: 29.0
click at [621, 551] on textarea at bounding box center [571, 543] width 876 height 132
paste textarea "name: Automotriz Yutronic Damianic || alias:"
drag, startPoint x: 657, startPoint y: 551, endPoint x: 628, endPoint y: 551, distance: 29.0
click at [628, 551] on textarea at bounding box center [571, 543] width 876 height 132
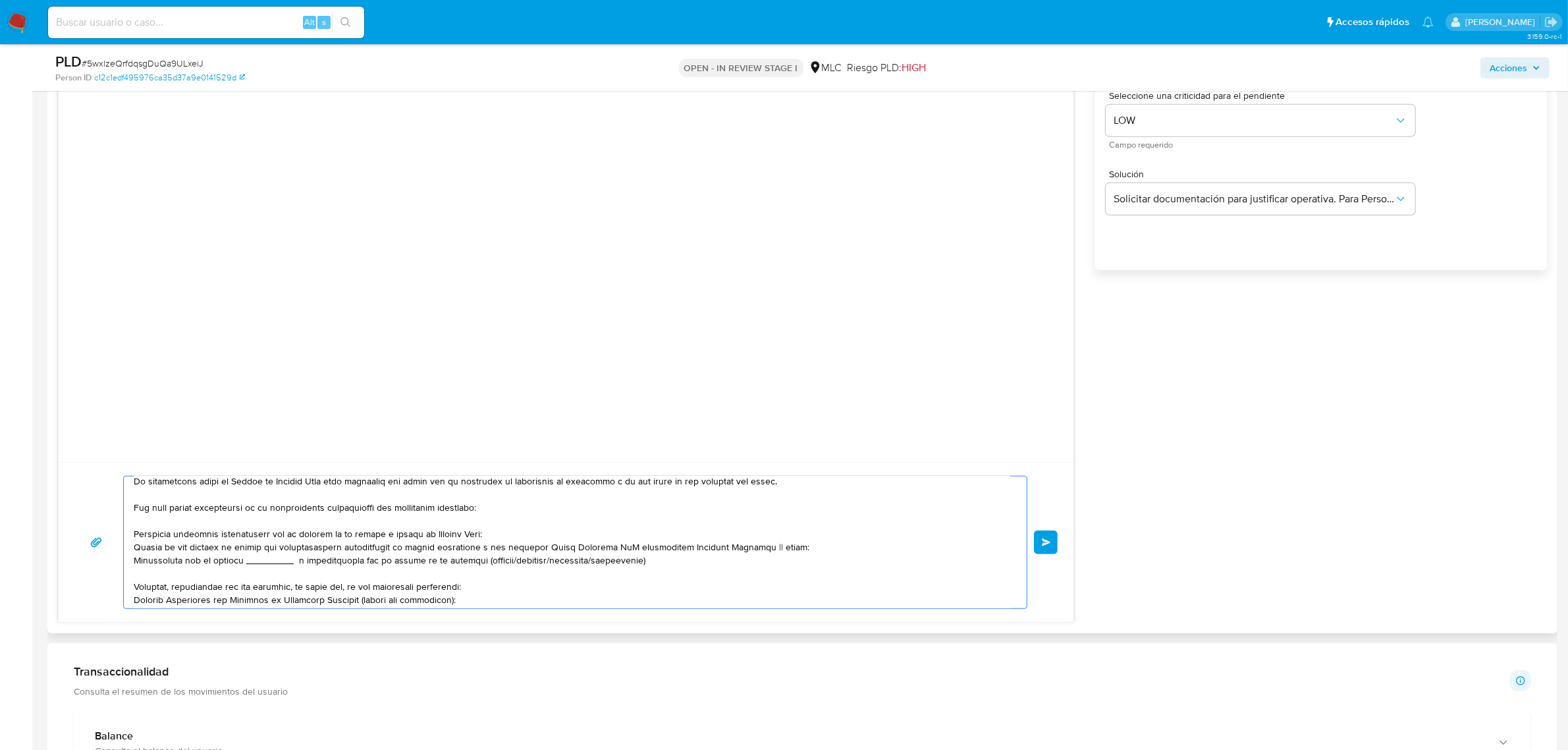
click at [768, 551] on textarea at bounding box center [571, 543] width 876 height 132
click at [771, 550] on textarea at bounding box center [571, 543] width 876 height 132
drag, startPoint x: 771, startPoint y: 551, endPoint x: 764, endPoint y: 551, distance: 7.0
click at [764, 551] on textarea at bounding box center [571, 543] width 876 height 132
click at [765, 552] on textarea at bounding box center [571, 543] width 876 height 132
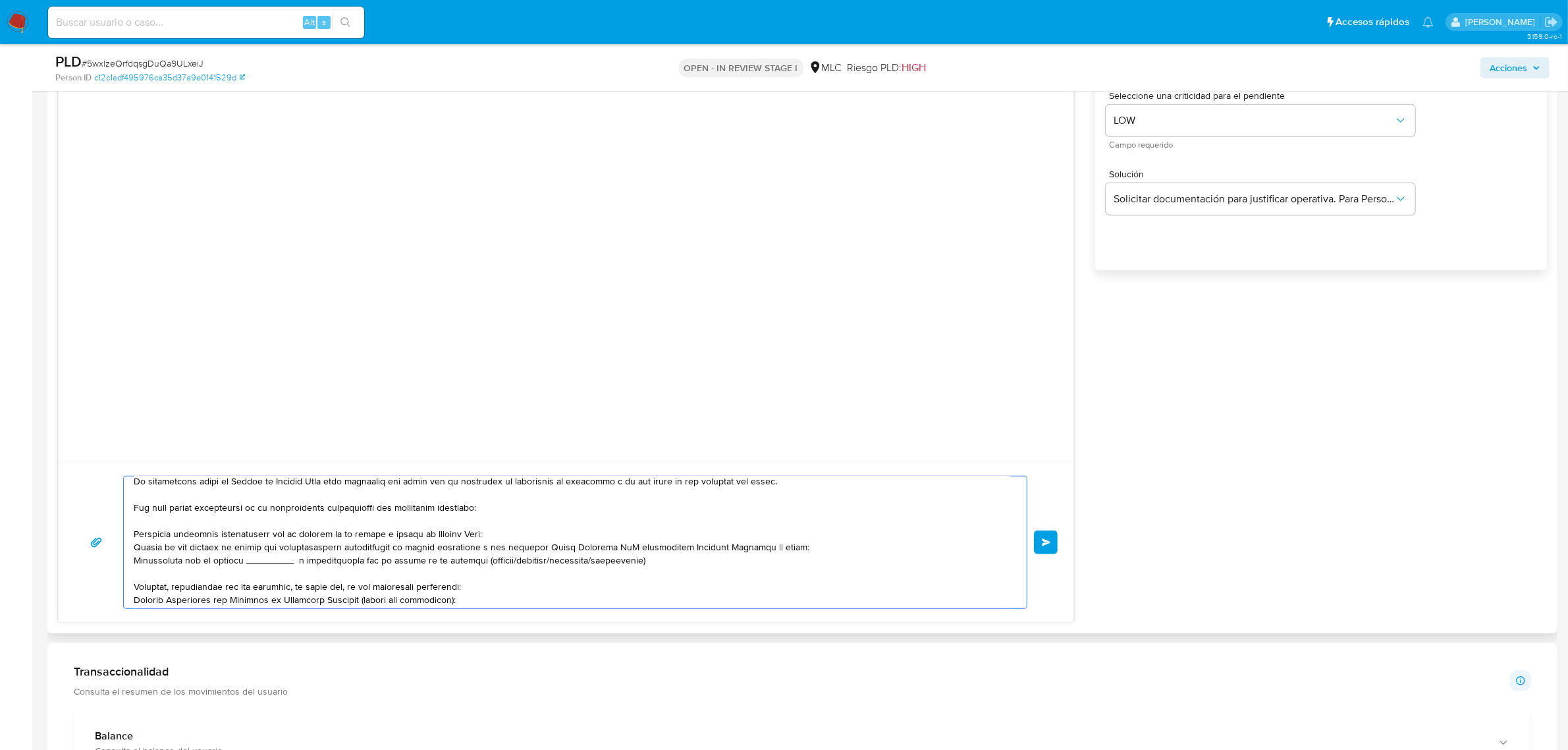
drag, startPoint x: 772, startPoint y: 552, endPoint x: 745, endPoint y: 547, distance: 27.5
click at [745, 547] on textarea at bounding box center [571, 543] width 876 height 132
click at [828, 564] on textarea at bounding box center [571, 543] width 876 height 132
click at [629, 557] on textarea at bounding box center [571, 543] width 876 height 132
click at [629, 547] on textarea at bounding box center [571, 543] width 876 height 132
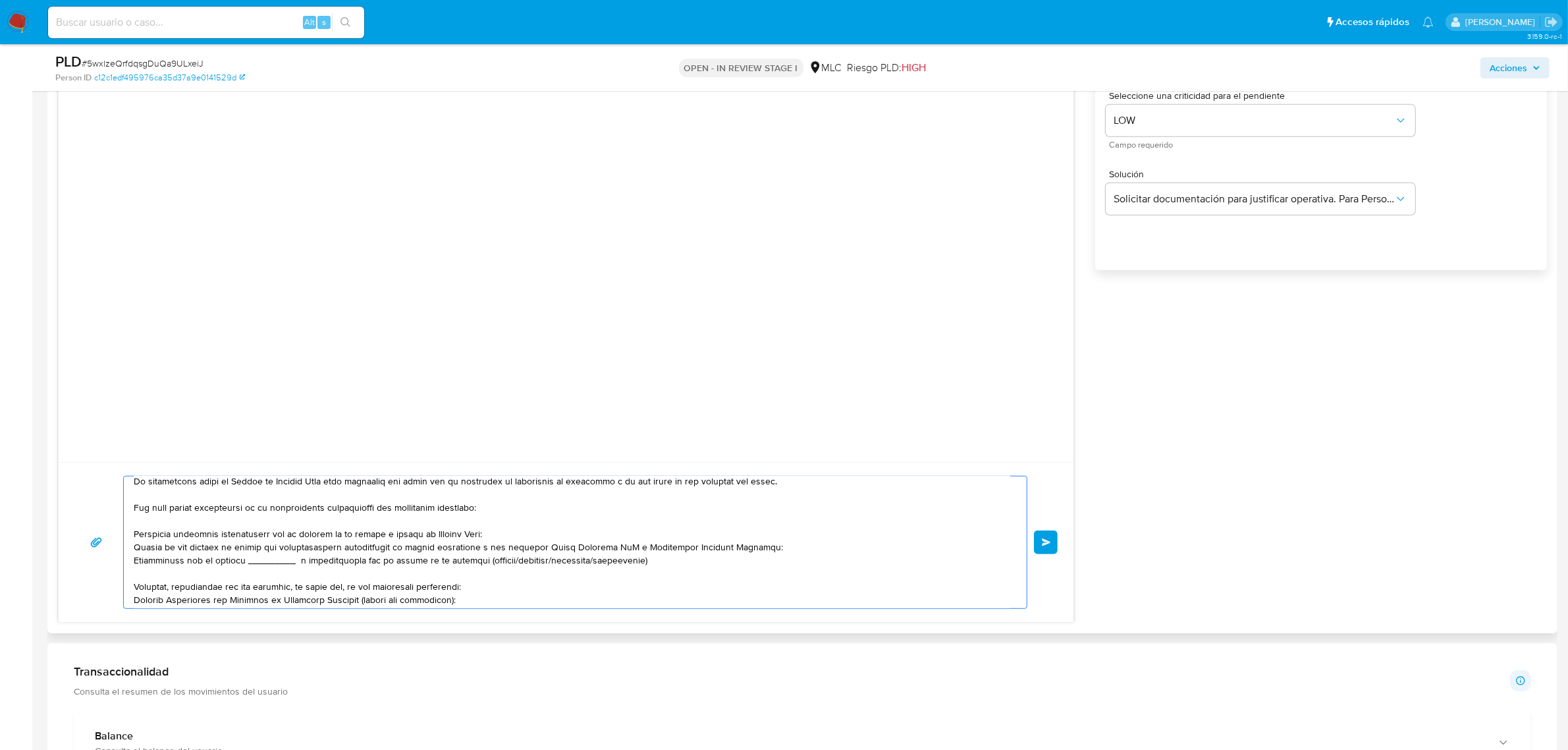
click at [798, 522] on textarea at bounding box center [571, 543] width 876 height 132
drag, startPoint x: 672, startPoint y: 565, endPoint x: 123, endPoint y: 558, distance: 549.0
click at [124, 558] on div at bounding box center [571, 543] width 896 height 132
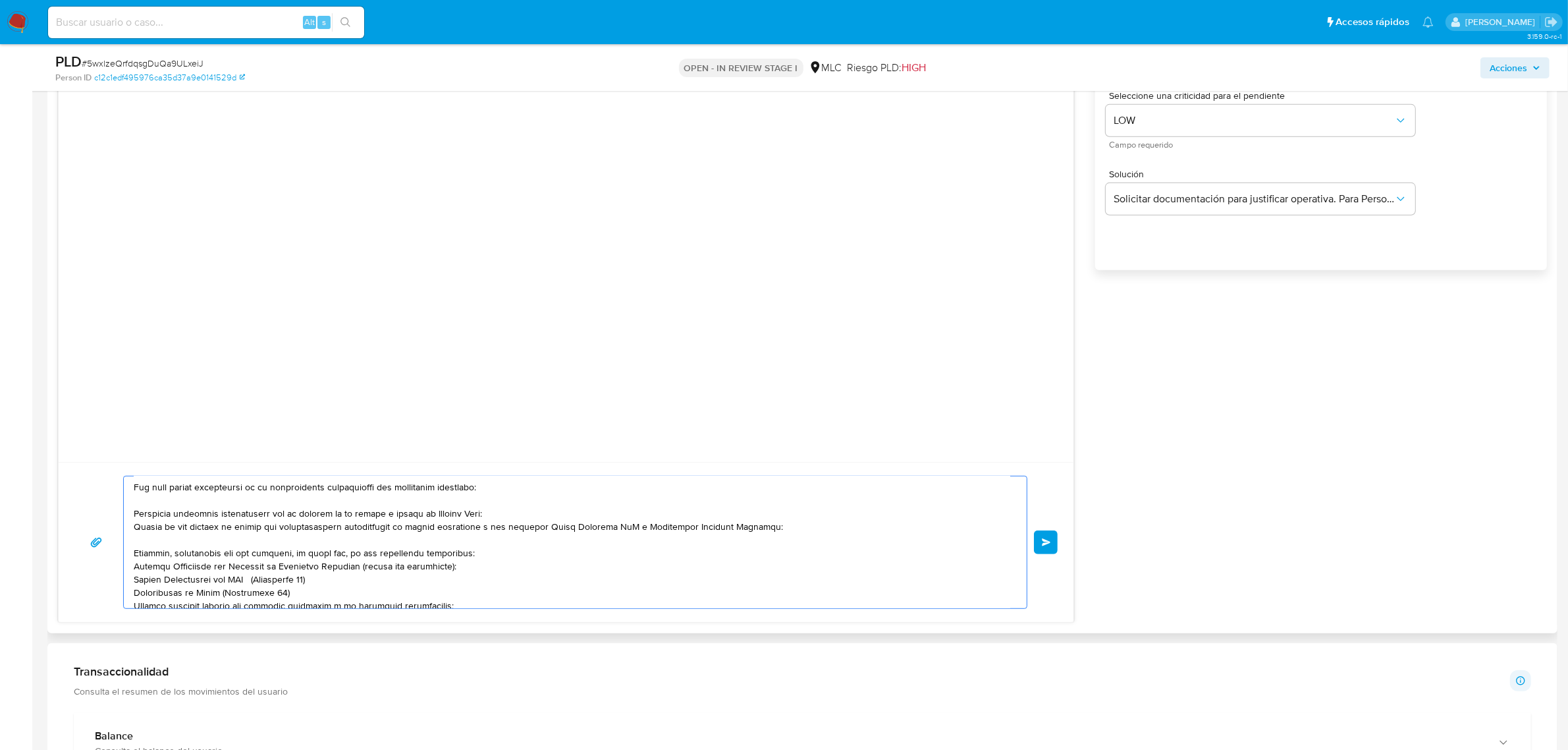
scroll to position [82, 0]
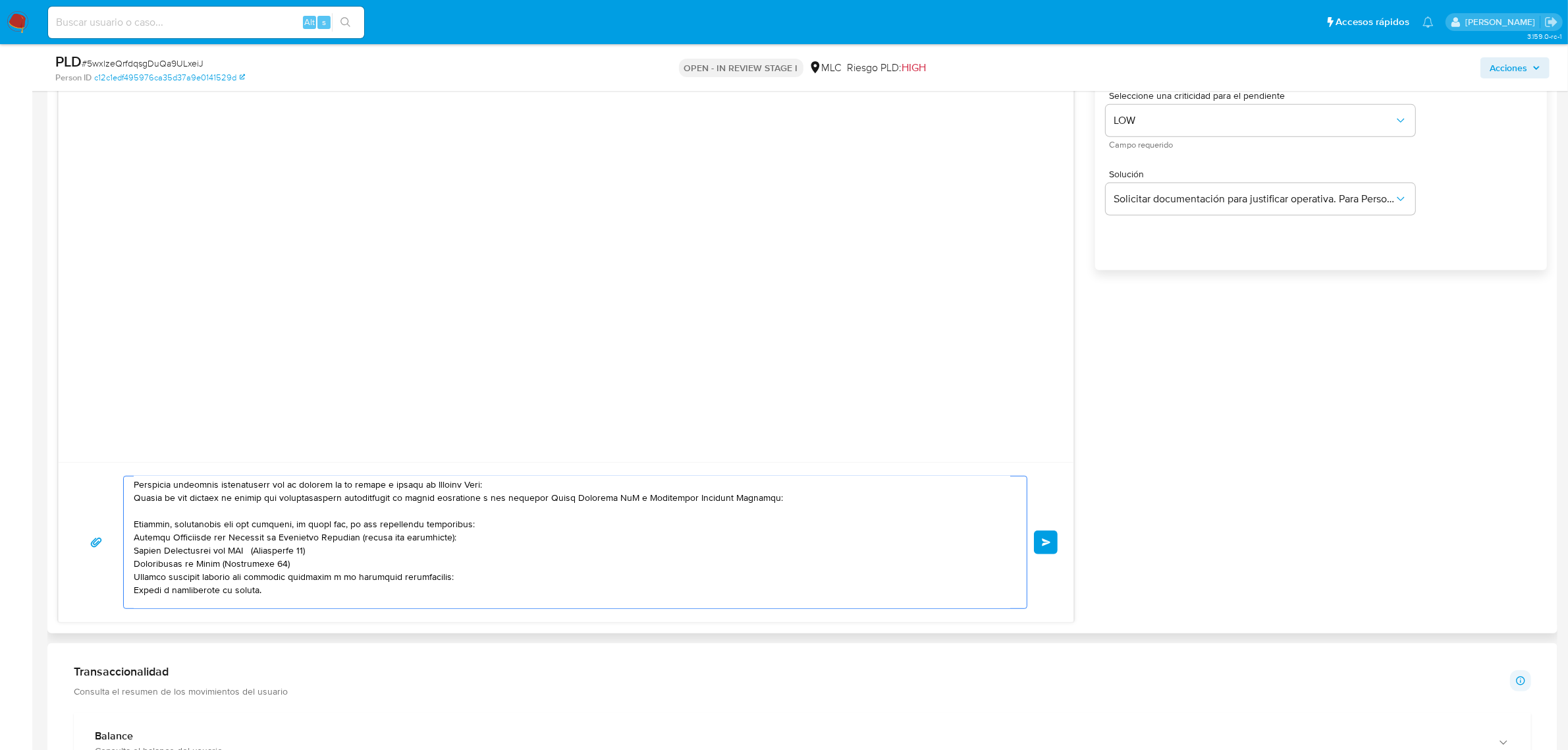
click at [137, 526] on textarea at bounding box center [571, 543] width 876 height 132
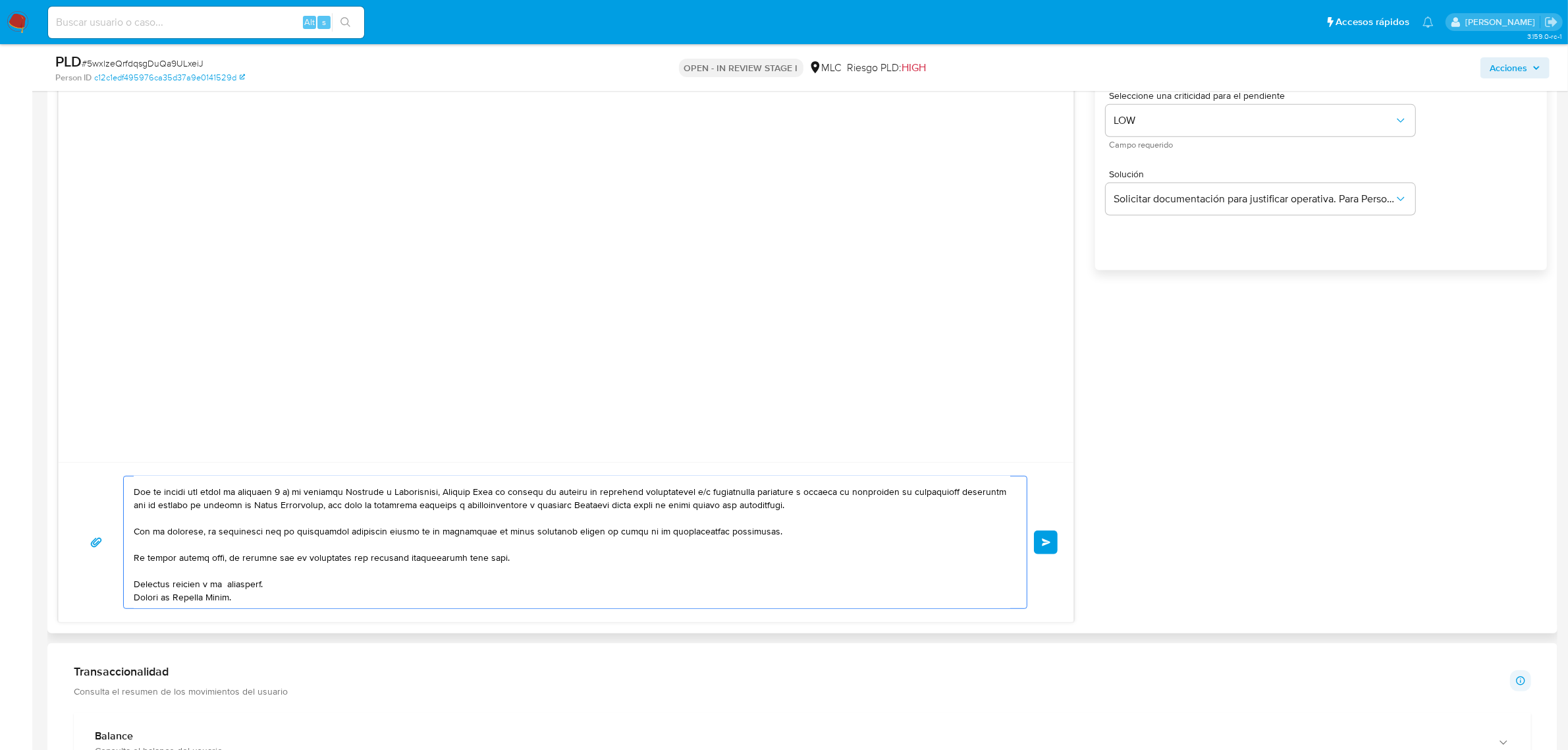
scroll to position [164, 0]
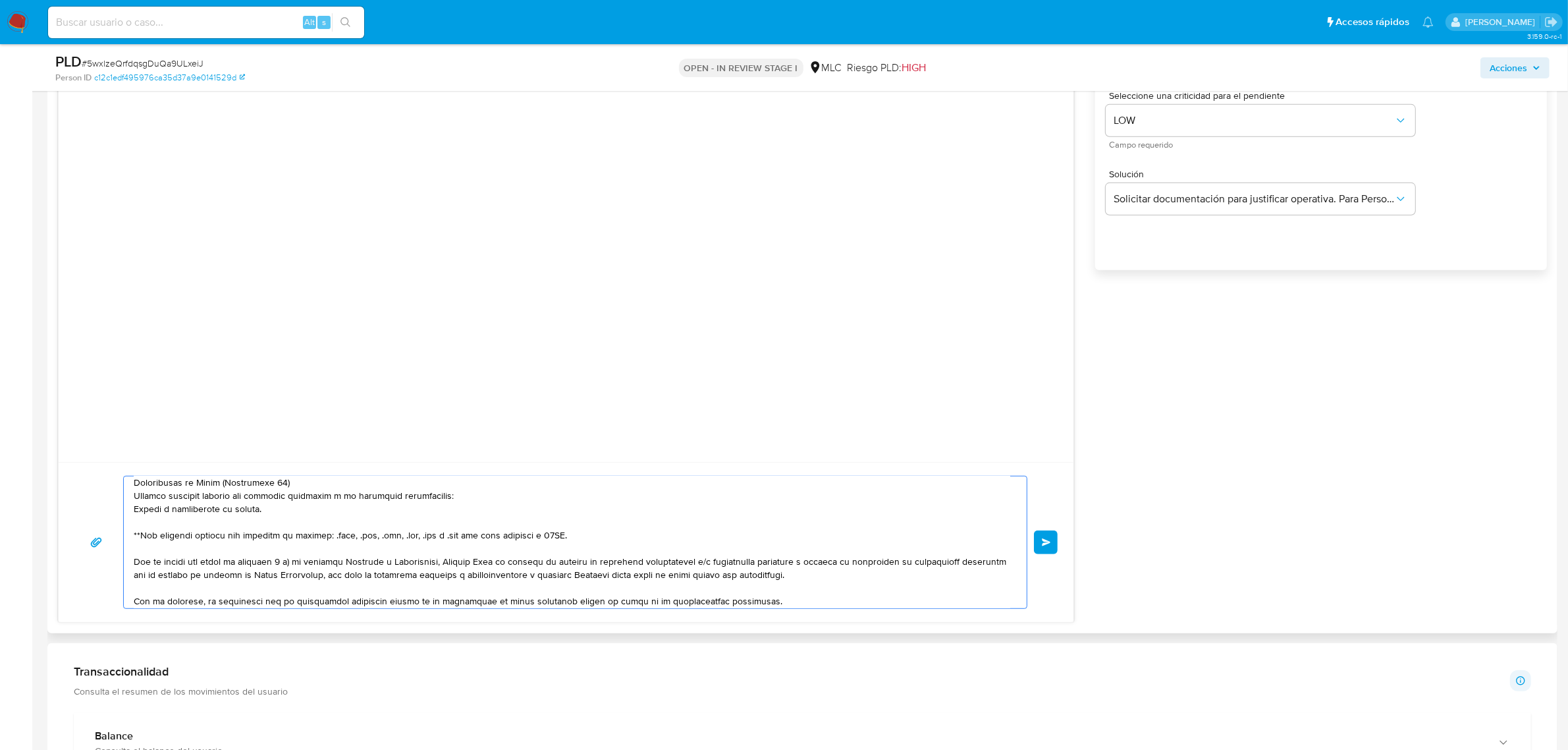
drag, startPoint x: 136, startPoint y: 526, endPoint x: 578, endPoint y: 534, distance: 442.1
click at [578, 534] on textarea at bounding box center [571, 543] width 876 height 132
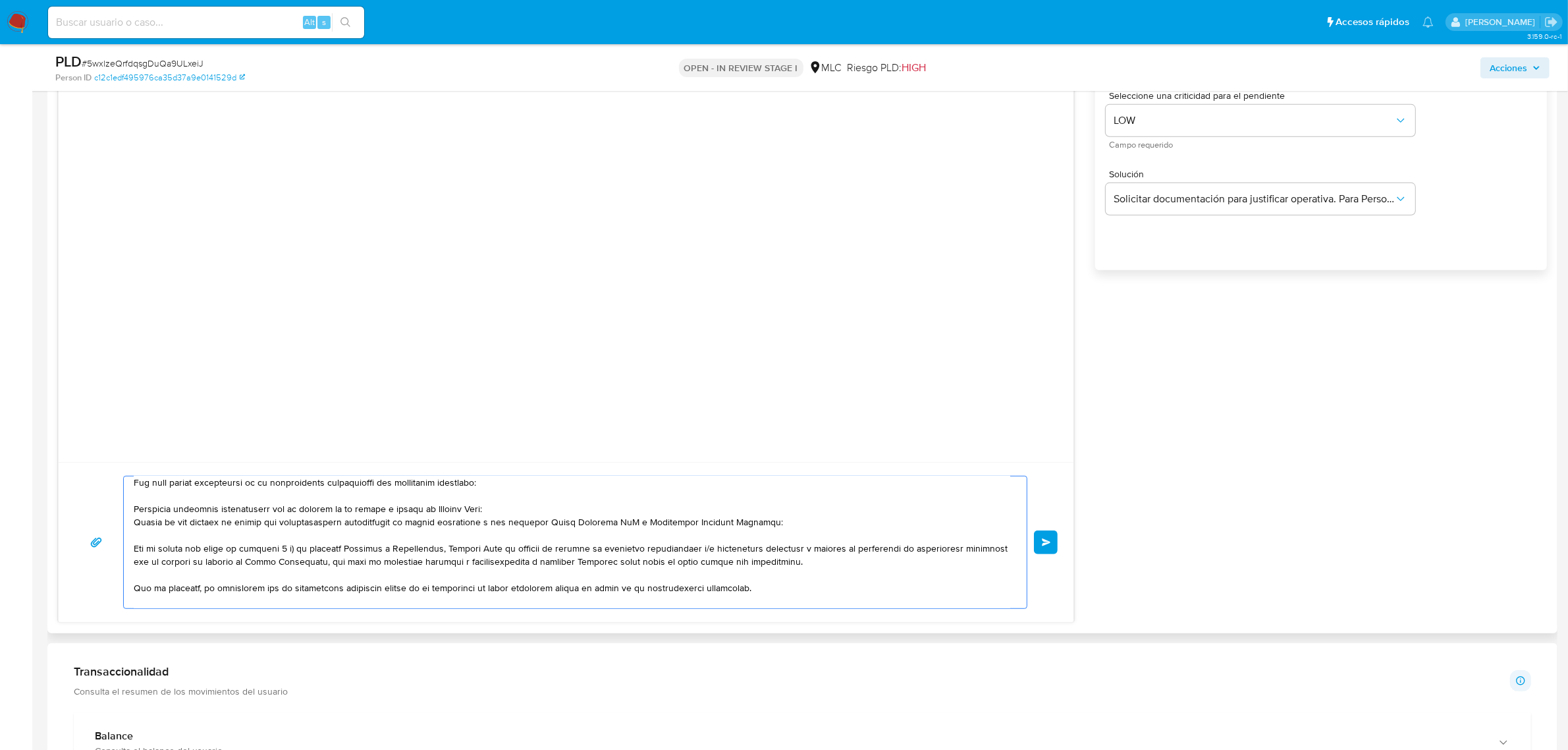
scroll to position [45, 0]
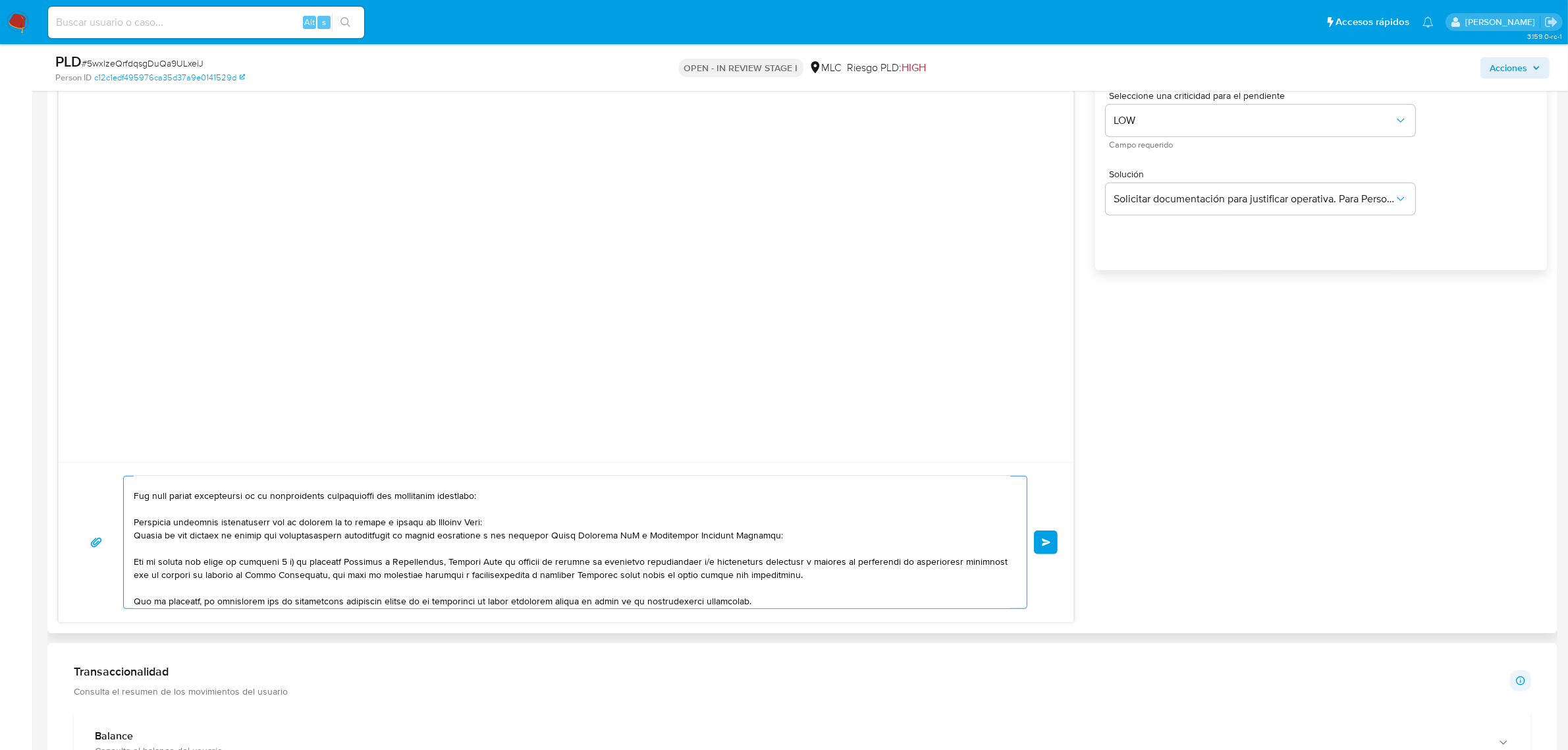
click at [507, 526] on textarea at bounding box center [571, 543] width 876 height 132
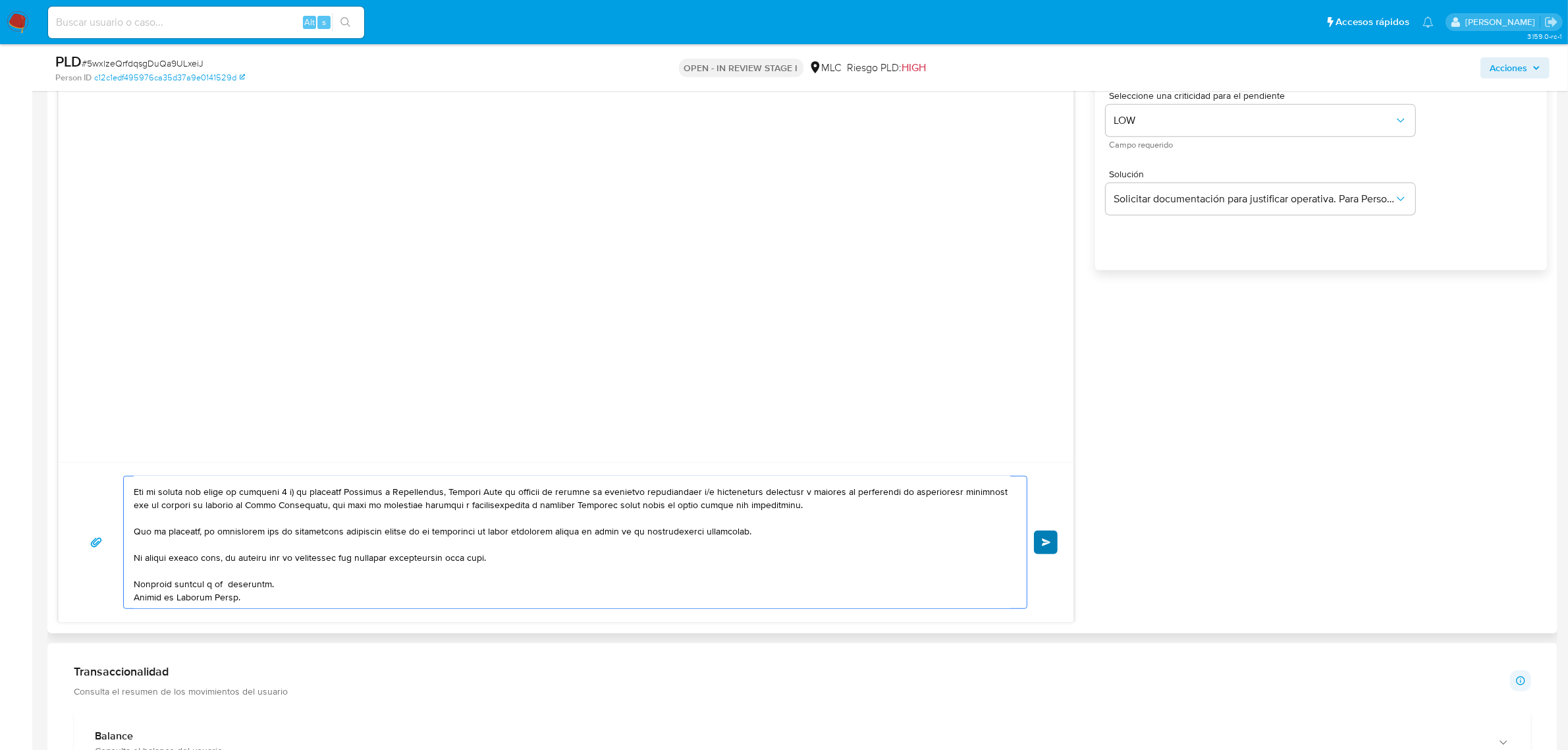
type textarea "Hola Juan, Te contactamos desde el Equipo de Mercado Pago para verificar tus da…"
click at [1052, 539] on button "Enviar" at bounding box center [1046, 542] width 23 height 23
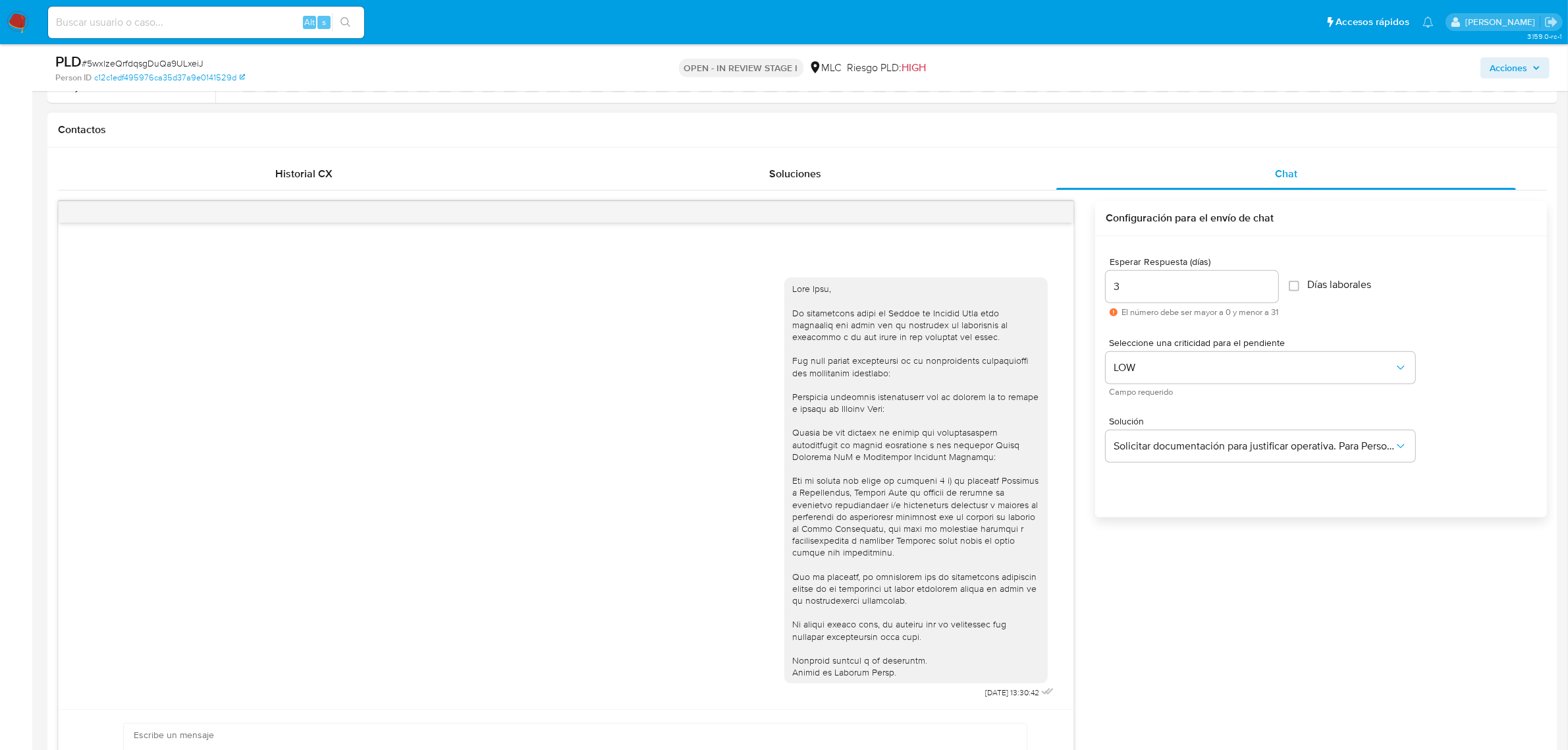
scroll to position [0, 0]
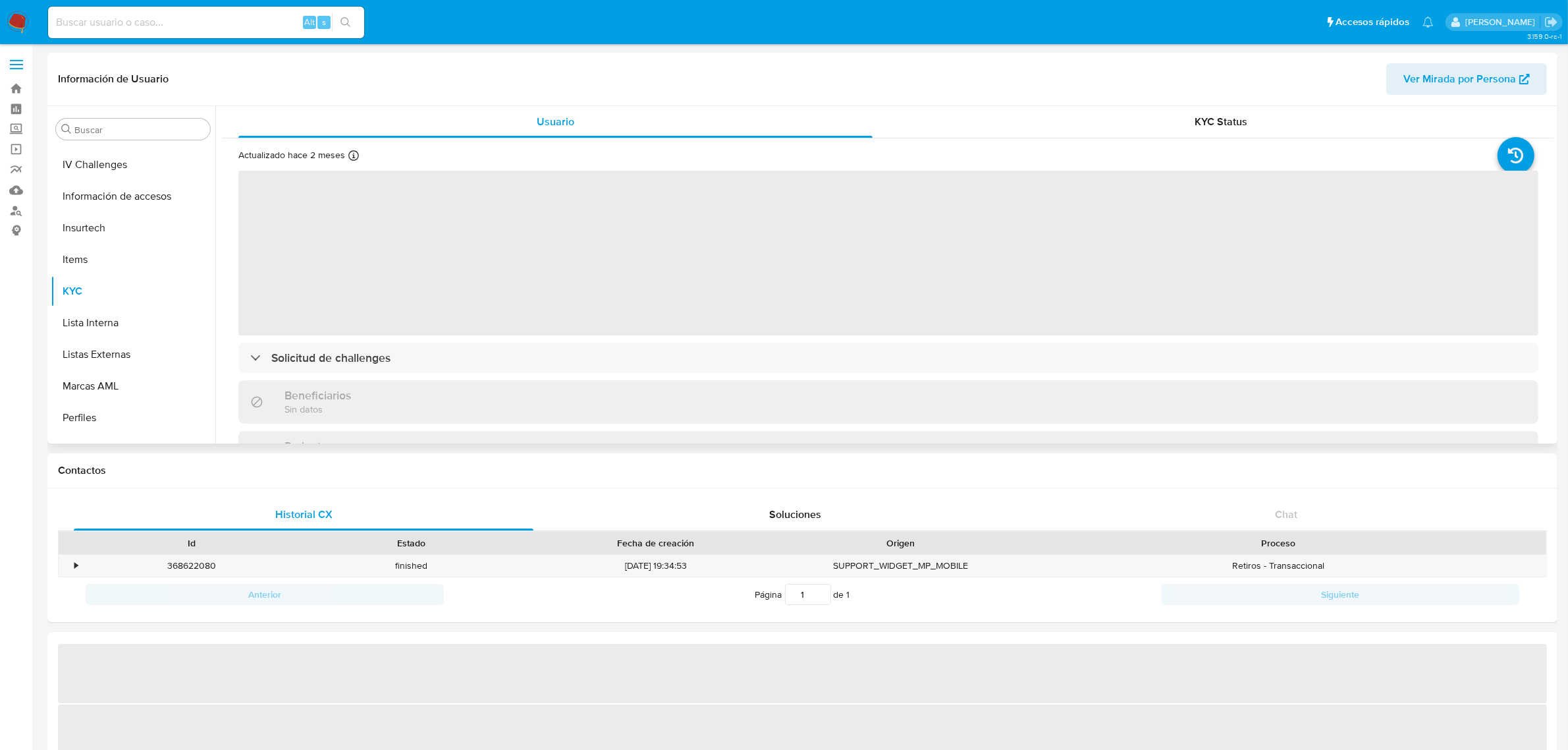
scroll to position [473, 0]
select select "10"
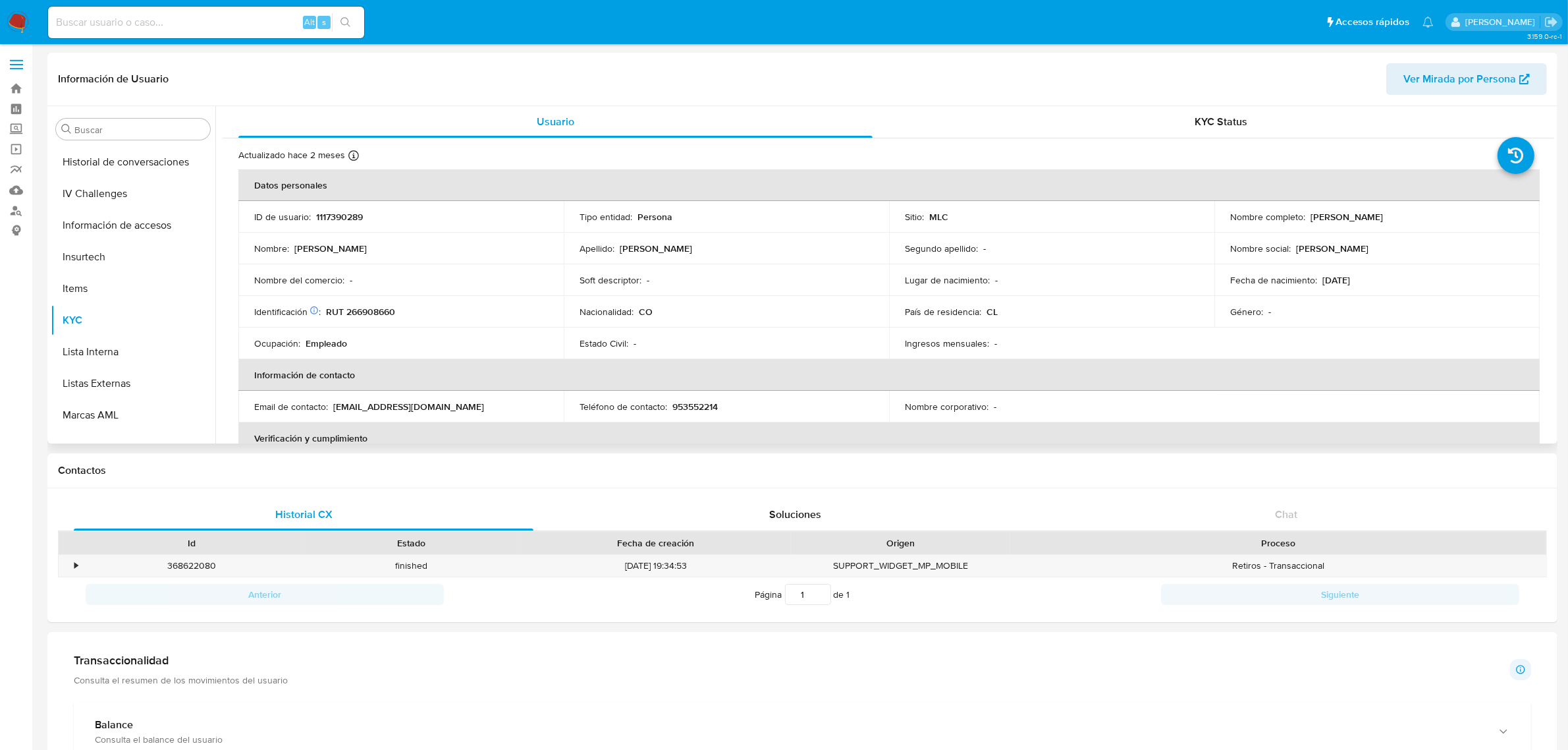
drag, startPoint x: 1306, startPoint y: 216, endPoint x: 1420, endPoint y: 219, distance: 114.0
click at [1420, 219] on div "Nombre completo : [PERSON_NAME]" at bounding box center [1376, 217] width 293 height 12
copy p "[PERSON_NAME]"
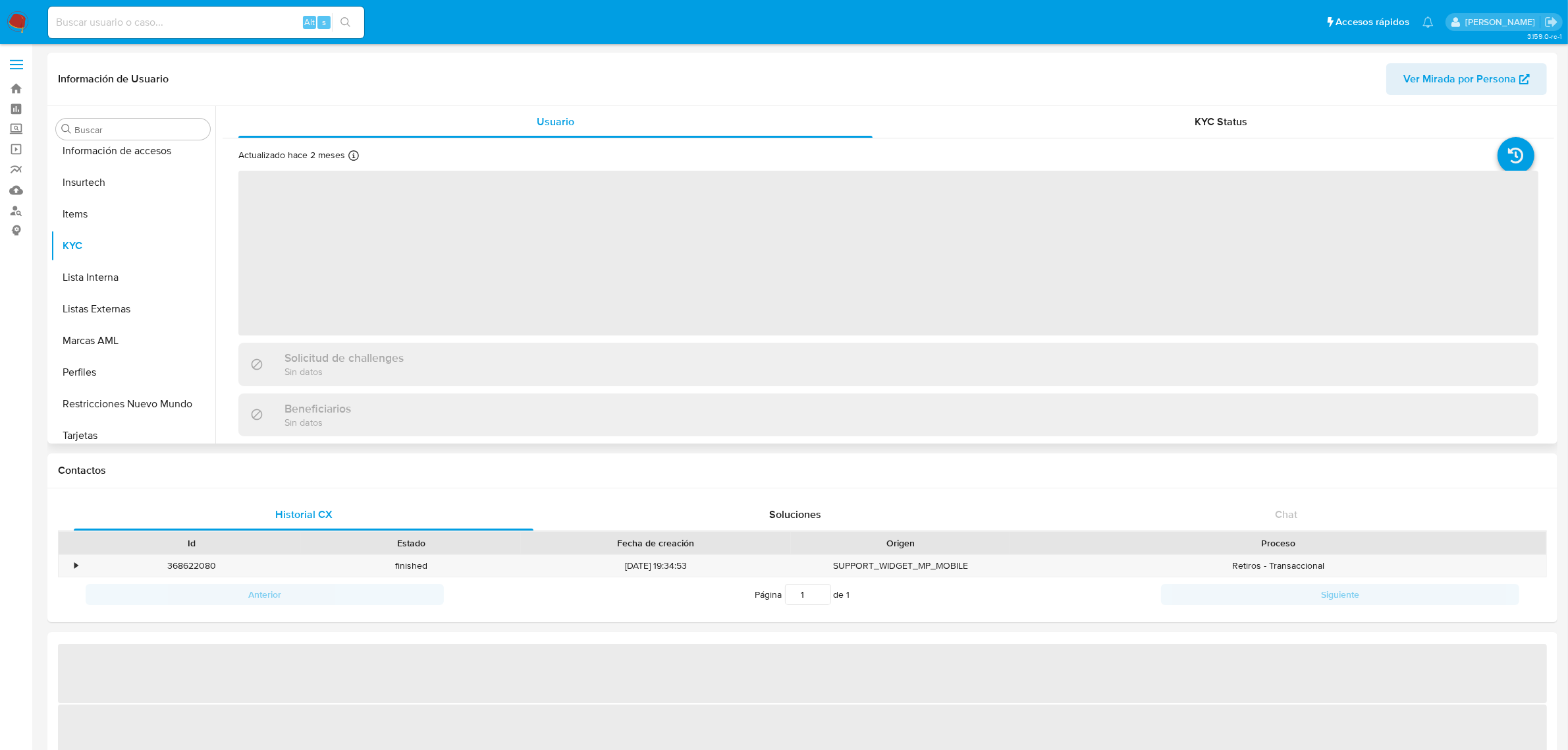
scroll to position [555, 0]
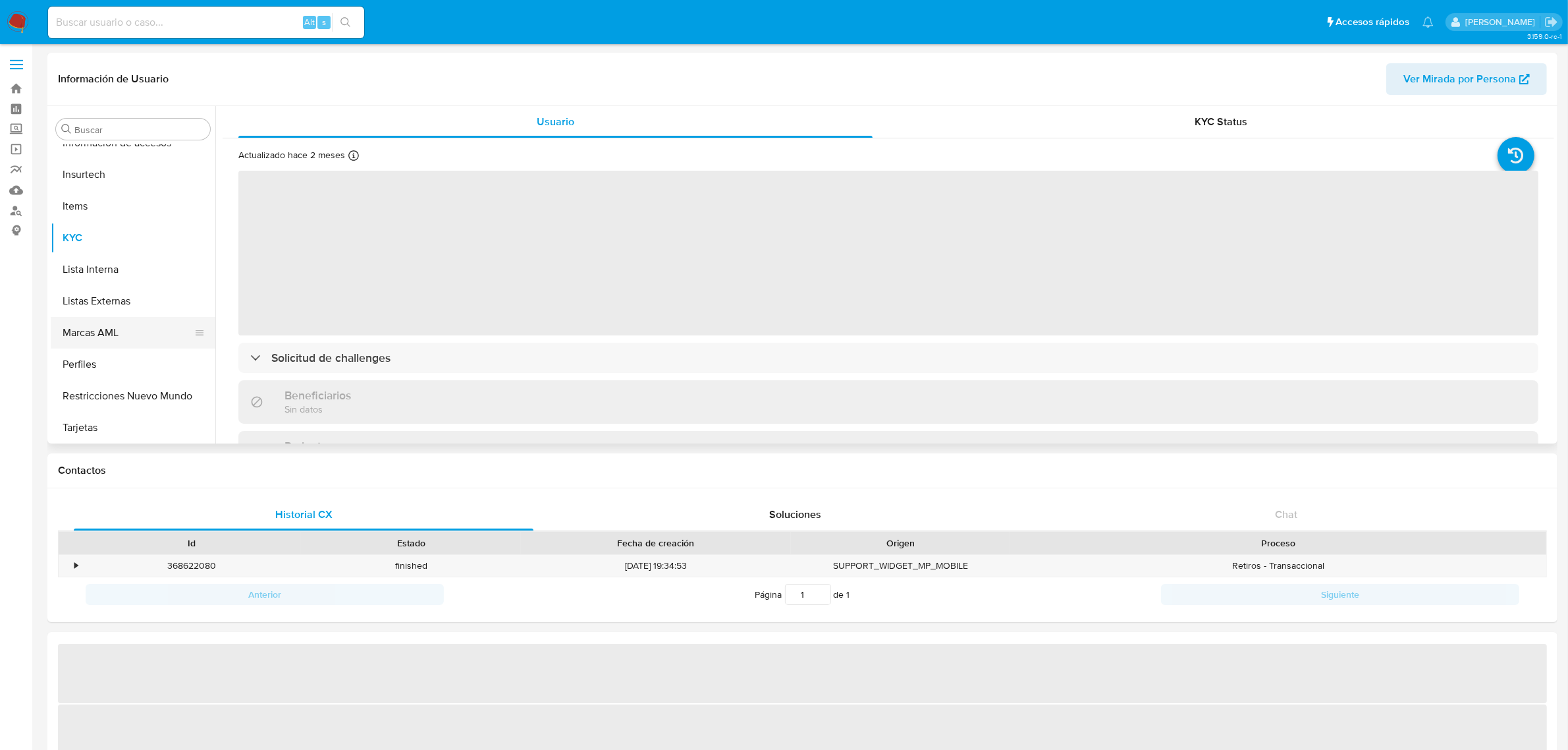
select select "10"
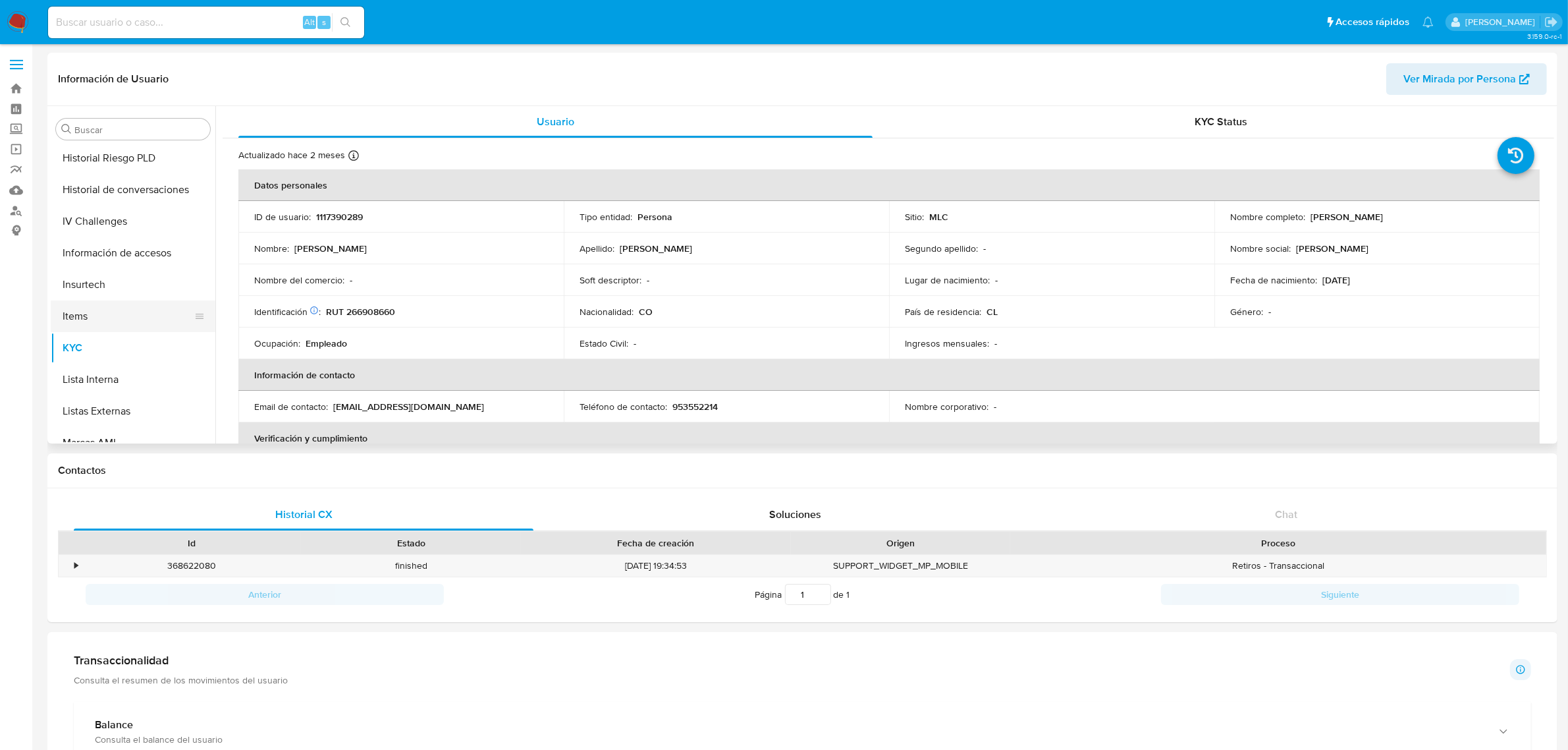
scroll to position [226, 0]
click at [106, 248] on button "Documentación" at bounding box center [127, 251] width 154 height 32
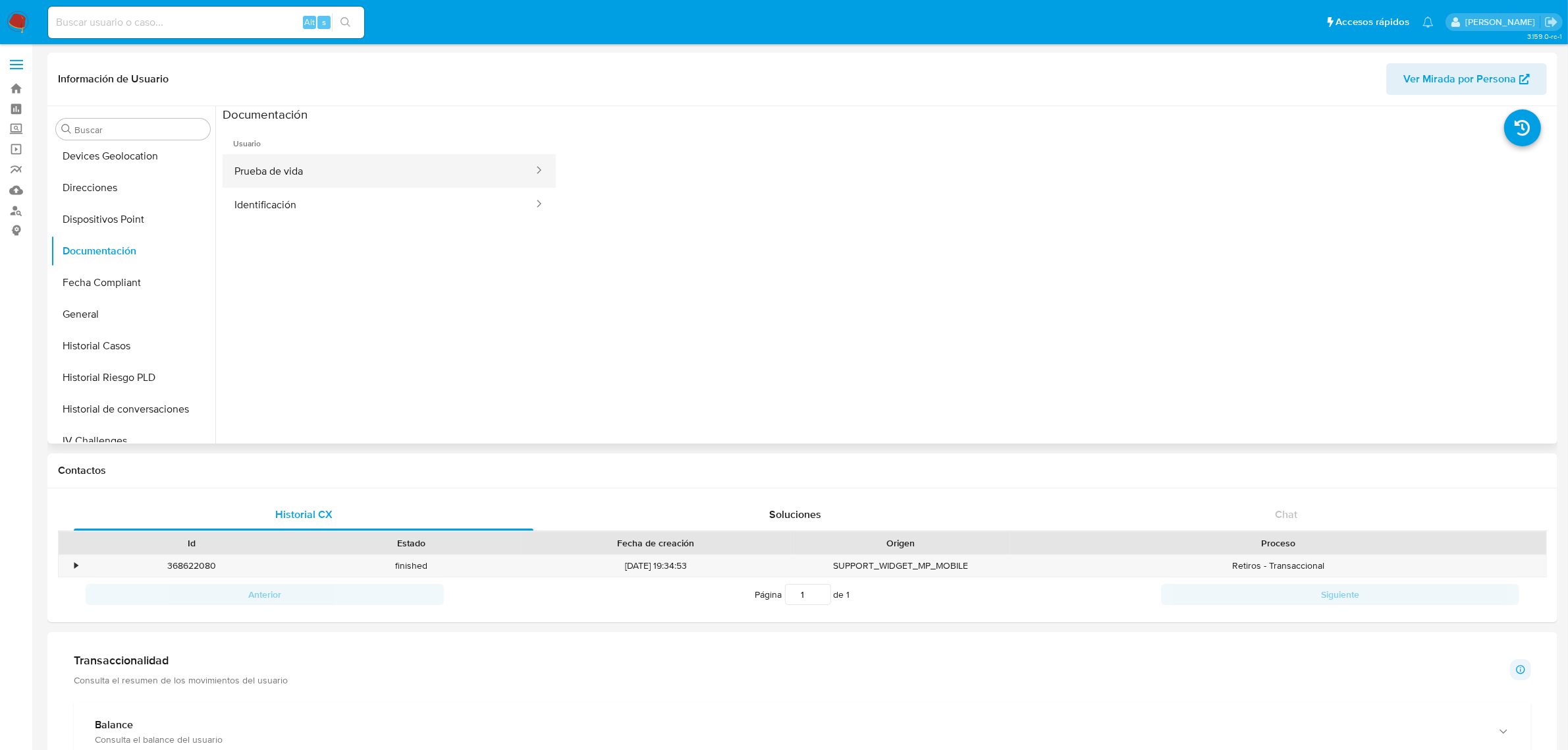
click at [386, 156] on button "Prueba de vida" at bounding box center [379, 171] width 312 height 34
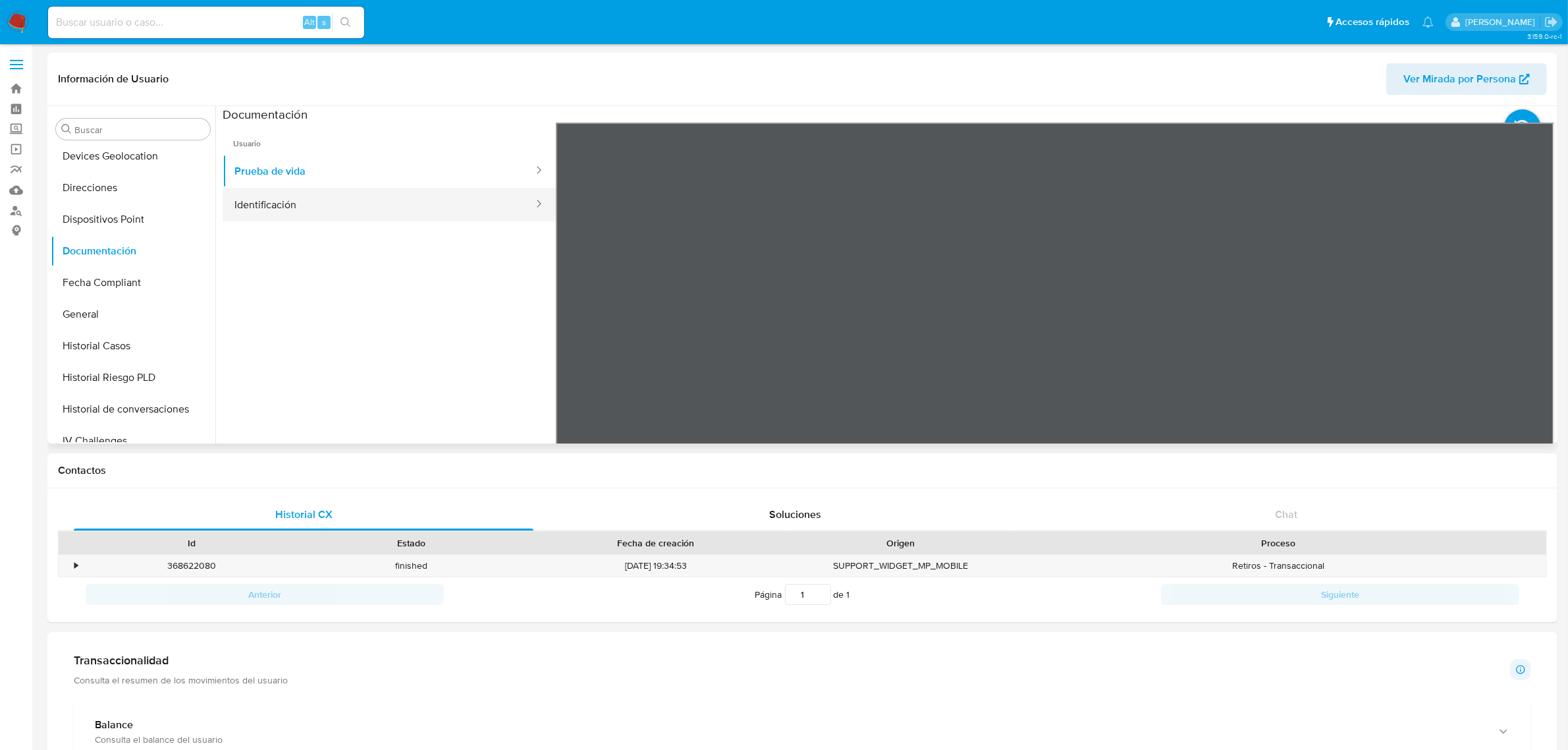
click at [442, 200] on button "Identificación" at bounding box center [379, 204] width 312 height 34
click at [1528, 341] on icon at bounding box center [1537, 336] width 26 height 26
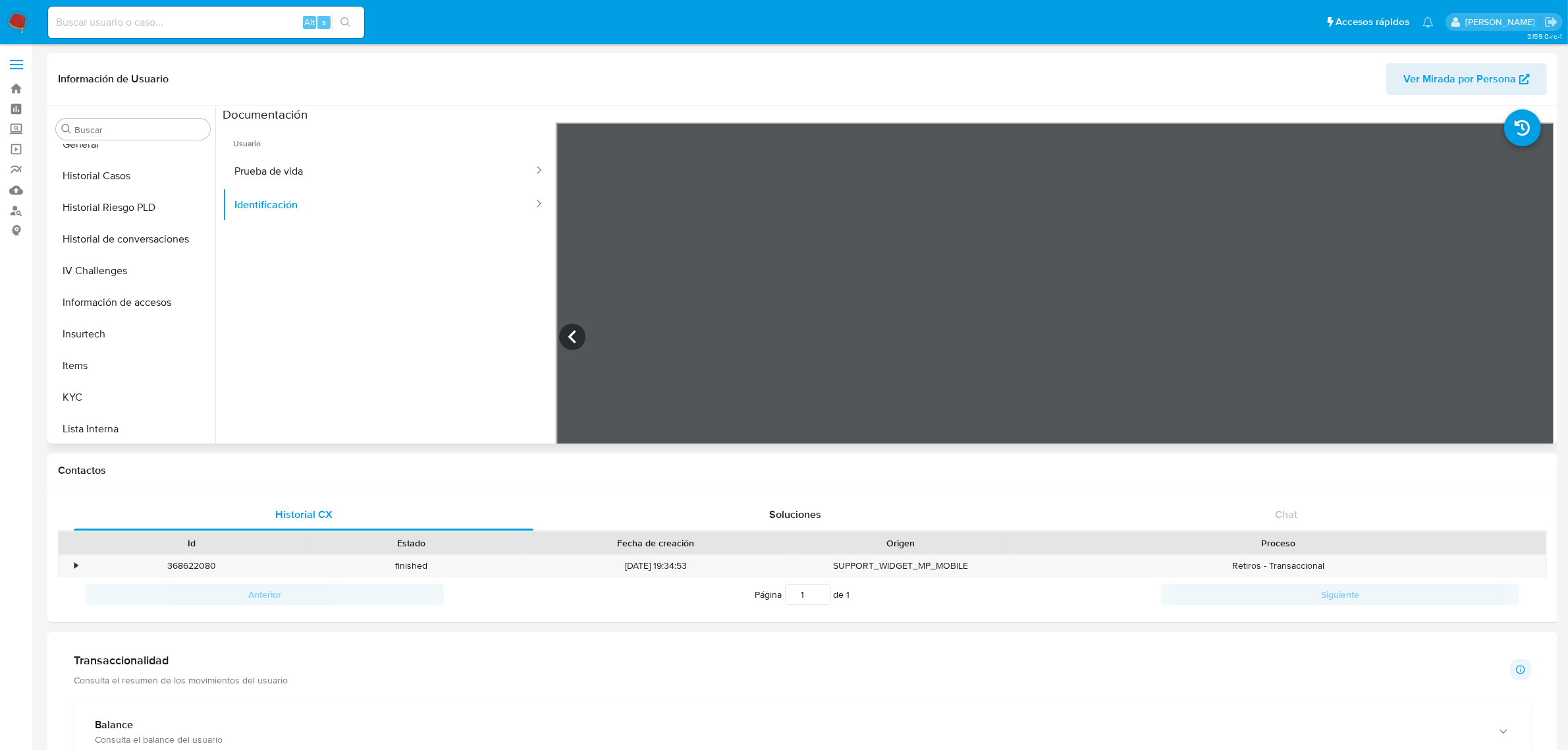
scroll to position [555, 0]
click at [69, 237] on button "KYC" at bounding box center [127, 237] width 154 height 32
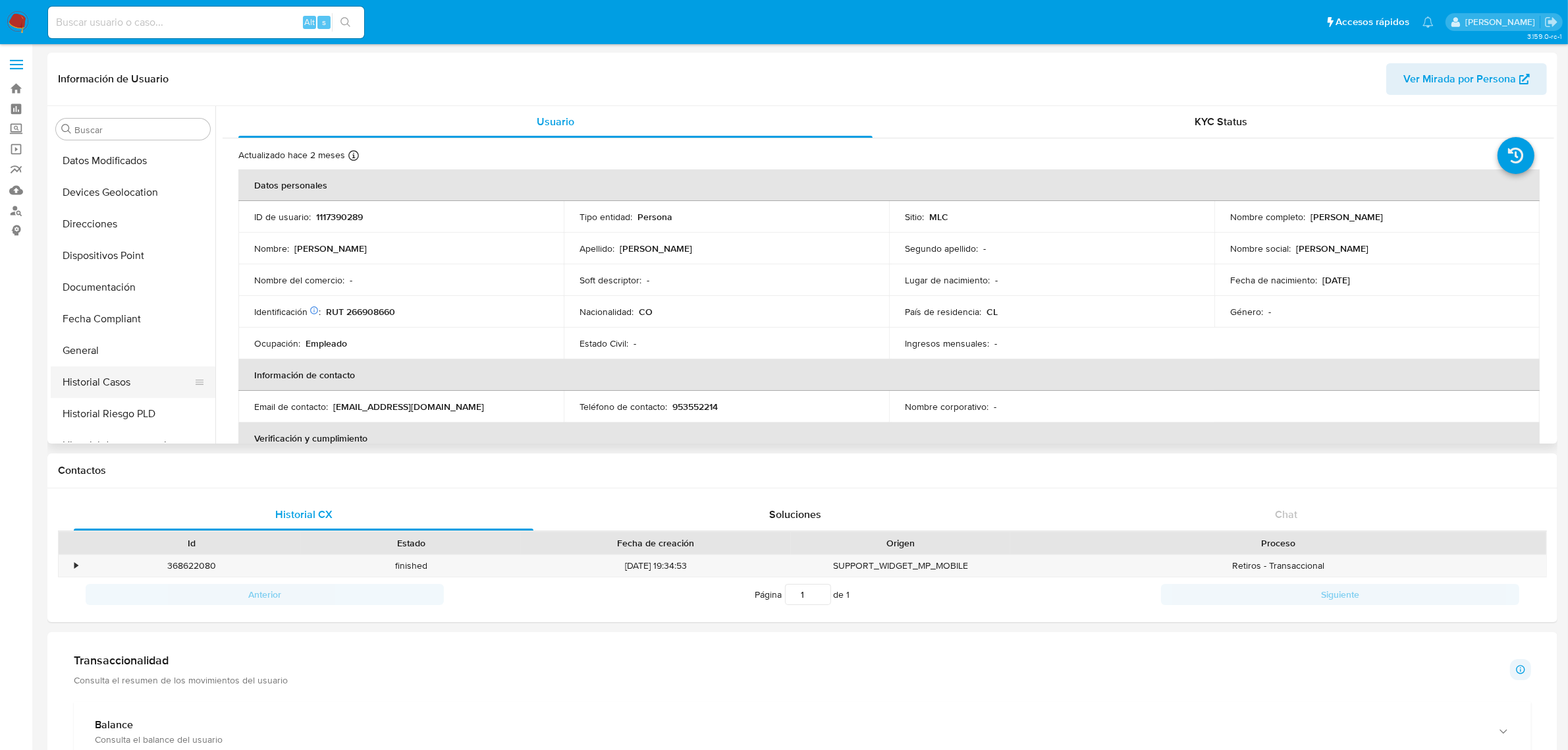
scroll to position [143, 0]
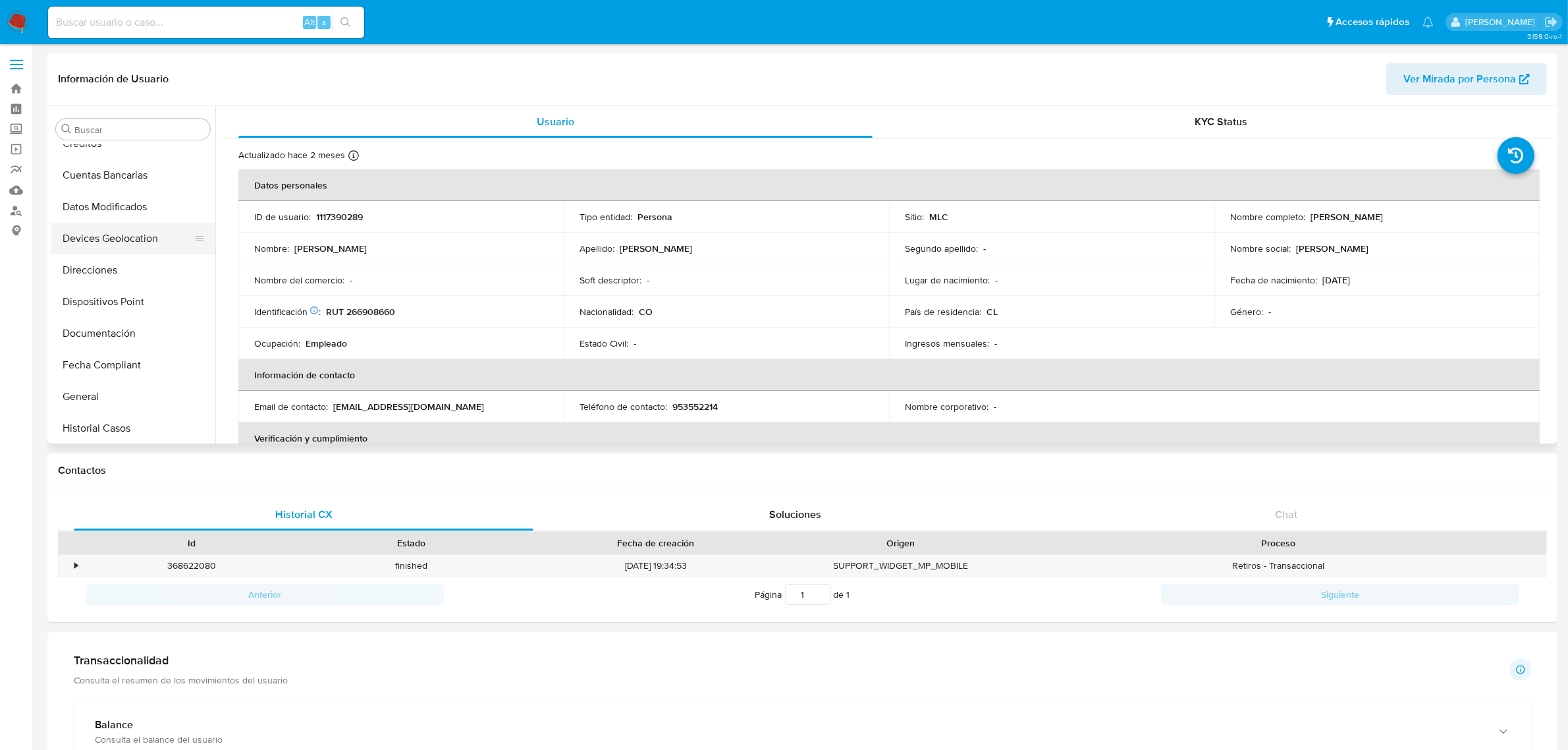
click at [123, 235] on button "Devices Geolocation" at bounding box center [127, 238] width 154 height 32
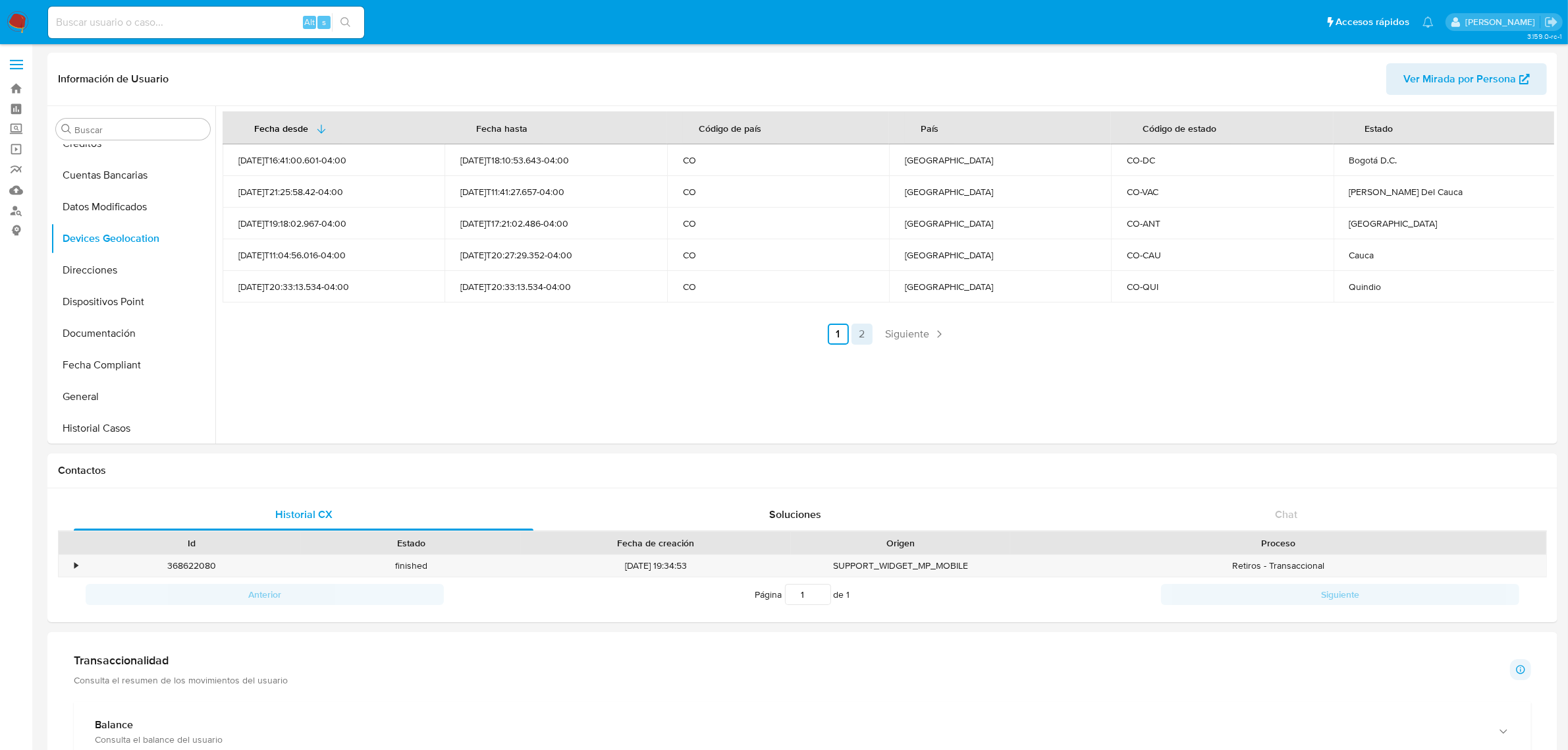
click at [854, 330] on link "2" at bounding box center [862, 334] width 21 height 21
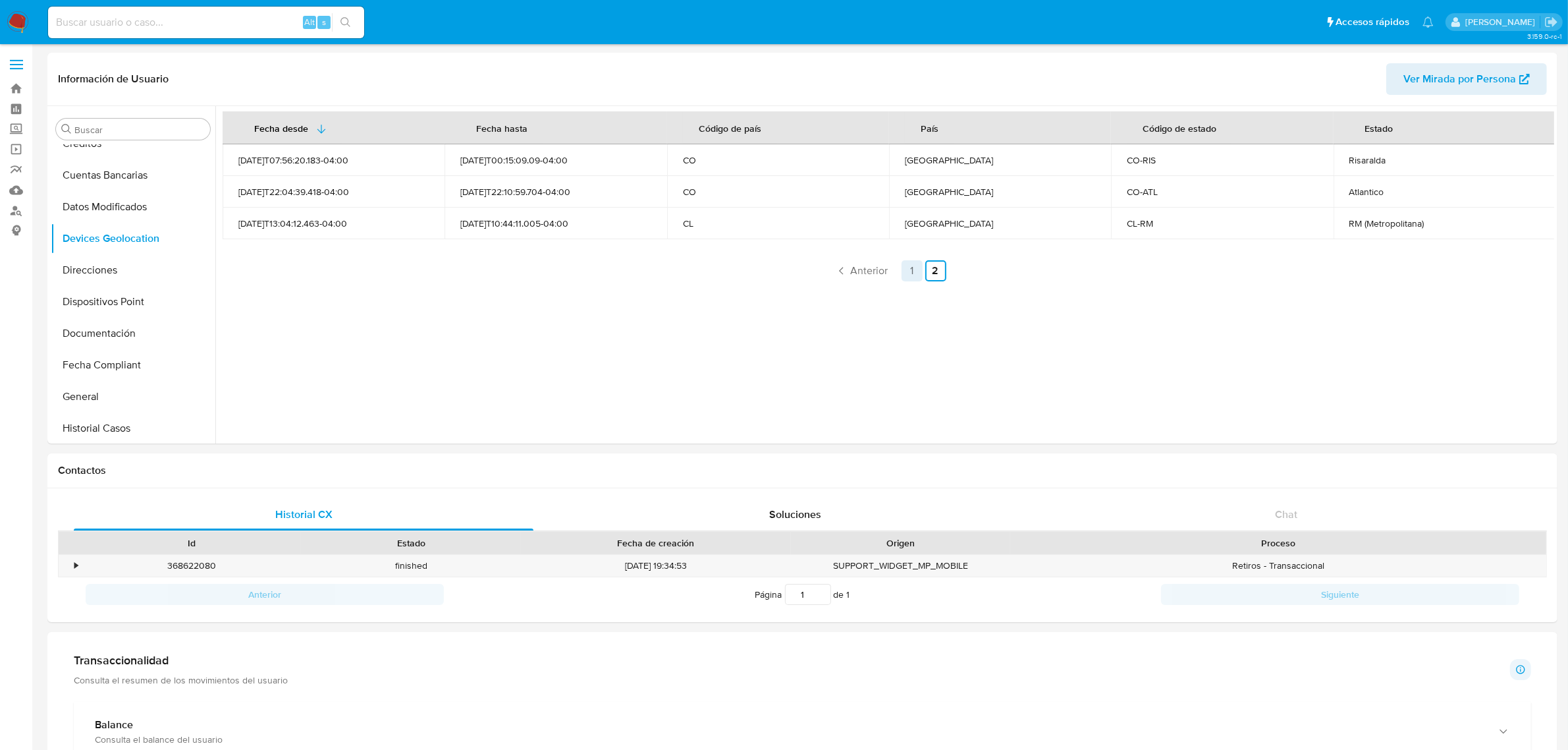
click at [908, 267] on link "1" at bounding box center [912, 271] width 21 height 21
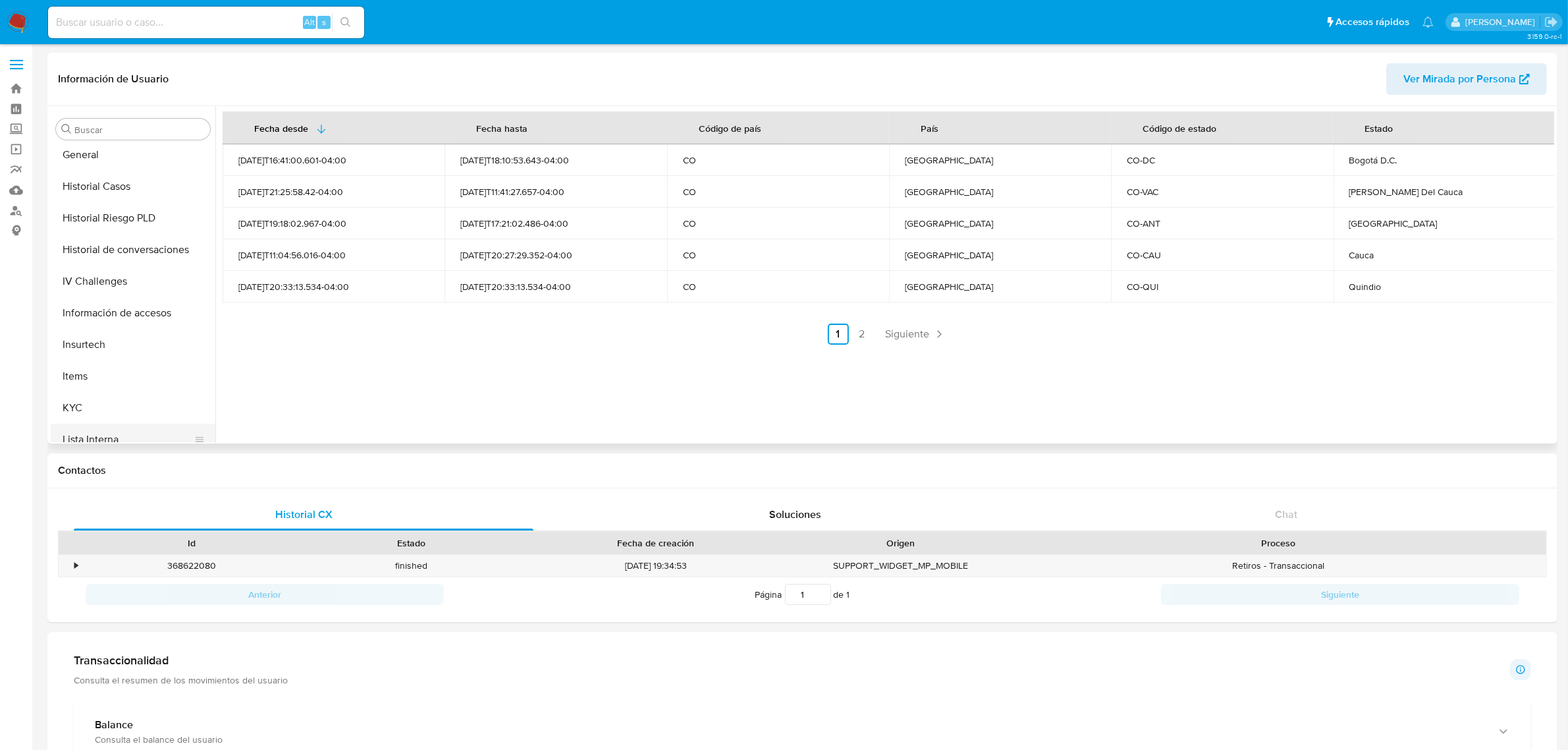
scroll to position [555, 0]
click at [90, 234] on button "KYC" at bounding box center [127, 237] width 154 height 32
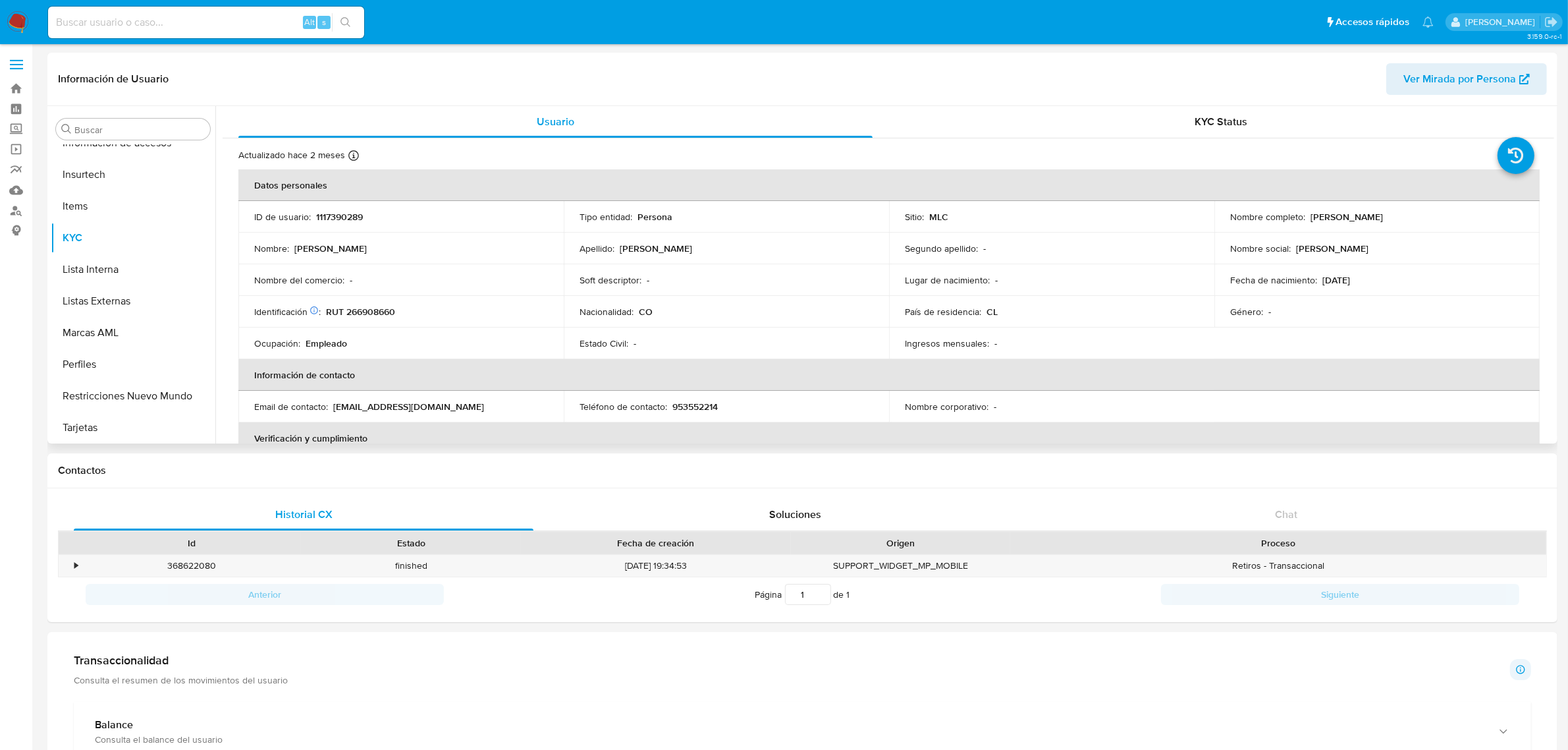
drag, startPoint x: 1306, startPoint y: 219, endPoint x: 1431, endPoint y: 221, distance: 125.0
click at [1431, 221] on div "Nombre completo : [PERSON_NAME]" at bounding box center [1376, 217] width 293 height 12
copy p "[PERSON_NAME]"
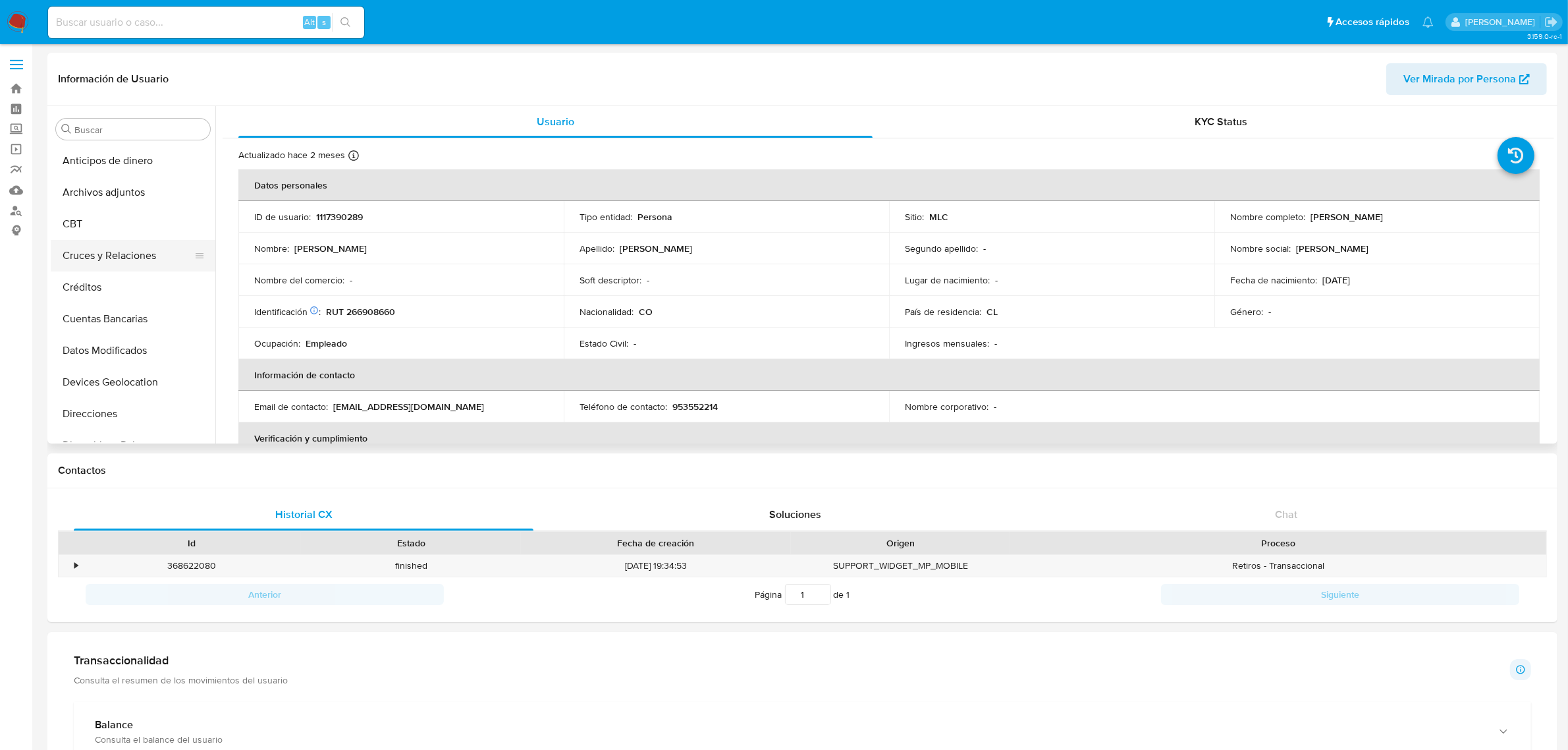
click at [99, 248] on button "Cruces y Relaciones" at bounding box center [127, 256] width 154 height 32
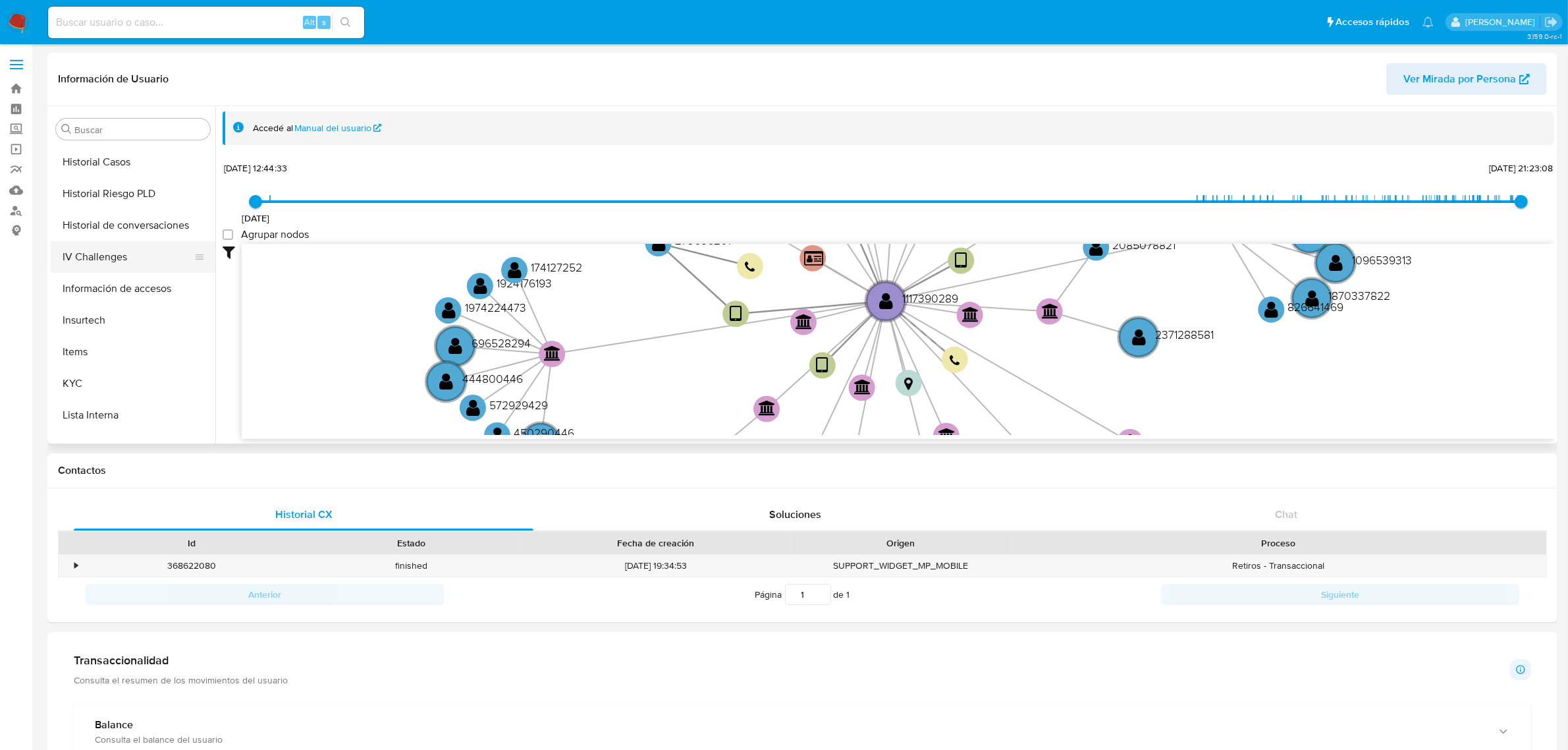
scroll to position [412, 0]
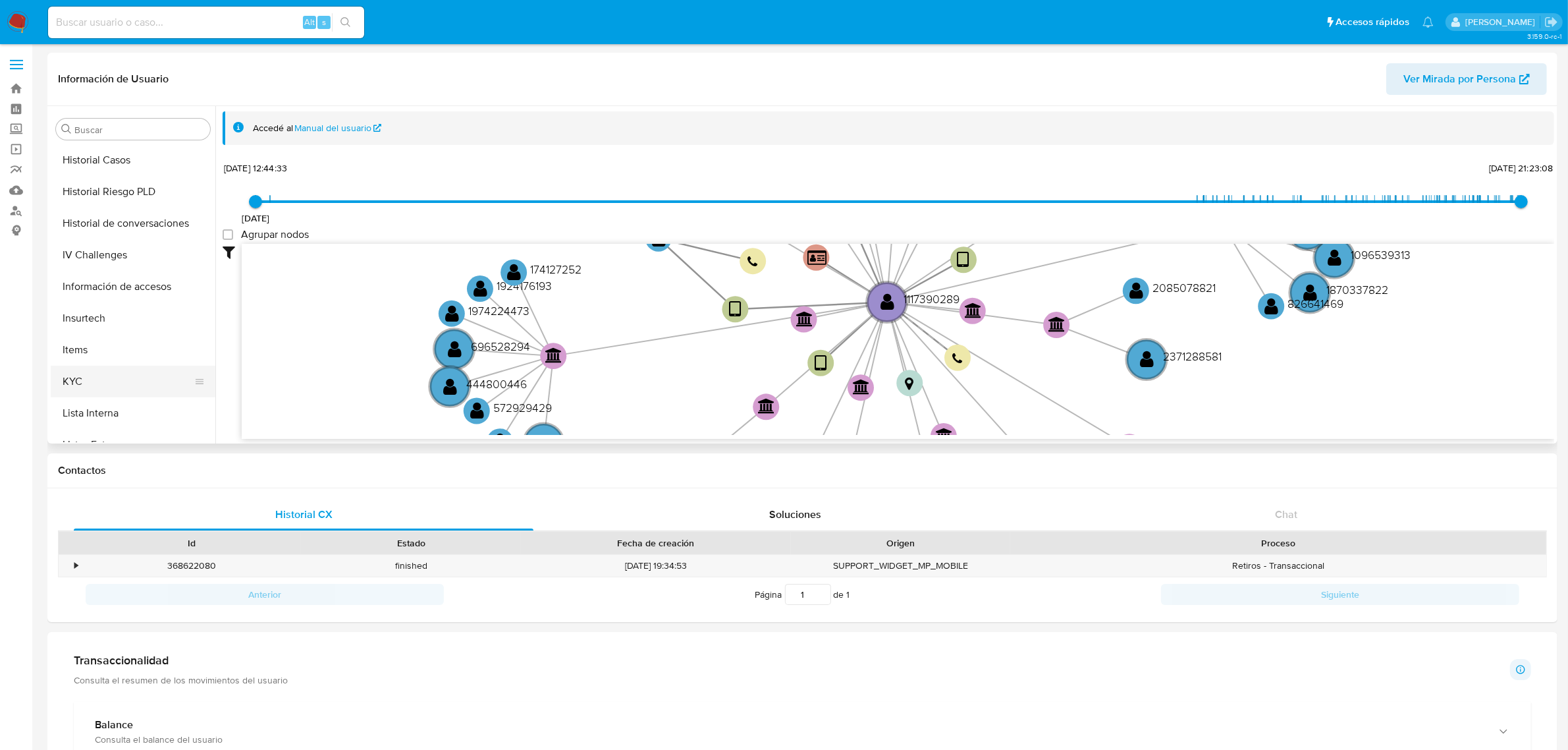
click at [76, 374] on button "KYC" at bounding box center [127, 381] width 154 height 32
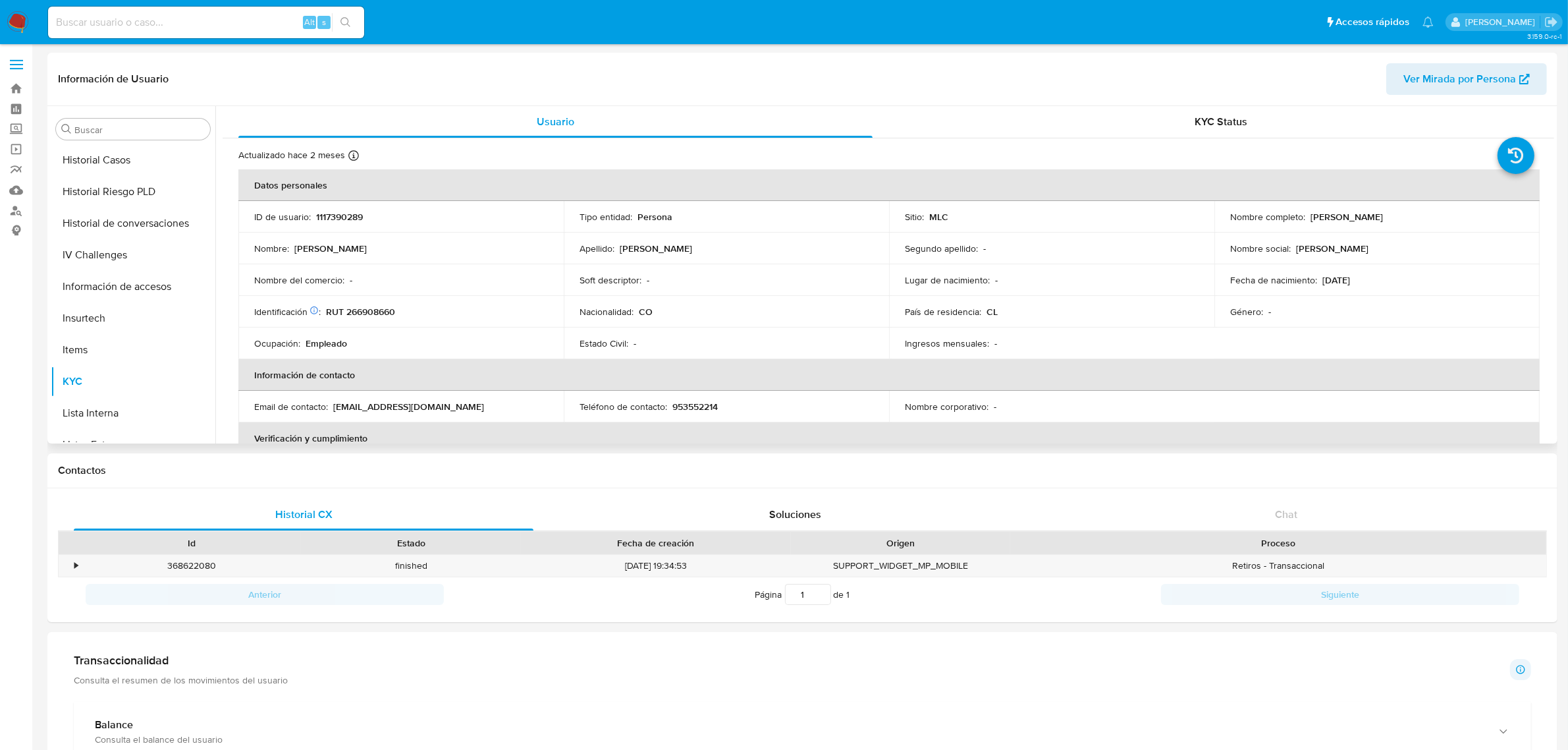
drag, startPoint x: 1310, startPoint y: 209, endPoint x: 1404, endPoint y: 205, distance: 94.1
click at [1404, 205] on td "Nombre completo : Marlon Felipe Correa" at bounding box center [1377, 216] width 325 height 32
click at [324, 218] on p "1117390289" at bounding box center [339, 217] width 46 height 12
copy p "1117390289"
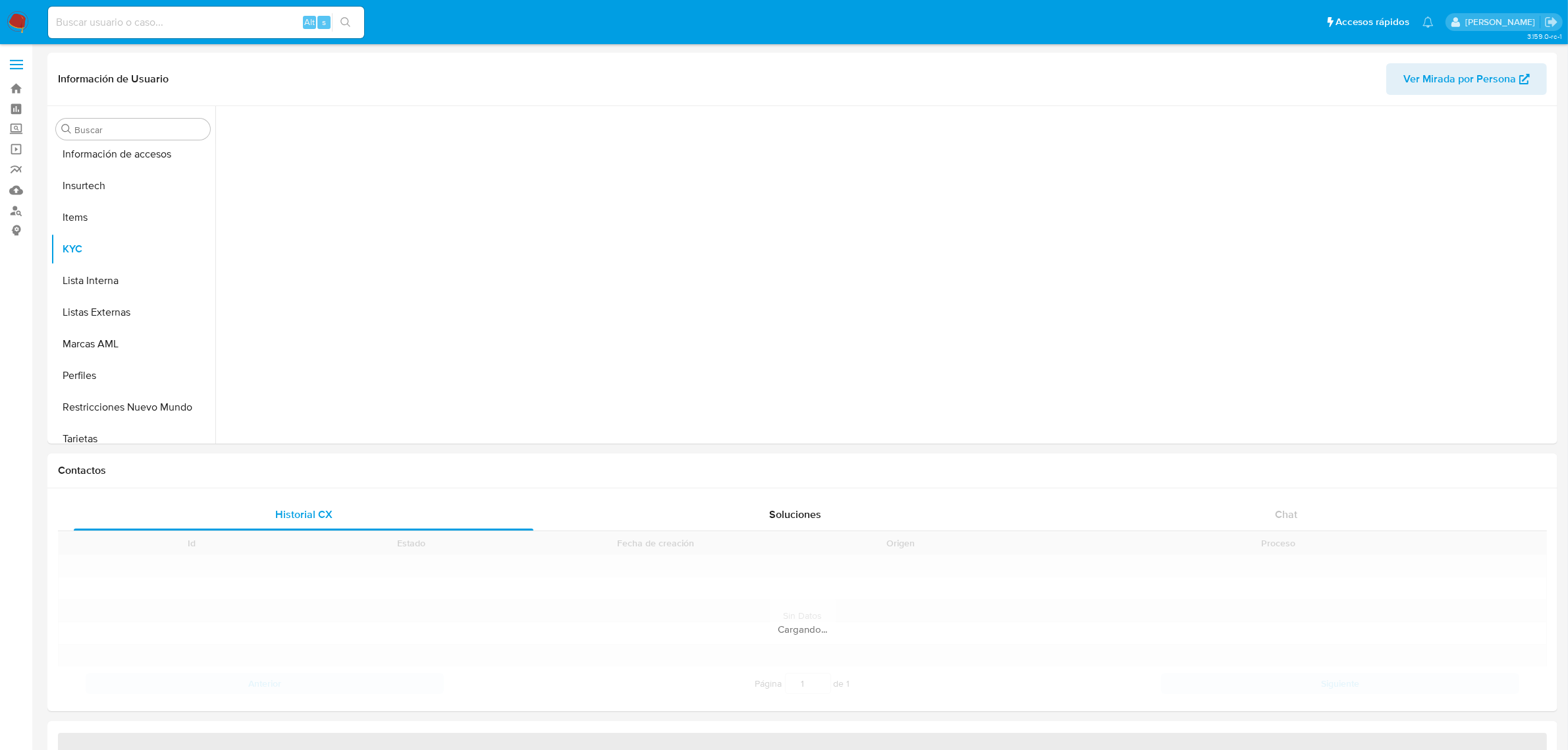
scroll to position [555, 0]
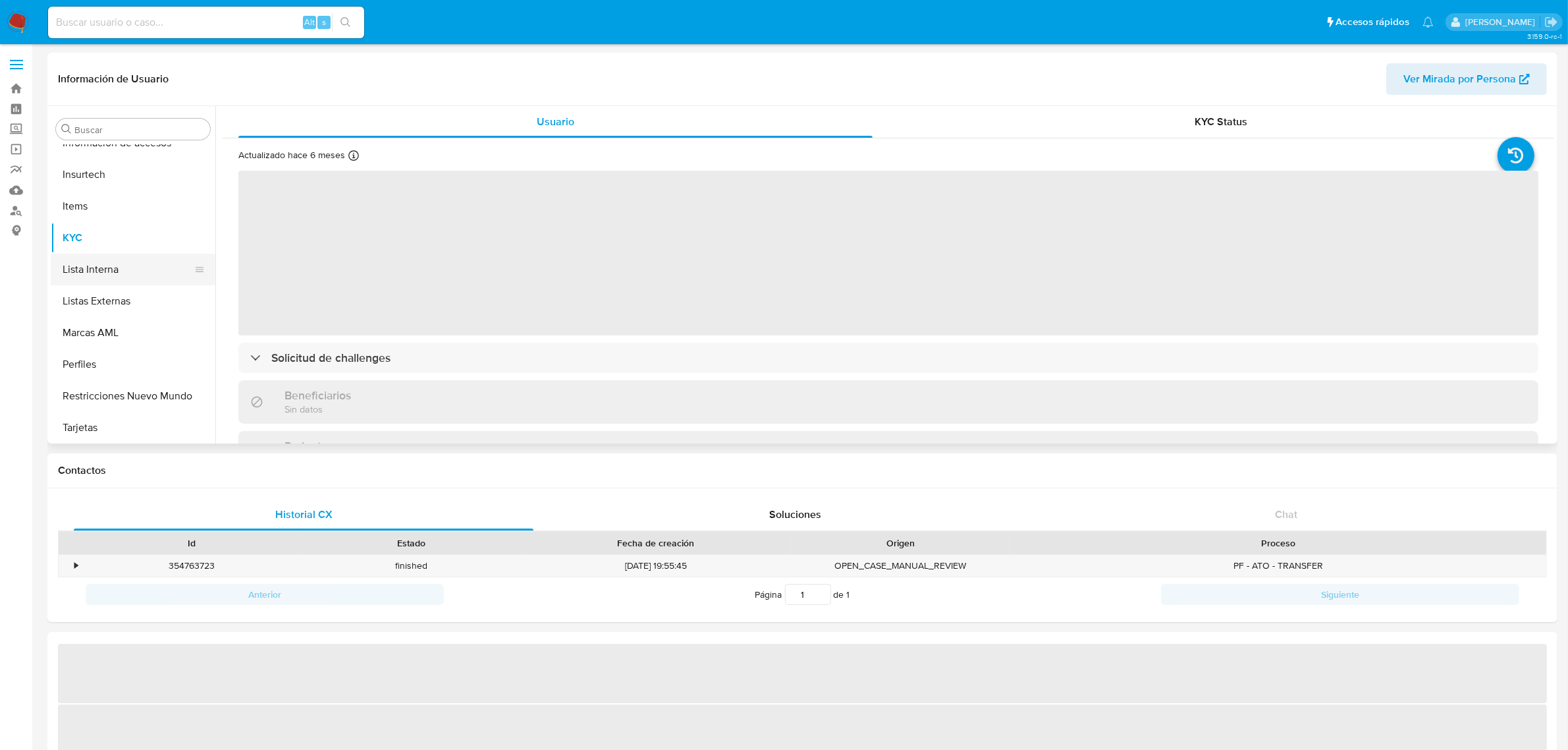
select select "10"
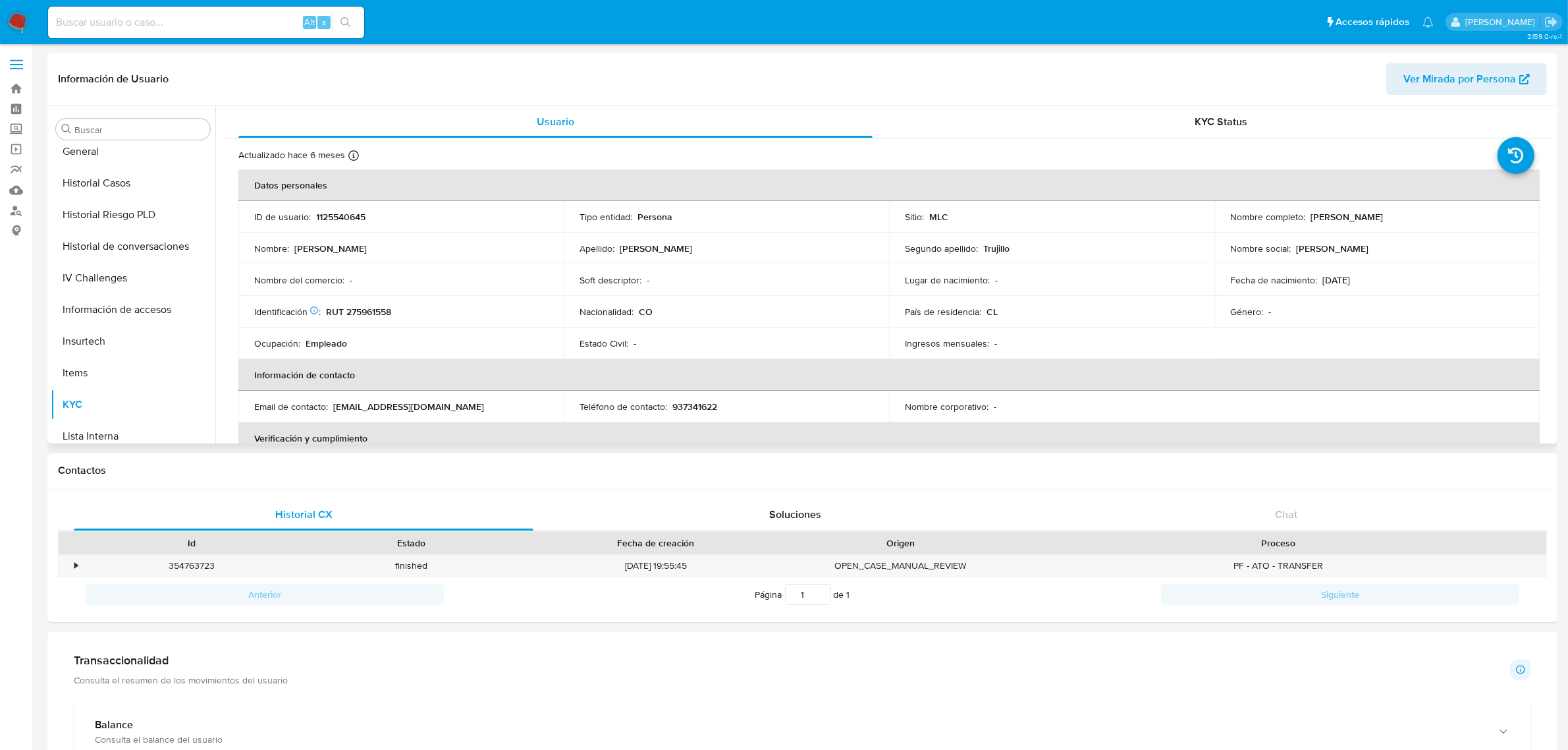
scroll to position [0, 0]
click at [113, 261] on button "Cruces y Relaciones" at bounding box center [127, 256] width 154 height 32
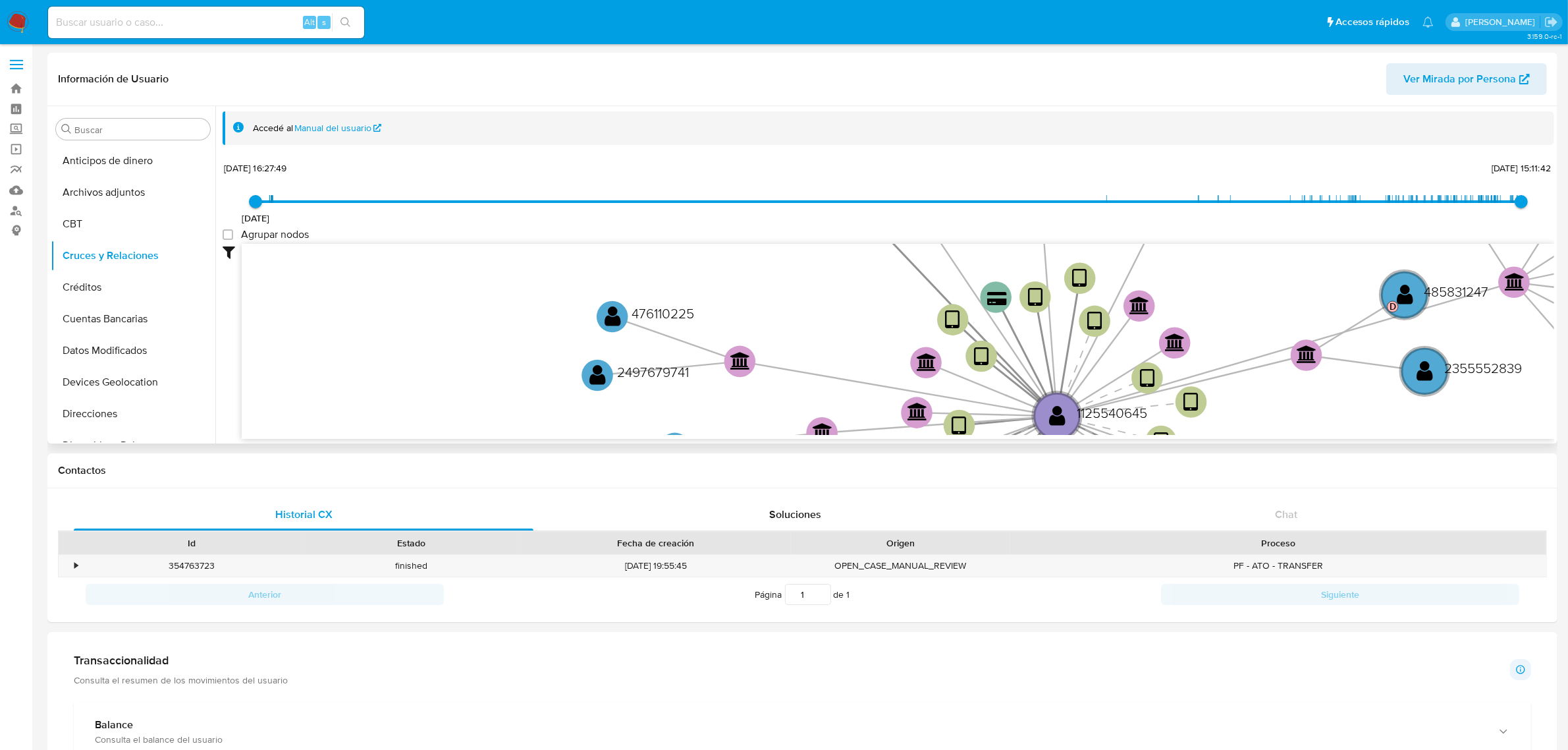
drag, startPoint x: 578, startPoint y: 321, endPoint x: 548, endPoint y: 392, distance: 77.1
click at [575, 439] on div "Filtros Confianza alta Device Tarjeta Persona validada Teléfono validado Confia…" at bounding box center [888, 365] width 1332 height 242
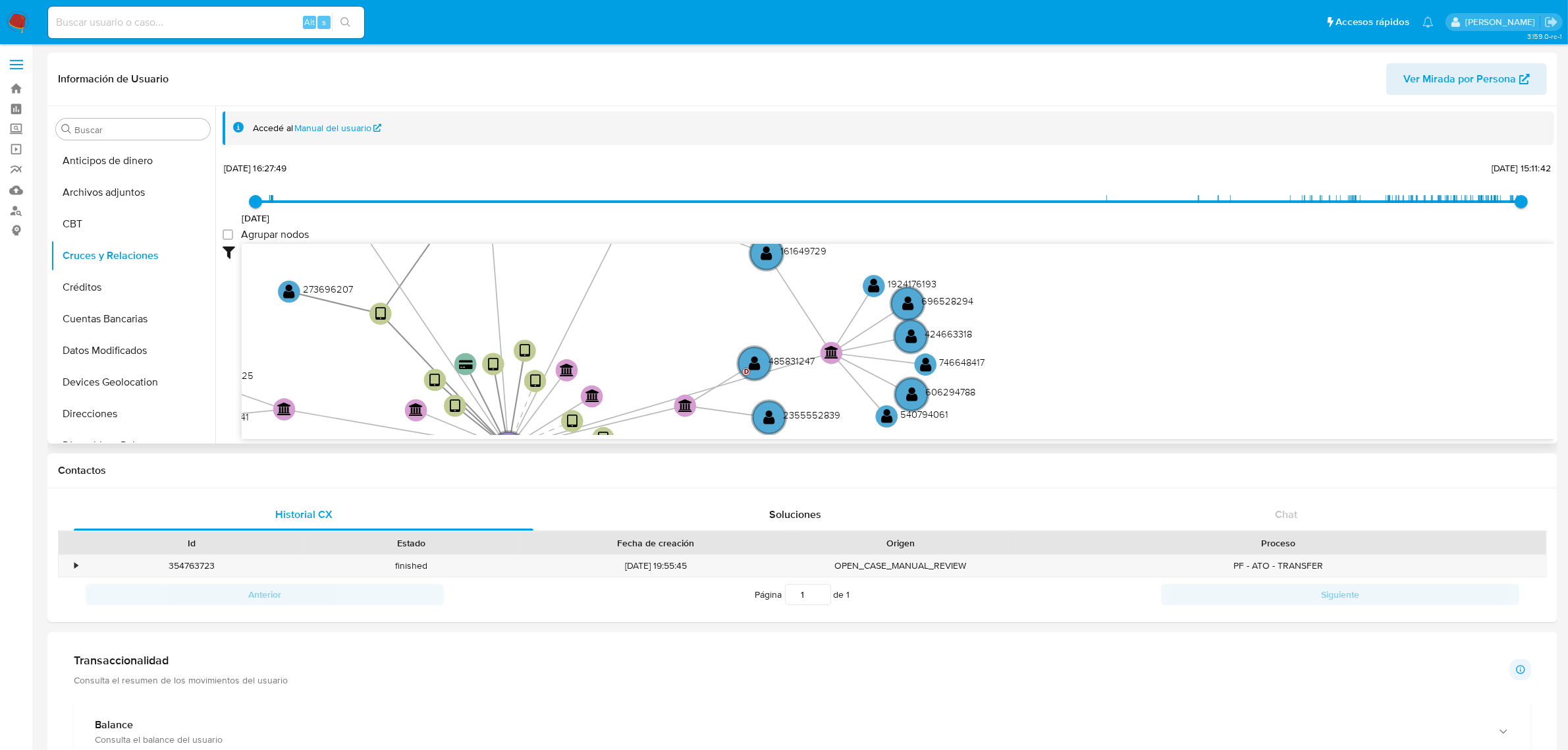
drag, startPoint x: 1434, startPoint y: 327, endPoint x: 1541, endPoint y: 330, distance: 107.0
click at [1541, 330] on icon "user-1125540645  1125540645 device-626da7e508813b001722ff2b  device-686b0a669…" at bounding box center [898, 339] width 1312 height 191
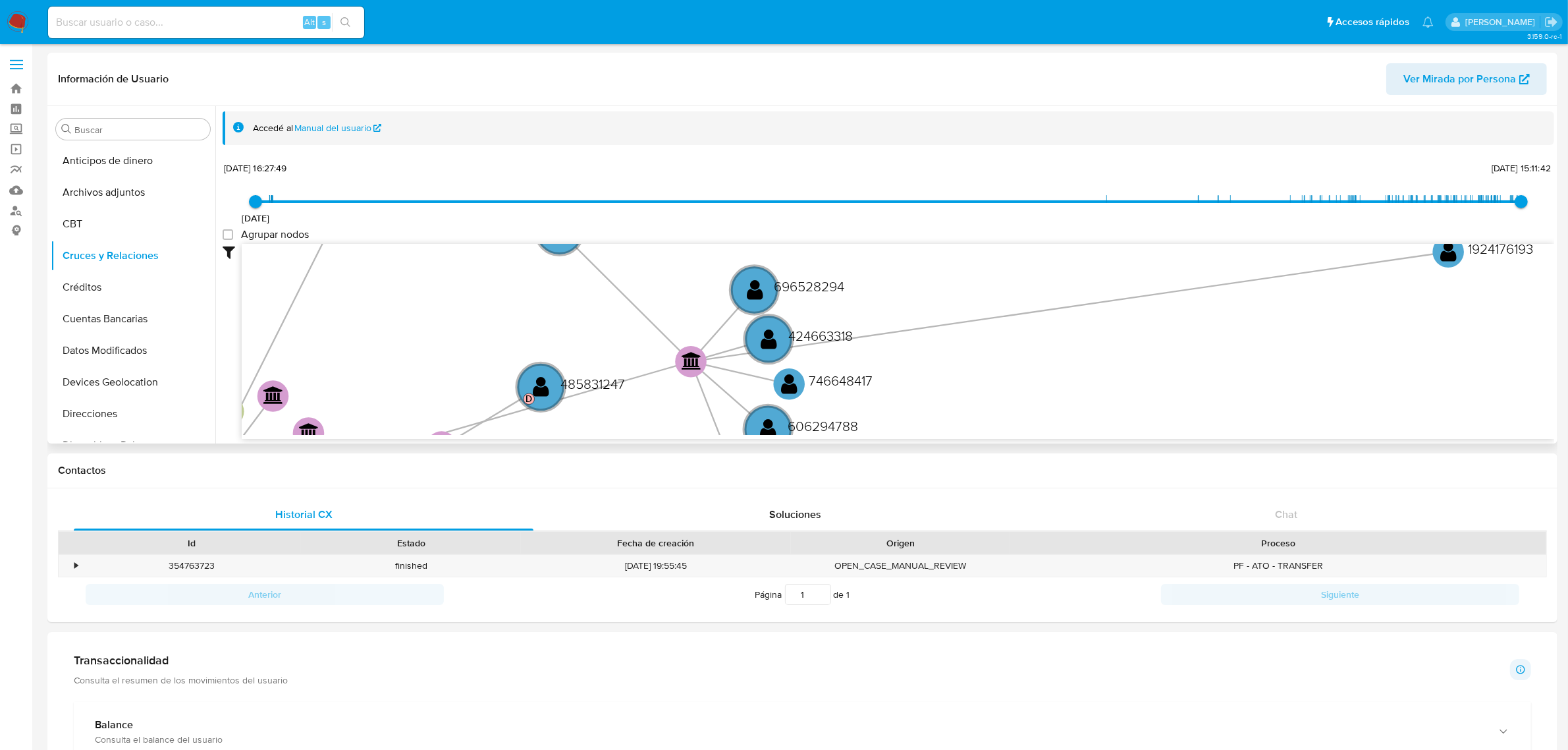
drag, startPoint x: 725, startPoint y: 281, endPoint x: 1423, endPoint y: 275, distance: 698.0
click at [1480, 252] on text "1924176193" at bounding box center [1500, 248] width 65 height 19
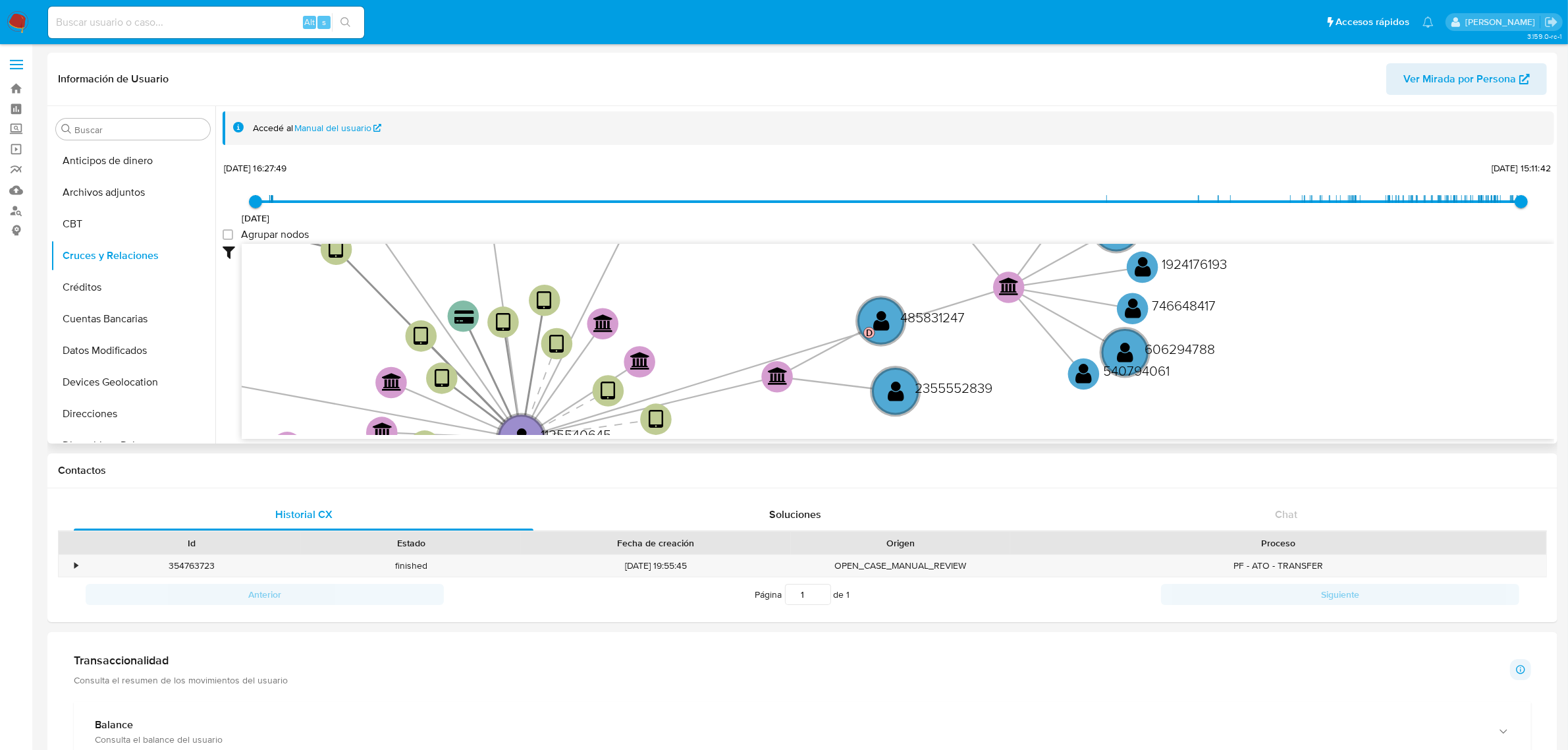
drag, startPoint x: 1059, startPoint y: 386, endPoint x: 1380, endPoint y: 315, distance: 328.8
click at [1380, 315] on icon "user-1125540645  1125540645 device-626da7e508813b001722ff2b  device-686b0a669…" at bounding box center [898, 339] width 1312 height 191
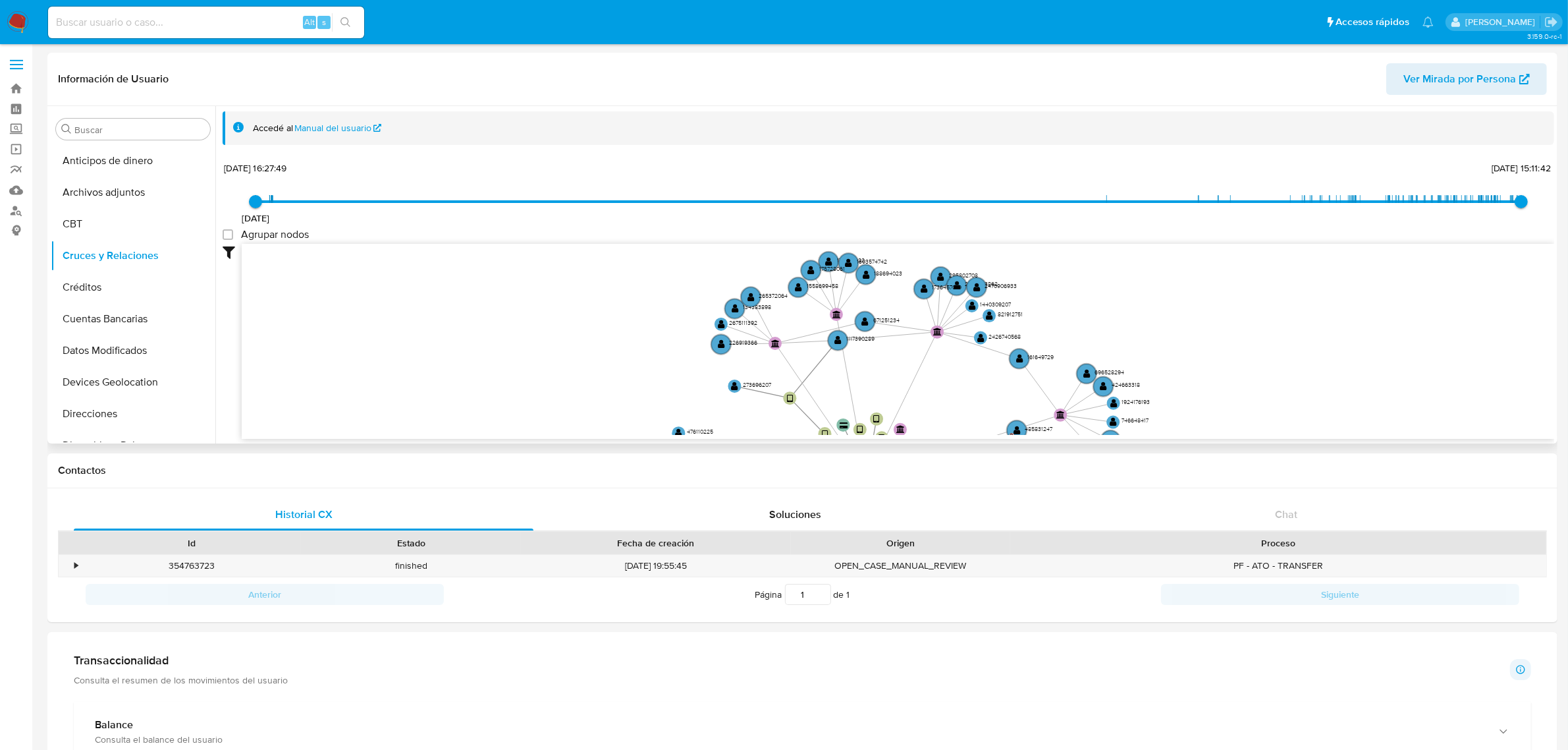
drag, startPoint x: 953, startPoint y: 353, endPoint x: 966, endPoint y: 379, distance: 29.1
click at [966, 379] on icon "user-1125540645  1125540645 device-626da7e508813b001722ff2b  device-686b0a669…" at bounding box center [898, 339] width 1312 height 191
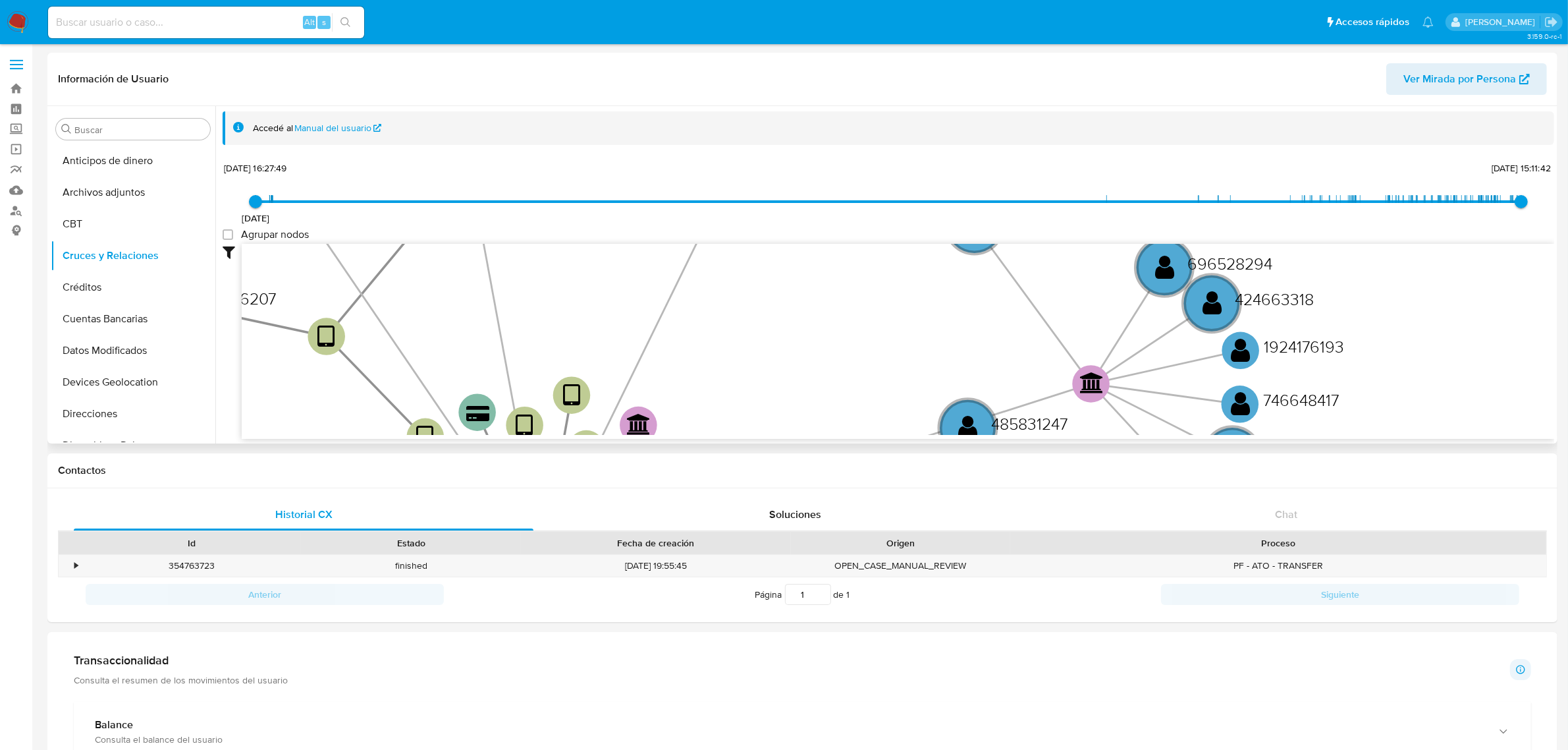
drag, startPoint x: 783, startPoint y: 313, endPoint x: 844, endPoint y: 228, distance: 104.6
click at [844, 228] on div "3/5/2022 3/5/2022, 16:27:49 12/9/2025, 15:11:42 Agrupar nodos Filtros Confianza…" at bounding box center [888, 323] width 1332 height 328
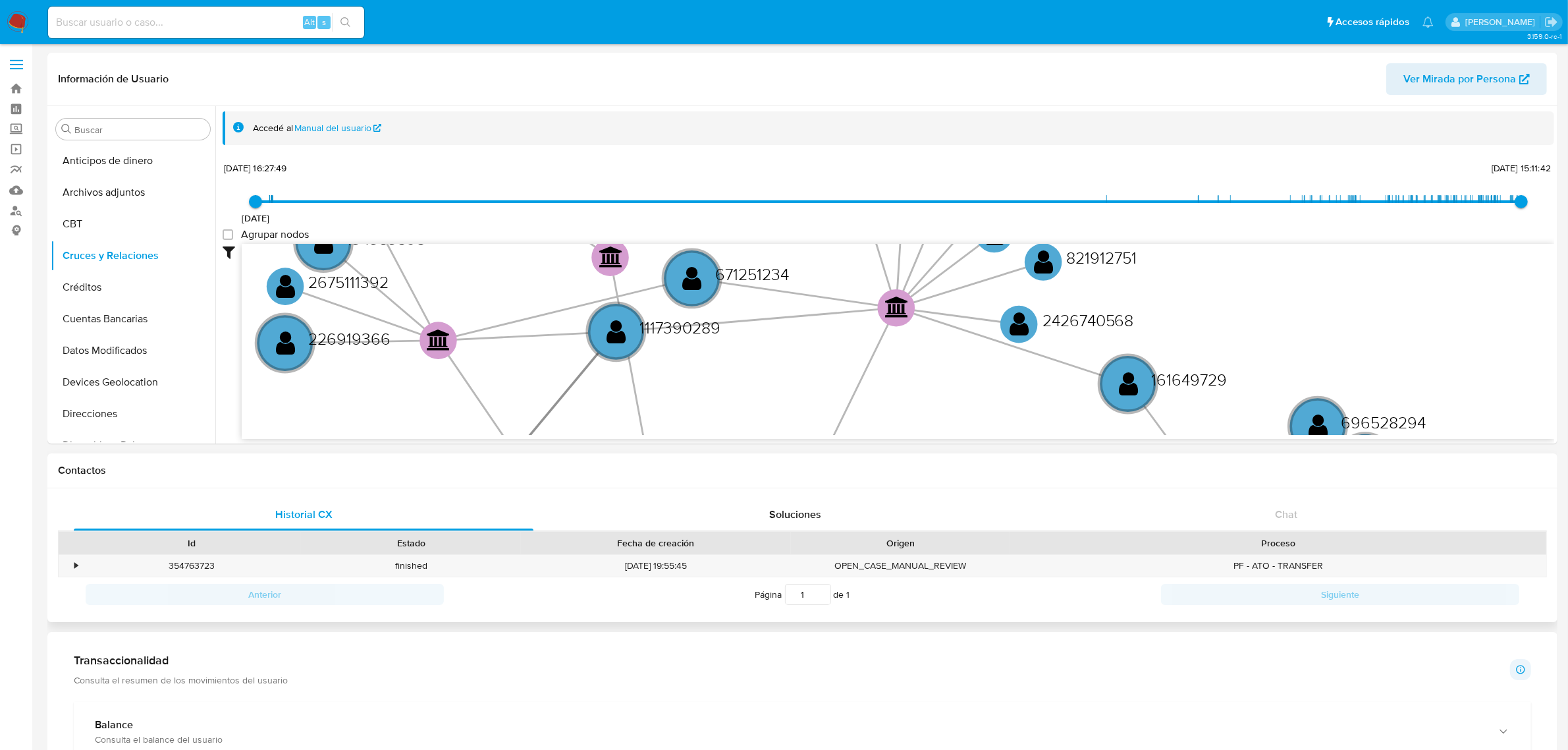
drag, startPoint x: 790, startPoint y: 290, endPoint x: 949, endPoint y: 461, distance: 233.5
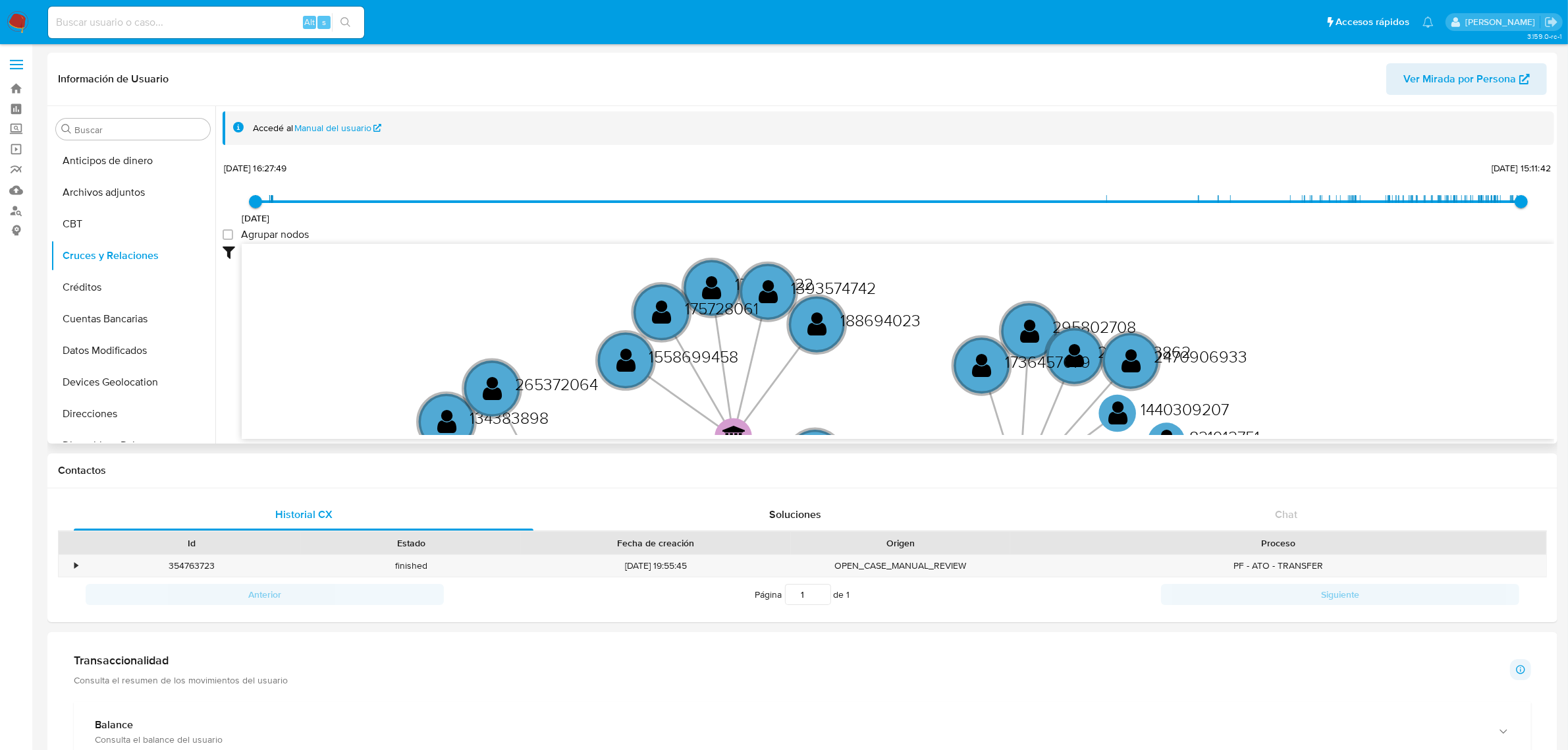
drag, startPoint x: 839, startPoint y: 266, endPoint x: 956, endPoint y: 437, distance: 207.2
click at [956, 437] on div "user-1125540645  1125540645 device-626da7e508813b001722ff2b  device-686b0a669…" at bounding box center [898, 341] width 1312 height 195
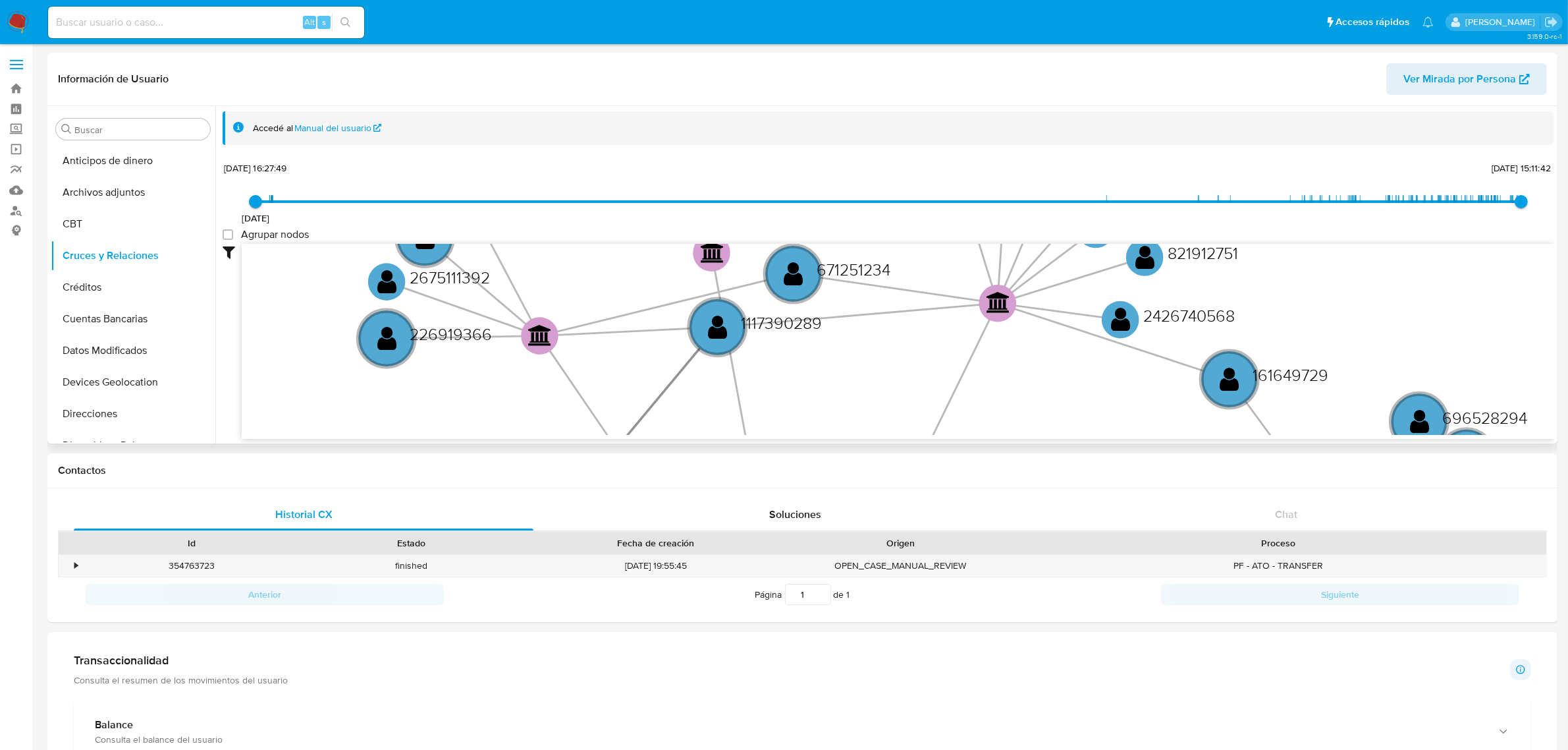
drag, startPoint x: 892, startPoint y: 376, endPoint x: 871, endPoint y: 193, distance: 184.2
click at [871, 193] on div "3/5/2022 3/5/2022, 16:27:49 12/9/2025, 15:11:42 Agrupar nodos Filtros Confianza…" at bounding box center [888, 323] width 1332 height 328
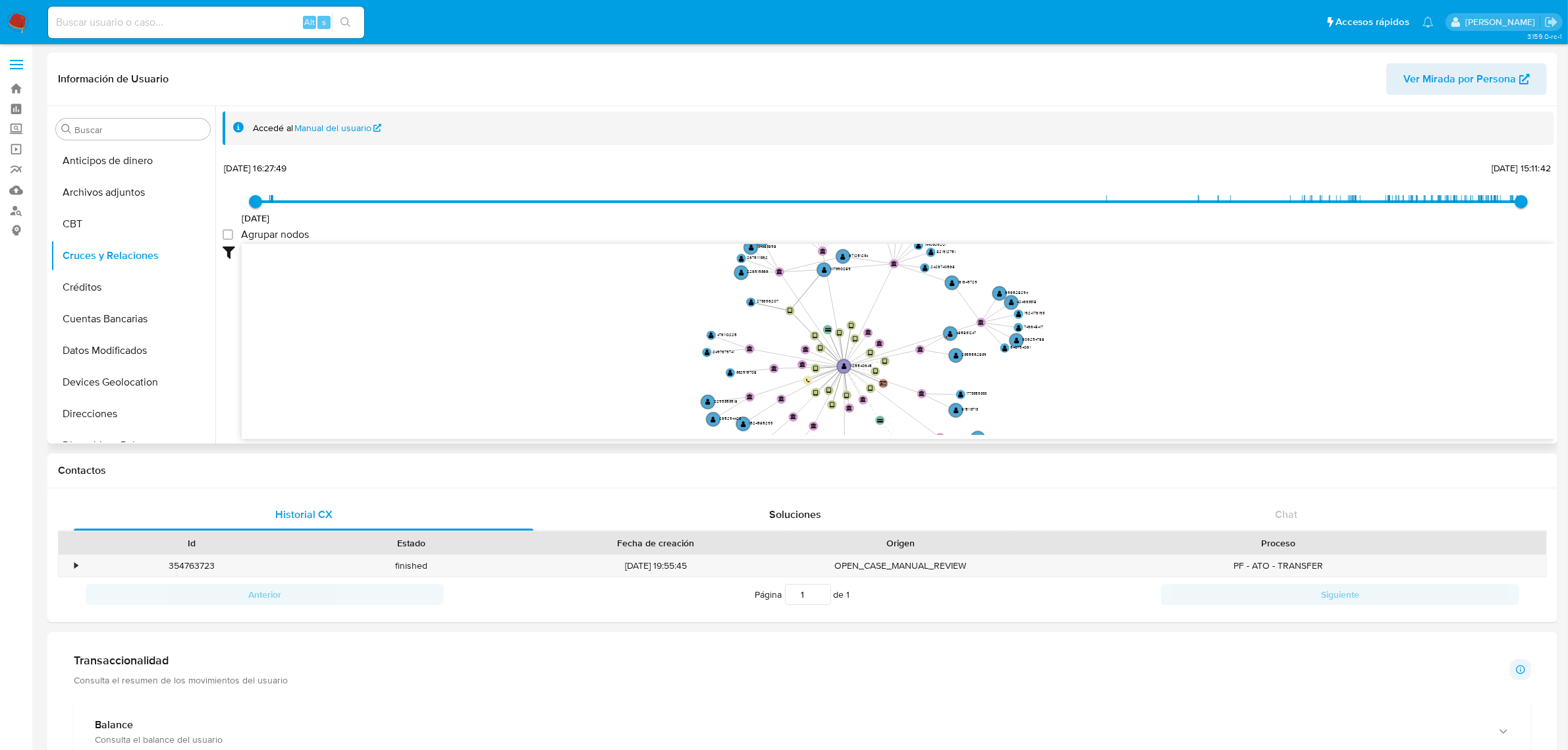
drag, startPoint x: 877, startPoint y: 359, endPoint x: 877, endPoint y: 297, distance: 62.0
click at [877, 297] on icon "user-1125540645  1125540645 device-626da7e508813b001722ff2b  device-686b0a669…" at bounding box center [898, 339] width 1312 height 191
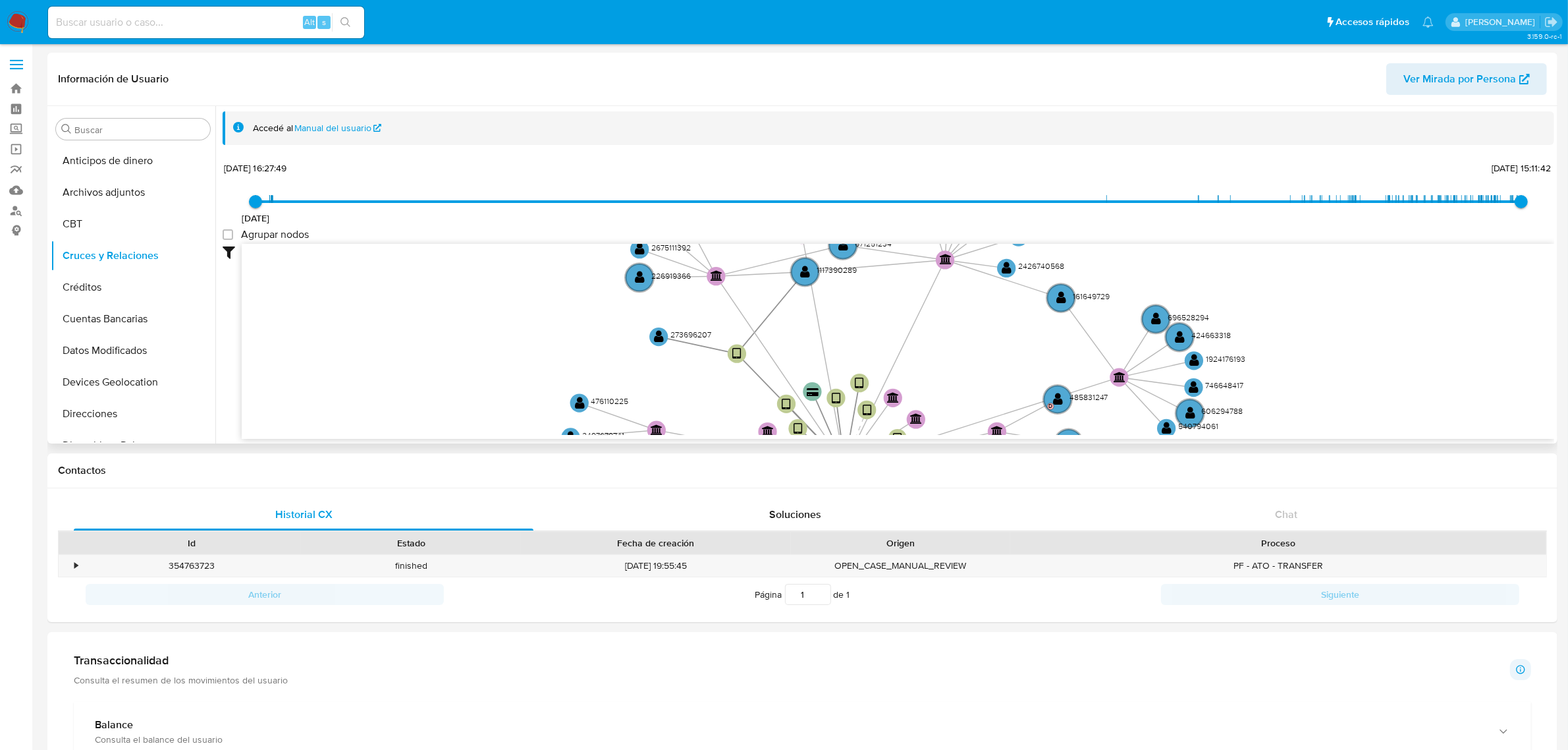
drag, startPoint x: 823, startPoint y: 282, endPoint x: 882, endPoint y: 422, distance: 151.9
click at [882, 422] on icon "user-1125540645  1125540645 device-626da7e508813b001722ff2b  device-686b0a669…" at bounding box center [898, 339] width 1312 height 191
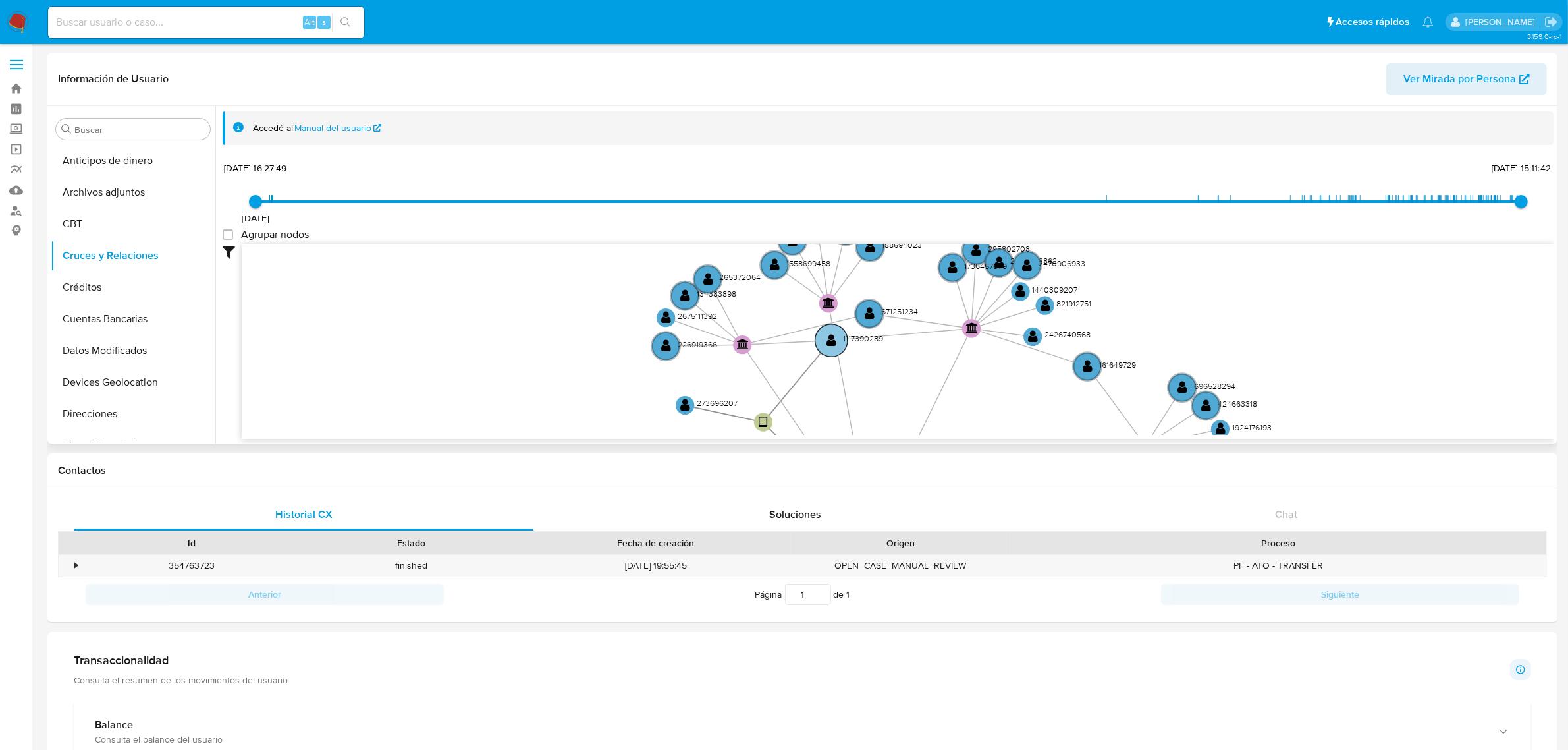
click at [841, 339] on circle at bounding box center [831, 340] width 32 height 32
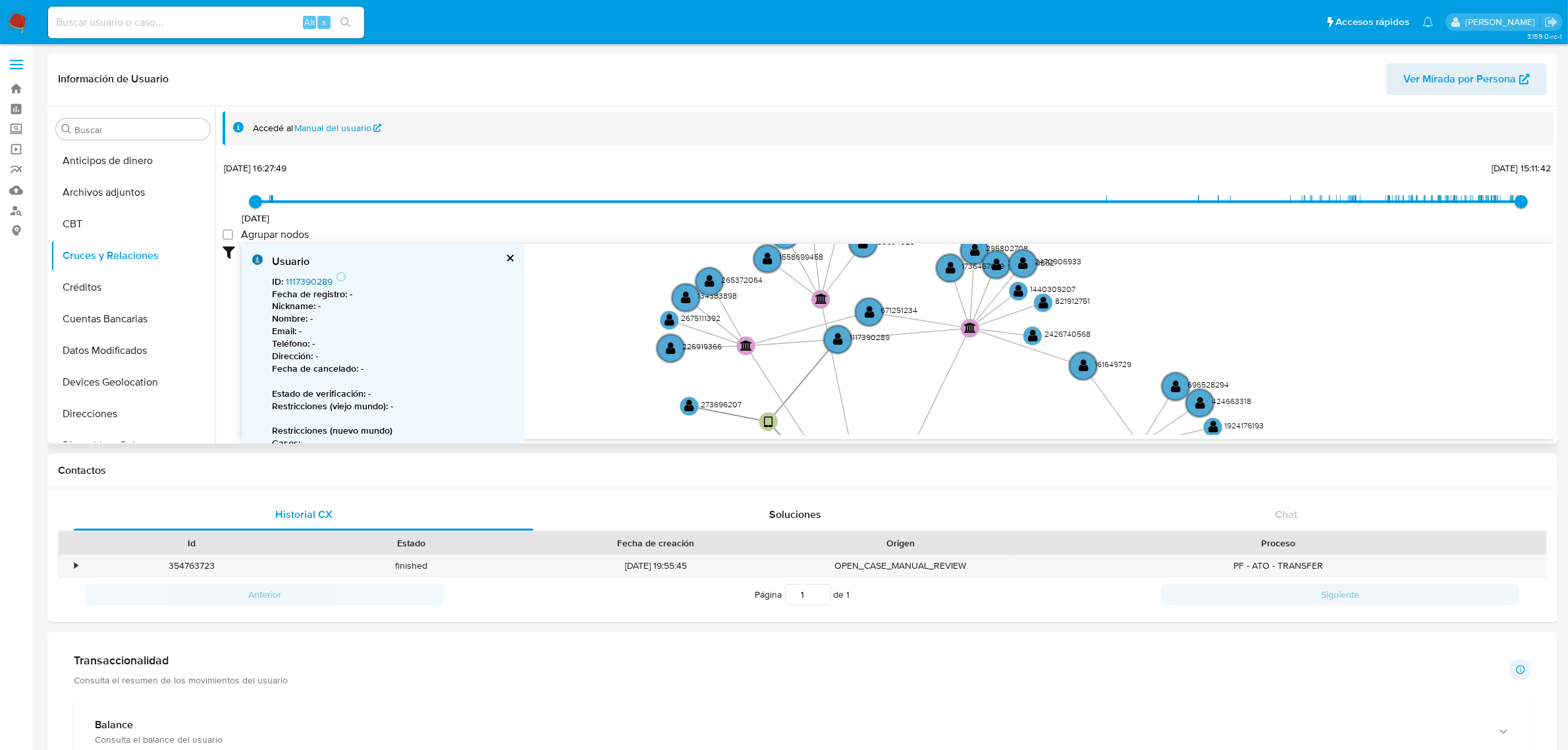
click at [303, 280] on link "1117390289" at bounding box center [309, 282] width 46 height 14
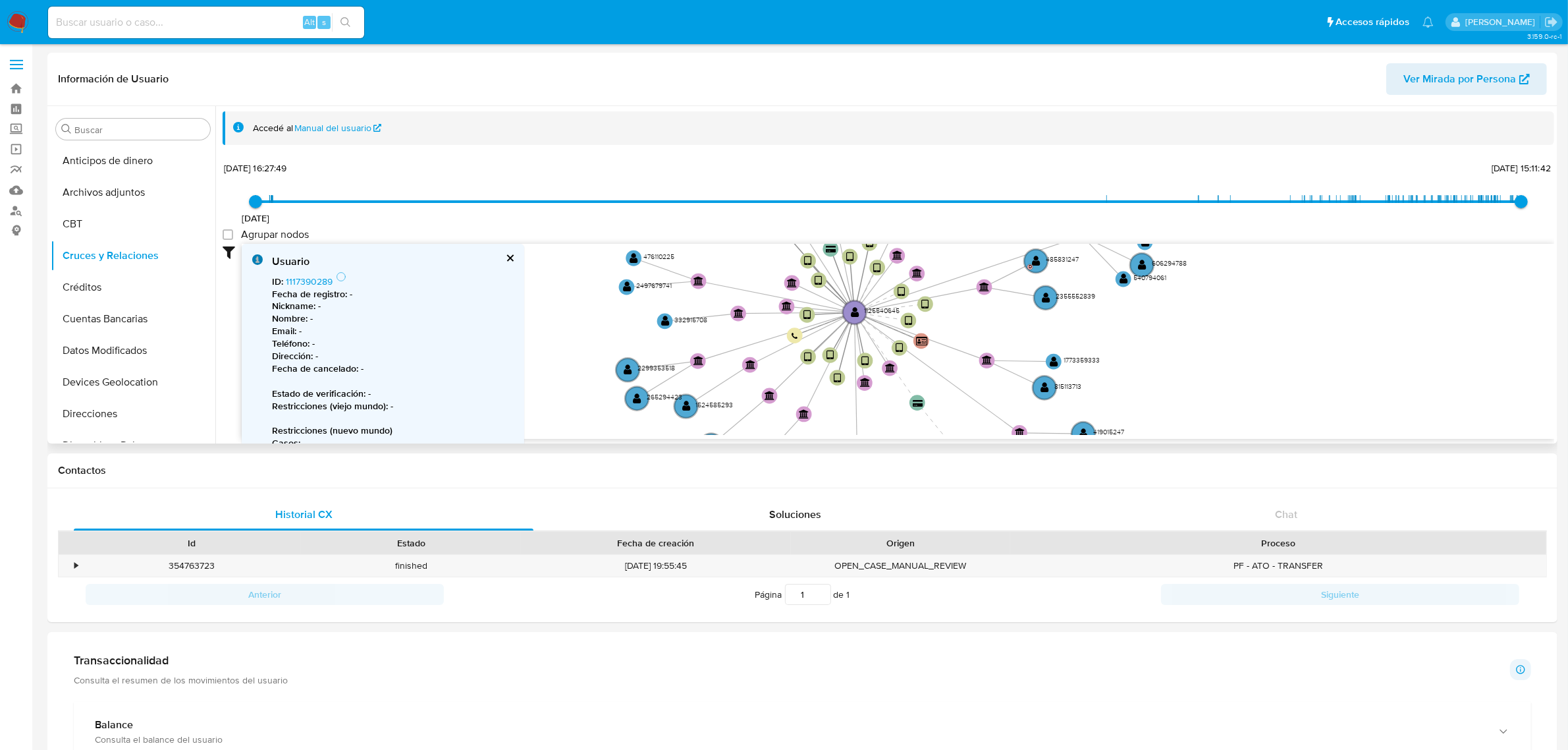
drag, startPoint x: 893, startPoint y: 374, endPoint x: 874, endPoint y: 184, distance: 190.9
click at [874, 184] on div "3/5/2022 3/5/2022, 16:27:49 12/9/2025, 15:11:42 Agrupar nodos Filtros Confianza…" at bounding box center [888, 323] width 1332 height 328
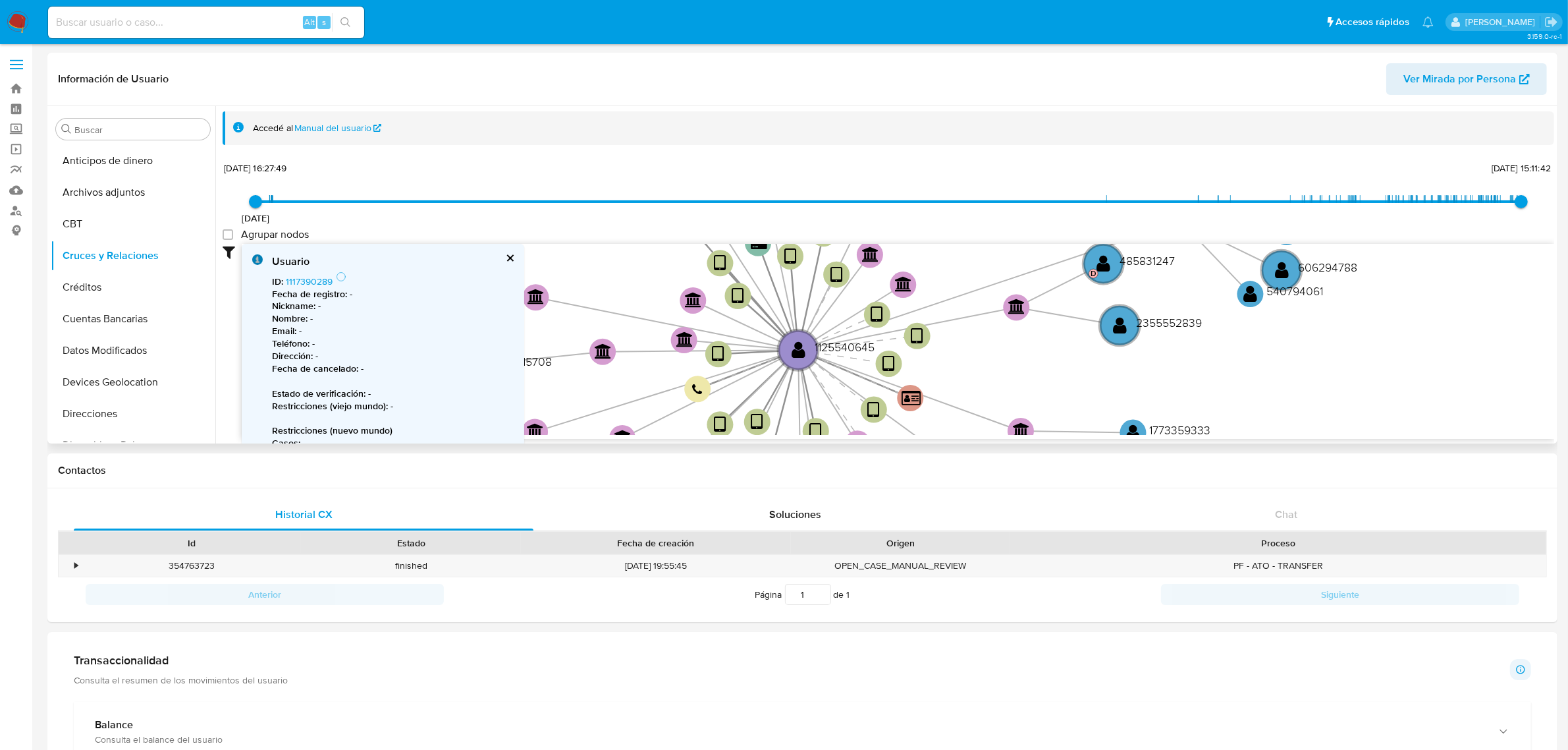
drag, startPoint x: 972, startPoint y: 300, endPoint x: 996, endPoint y: 346, distance: 51.9
click at [996, 346] on icon "user-1125540645  1125540645 device-626da7e508813b001722ff2b  device-686b0a669…" at bounding box center [898, 339] width 1312 height 191
click at [1009, 303] on text "" at bounding box center [1017, 307] width 17 height 16
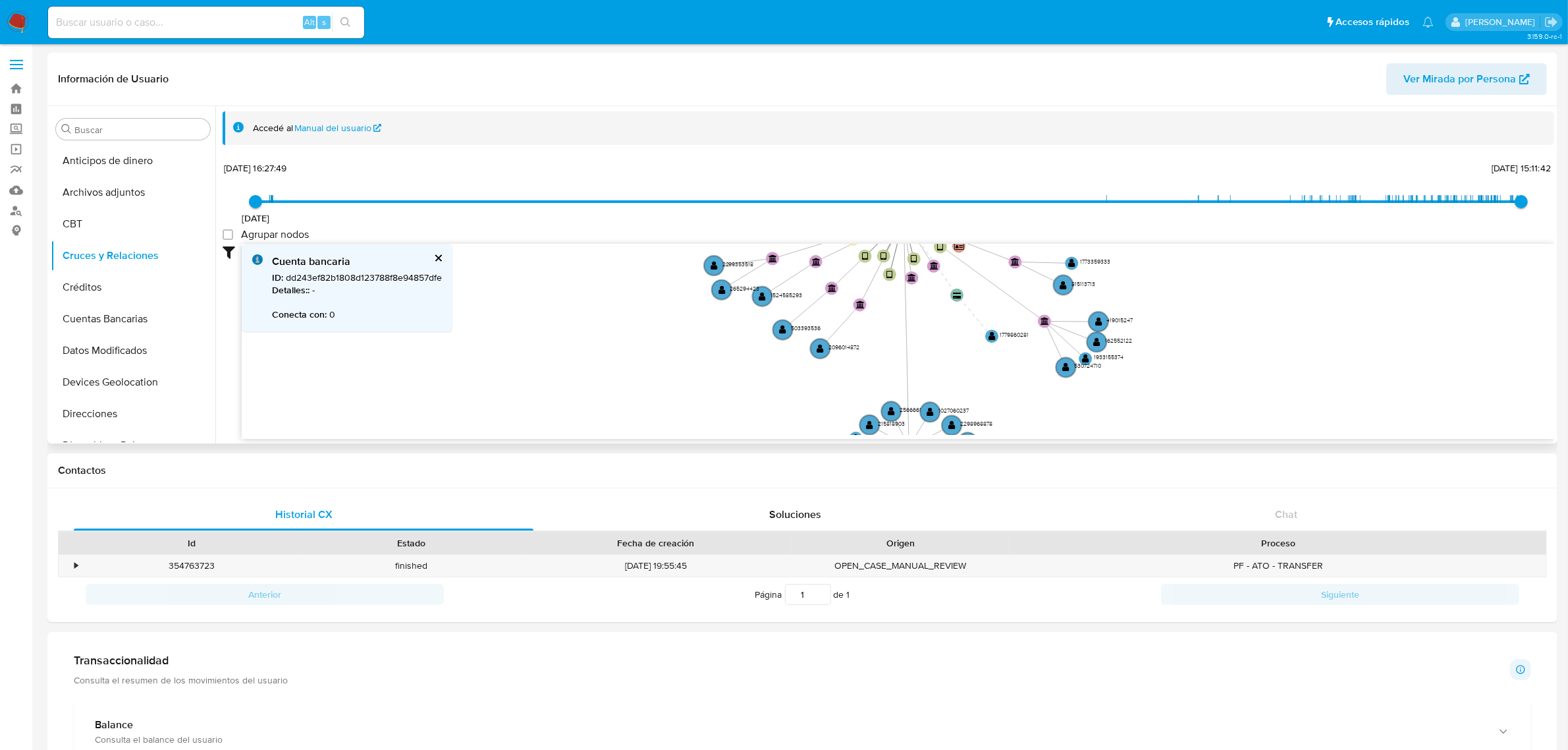
drag, startPoint x: 1009, startPoint y: 349, endPoint x: 1011, endPoint y: 216, distance: 133.0
click at [1011, 216] on div "3/5/2022 3/5/2022, 16:27:49 12/9/2025, 15:11:42 Agrupar nodos Filtros Confianza…" at bounding box center [888, 323] width 1332 height 328
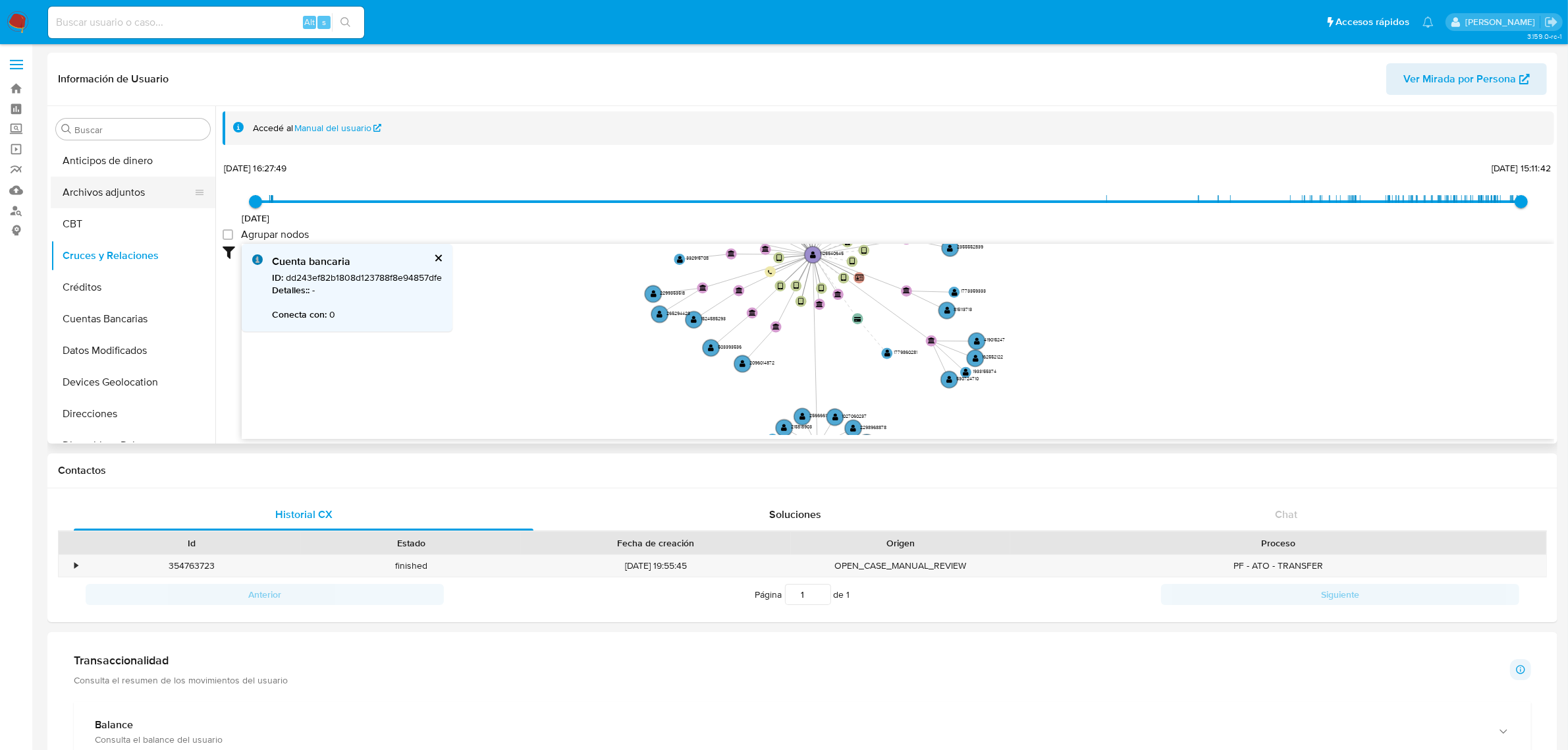
scroll to position [165, 0]
click at [122, 214] on button "Devices Geolocation" at bounding box center [127, 217] width 154 height 32
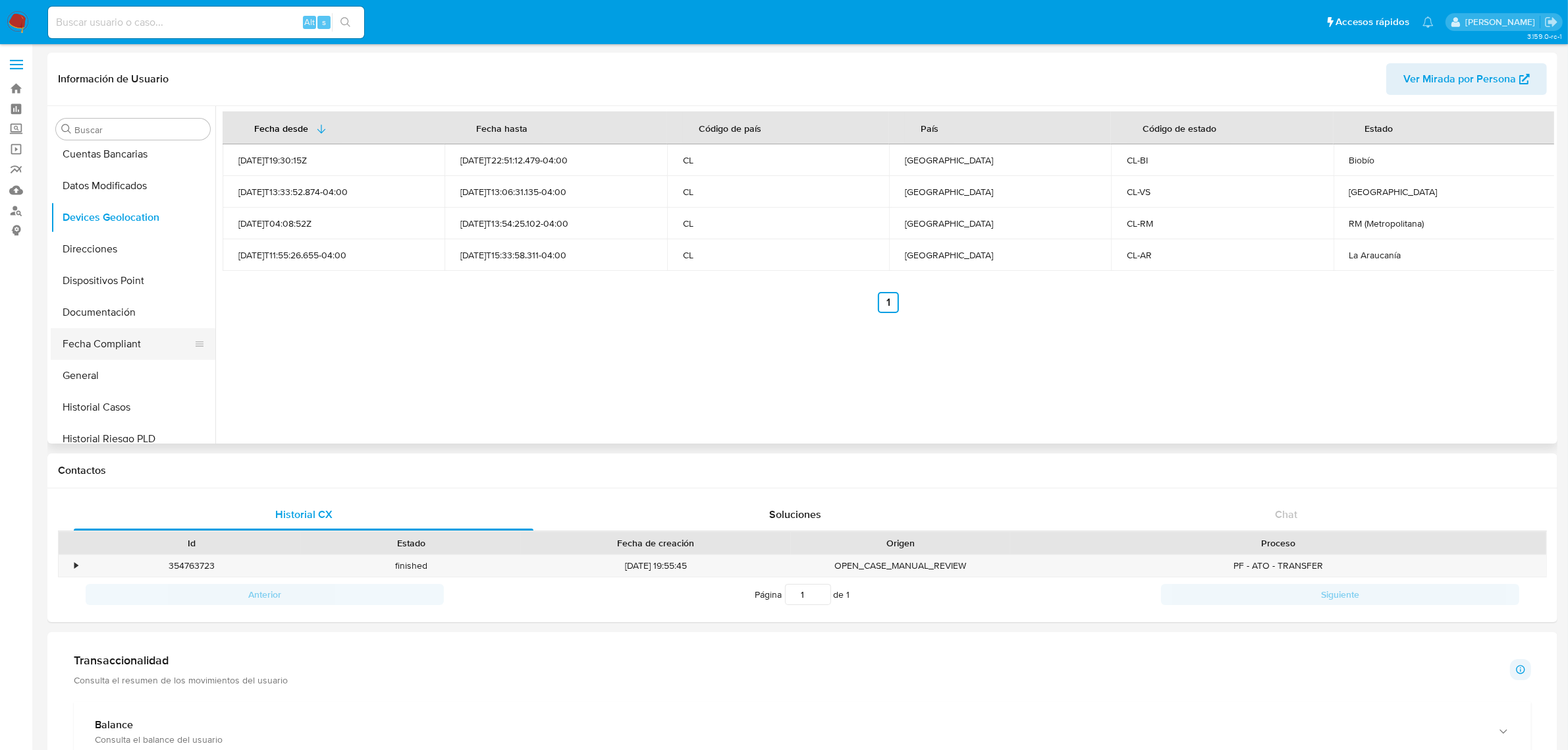
scroll to position [555, 0]
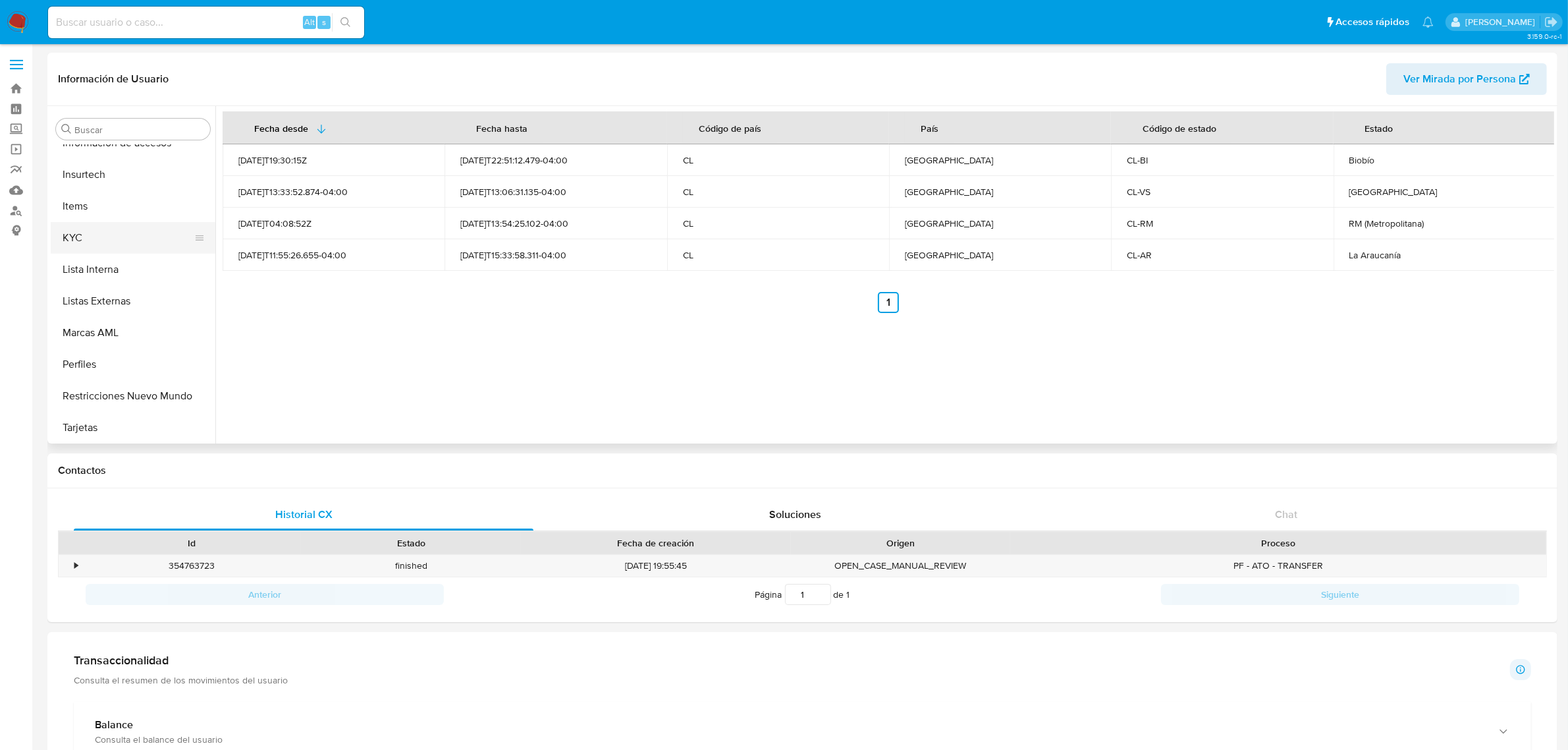
click at [101, 241] on button "KYC" at bounding box center [127, 237] width 154 height 32
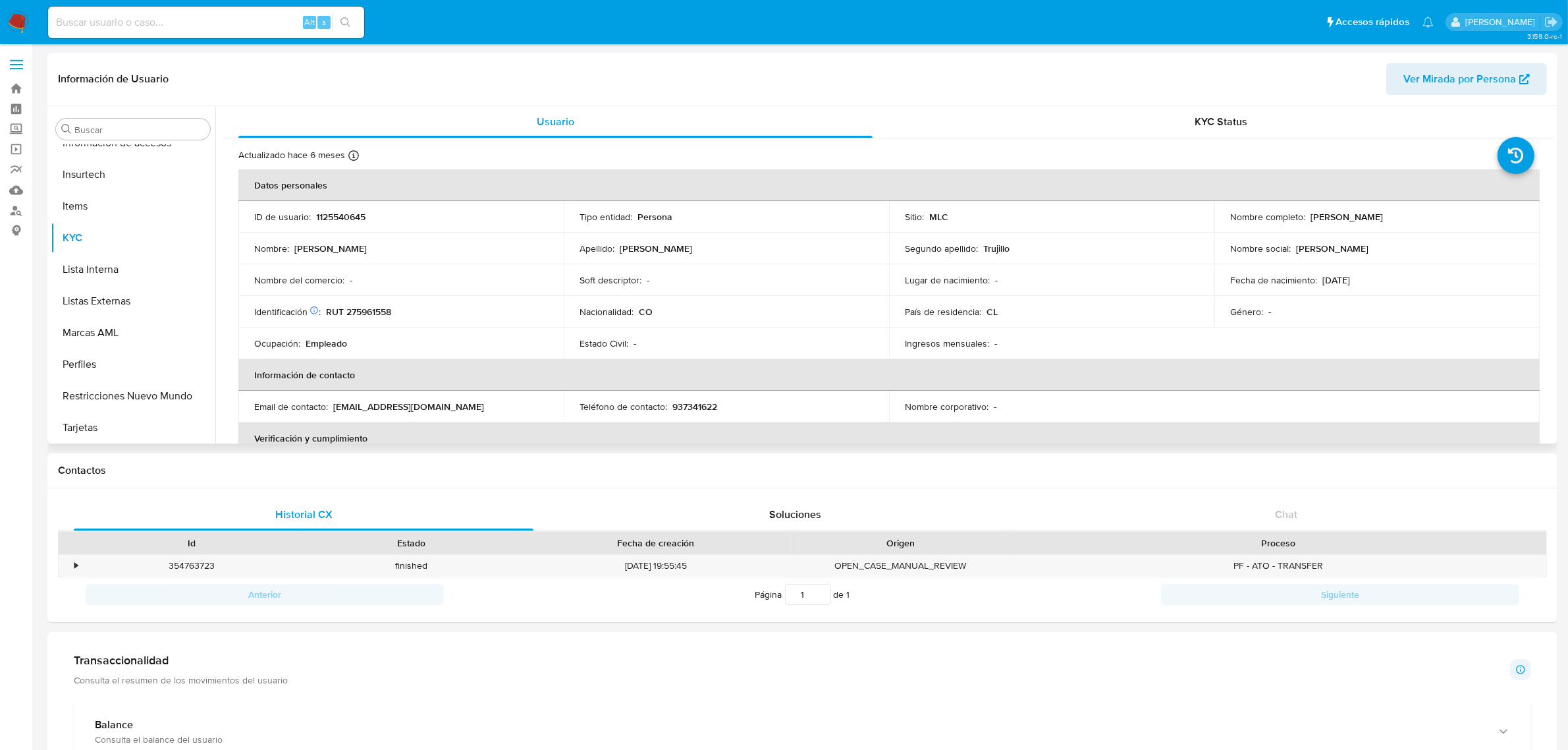
drag, startPoint x: 1317, startPoint y: 219, endPoint x: 1472, endPoint y: 208, distance: 155.4
click at [1472, 208] on td "Nombre completo : Nicolas Antonio Cardona Trujillo" at bounding box center [1377, 216] width 325 height 32
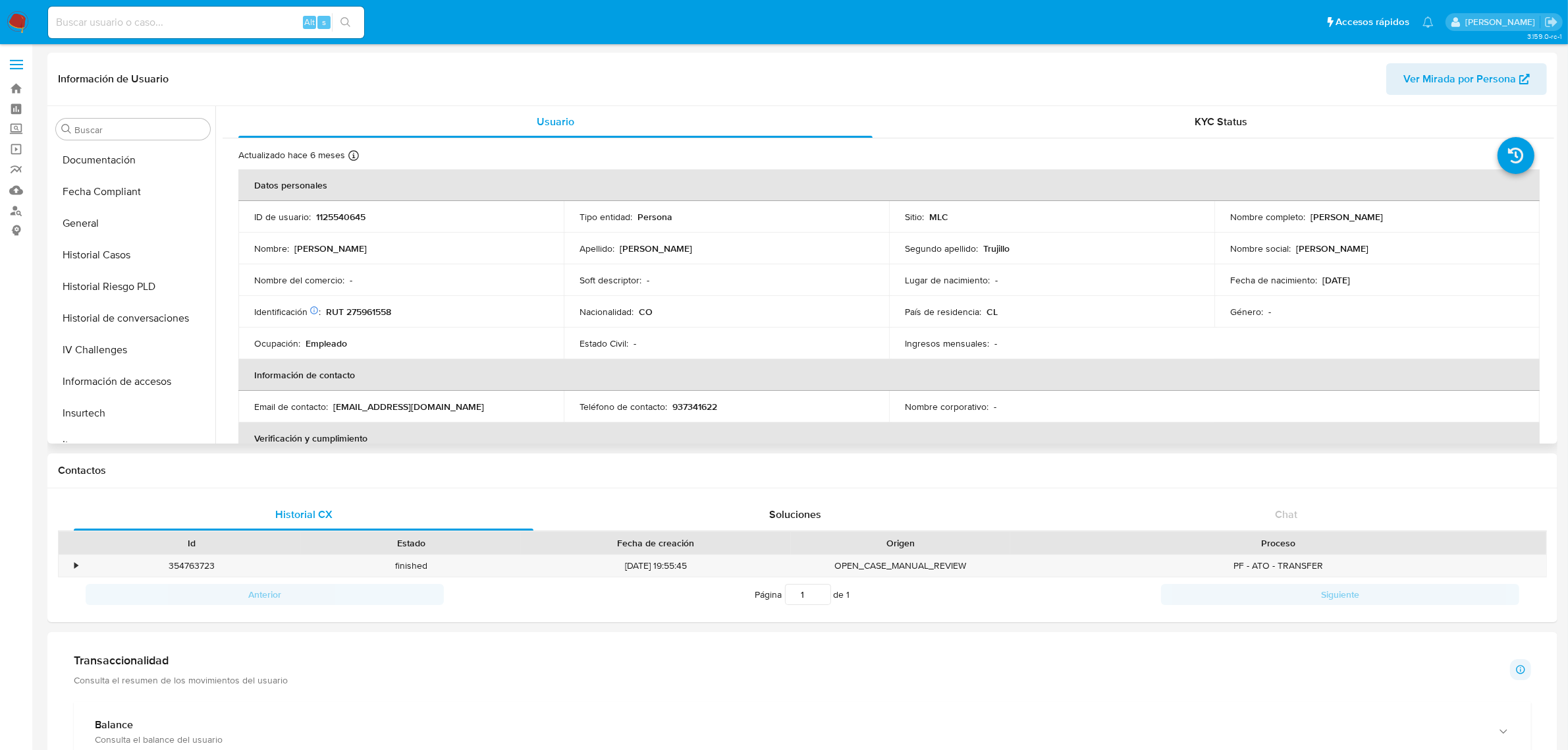
scroll to position [61, 0]
click at [103, 197] on button "Cruces y Relaciones" at bounding box center [127, 194] width 154 height 32
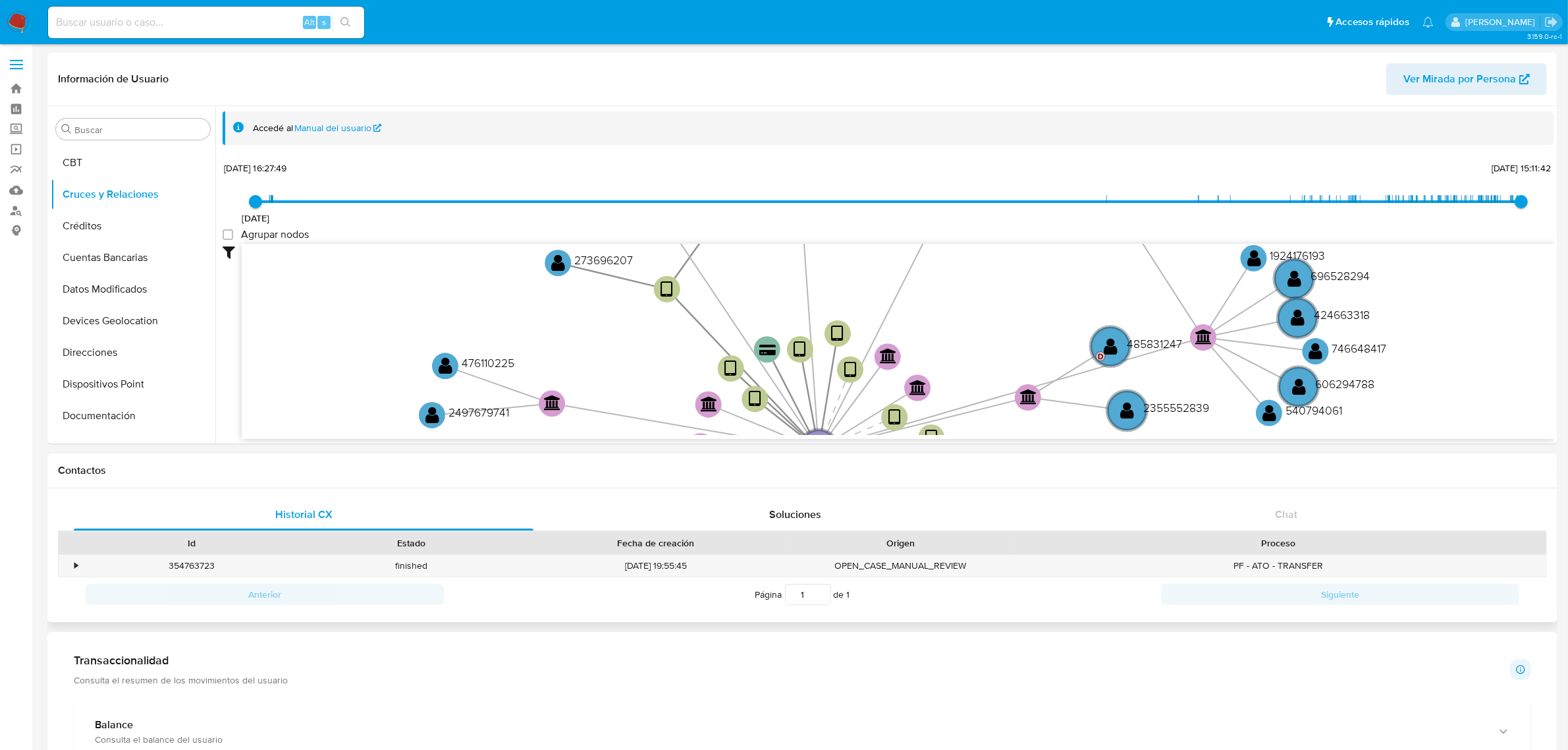
drag, startPoint x: 703, startPoint y: 278, endPoint x: 652, endPoint y: 489, distance: 217.1
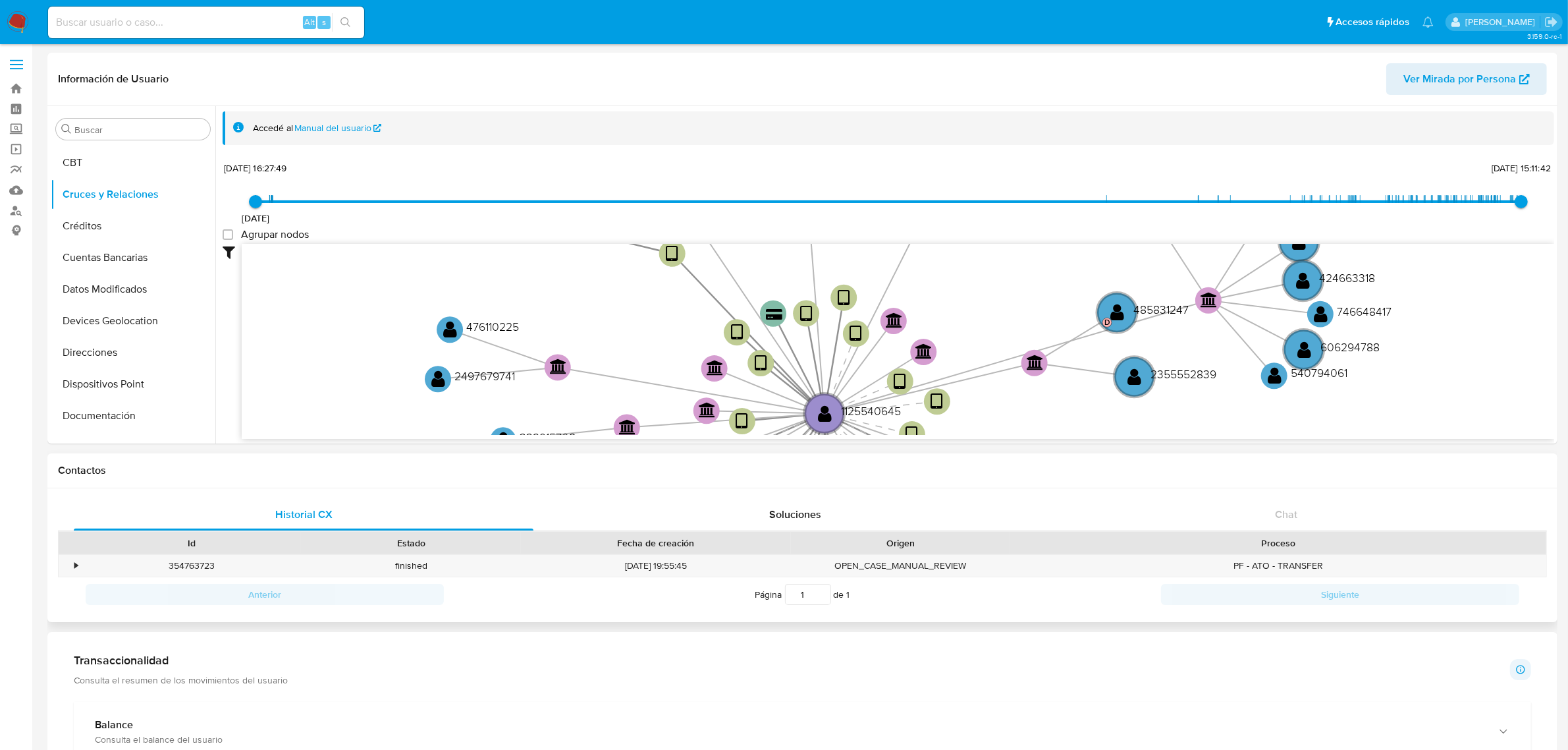
drag, startPoint x: 985, startPoint y: 402, endPoint x: 1019, endPoint y: 456, distance: 63.8
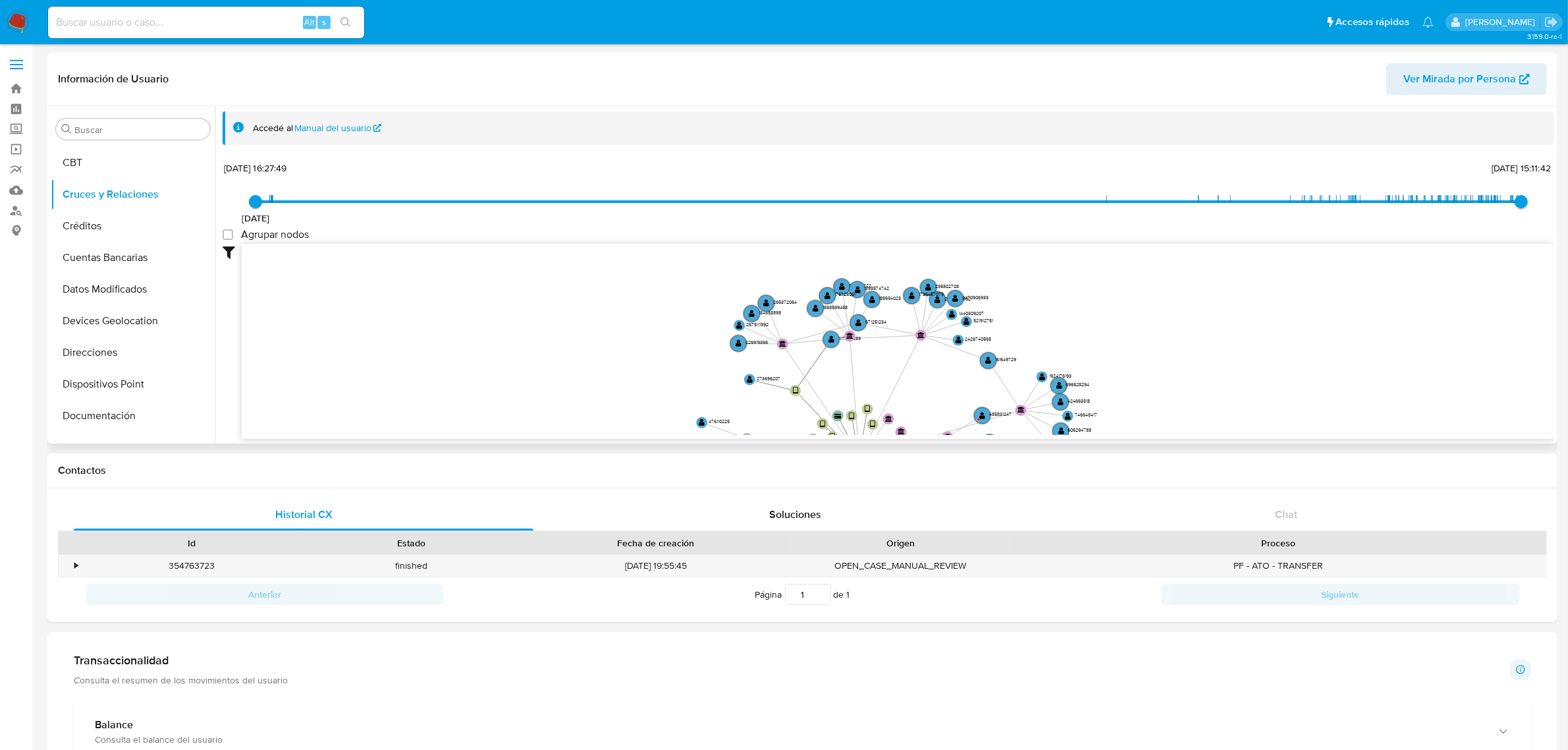
drag, startPoint x: 784, startPoint y: 327, endPoint x: 748, endPoint y: 419, distance: 98.8
click at [748, 419] on icon "user-1125540645  1125540645 device-626da7e508813b001722ff2b  device-686b0a669…" at bounding box center [898, 339] width 1312 height 191
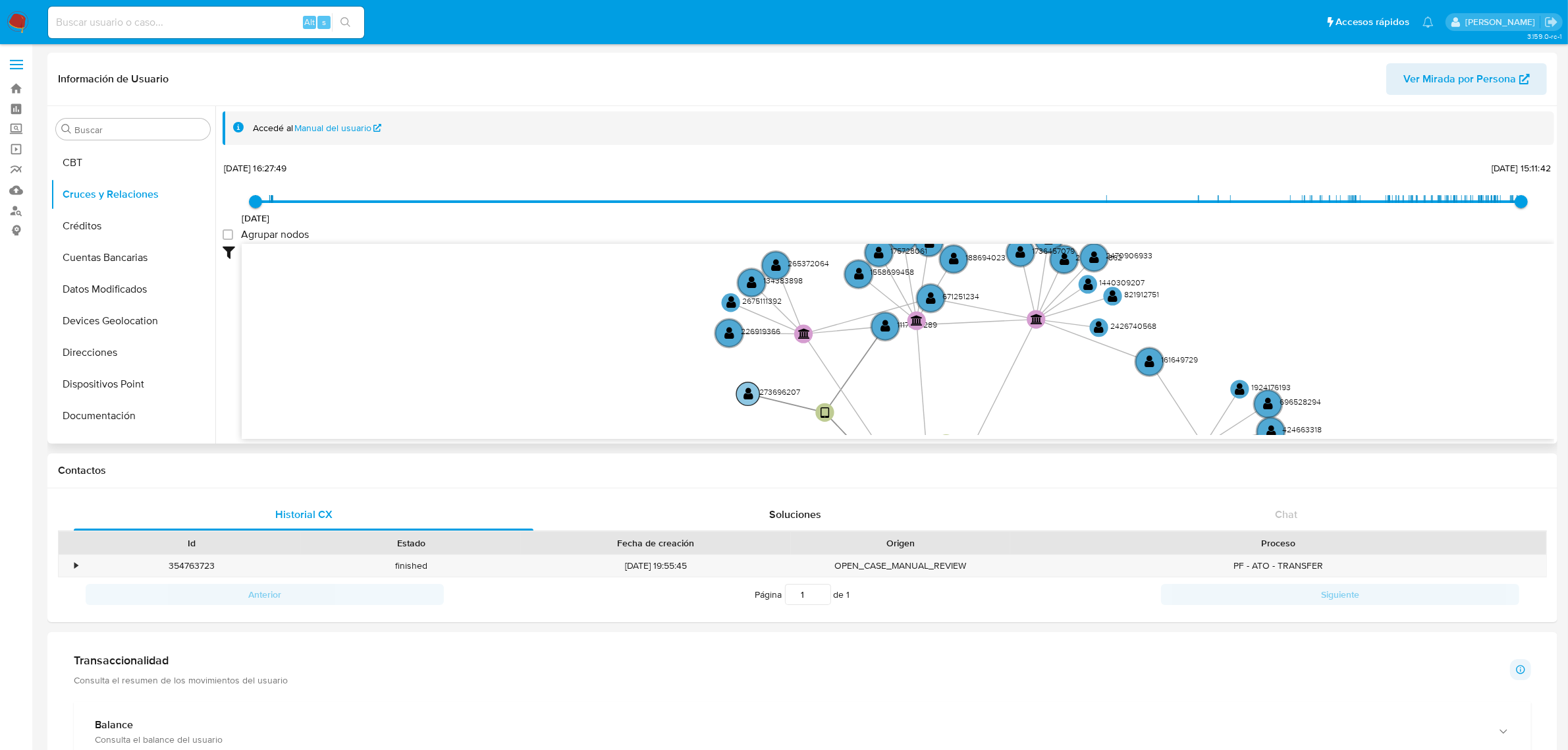
click at [742, 392] on circle at bounding box center [748, 393] width 23 height 23
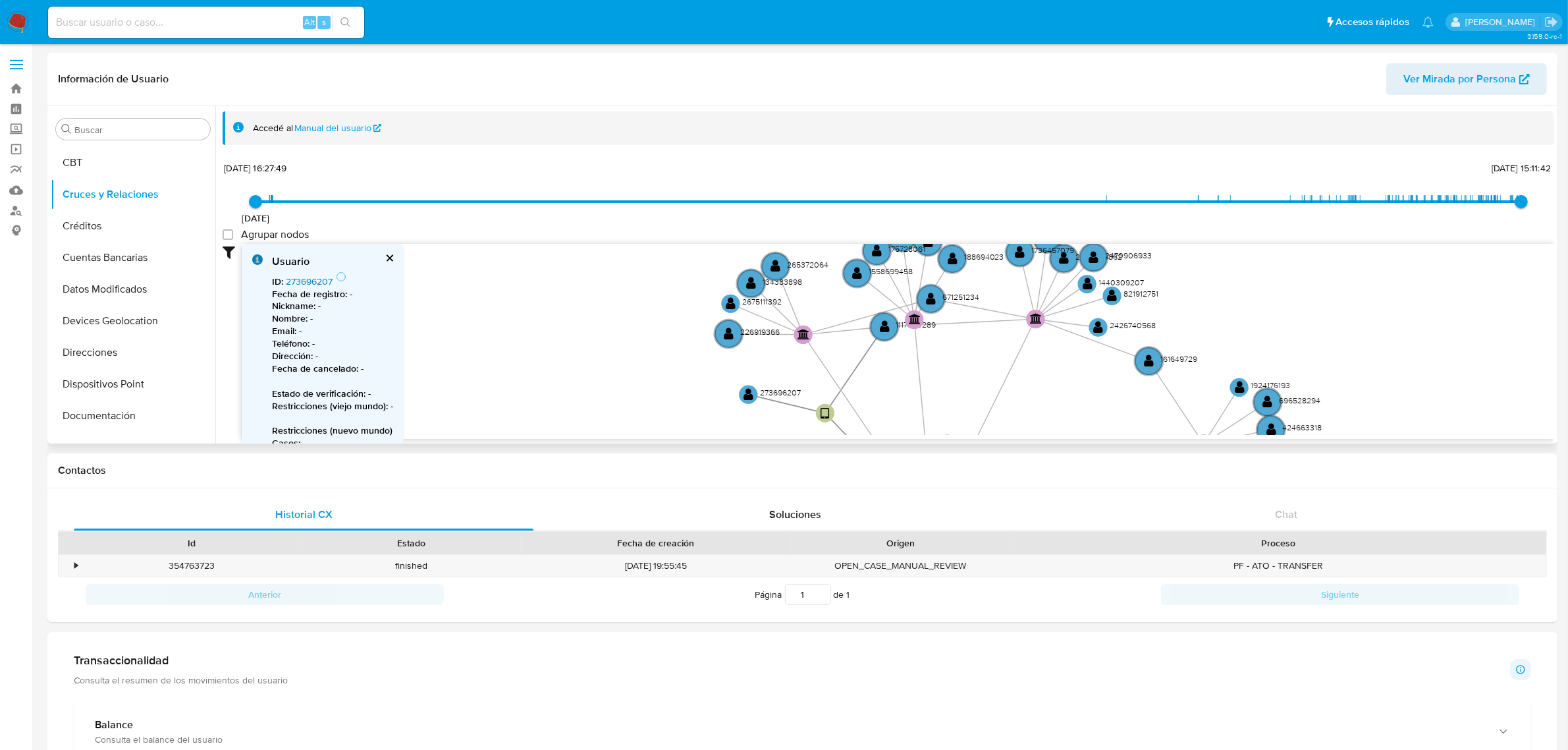
click at [305, 275] on link "273696207" at bounding box center [309, 282] width 46 height 14
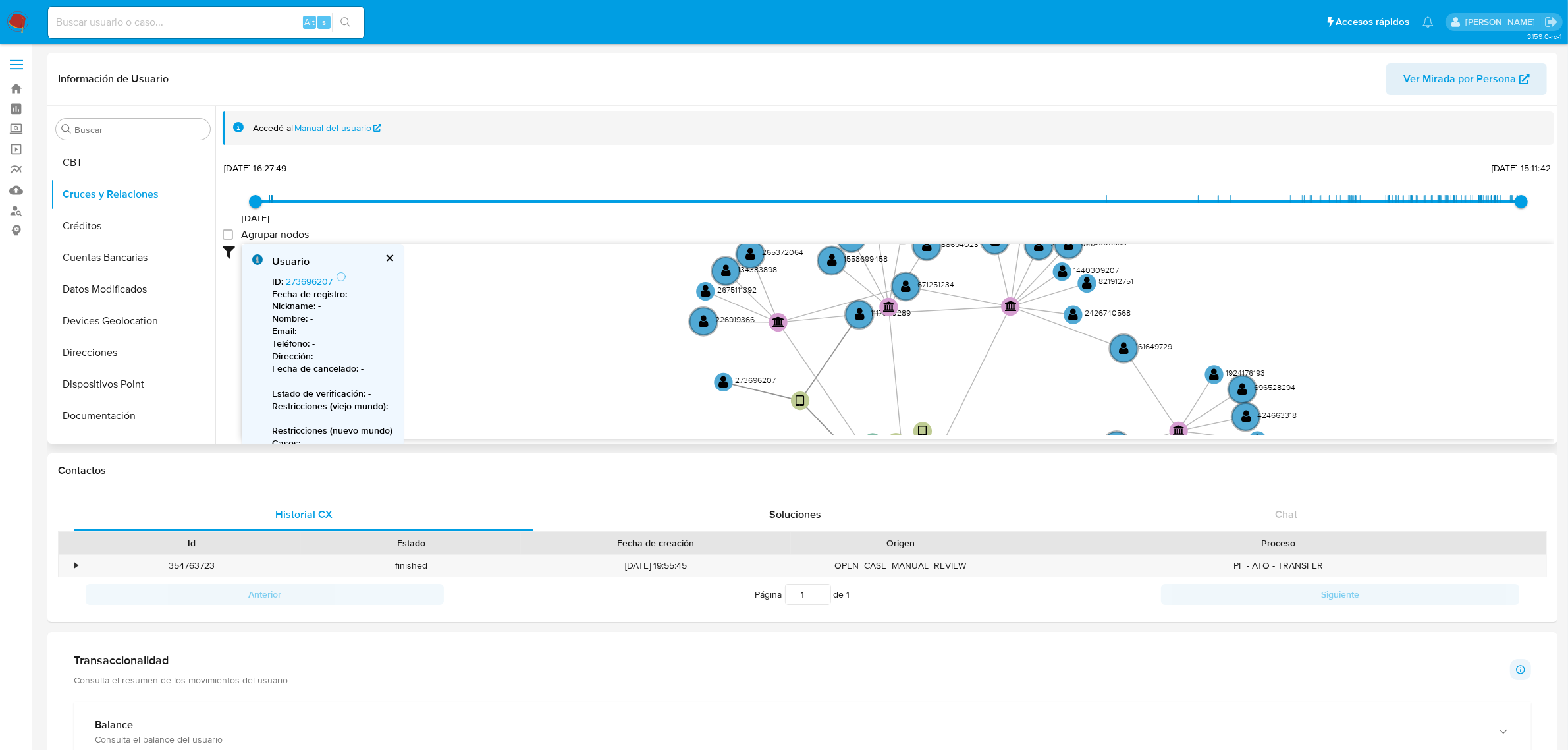
drag, startPoint x: 837, startPoint y: 281, endPoint x: 822, endPoint y: 358, distance: 78.4
click at [822, 358] on icon "user-1125540645  1125540645 device-626da7e508813b001722ff2b  device-686b0a669…" at bounding box center [898, 339] width 1312 height 191
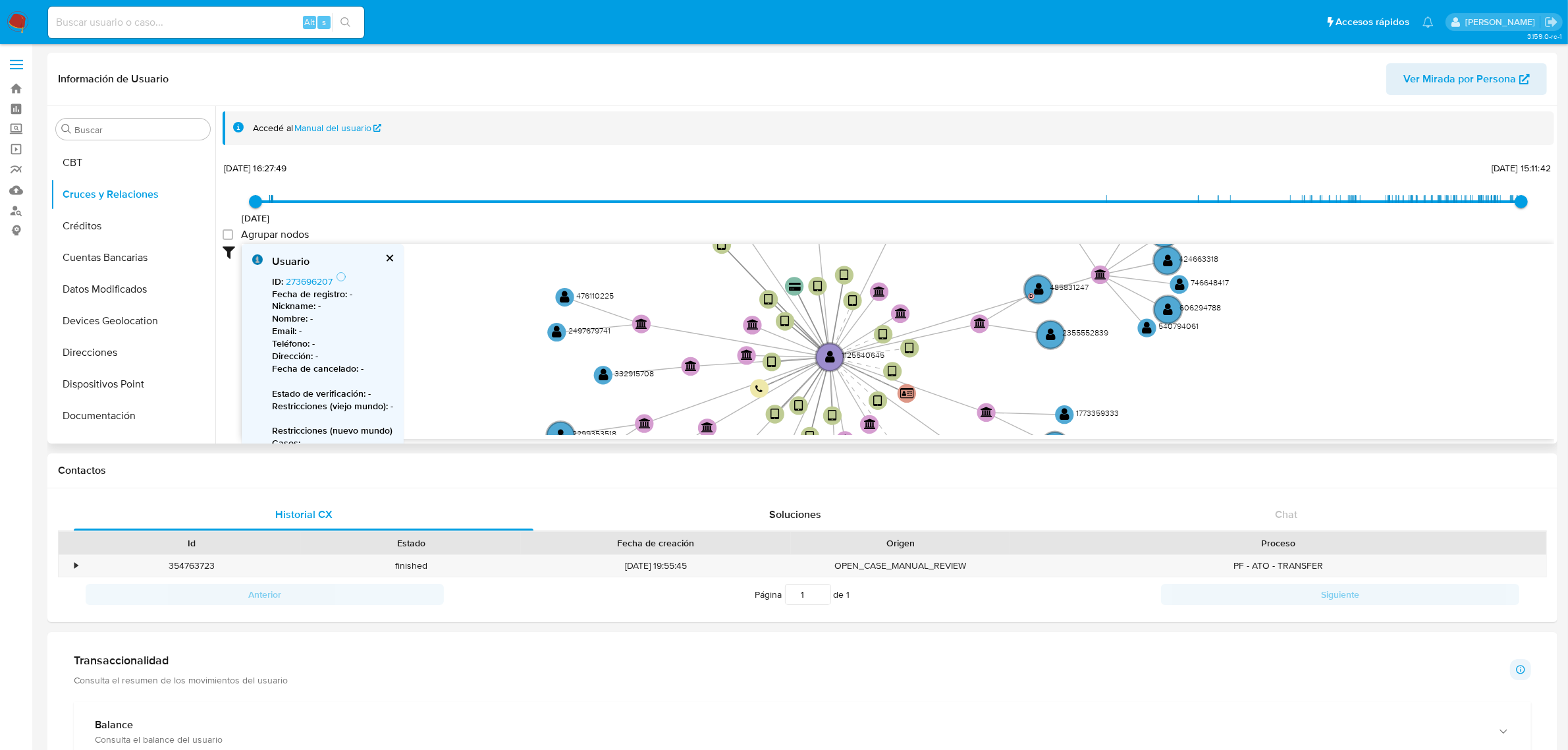
drag, startPoint x: 863, startPoint y: 378, endPoint x: 787, endPoint y: 196, distance: 197.2
click at [787, 196] on div "3/5/2022 3/5/2022, 16:27:49 12/9/2025, 15:11:42 Agrupar nodos Filtros Confianza…" at bounding box center [888, 323] width 1332 height 328
click at [600, 369] on text "" at bounding box center [603, 375] width 10 height 14
click at [318, 282] on link "332915708" at bounding box center [308, 282] width 46 height 14
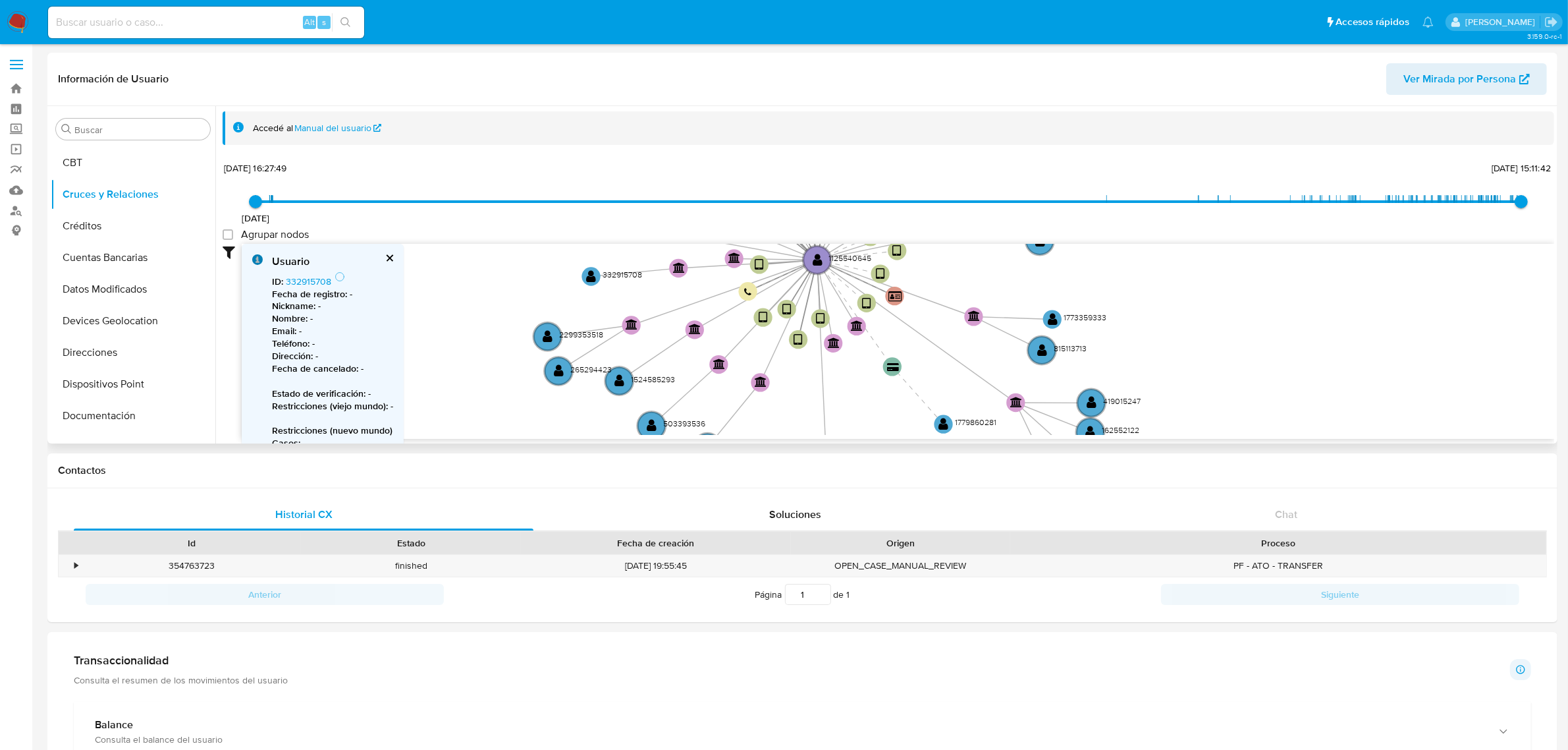
drag, startPoint x: 656, startPoint y: 277, endPoint x: 643, endPoint y: 179, distance: 98.9
click at [643, 179] on div "3/5/2022 3/5/2022, 16:27:49 12/9/2025, 15:11:42 Agrupar nodos Filtros Confianza…" at bounding box center [888, 323] width 1332 height 328
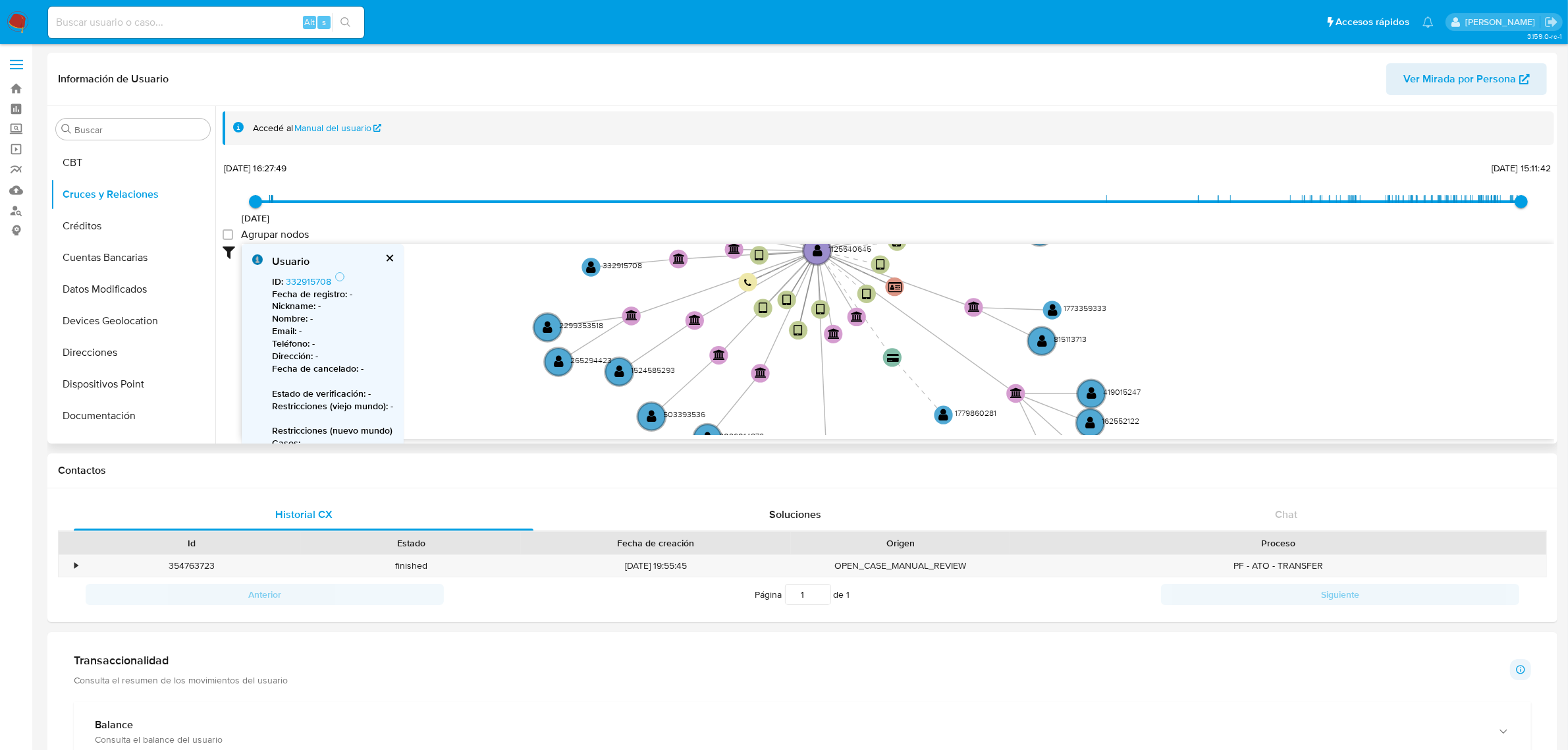
drag, startPoint x: 759, startPoint y: 351, endPoint x: 753, endPoint y: 291, distance: 60.3
click at [753, 291] on icon "user-1125540645  1125540645 device-626da7e508813b001722ff2b  device-686b0a669…" at bounding box center [898, 339] width 1312 height 191
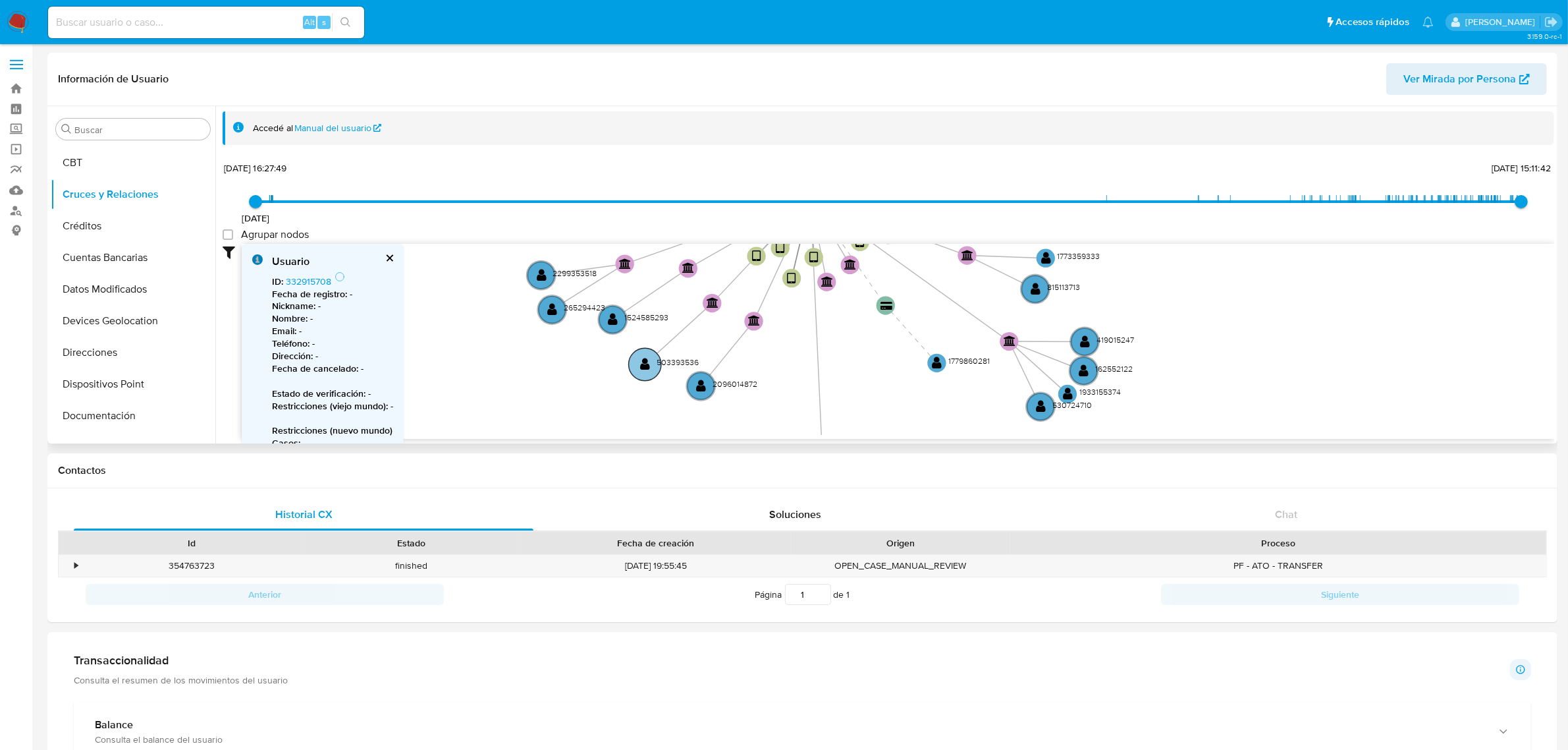
click at [653, 363] on circle at bounding box center [644, 363] width 32 height 32
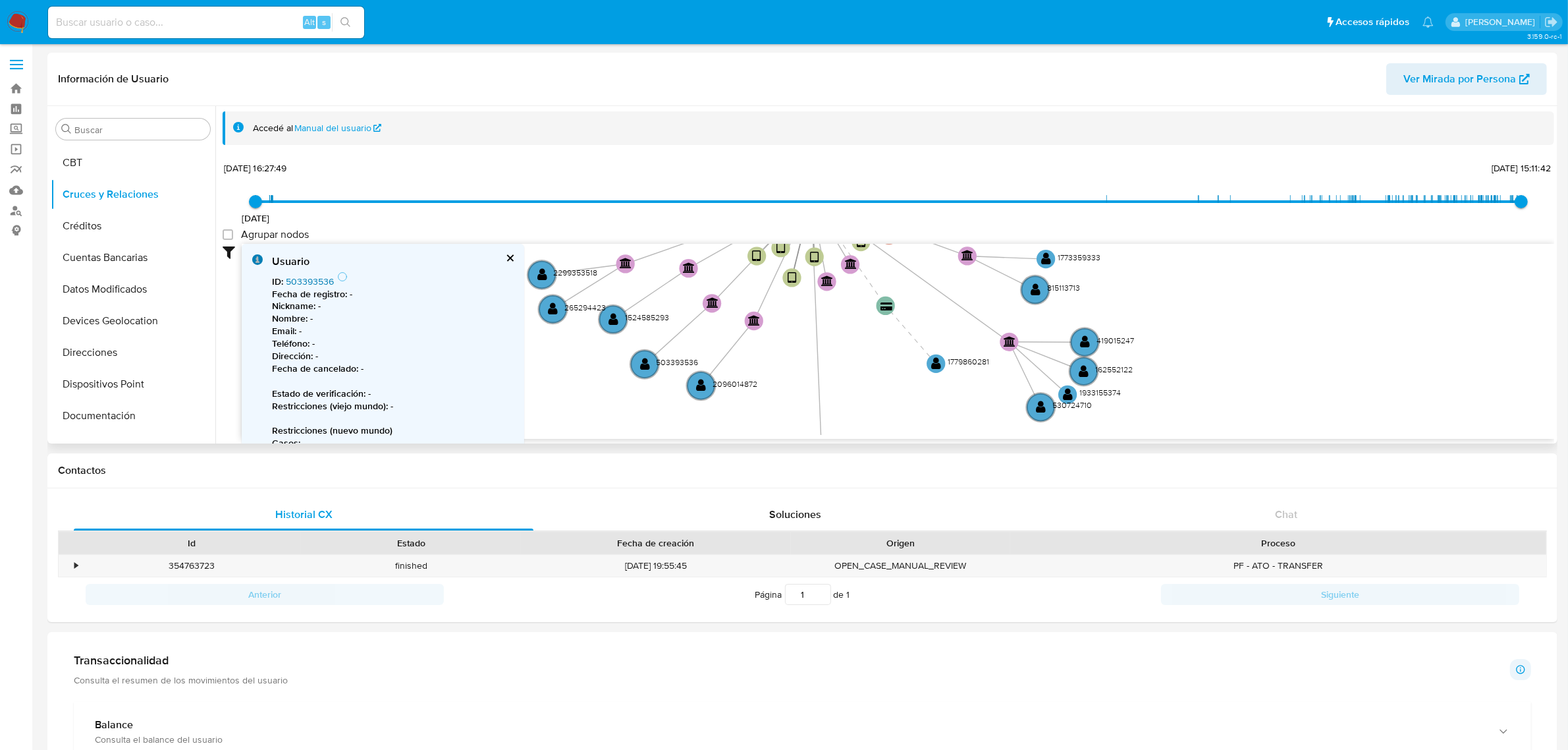
click at [314, 281] on link "503393536" at bounding box center [310, 282] width 48 height 14
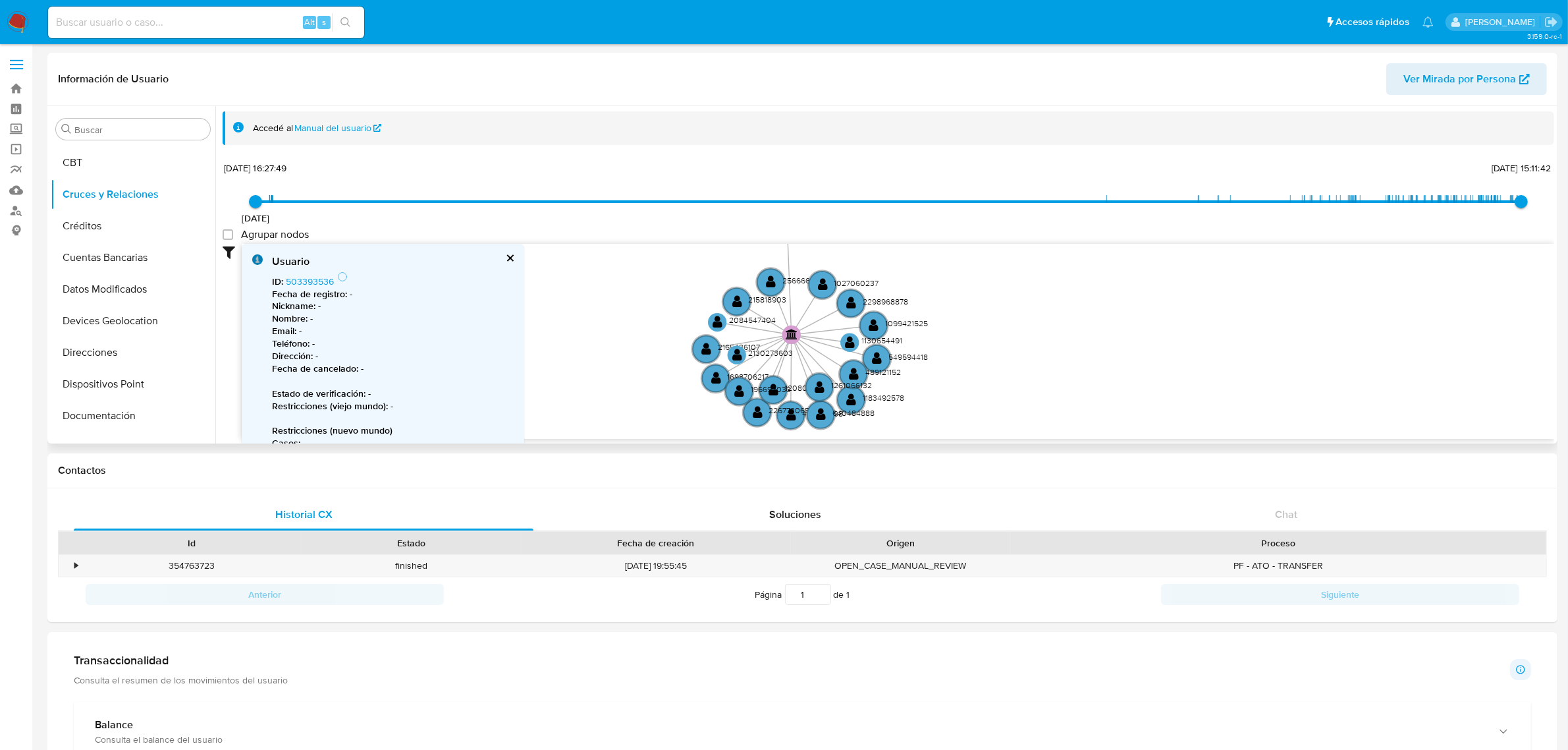
drag, startPoint x: 769, startPoint y: 356, endPoint x: 736, endPoint y: 164, distance: 194.8
click at [736, 164] on div "3/5/2022 3/5/2022, 16:27:49 12/9/2025, 15:11:42 Agrupar nodos Filtros Confianza…" at bounding box center [888, 323] width 1332 height 328
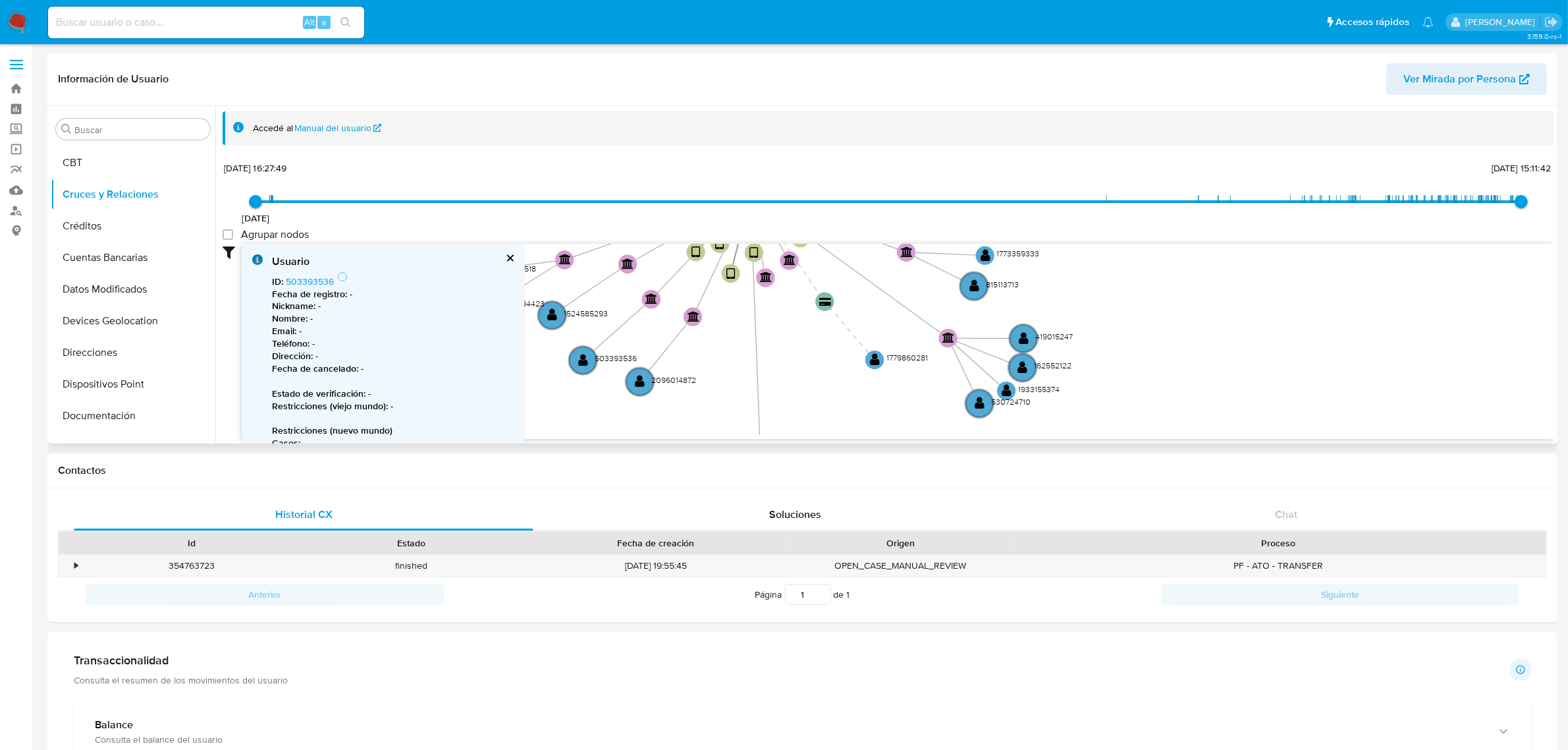
drag, startPoint x: 927, startPoint y: 273, endPoint x: 890, endPoint y: 442, distance: 173.0
click at [890, 442] on div "Filtros Confianza alta Device Tarjeta Persona validada Teléfono validado Confia…" at bounding box center [888, 365] width 1332 height 242
click at [894, 351] on text "1779860281" at bounding box center [904, 357] width 42 height 12
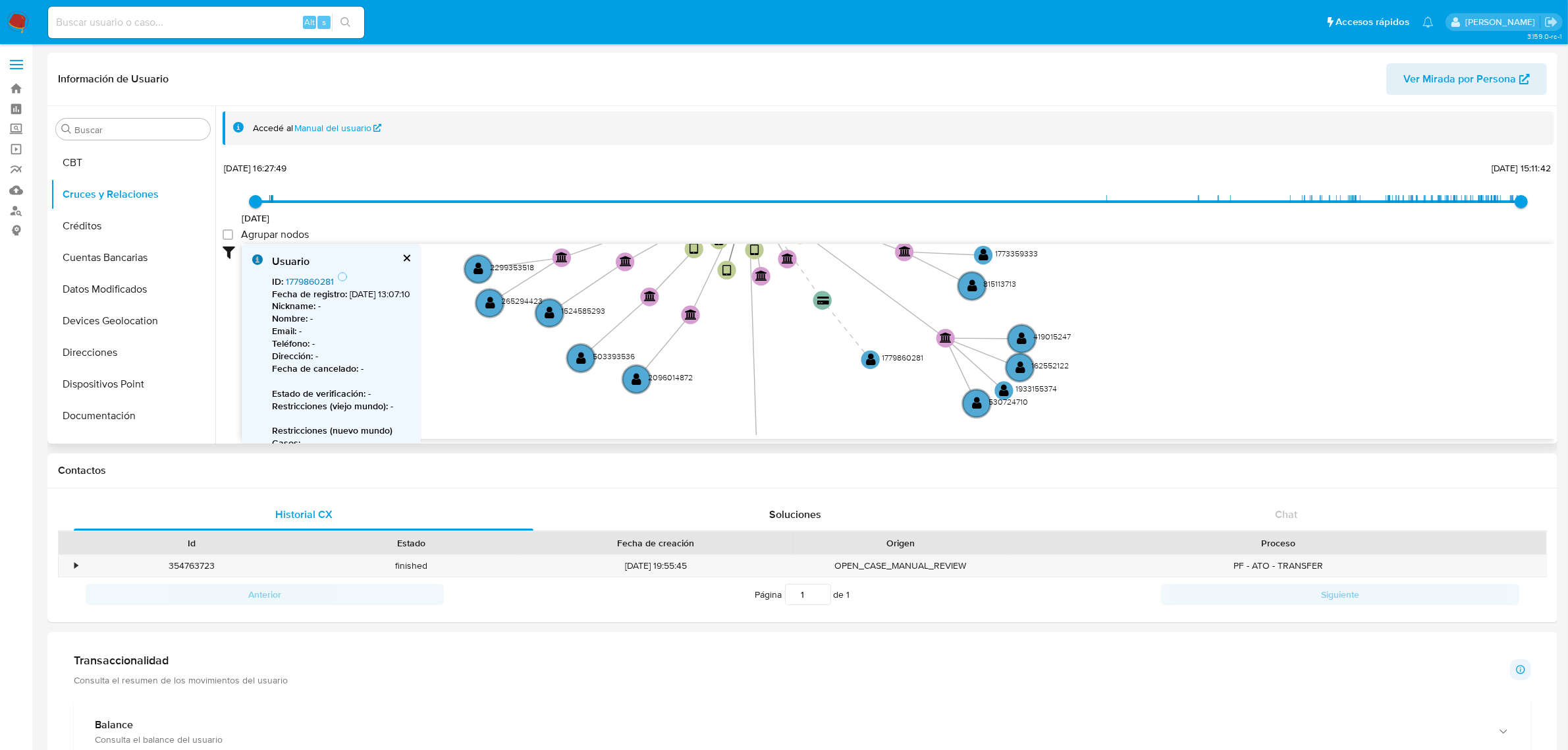
click at [320, 277] on link "1779860281" at bounding box center [310, 282] width 48 height 14
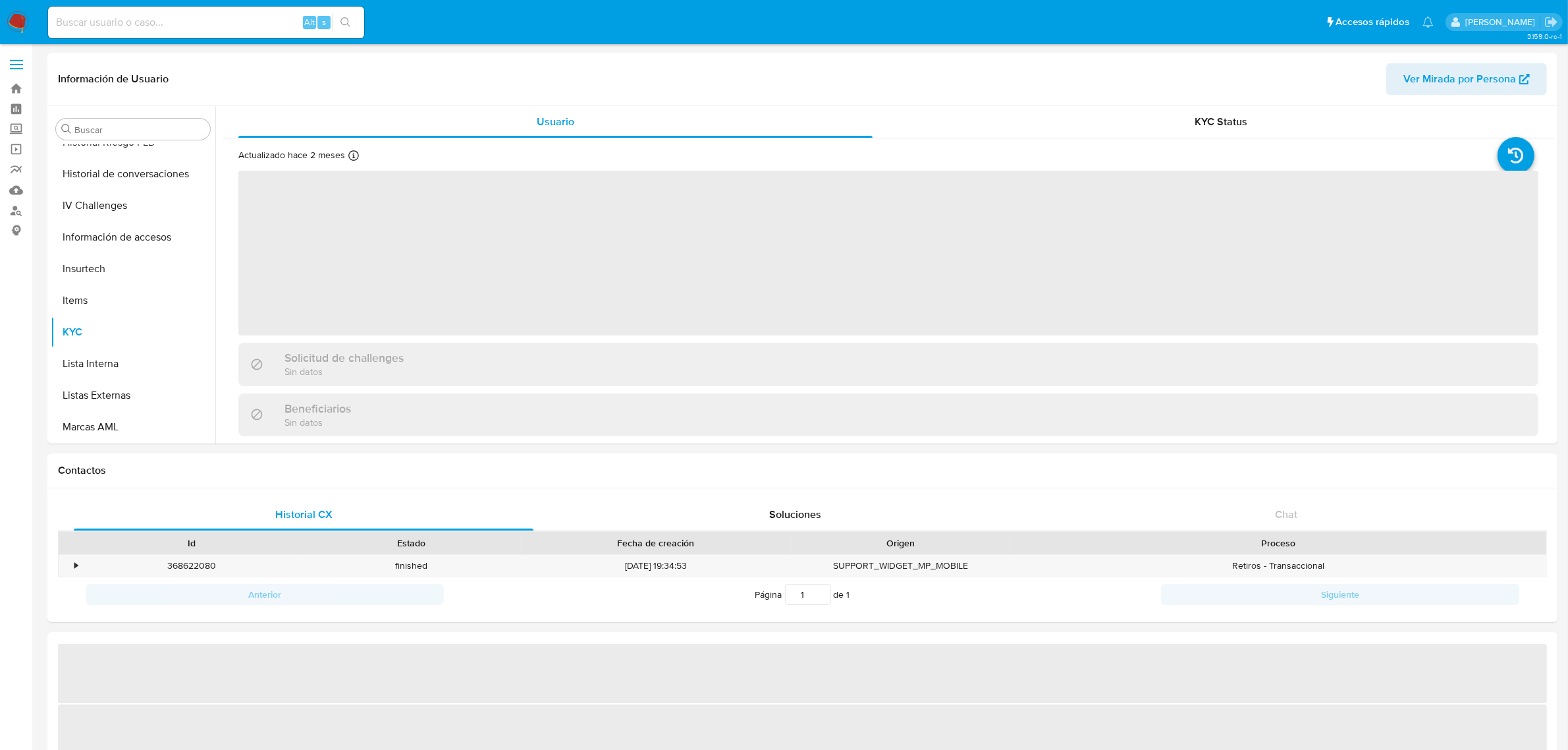
scroll to position [555, 0]
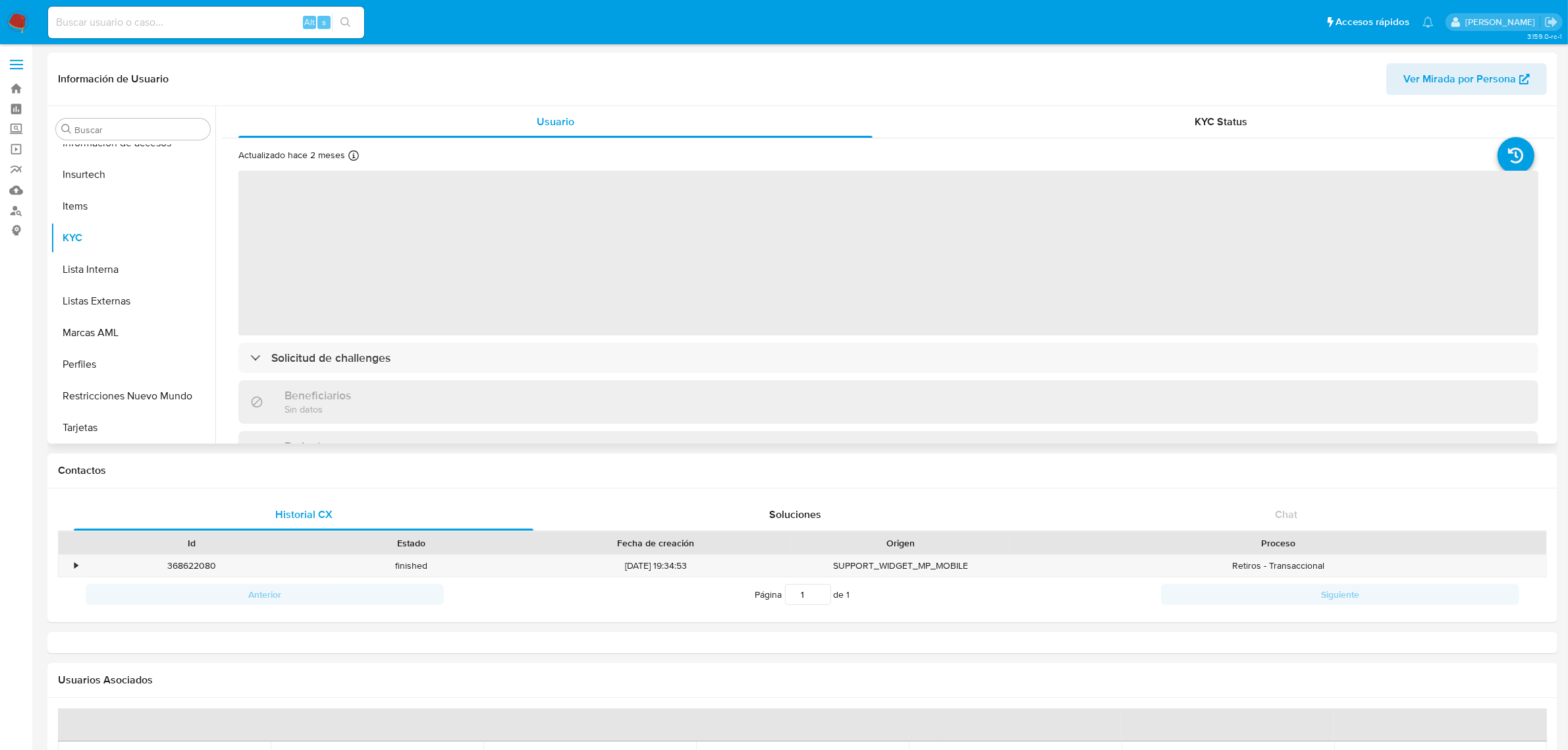
select select "10"
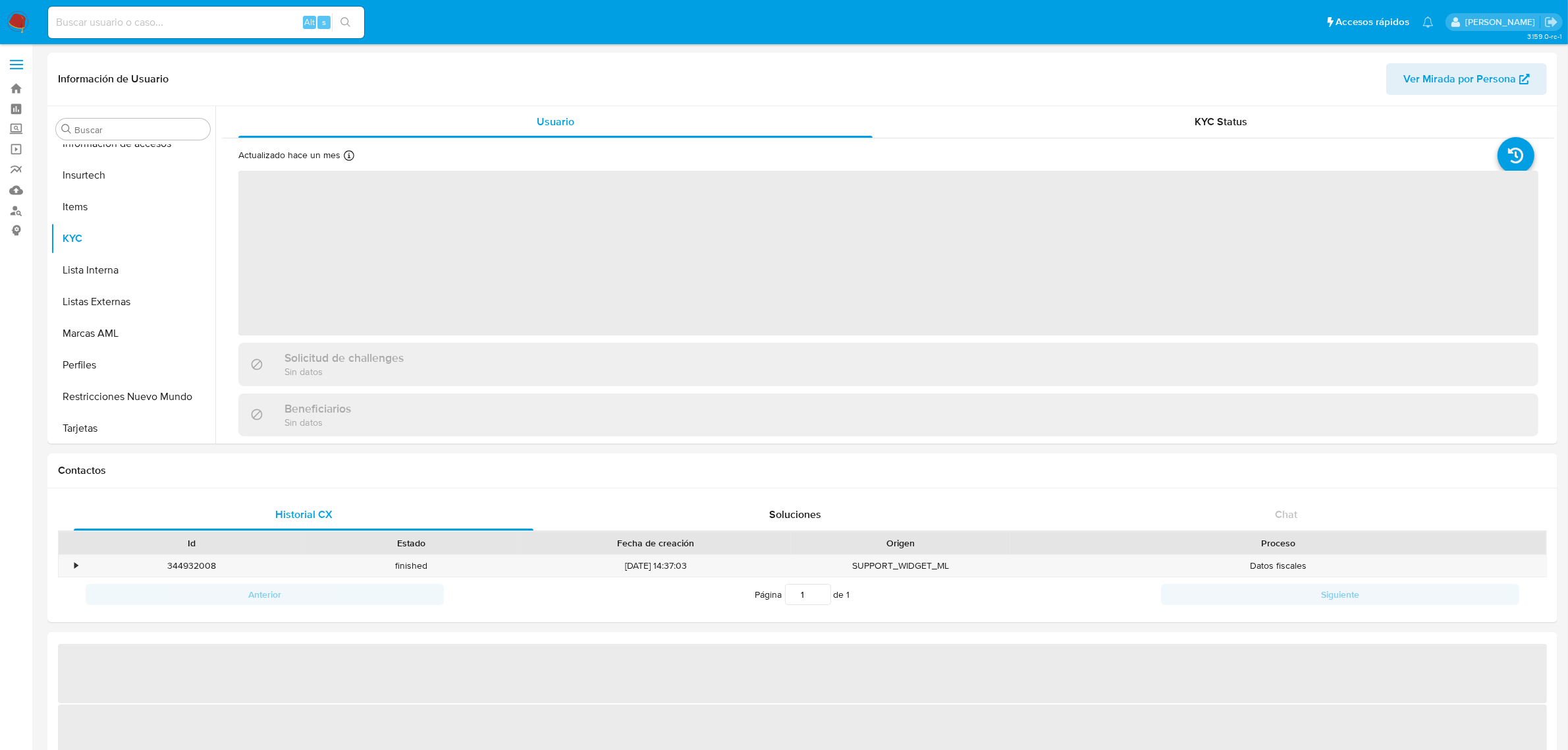
scroll to position [555, 0]
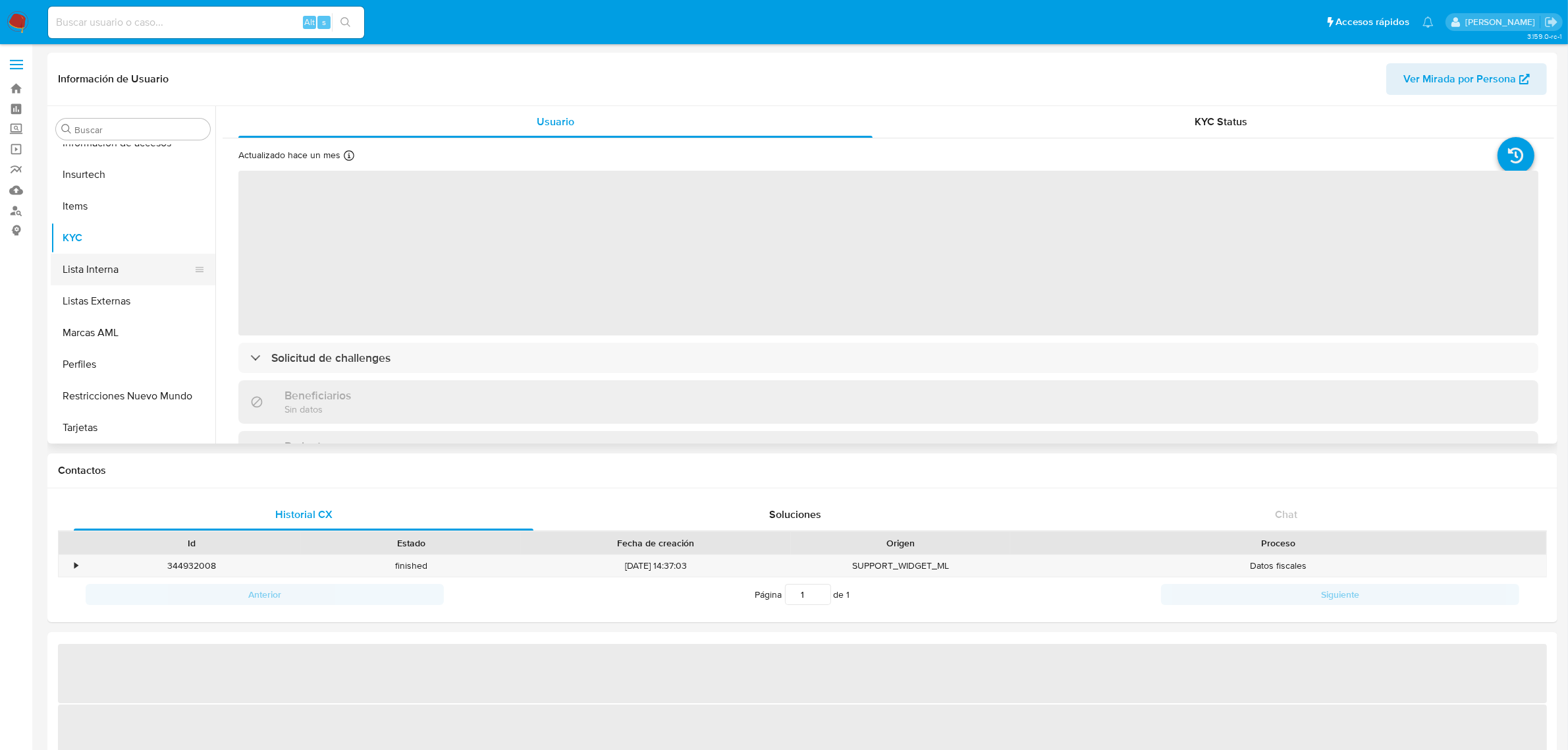
select select "10"
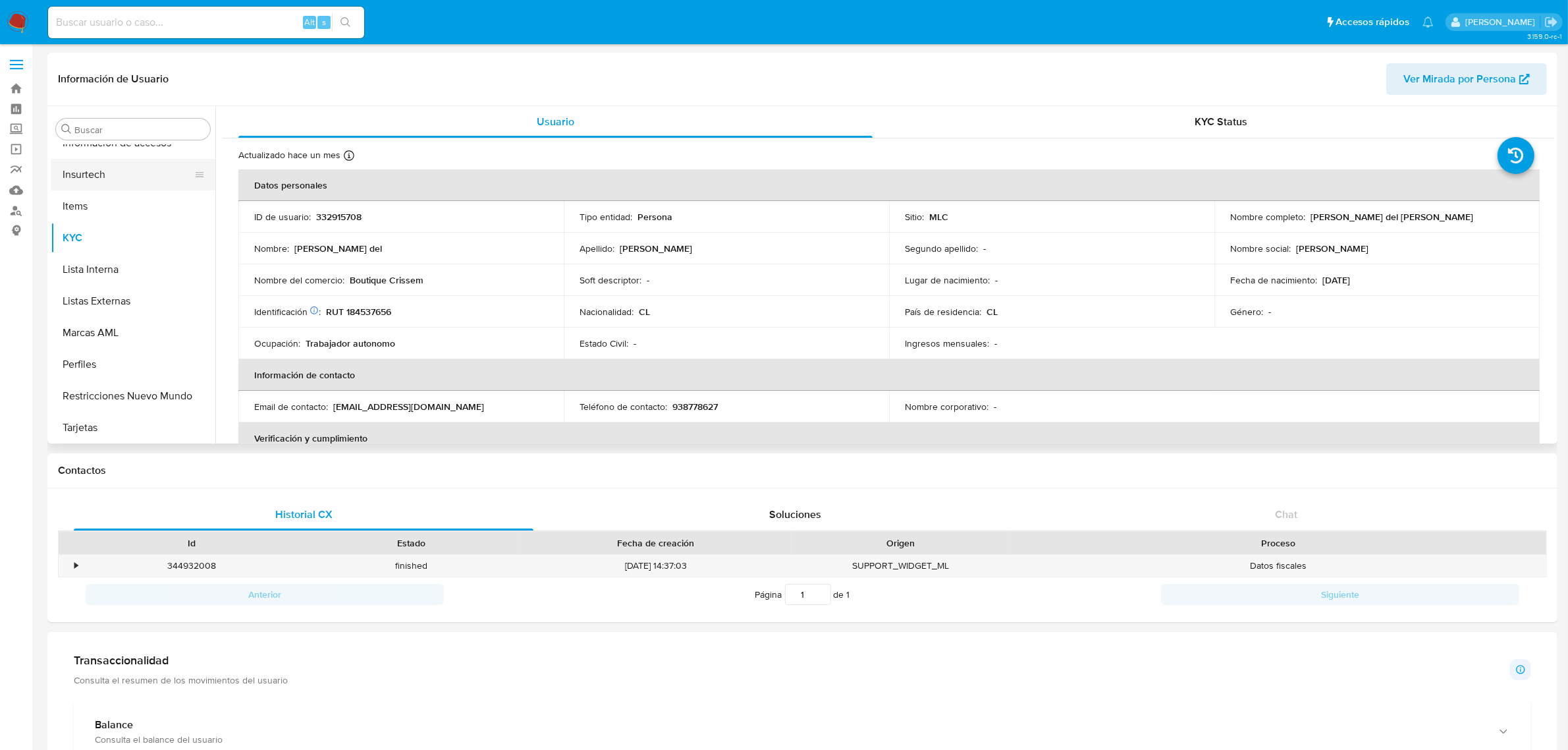
scroll to position [308, 0]
drag, startPoint x: 1307, startPoint y: 215, endPoint x: 1437, endPoint y: 225, distance: 130.4
click at [1437, 225] on td "Nombre completo : [PERSON_NAME] del [PERSON_NAME]" at bounding box center [1377, 216] width 325 height 32
copy p "[PERSON_NAME] del [PERSON_NAME]"
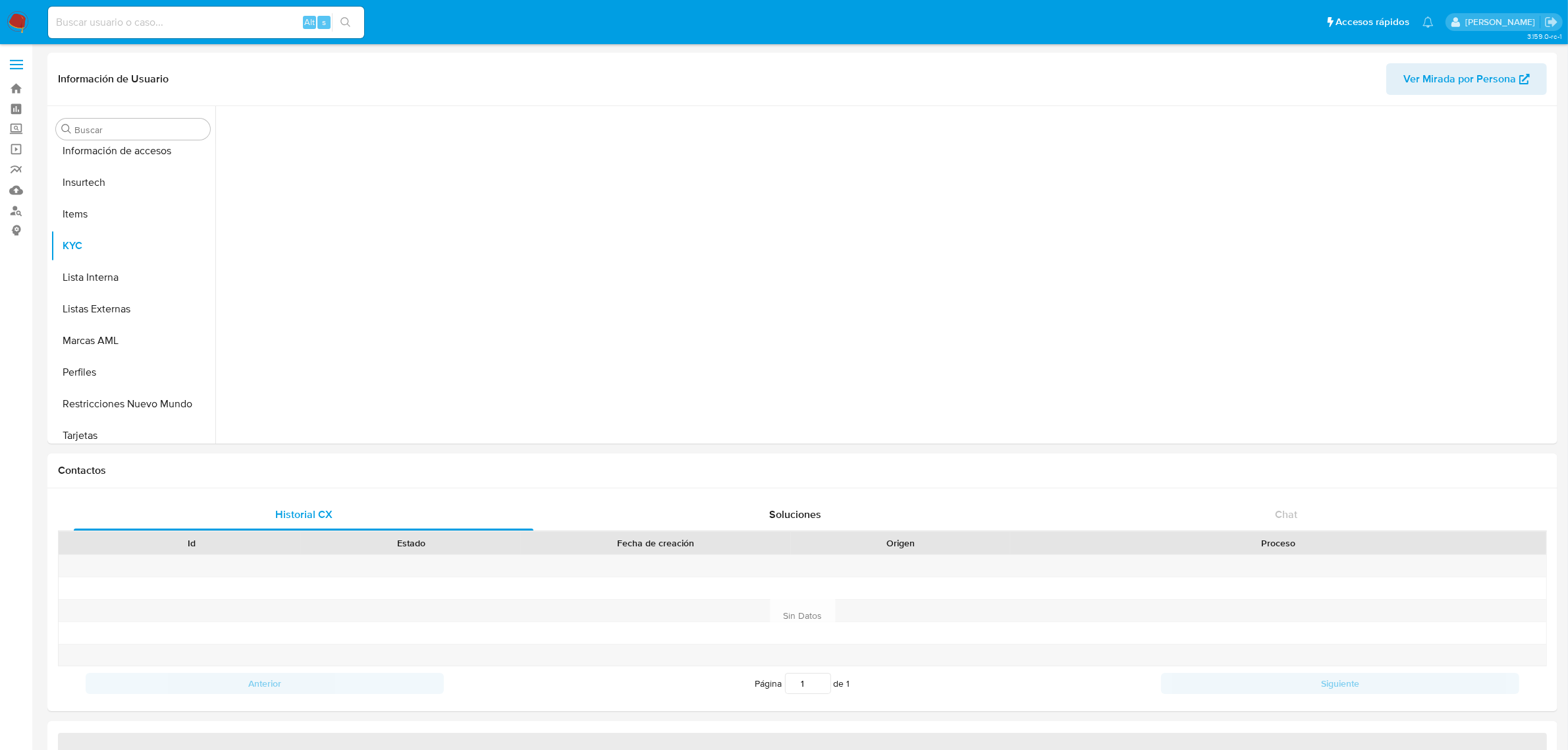
scroll to position [555, 0]
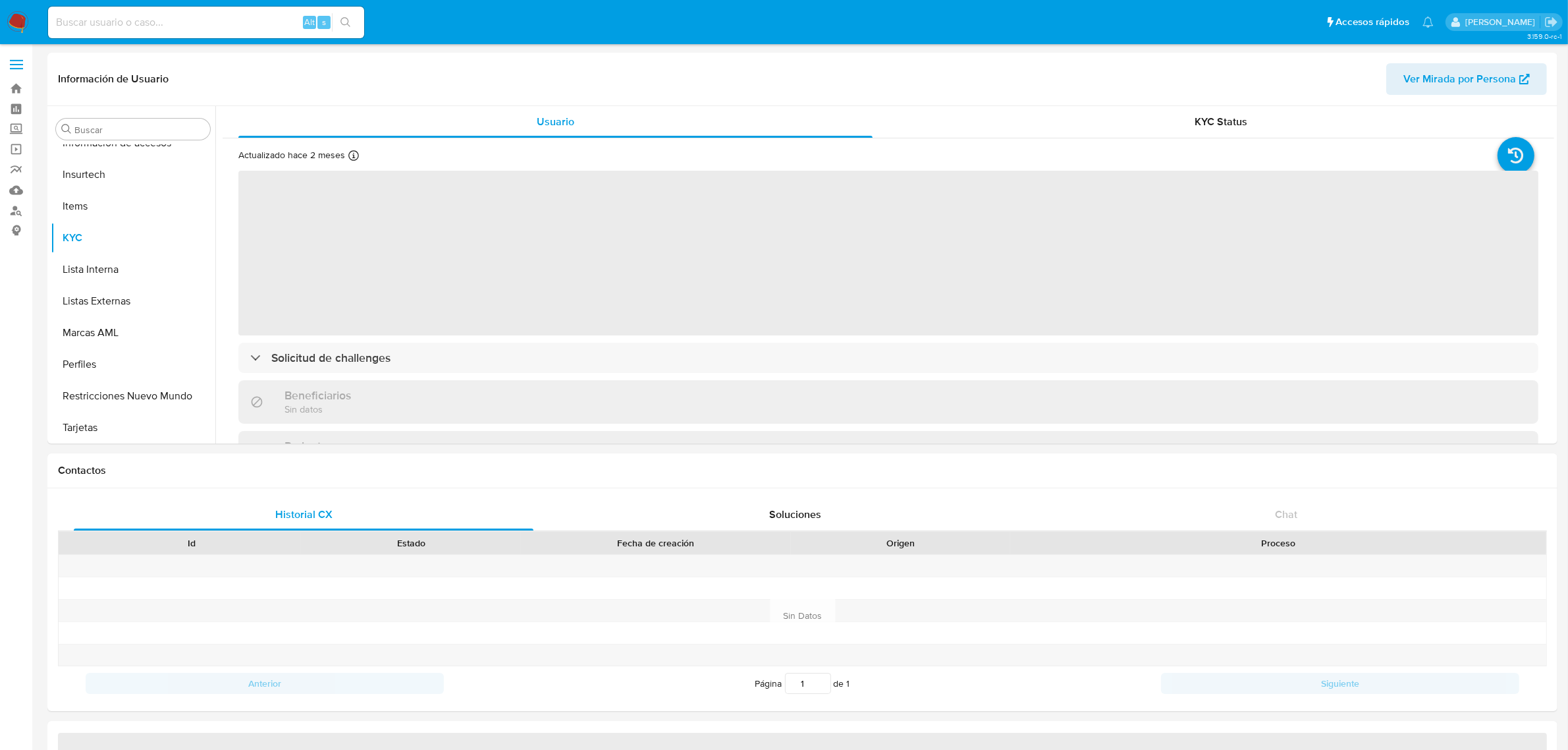
select select "10"
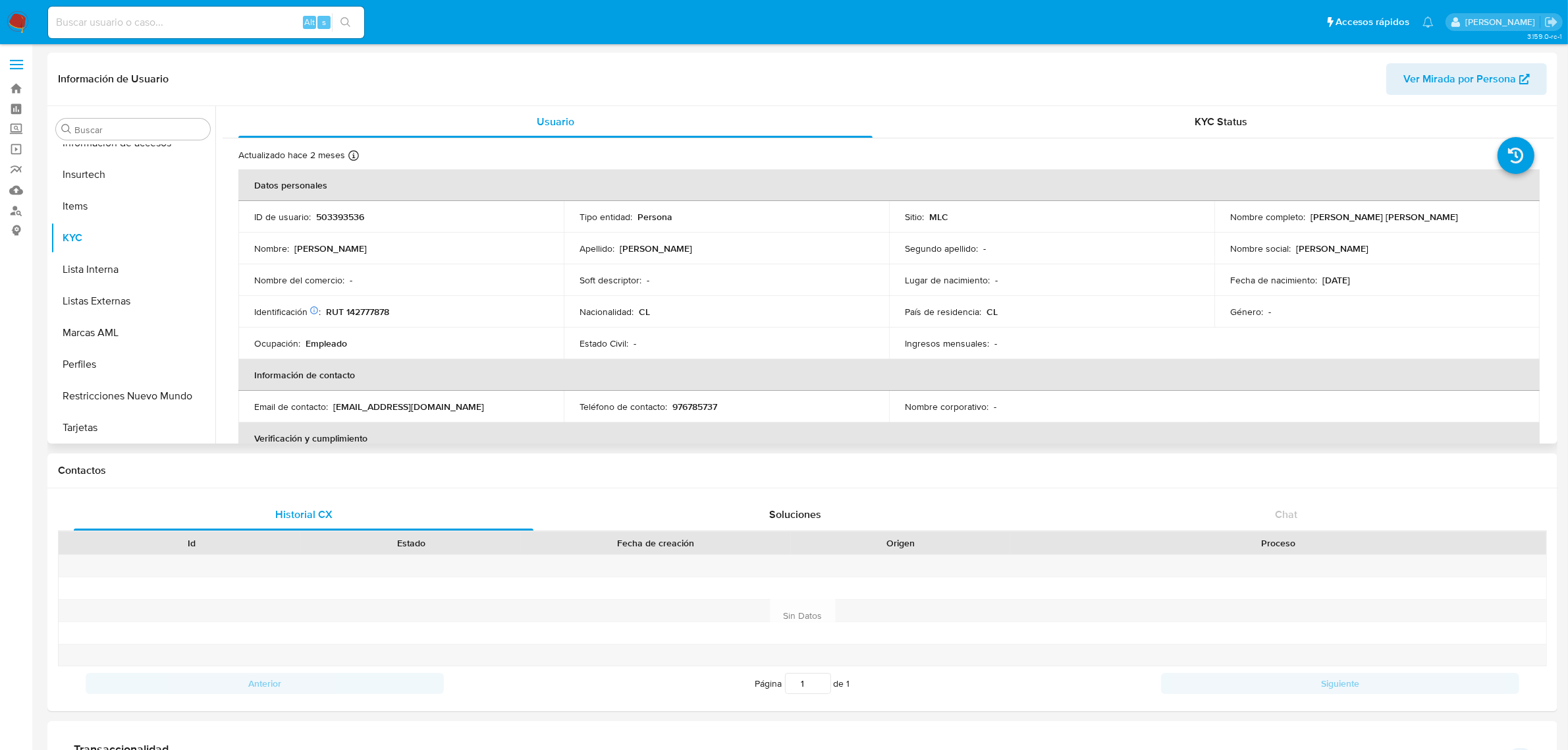
drag, startPoint x: 1306, startPoint y: 222, endPoint x: 1467, endPoint y: 215, distance: 161.2
click at [1467, 215] on div "Nombre completo : [PERSON_NAME] [PERSON_NAME]" at bounding box center [1376, 217] width 293 height 12
copy p "[PERSON_NAME] [PERSON_NAME]"
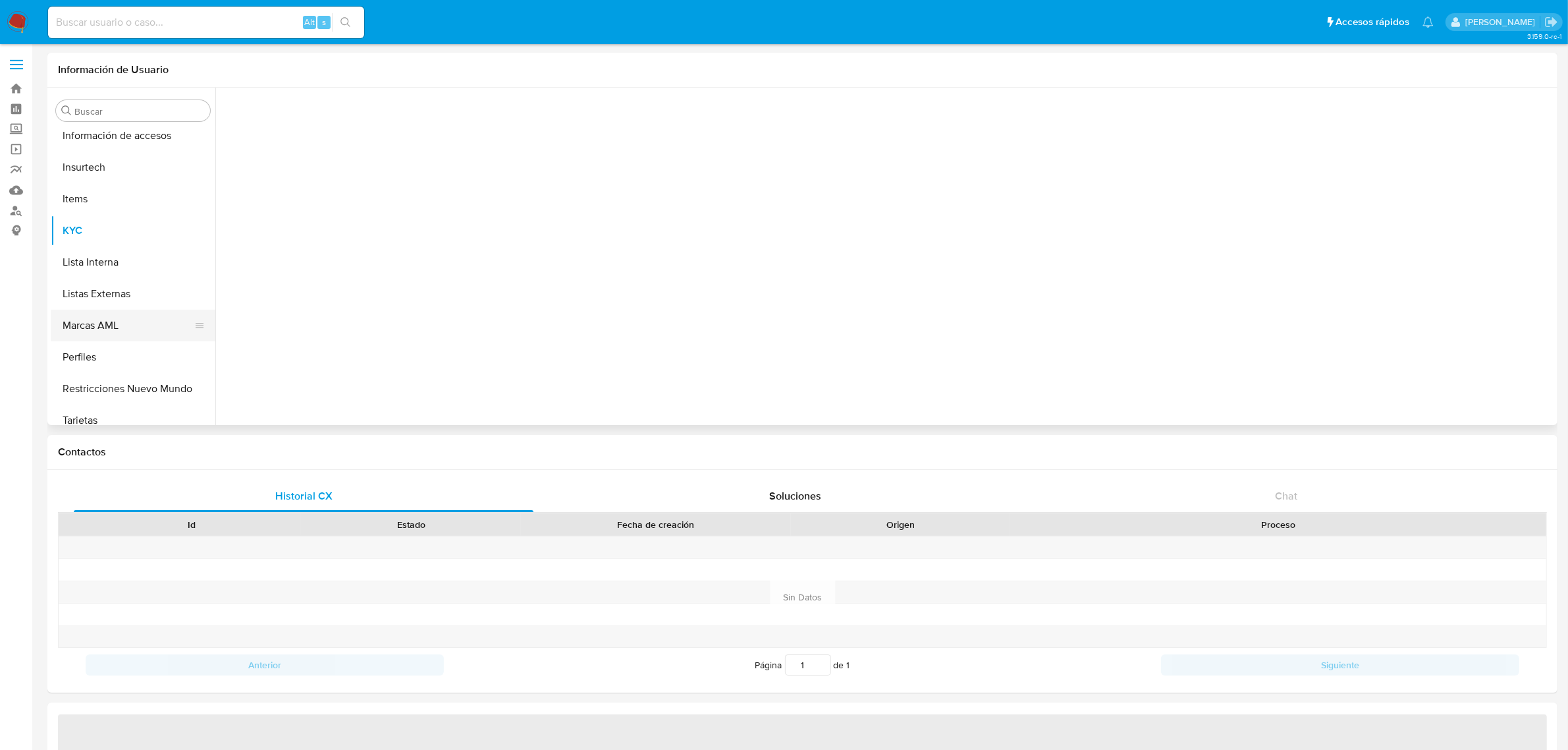
scroll to position [555, 0]
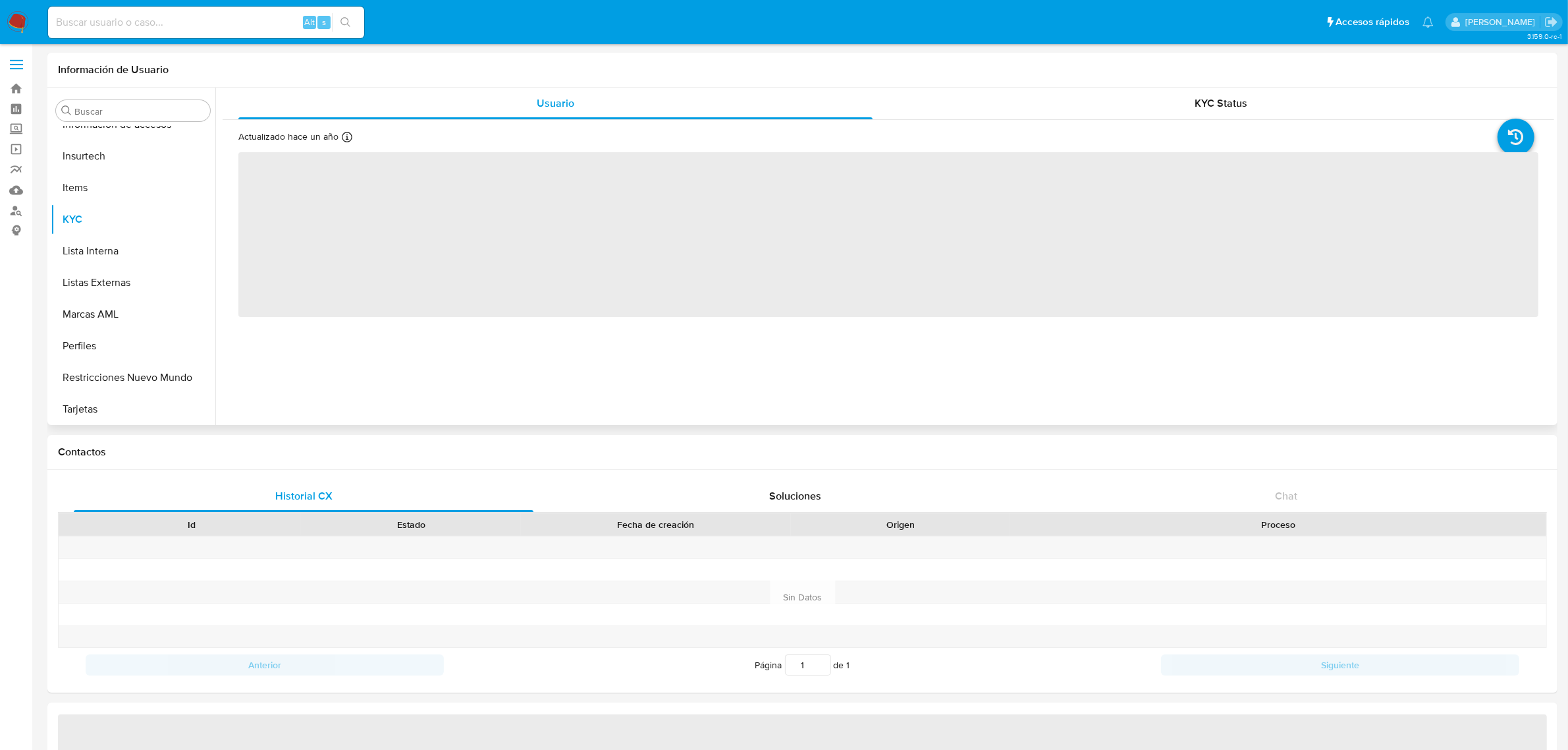
select select "10"
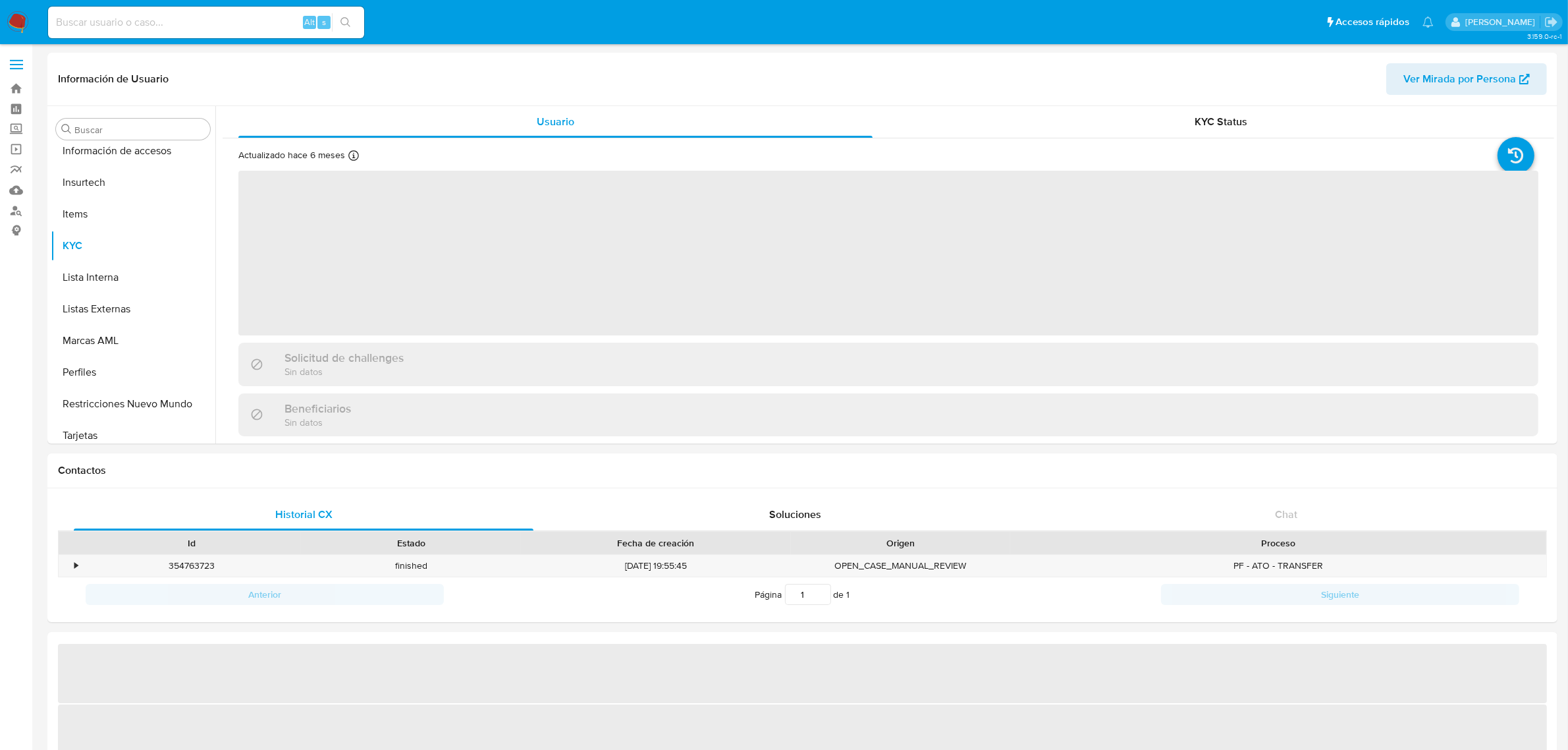
scroll to position [555, 0]
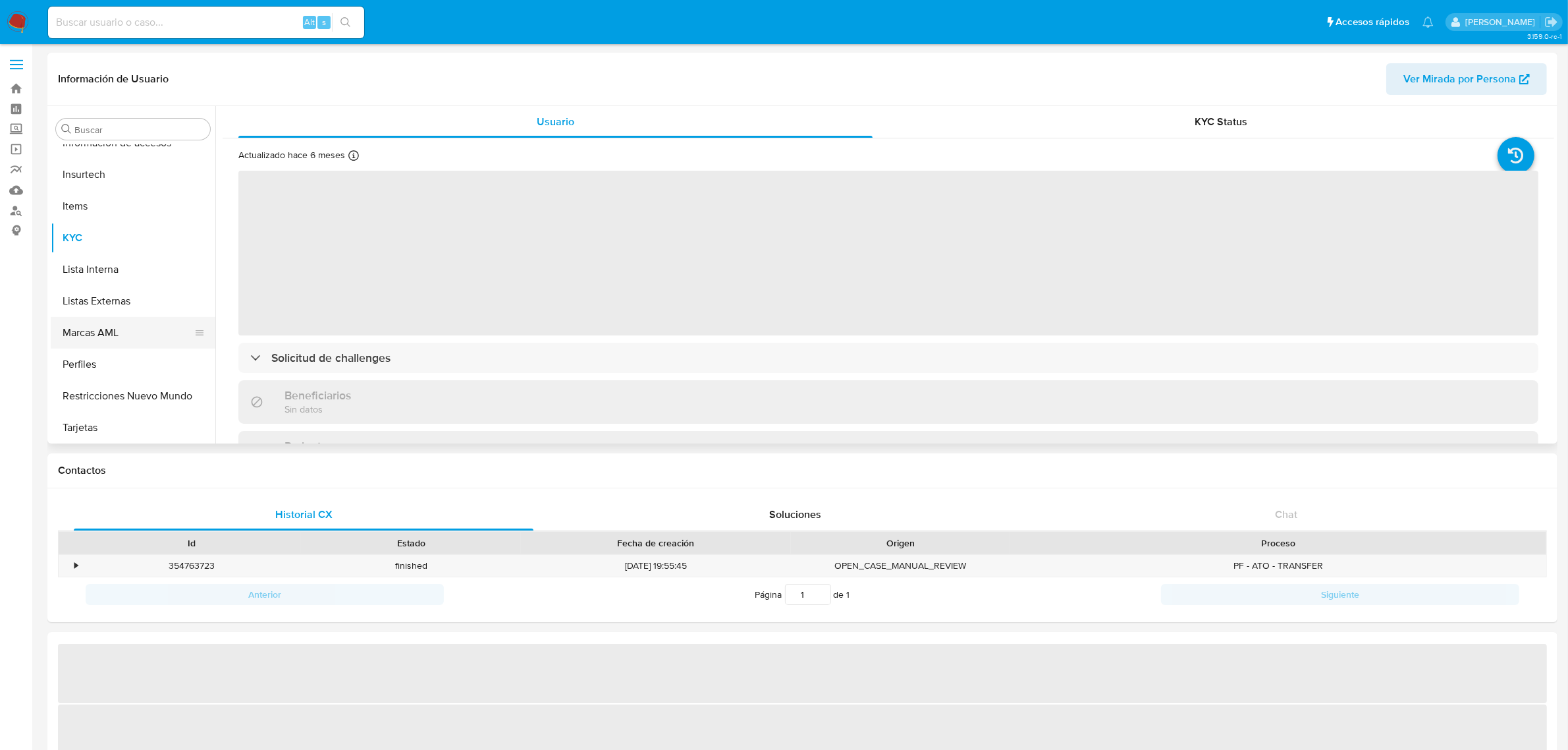
select select "10"
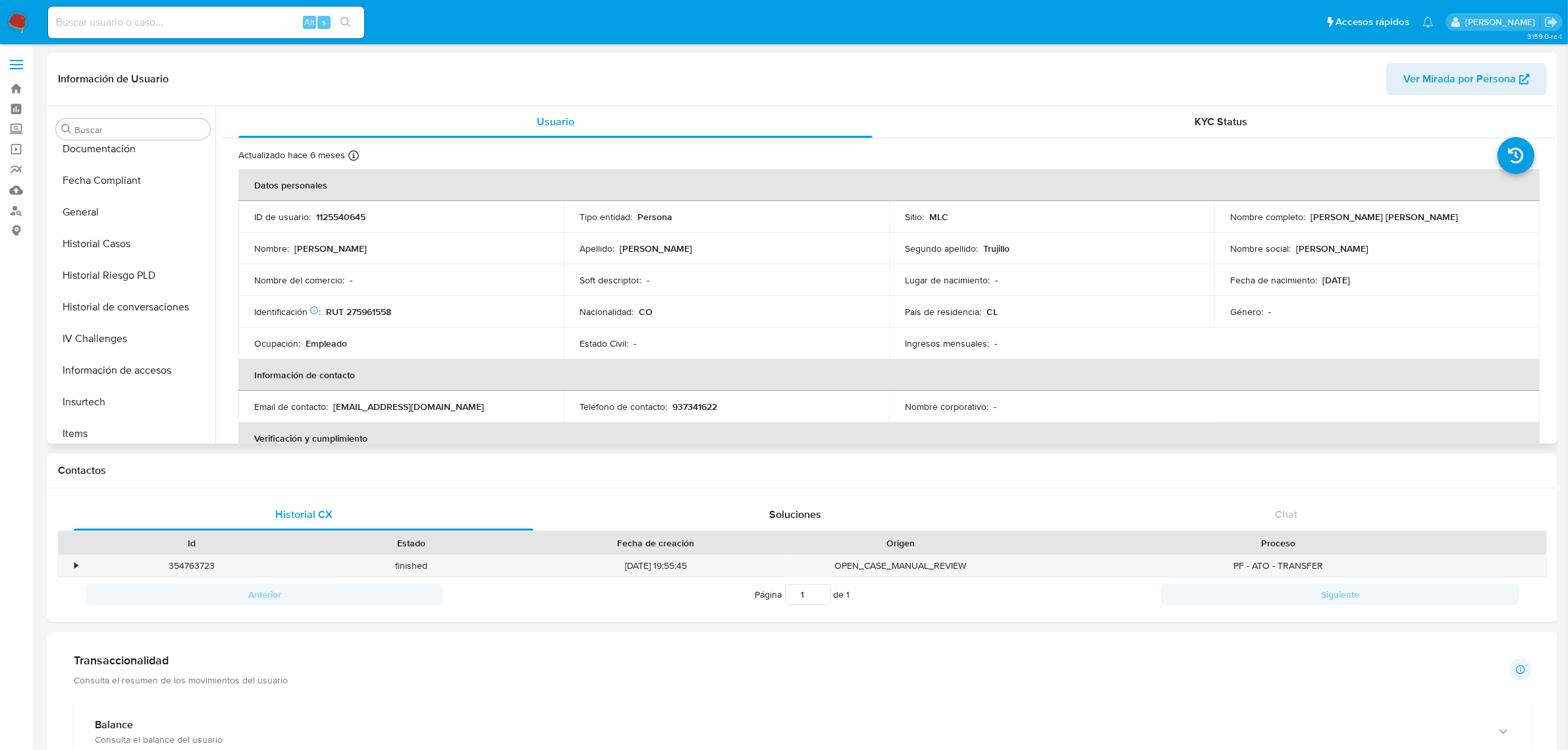
scroll to position [0, 0]
click at [133, 248] on button "Cruces y Relaciones" at bounding box center [127, 256] width 154 height 32
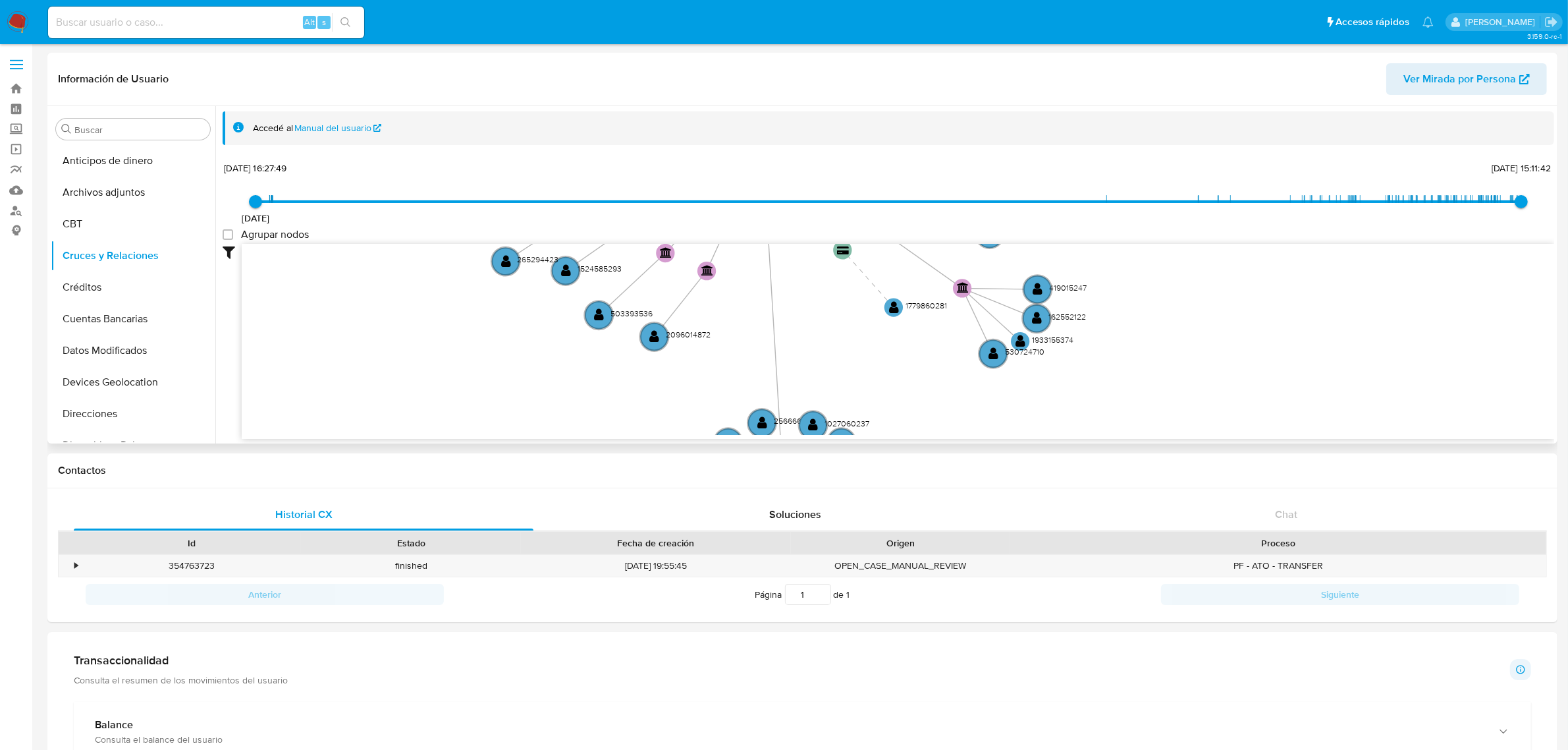
drag, startPoint x: 914, startPoint y: 354, endPoint x: 857, endPoint y: 248, distance: 120.4
click at [857, 248] on icon "user-1125540645  1125540645 device-626da7e508813b001722ff2b  device-686b0a669…" at bounding box center [898, 339] width 1312 height 191
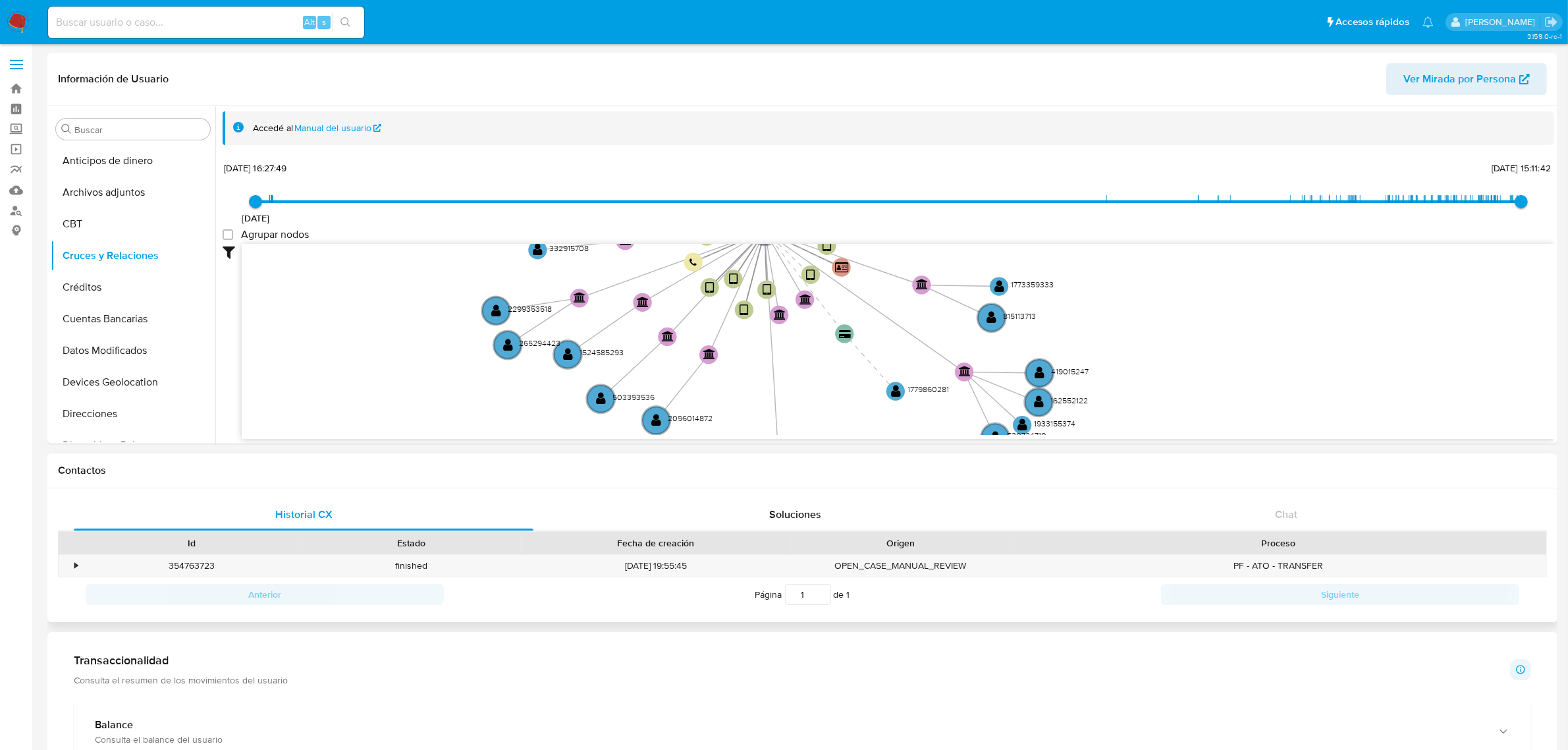
drag, startPoint x: 938, startPoint y: 428, endPoint x: 939, endPoint y: 462, distance: 34.0
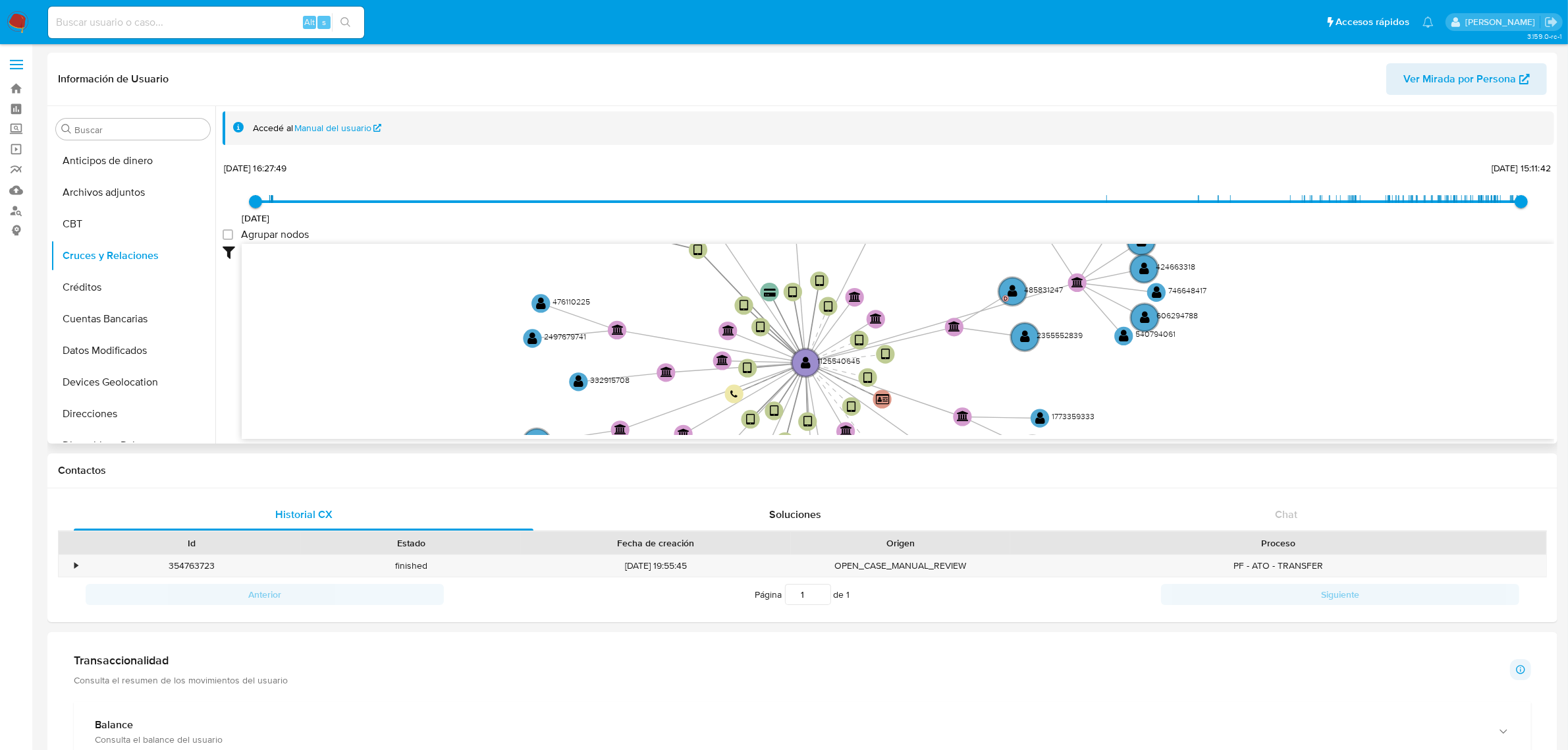
drag, startPoint x: 929, startPoint y: 318, endPoint x: 962, endPoint y: 442, distance: 128.3
click at [963, 442] on div "Filtros Confianza alta Device Tarjeta Persona validada Teléfono validado Confia…" at bounding box center [888, 365] width 1332 height 242
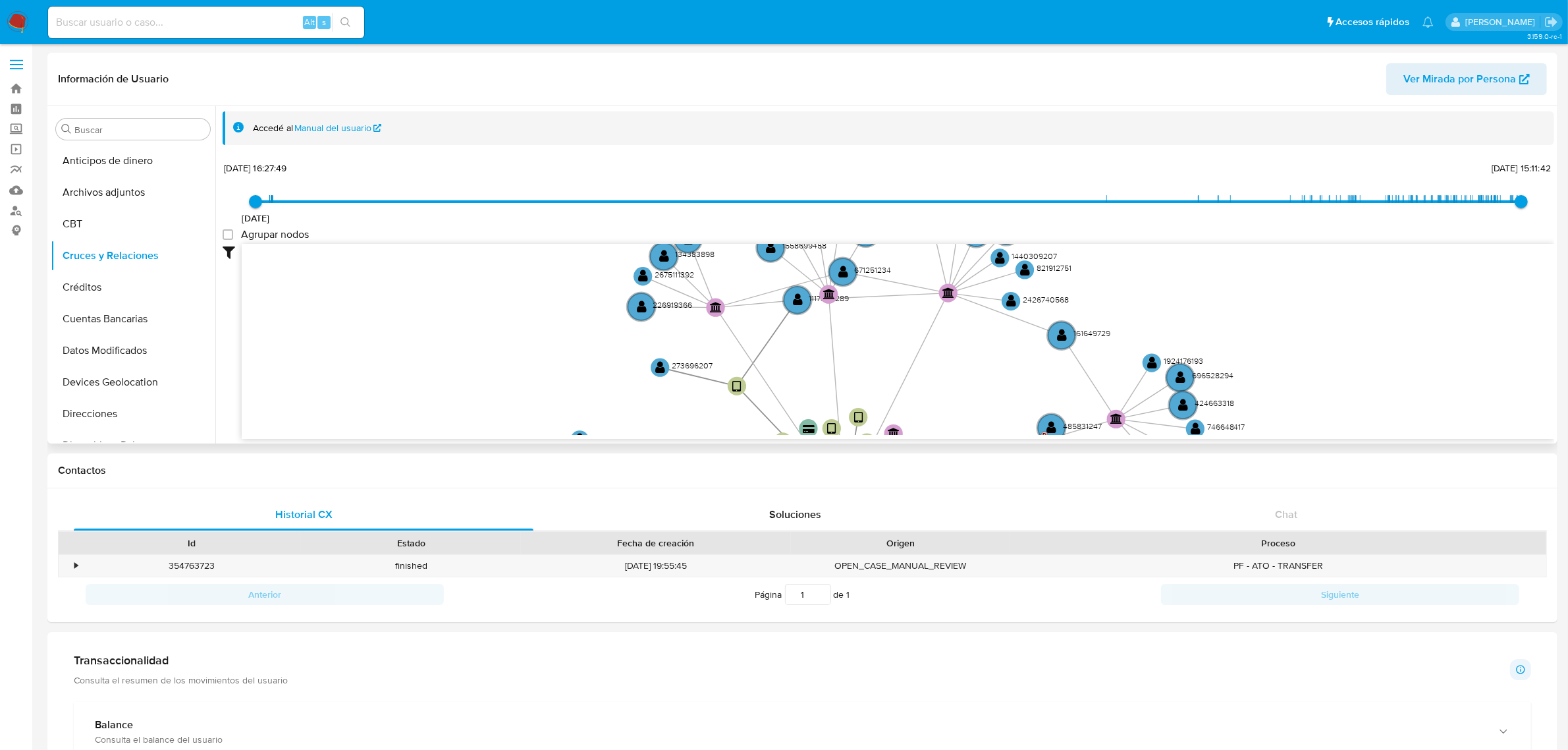
drag, startPoint x: 912, startPoint y: 409, endPoint x: 950, endPoint y: 406, distance: 38.1
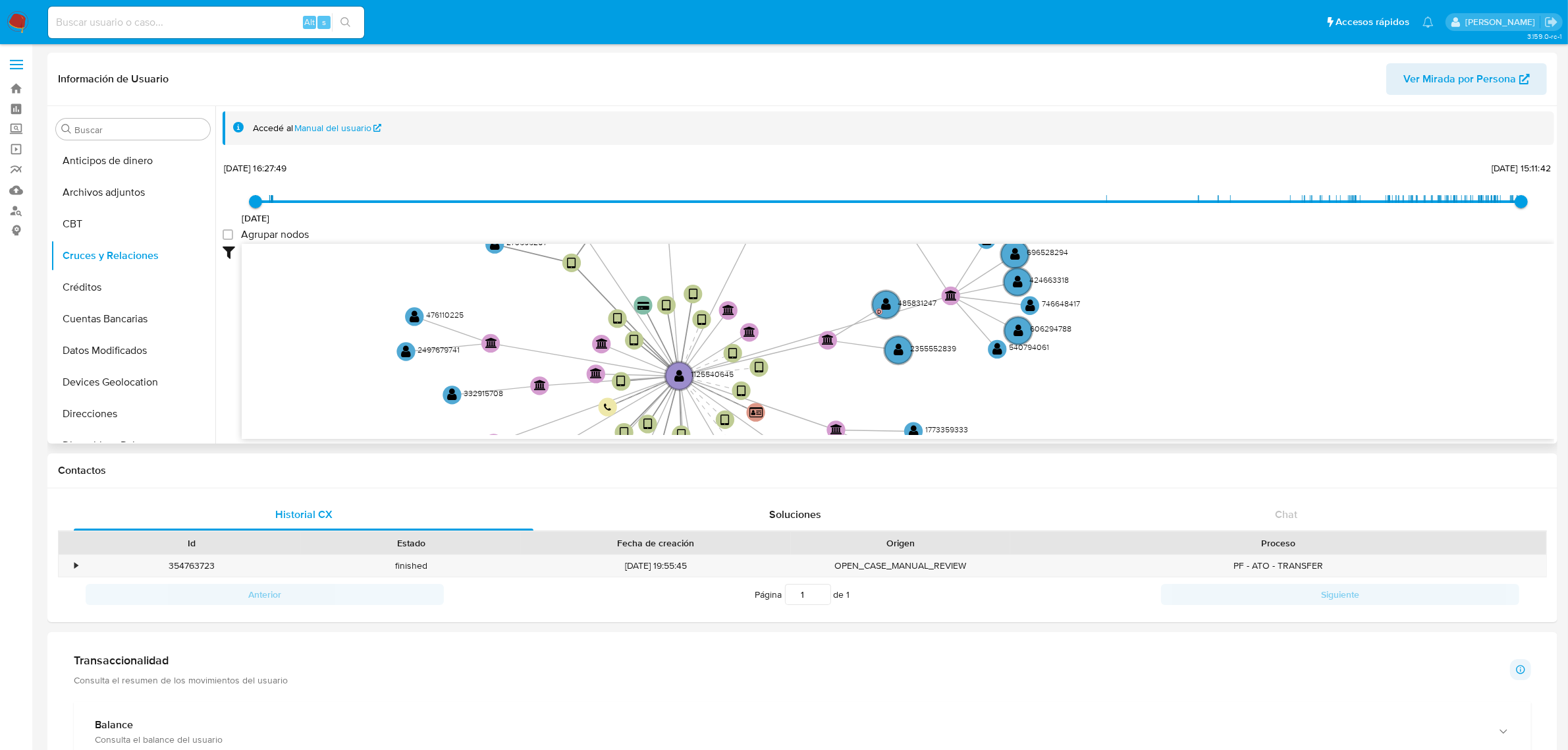
drag, startPoint x: 983, startPoint y: 382, endPoint x: 818, endPoint y: 262, distance: 204.0
click at [818, 262] on icon "user-1125540645  1125540645 device-626da7e508813b001722ff2b  device-686b0a669…" at bounding box center [898, 339] width 1312 height 191
click at [1032, 343] on text "540794061" at bounding box center [1029, 347] width 40 height 12
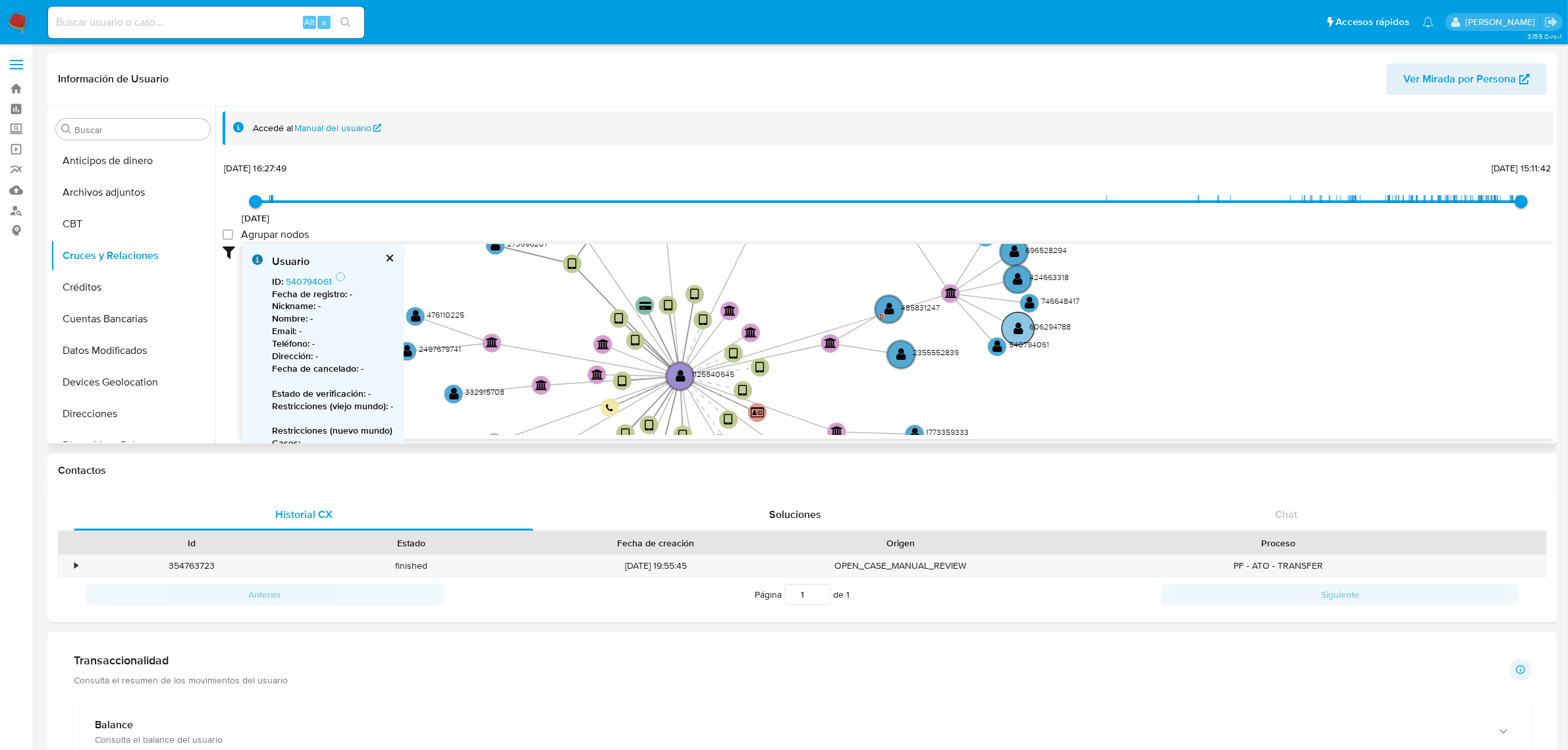
click at [1048, 325] on text "606294788" at bounding box center [1050, 327] width 42 height 12
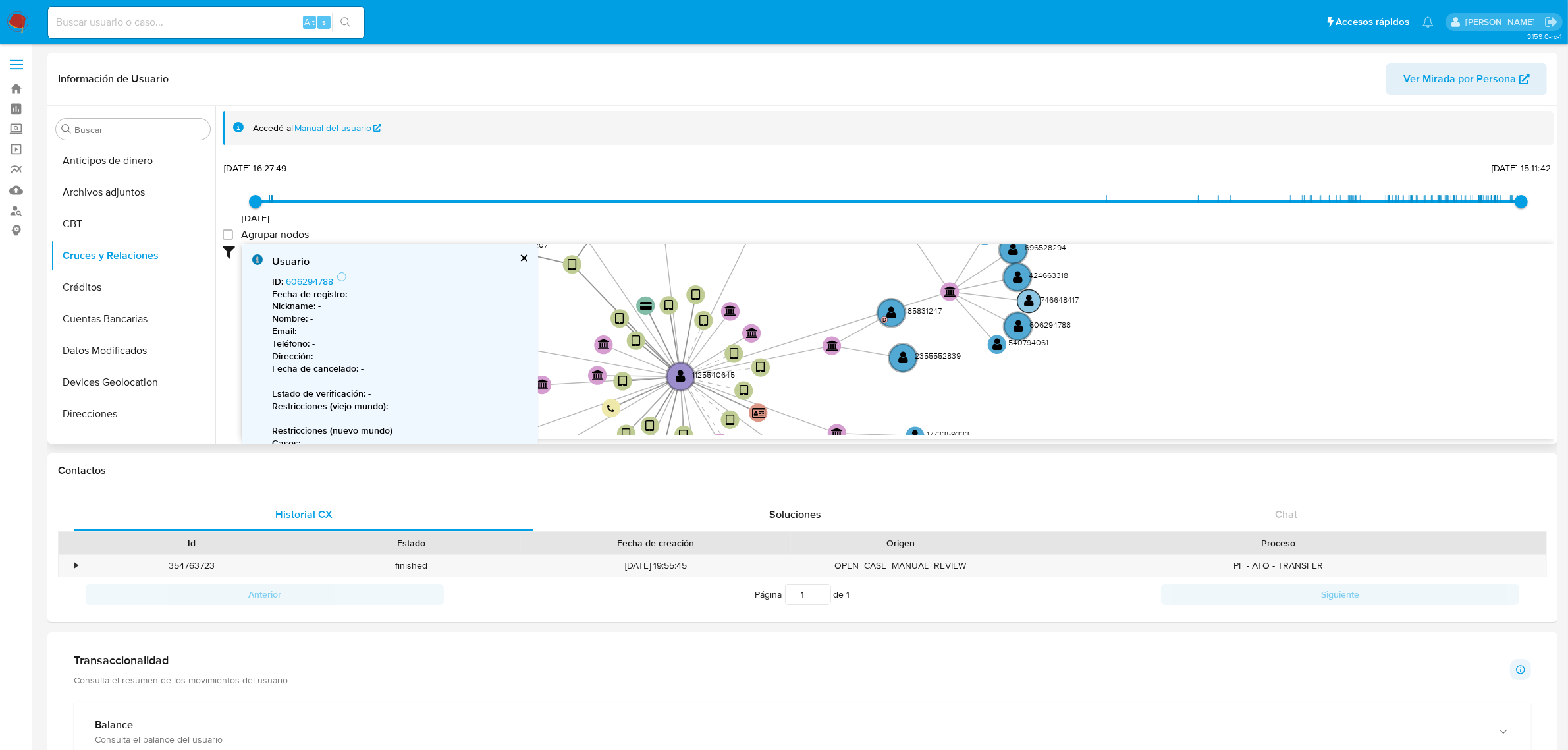
click at [1068, 298] on text "746648417" at bounding box center [1059, 299] width 38 height 12
click at [1030, 343] on text "540794061" at bounding box center [1028, 339] width 40 height 12
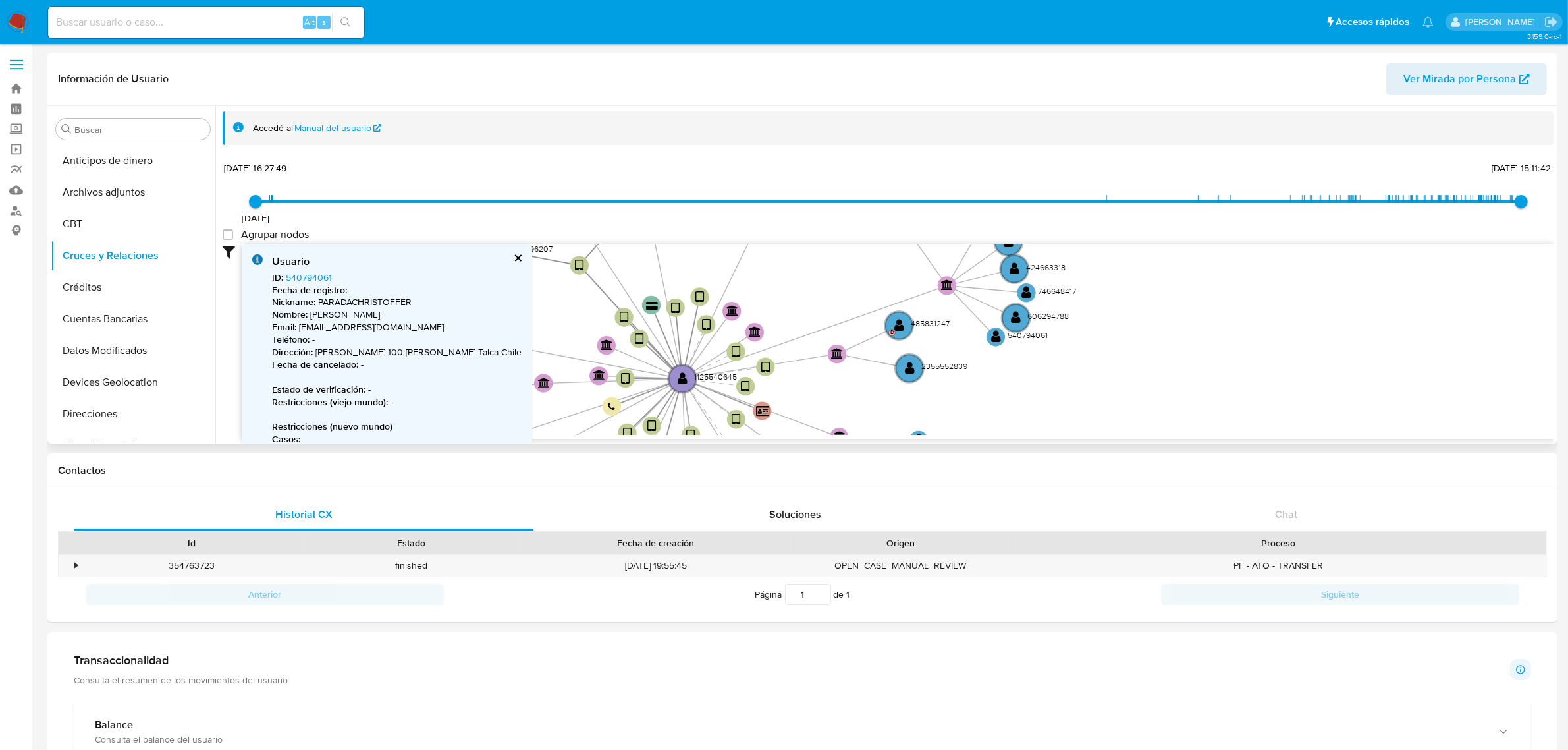
drag, startPoint x: 298, startPoint y: 281, endPoint x: 372, endPoint y: 270, distance: 74.8
click at [372, 270] on div "Usuario ID : 540794061 Fecha de registro : - Nickname : PARADACHRISTOFFER Nombr…" at bounding box center [397, 398] width 250 height 290
click at [1041, 287] on text "746648417" at bounding box center [1057, 291] width 38 height 12
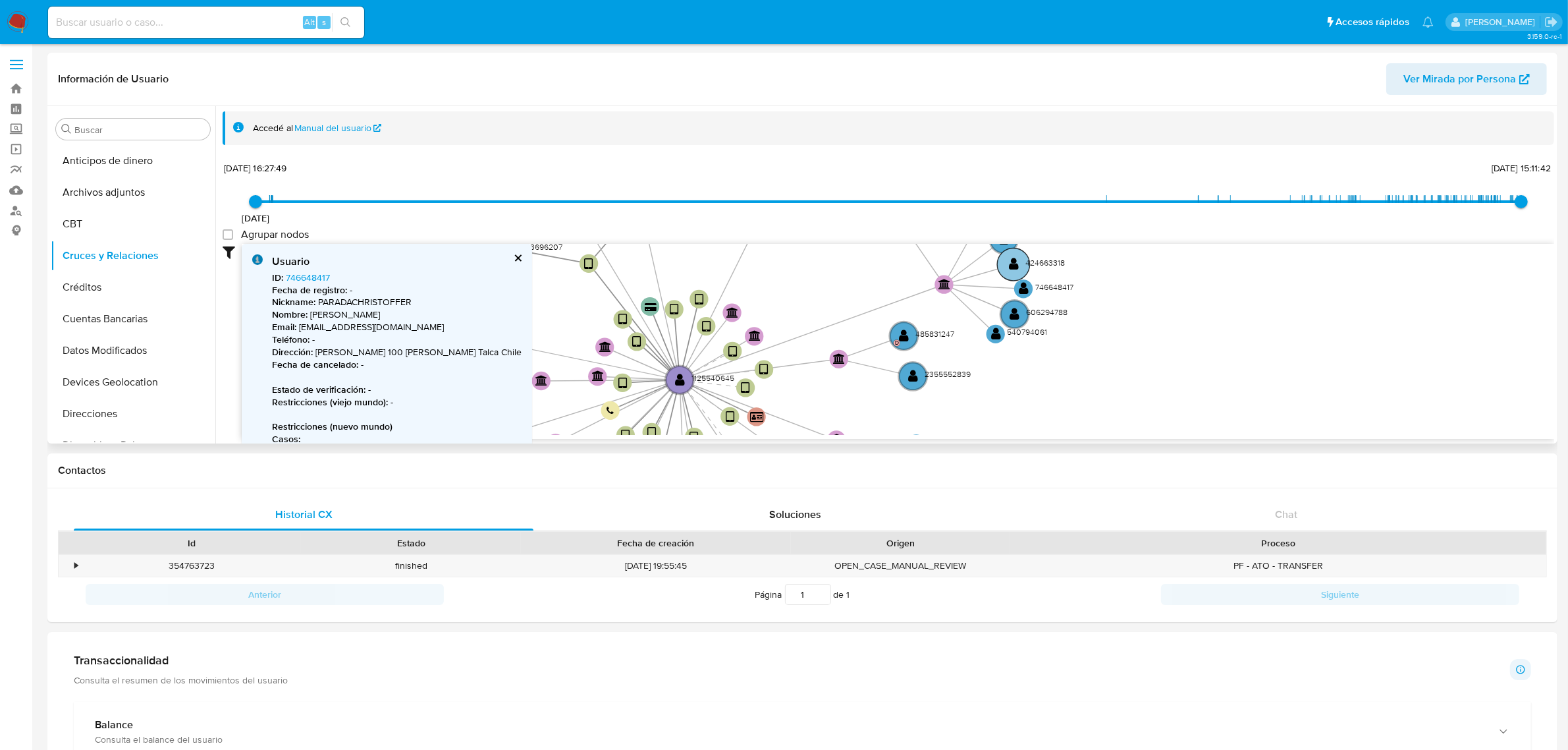
click at [1045, 266] on text "424663318" at bounding box center [1045, 263] width 40 height 12
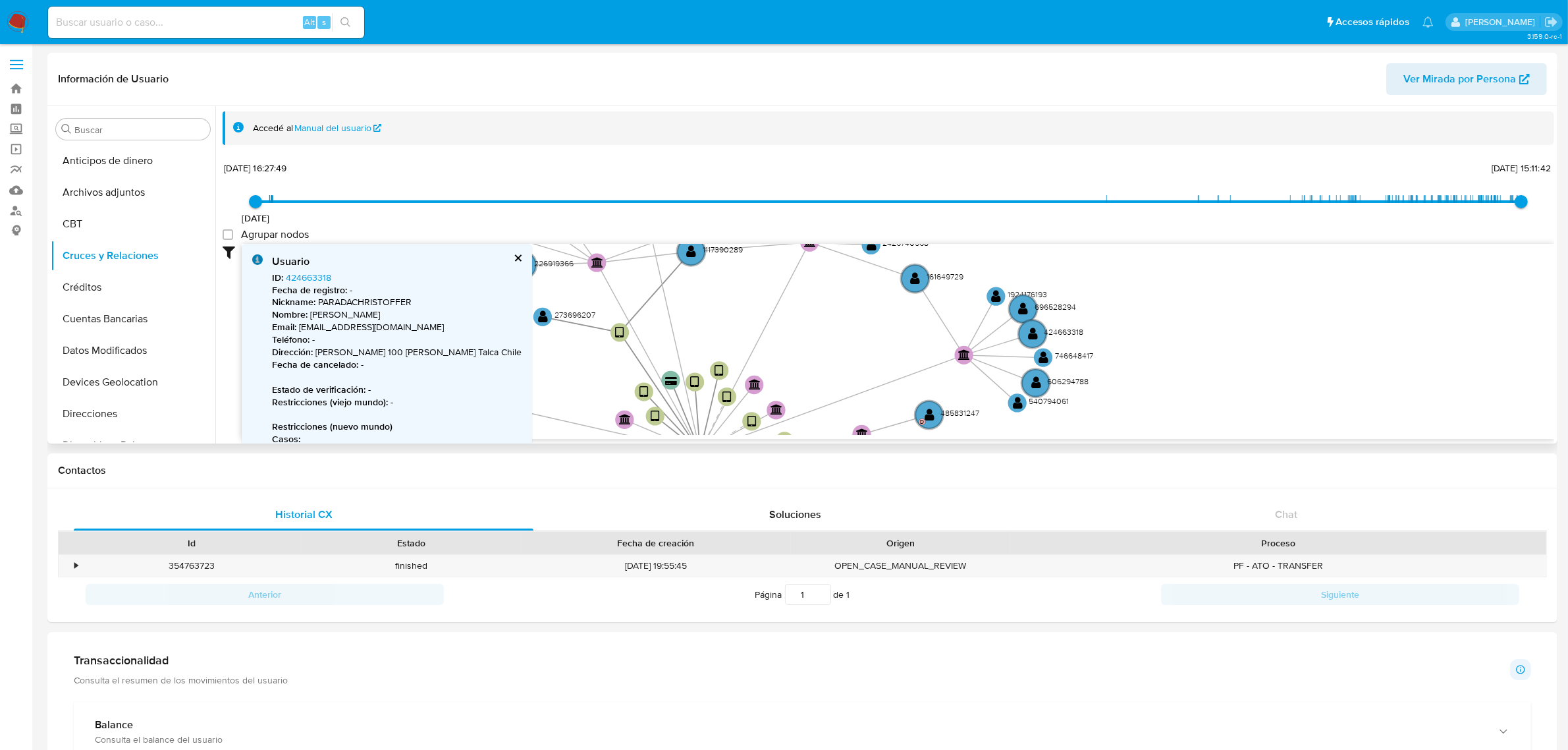
drag, startPoint x: 1179, startPoint y: 377, endPoint x: 1181, endPoint y: 384, distance: 7.3
click at [1181, 384] on icon "user-1125540645  1125540645 device-626da7e508813b001722ff2b  device-686b0a669…" at bounding box center [898, 339] width 1312 height 191
click at [1062, 303] on text "696528294" at bounding box center [1055, 307] width 42 height 12
click at [1030, 299] on circle at bounding box center [1021, 308] width 32 height 32
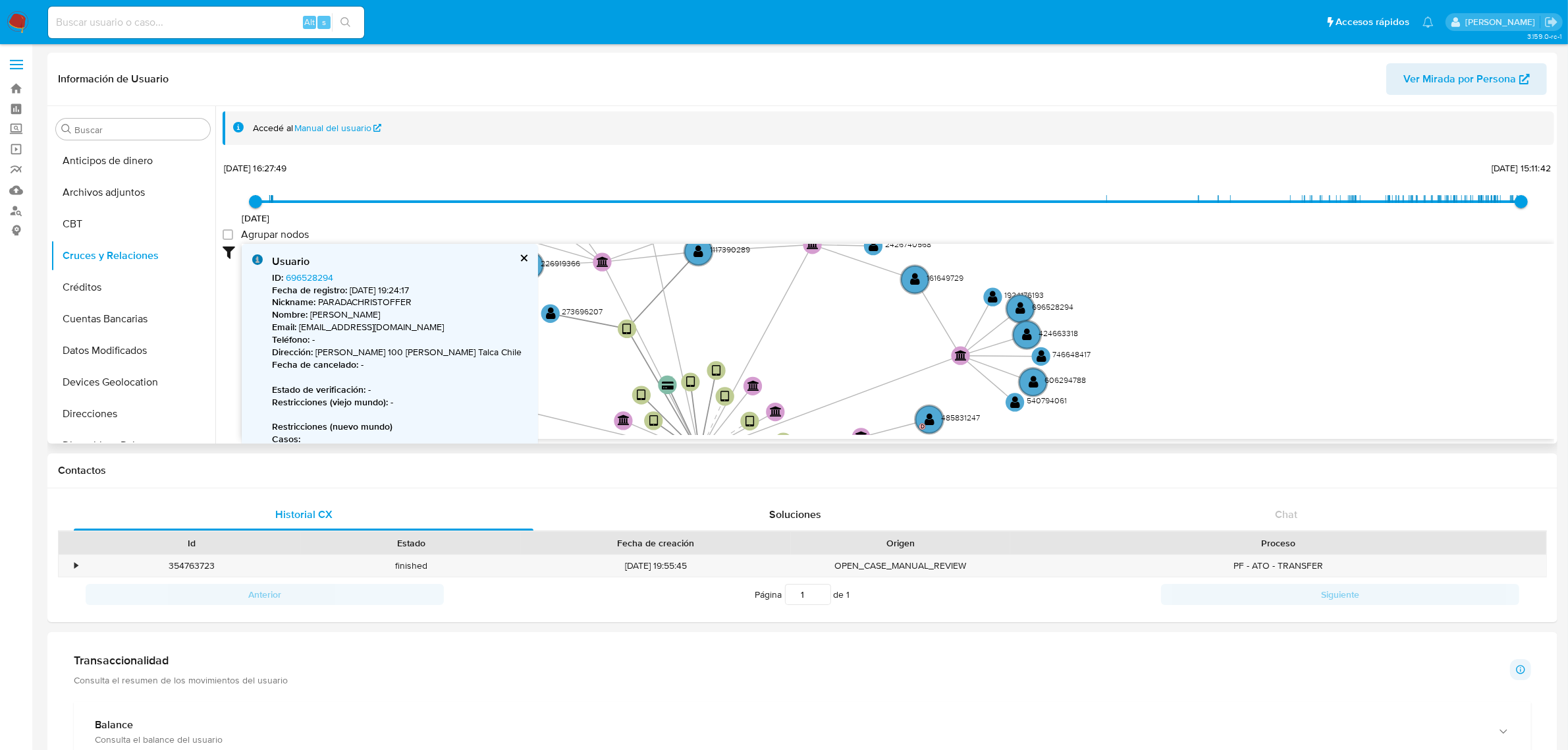
click at [1026, 287] on icon "user-1125540645  1125540645 device-626da7e508813b001722ff2b  device-686b0a669…" at bounding box center [898, 339] width 1312 height 191
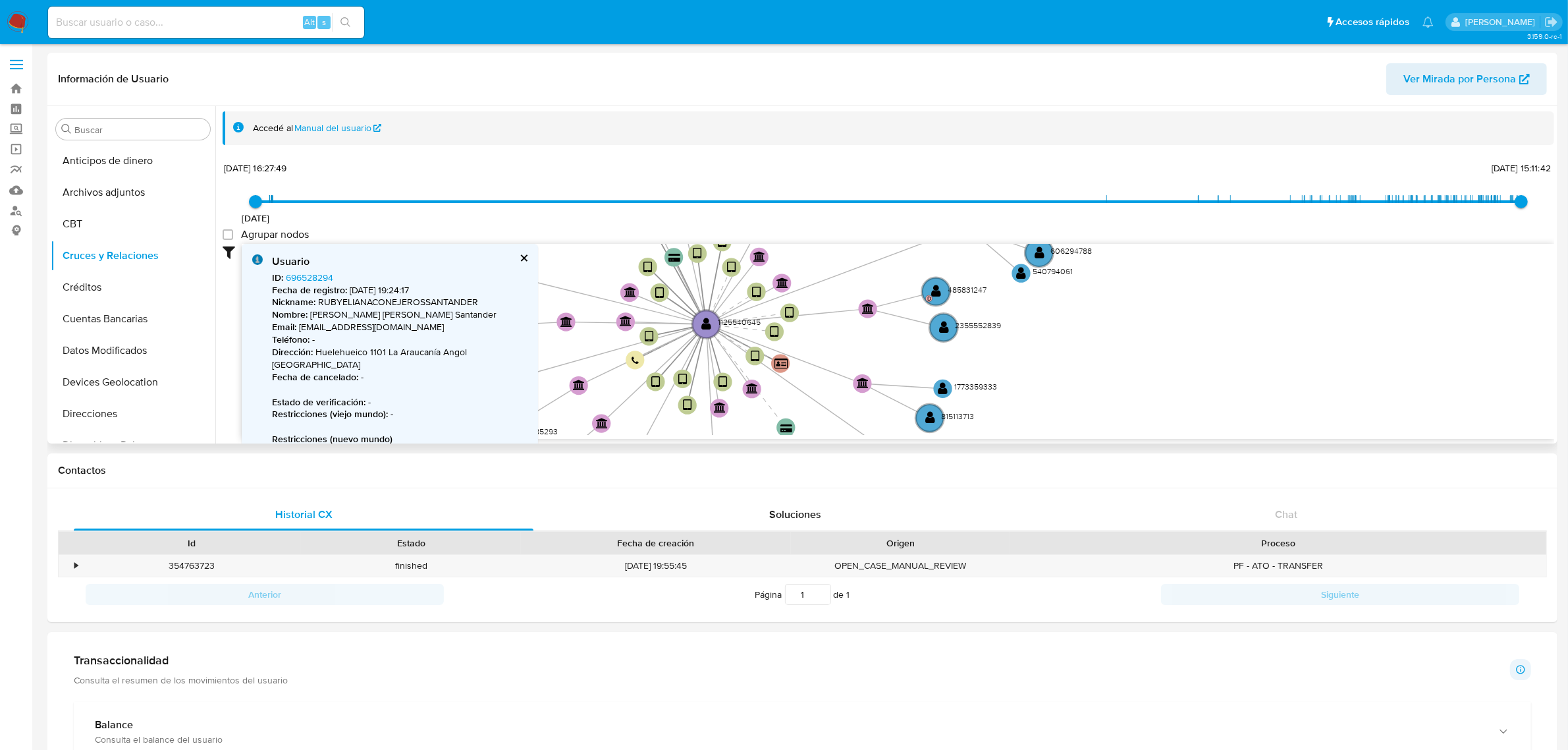
drag, startPoint x: 934, startPoint y: 347, endPoint x: 938, endPoint y: 231, distance: 116.1
click at [938, 231] on div "3/5/2022 3/5/2022, 16:27:49 12/9/2025, 15:11:42 Agrupar nodos Filtros Confianza…" at bounding box center [888, 323] width 1332 height 328
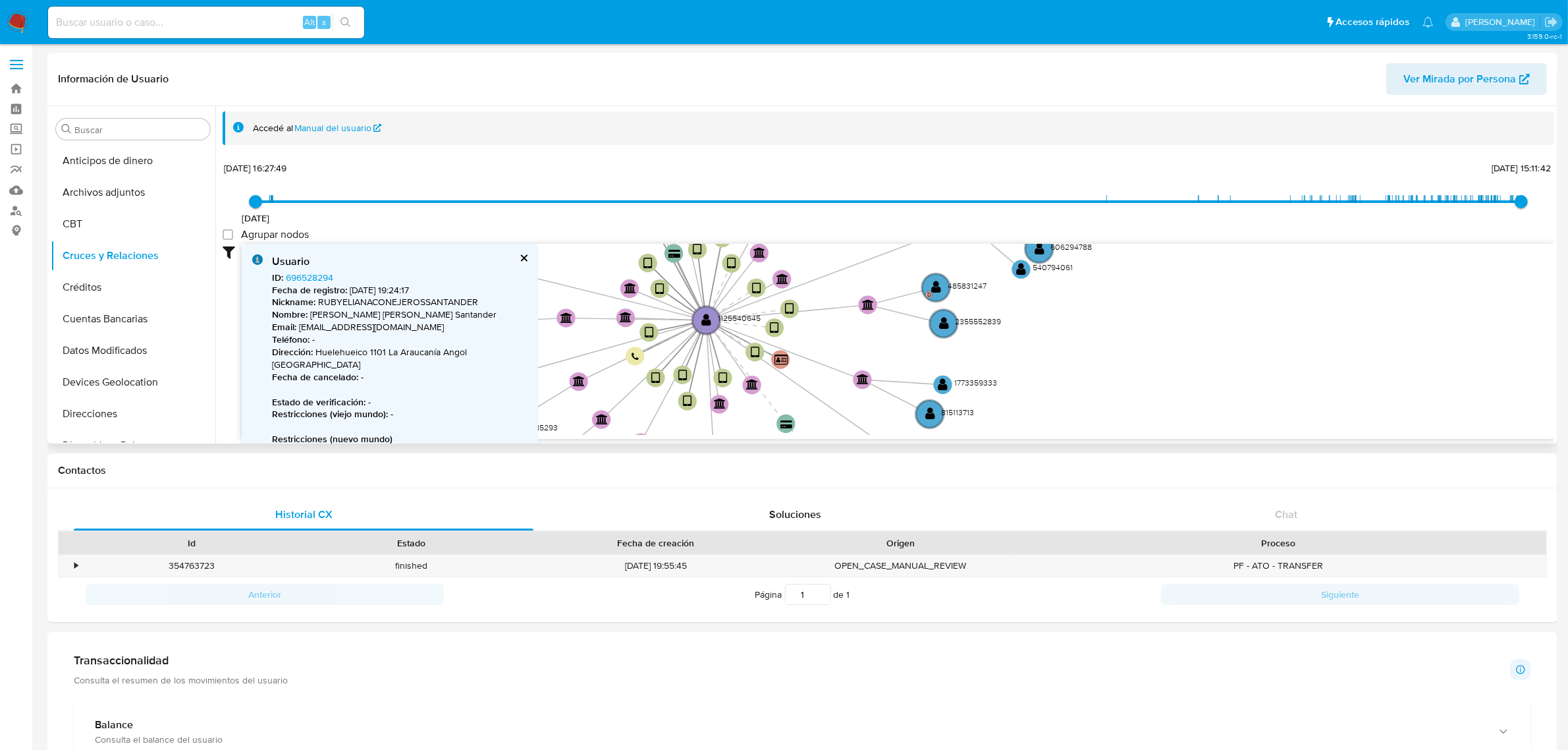
click at [999, 328] on icon "user-1125540645  1125540645 device-626da7e508813b001722ff2b  device-686b0a669…" at bounding box center [898, 339] width 1312 height 191
click at [989, 315] on icon "user-1125540645  1125540645 device-626da7e508813b001722ff2b  device-686b0a669…" at bounding box center [898, 339] width 1312 height 191
click at [979, 292] on icon "user-1125540645  1125540645 device-626da7e508813b001722ff2b  device-686b0a669…" at bounding box center [898, 339] width 1312 height 191
click at [976, 284] on text "485831247" at bounding box center [966, 287] width 39 height 12
click at [982, 318] on icon "user-1125540645  1125540645 device-626da7e508813b001722ff2b  device-686b0a669…" at bounding box center [898, 339] width 1312 height 191
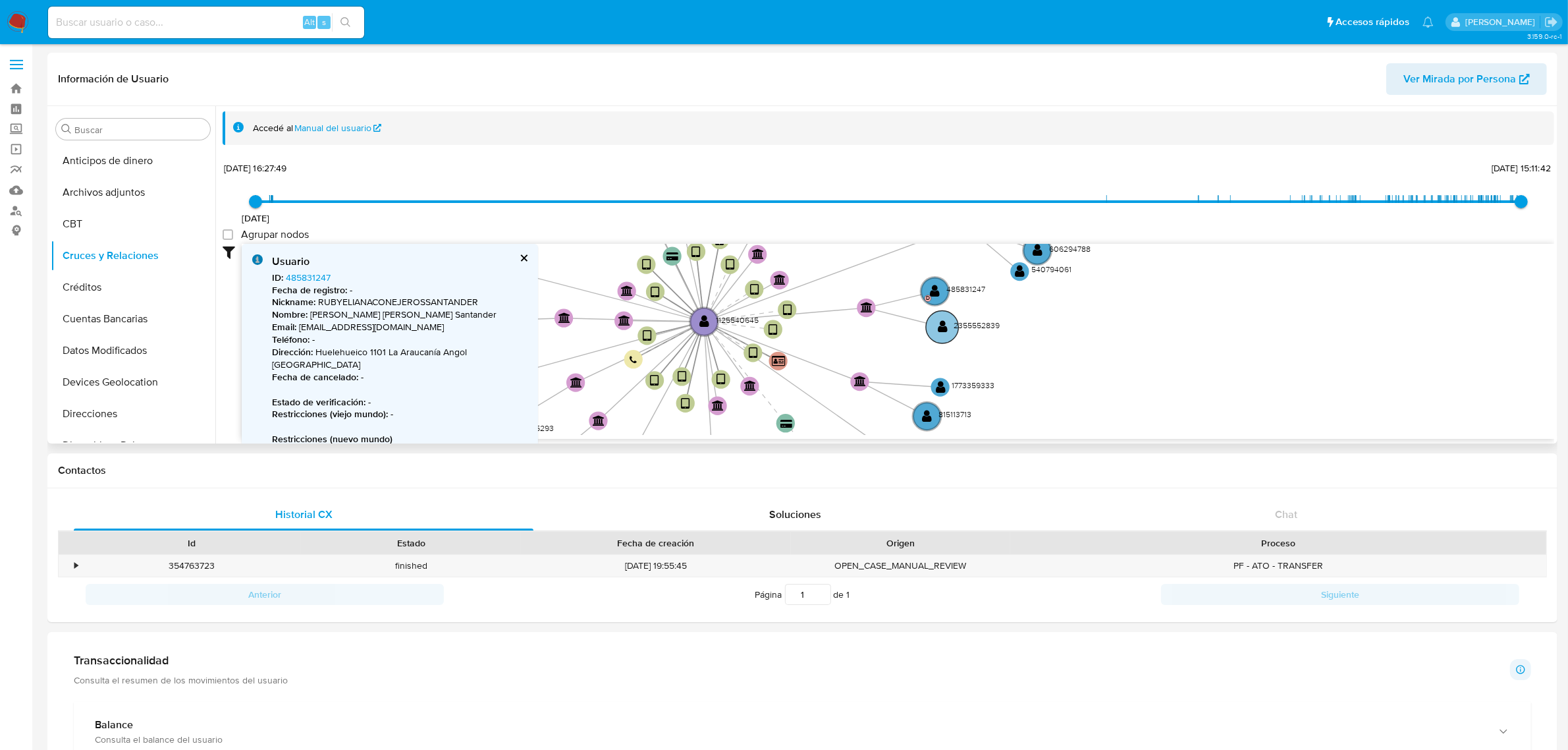
click at [986, 323] on text "2355552839" at bounding box center [977, 326] width 46 height 12
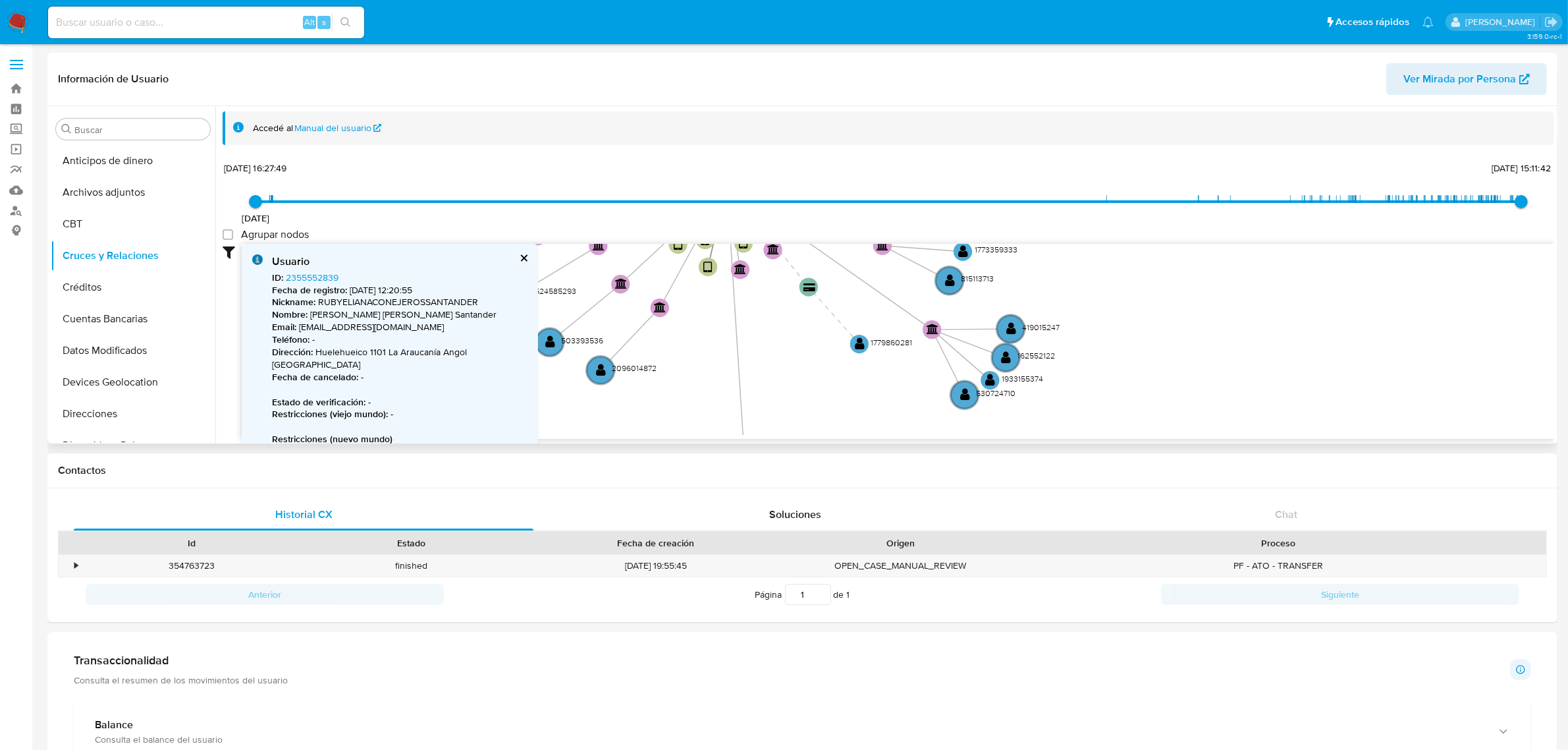
drag, startPoint x: 1038, startPoint y: 356, endPoint x: 1063, endPoint y: 217, distance: 141.2
click at [1063, 217] on div "3/5/2022 3/5/2022, 16:27:49 12/9/2025, 15:11:42 Agrupar nodos Filtros Confianza…" at bounding box center [888, 323] width 1332 height 328
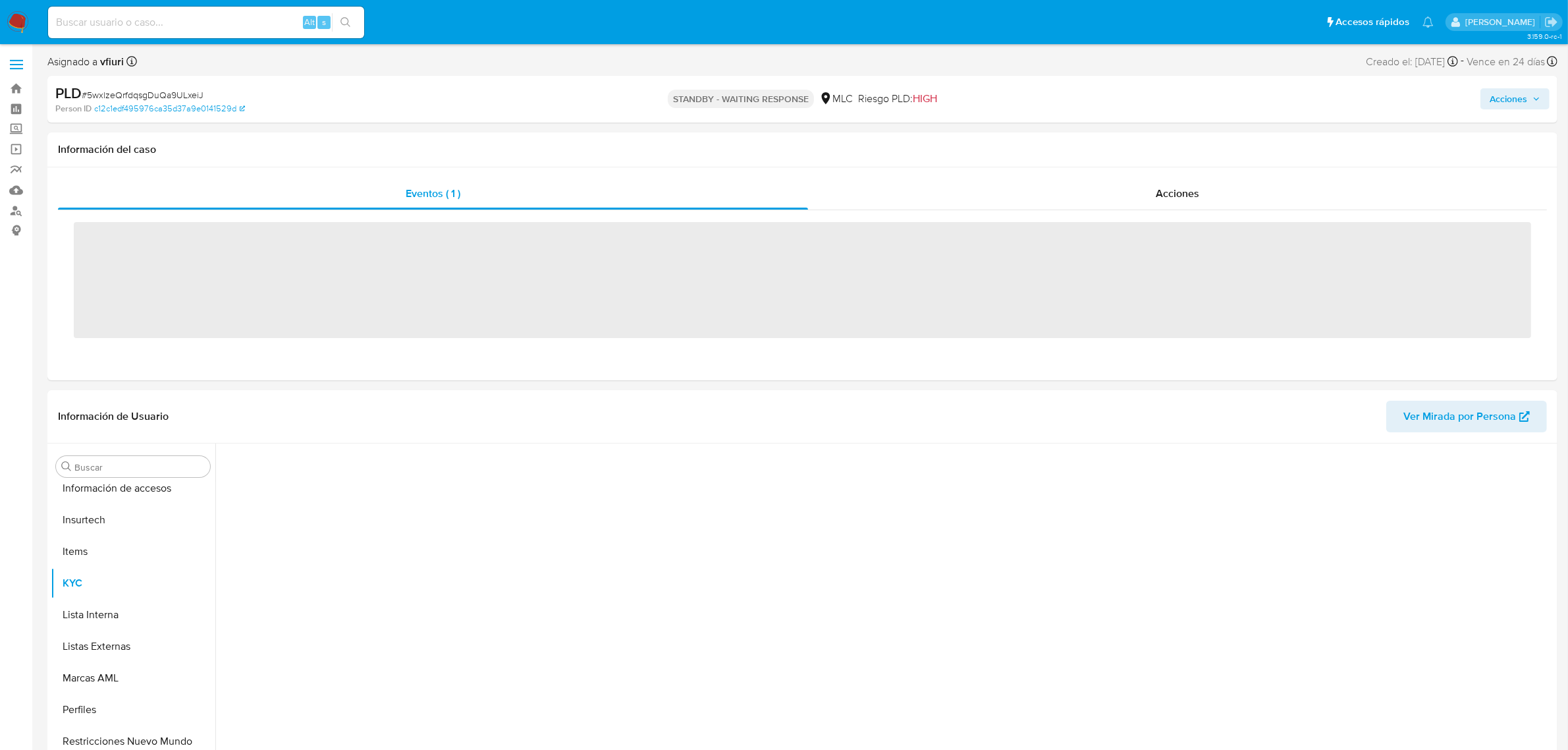
scroll to position [555, 0]
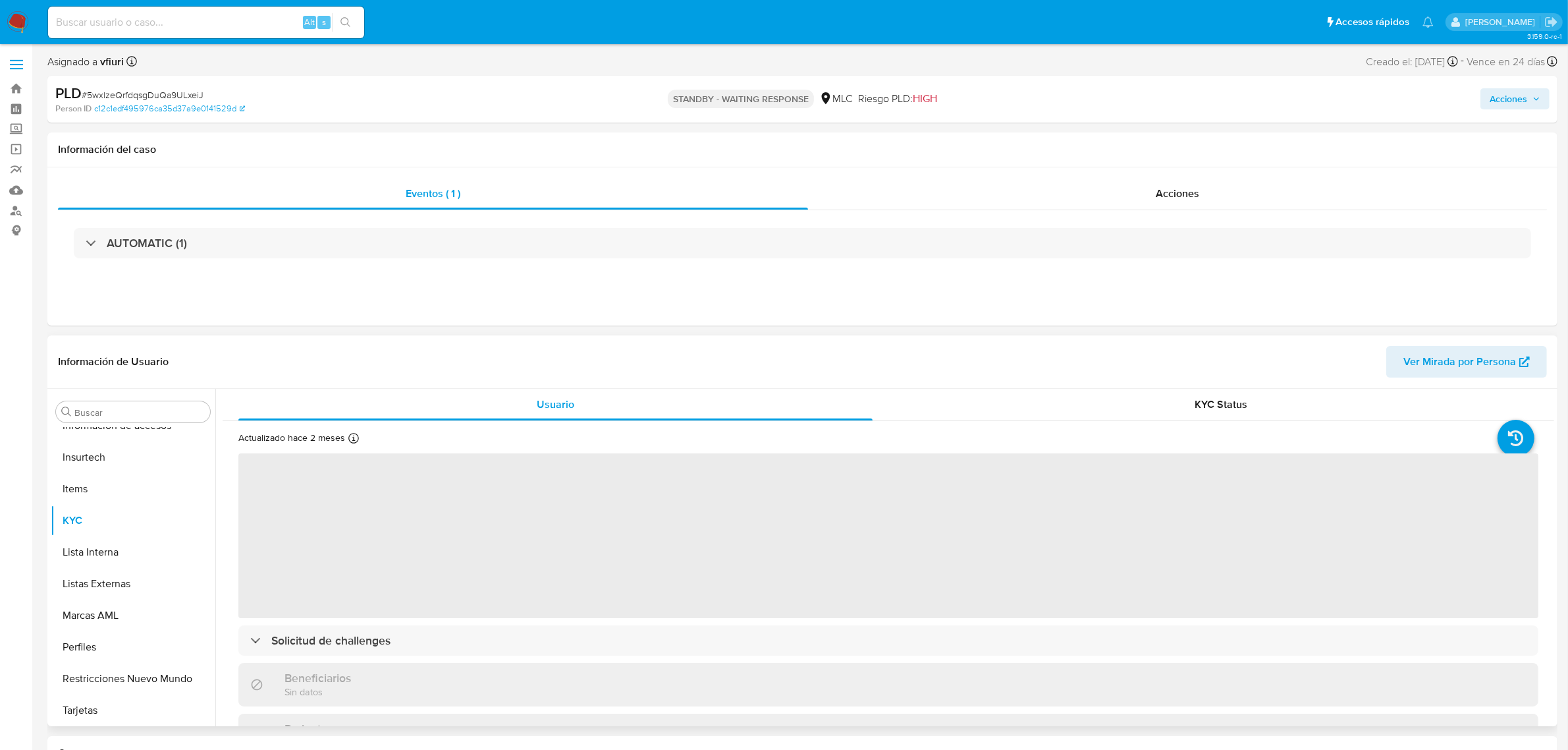
select select "10"
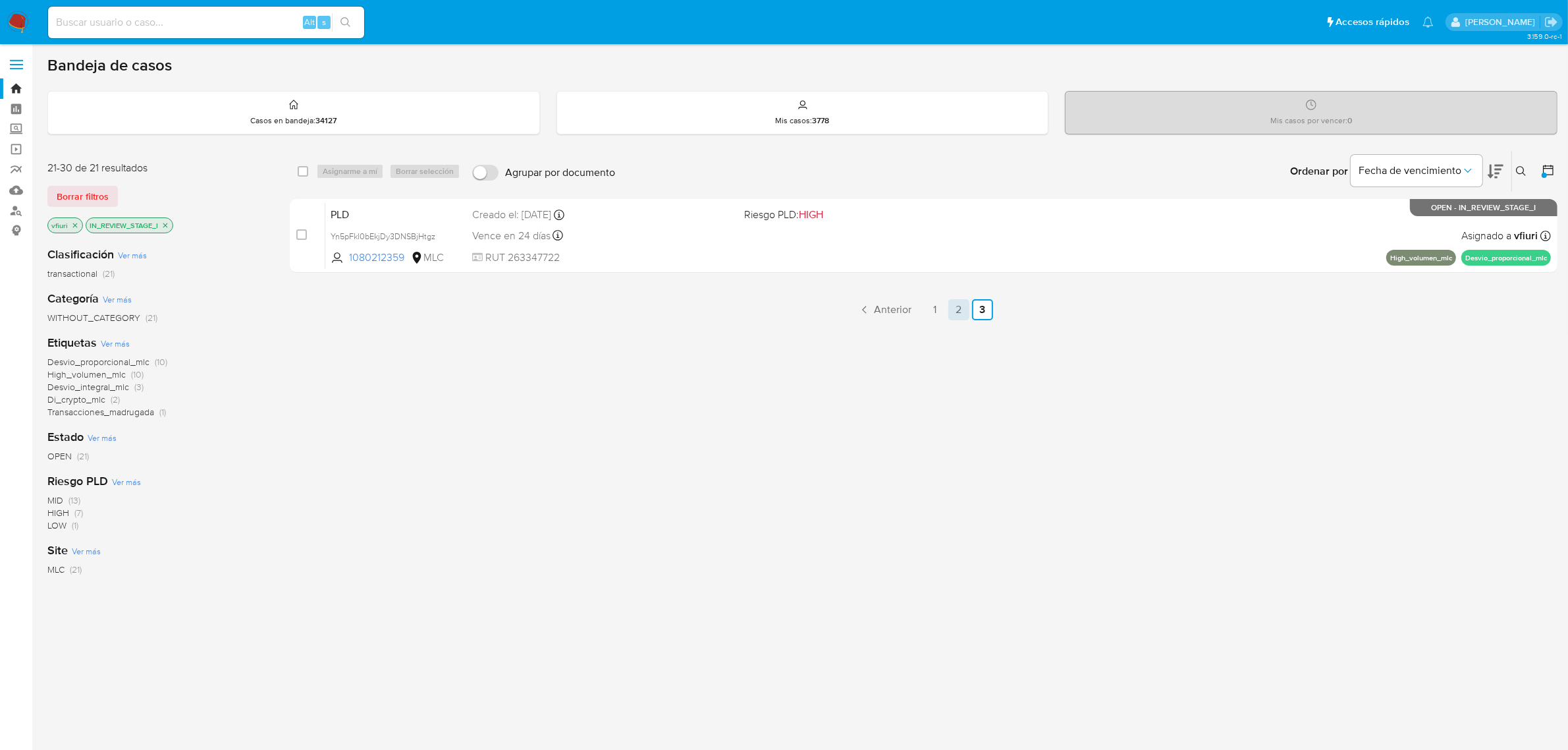
click at [958, 308] on link "2" at bounding box center [959, 310] width 21 height 21
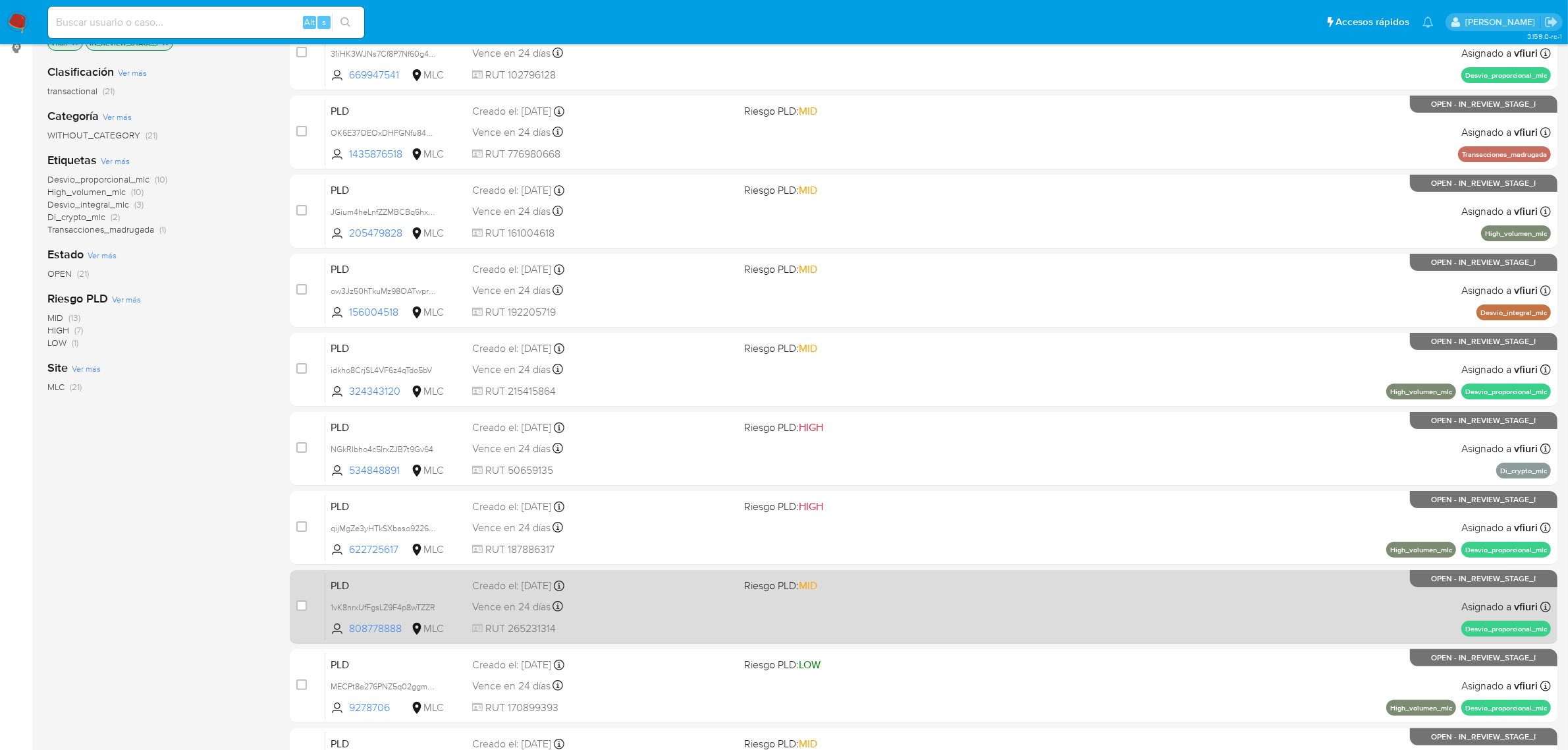
scroll to position [336, 0]
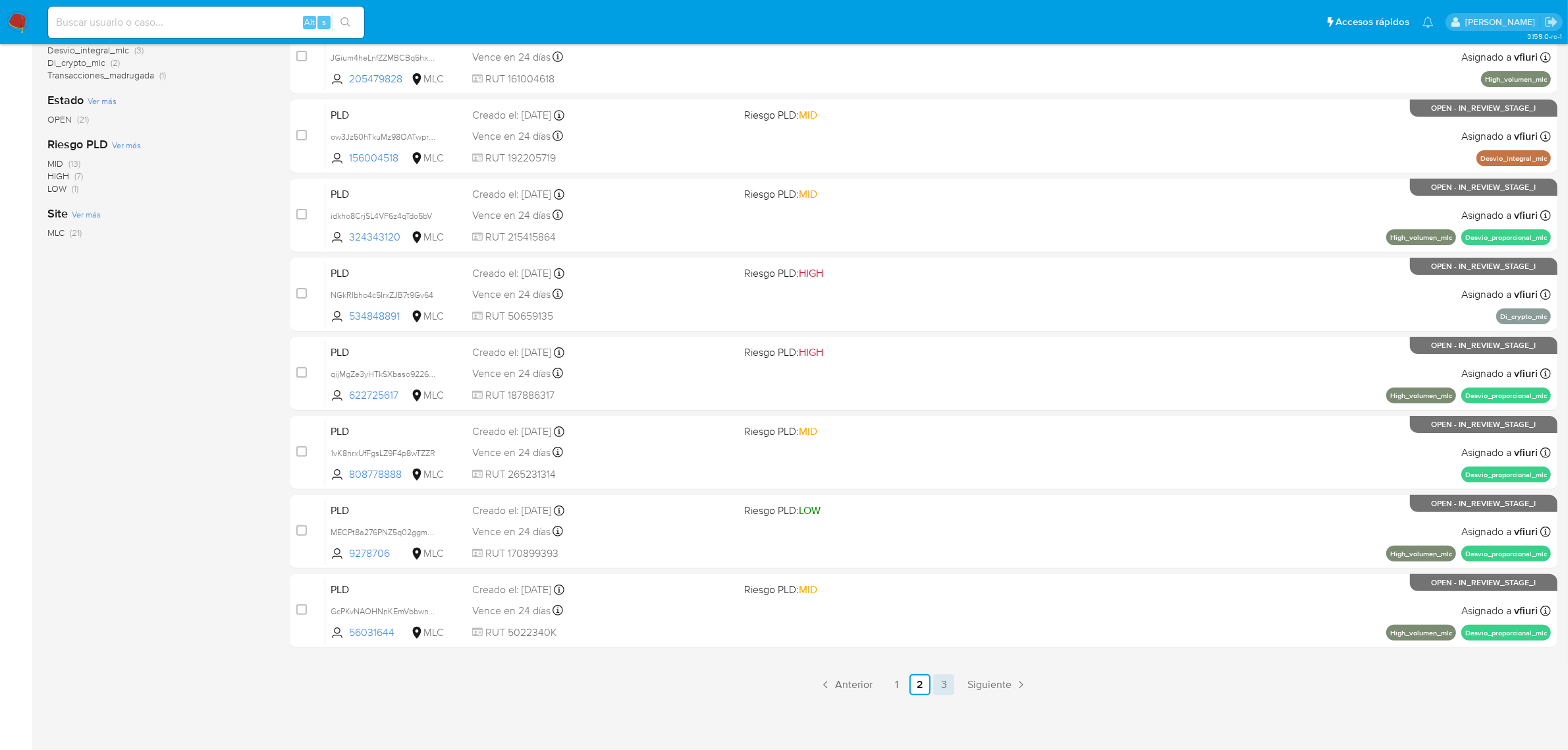
click at [948, 684] on link "3" at bounding box center [944, 685] width 21 height 21
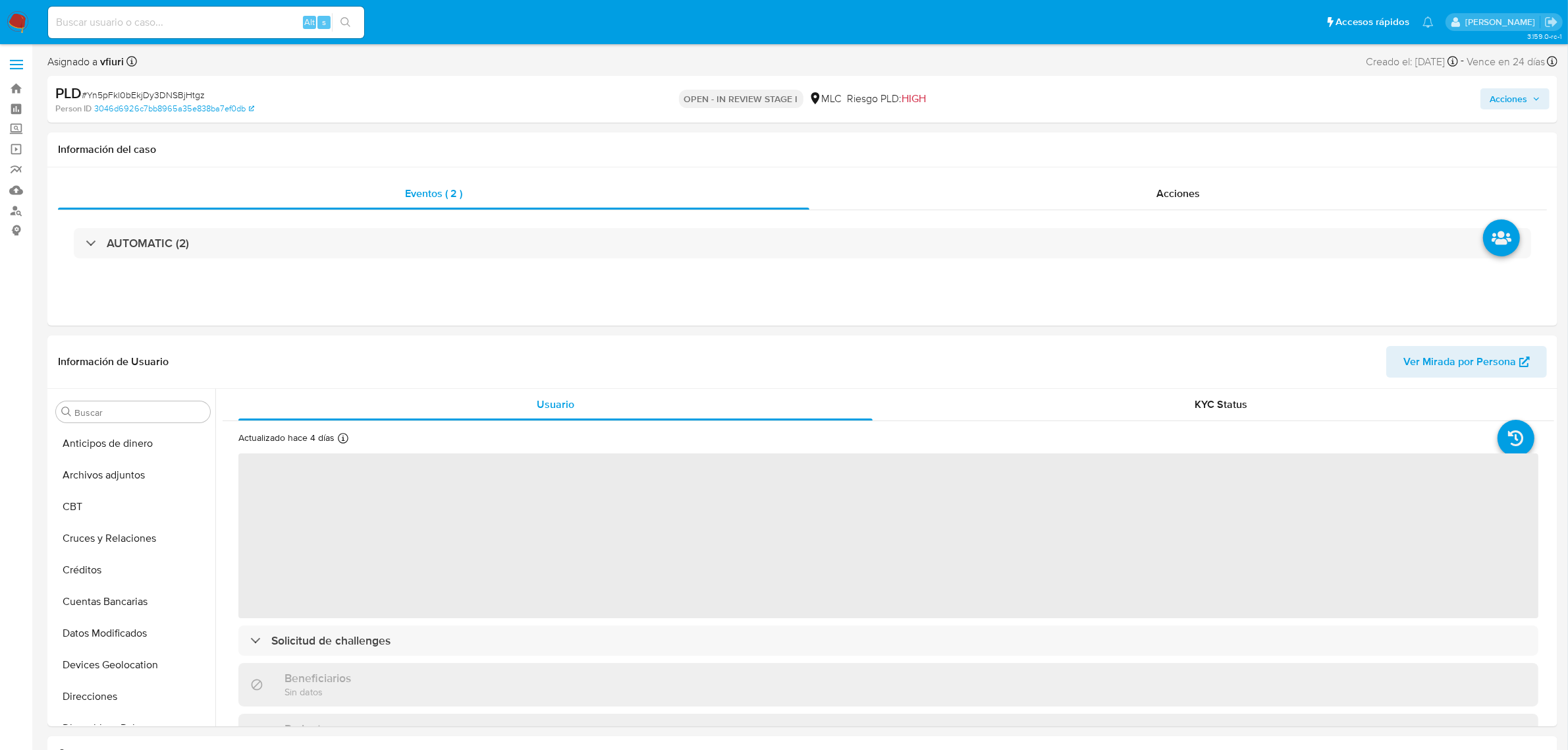
scroll to position [267, 0]
select select "10"
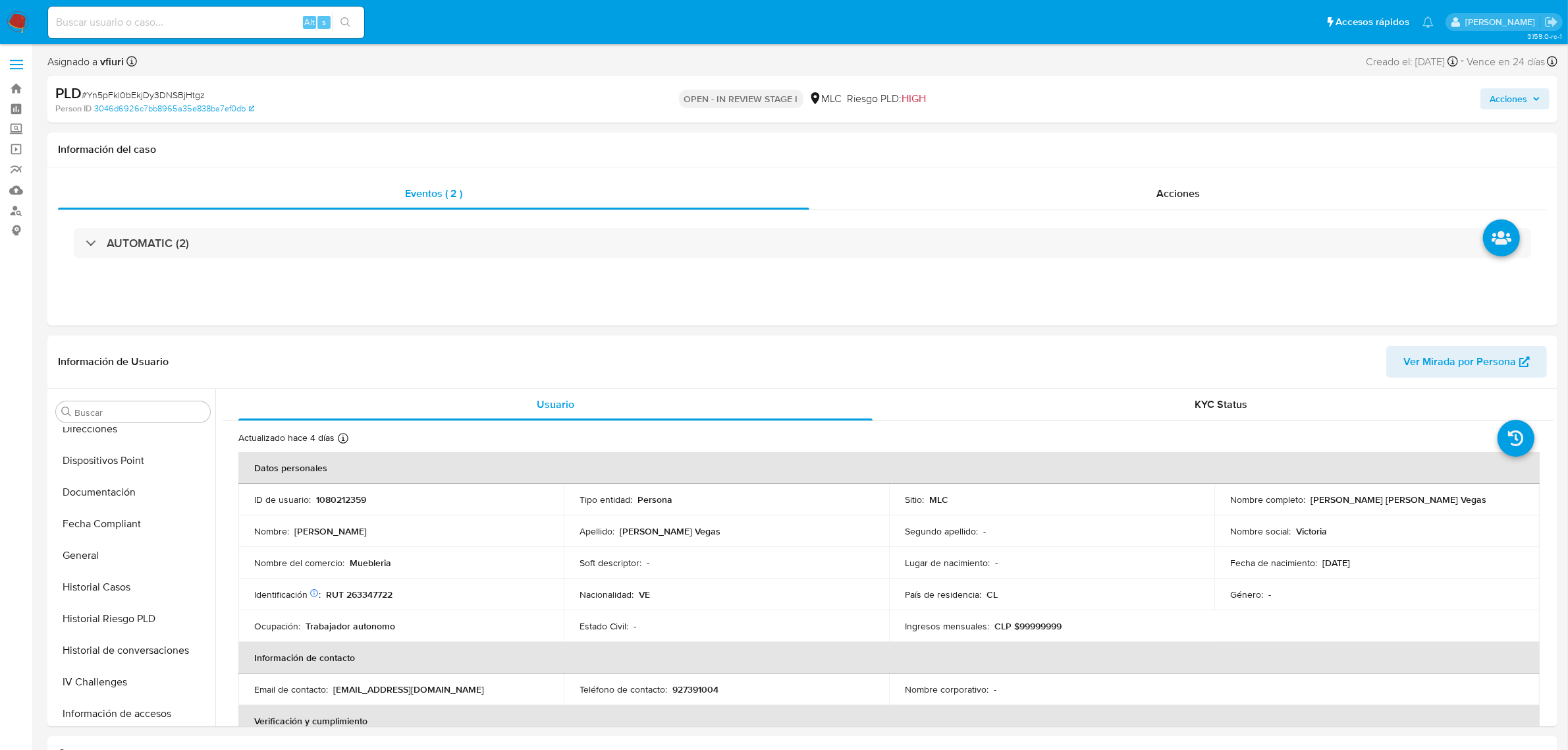
scroll to position [555, 0]
click at [761, 266] on div "AUTOMATIC (2)" at bounding box center [802, 243] width 1489 height 66
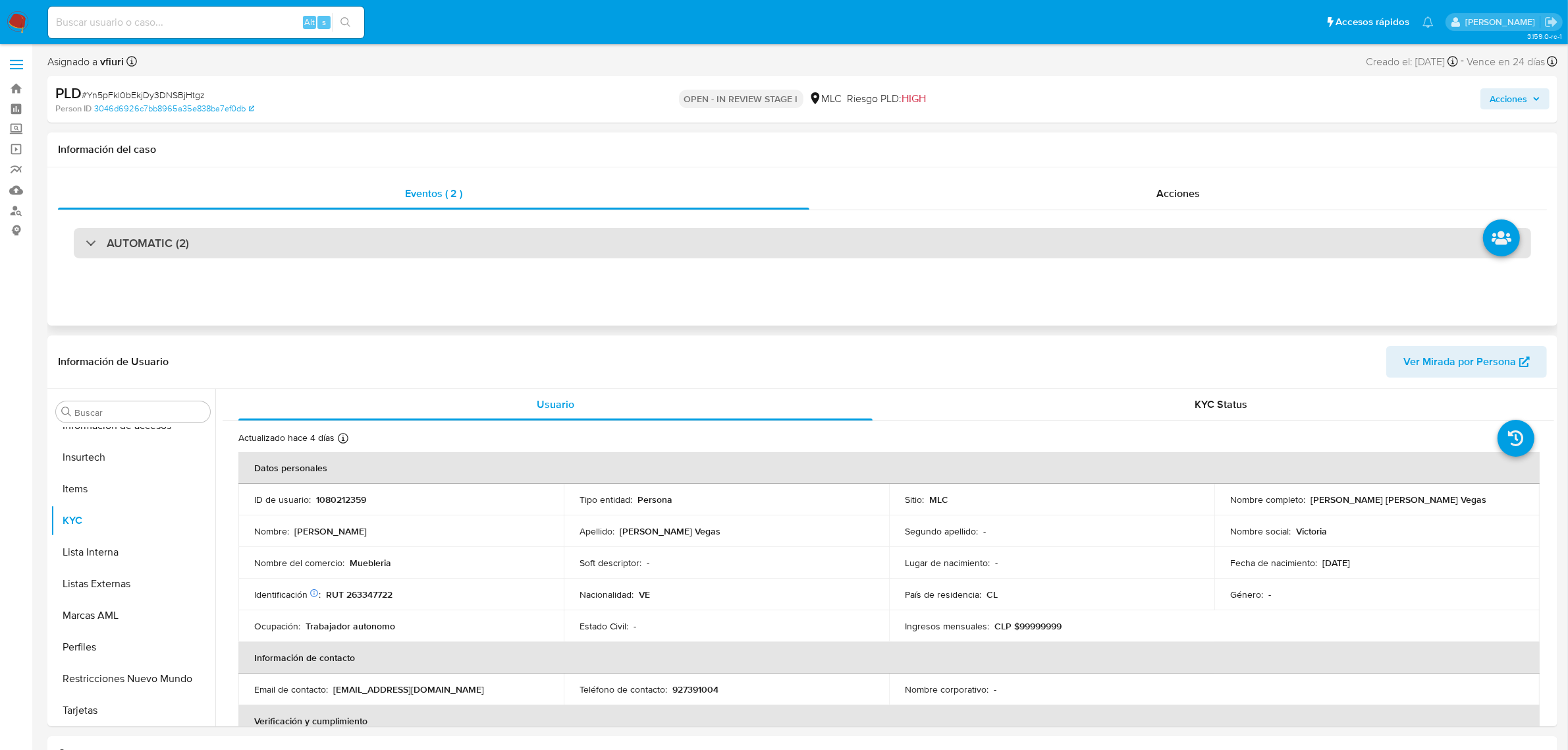
click at [757, 241] on div "AUTOMATIC (2)" at bounding box center [802, 242] width 1458 height 30
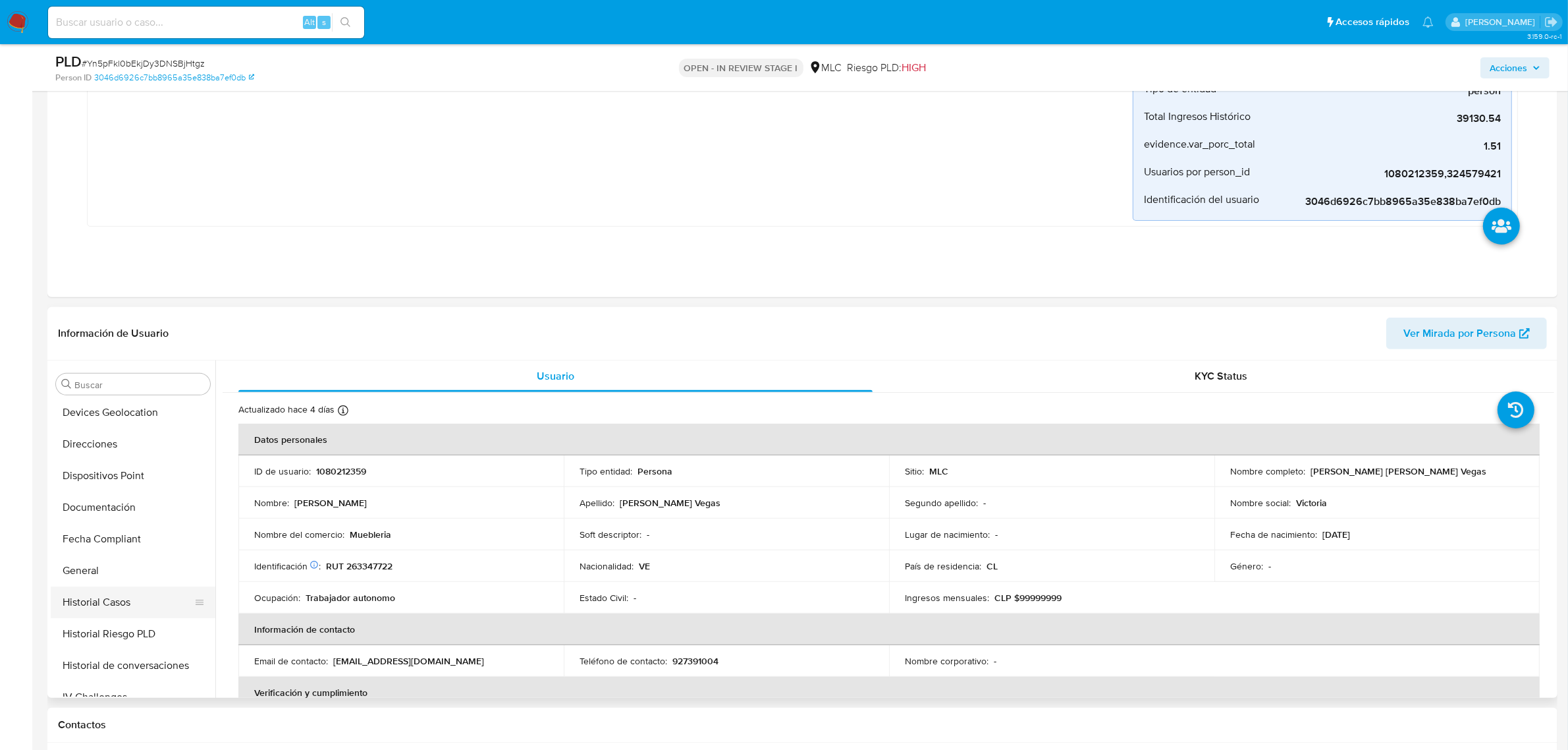
scroll to position [226, 0]
click at [94, 572] on button "General" at bounding box center [127, 569] width 154 height 32
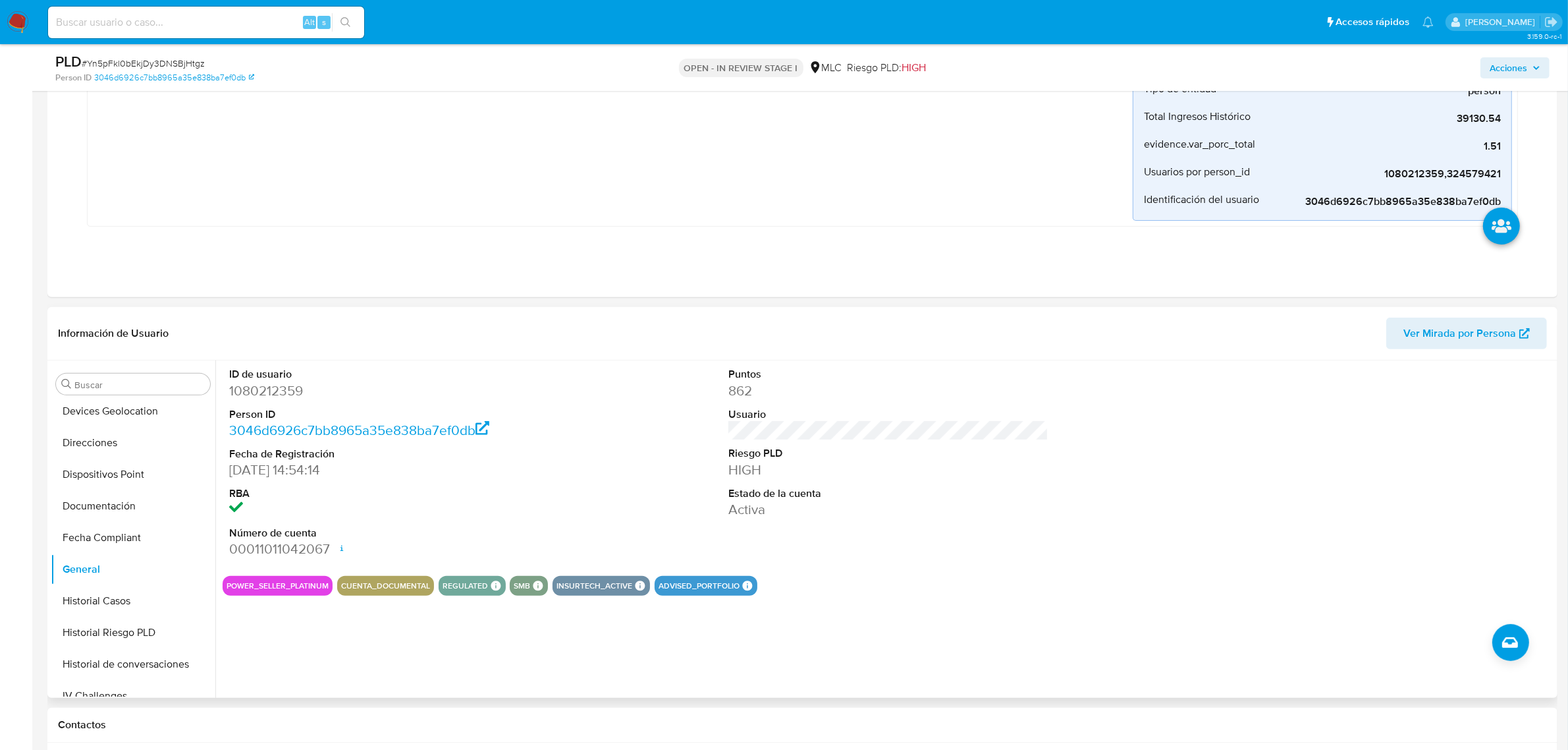
click at [250, 390] on dd "1080212359" at bounding box center [389, 391] width 320 height 18
copy dd "1080212359"
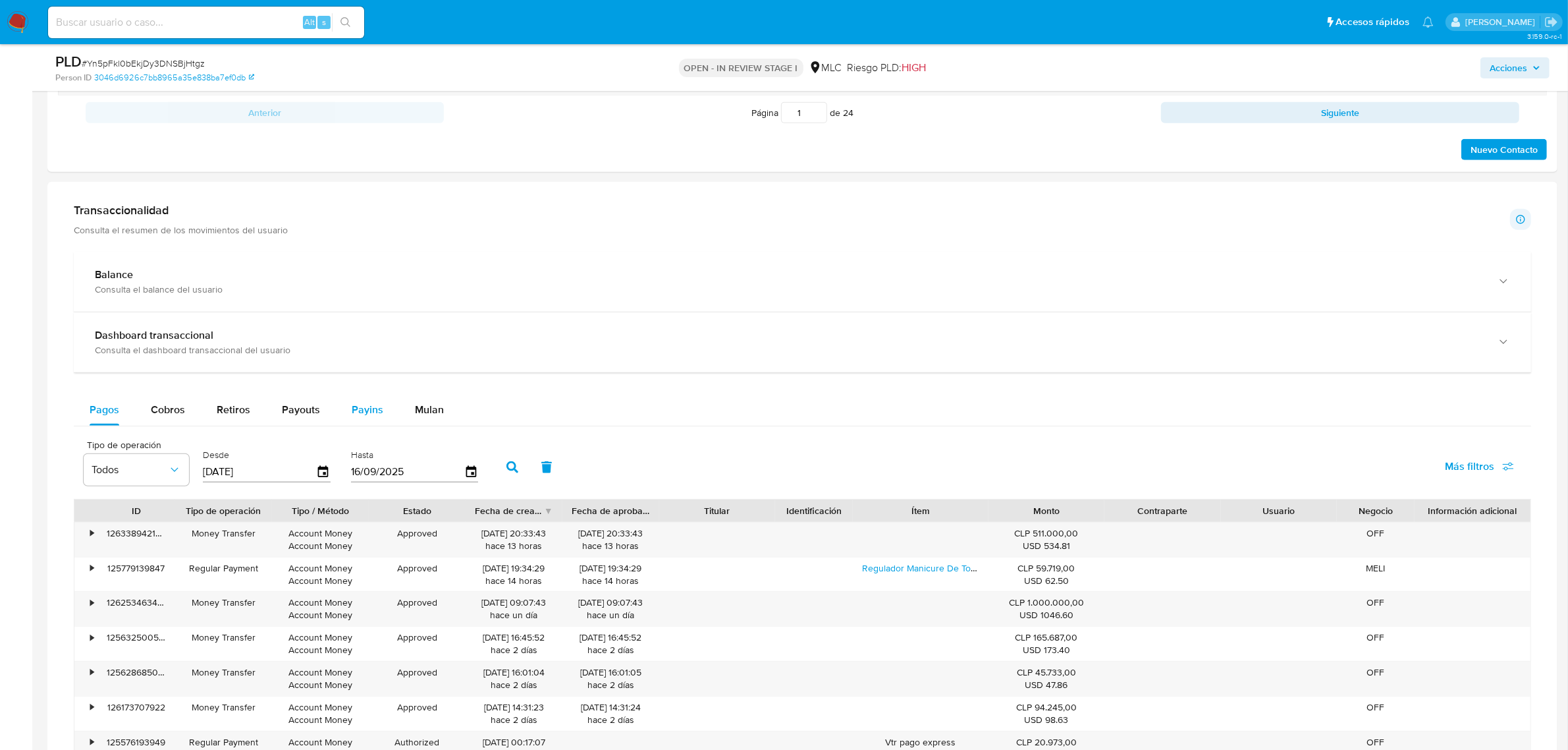
scroll to position [1318, 0]
drag, startPoint x: 451, startPoint y: 407, endPoint x: 440, endPoint y: 411, distance: 11.7
click at [451, 410] on button "Mulan" at bounding box center [429, 412] width 61 height 32
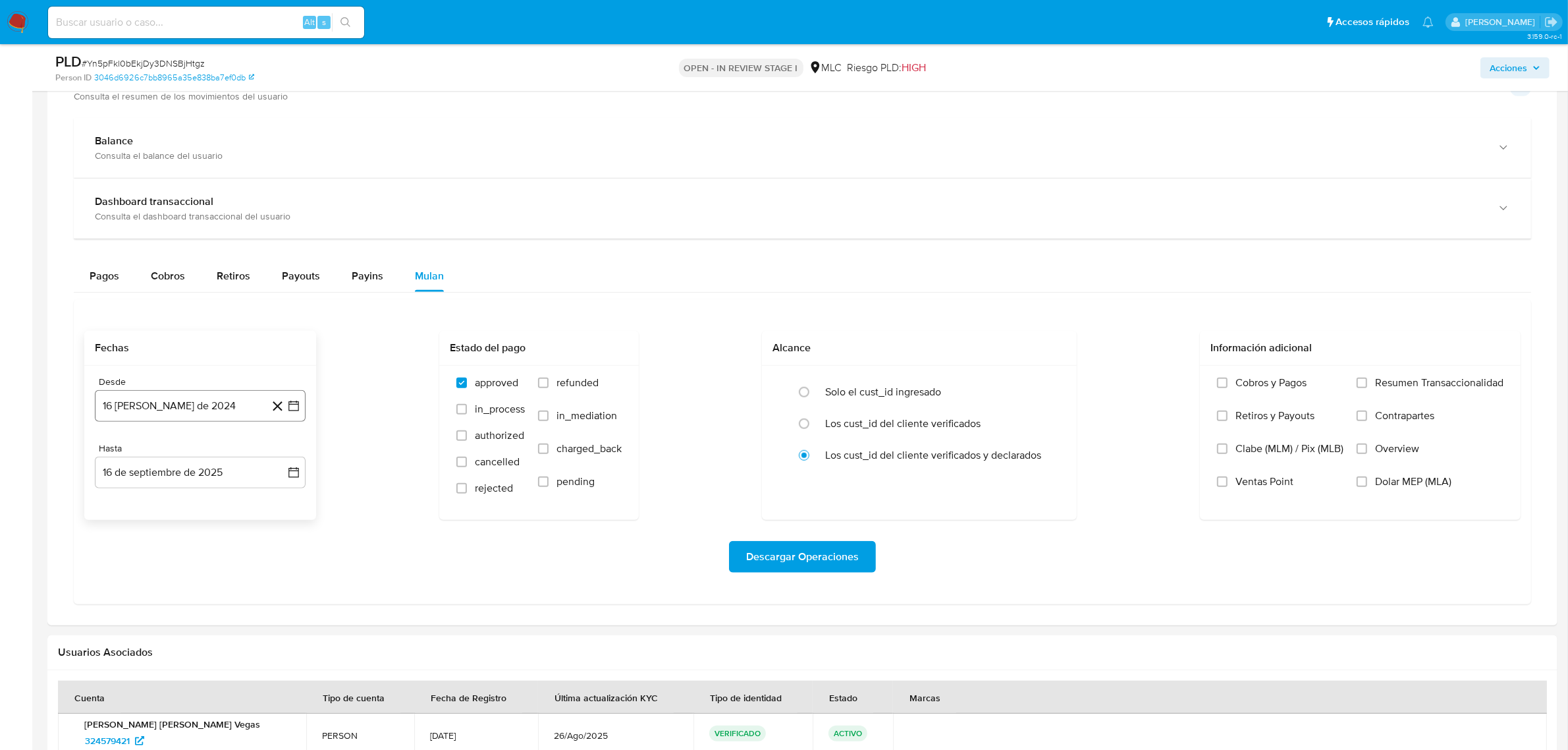
scroll to position [1483, 0]
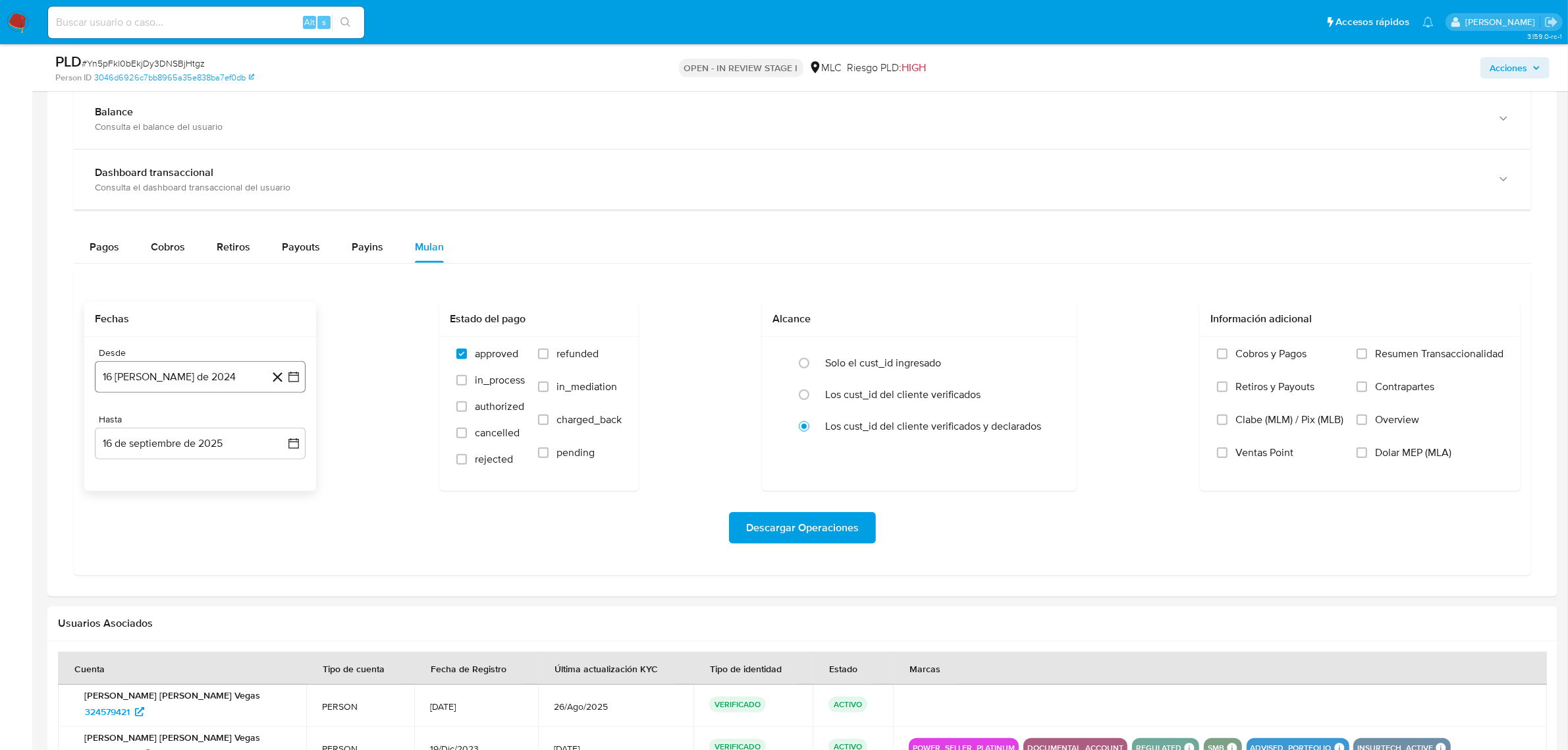
click at [295, 382] on icon "button" at bounding box center [293, 377] width 14 height 14
click at [277, 429] on icon "Mes siguiente" at bounding box center [282, 424] width 15 height 16
click at [176, 532] on button "11" at bounding box center [174, 526] width 21 height 21
click at [292, 376] on icon "button" at bounding box center [293, 377] width 14 height 14
click at [145, 530] on button "10" at bounding box center [147, 526] width 21 height 21
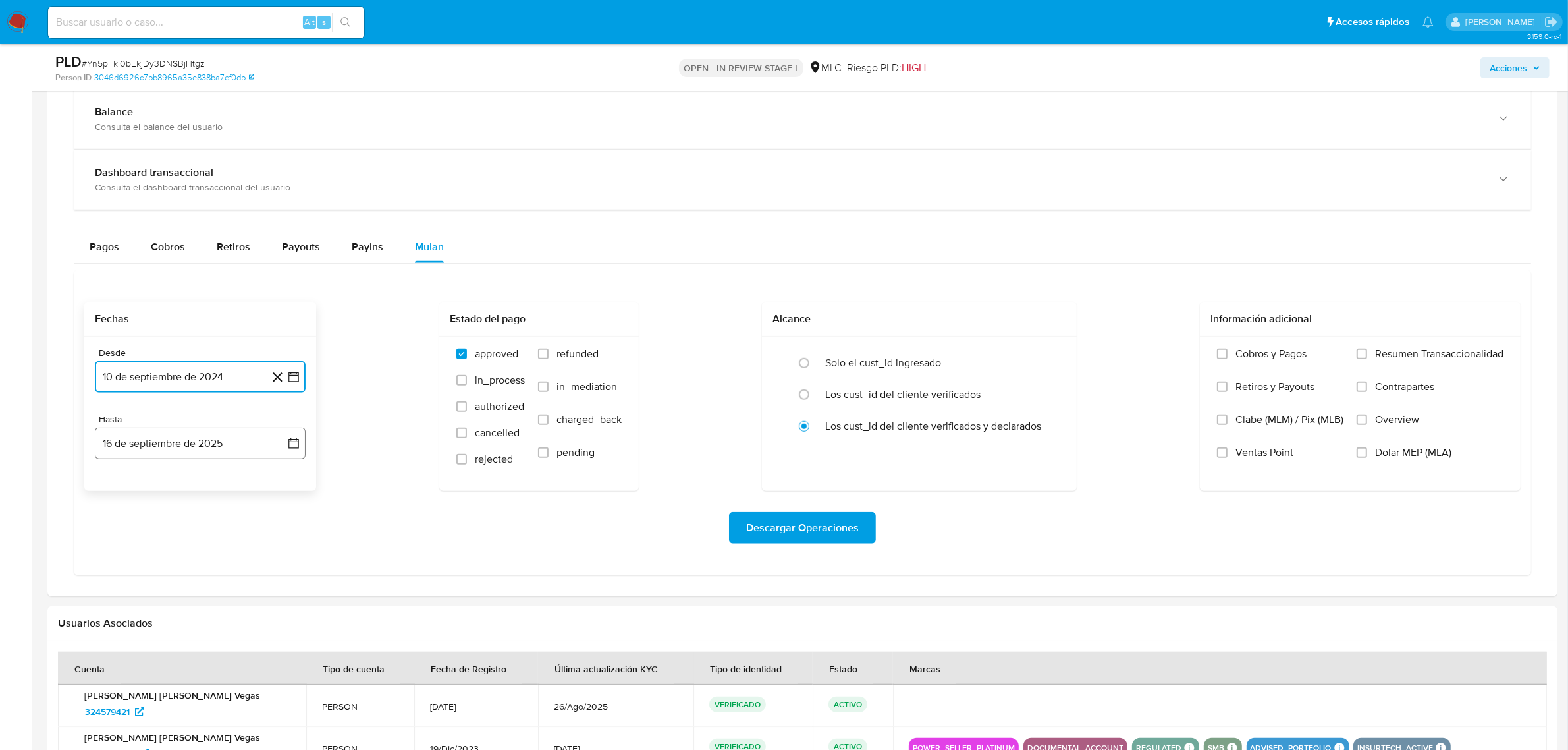
click at [305, 443] on button "16 de septiembre de 2025" at bounding box center [200, 443] width 211 height 32
click at [195, 570] on button "11" at bounding box center [200, 566] width 21 height 21
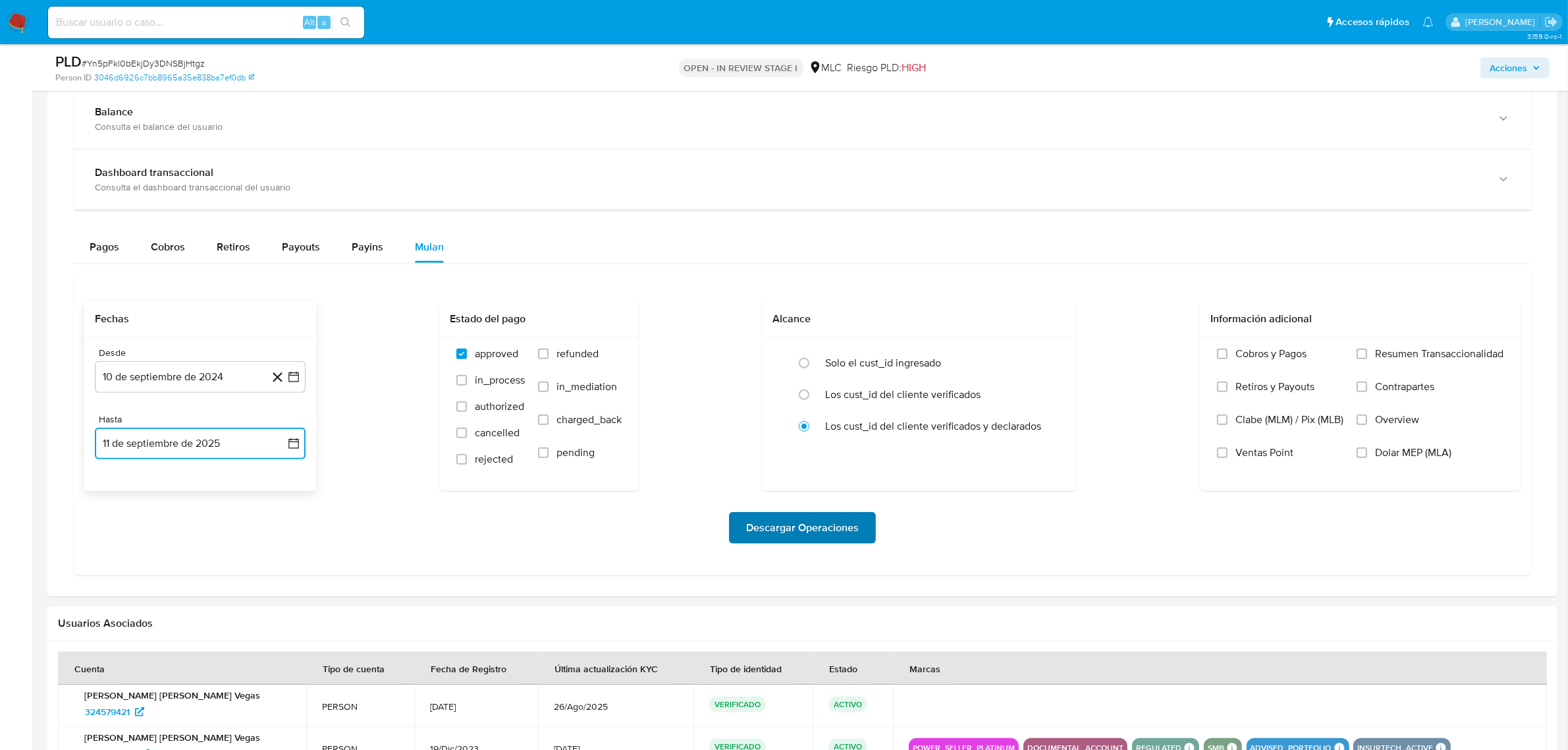
click at [815, 530] on span "Descargar Operaciones" at bounding box center [802, 528] width 112 height 29
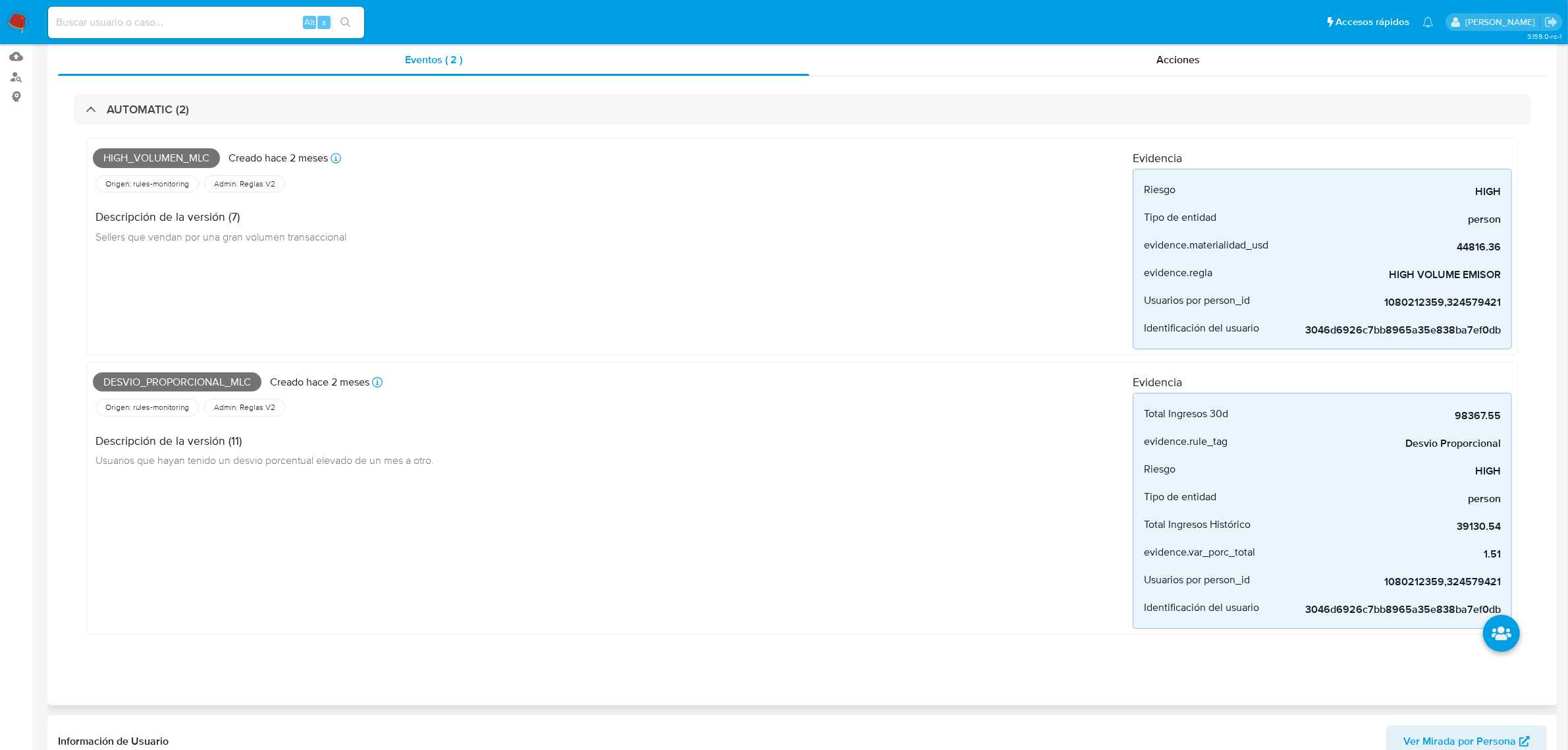
scroll to position [0, 0]
